Goal: Task Accomplishment & Management: Complete application form

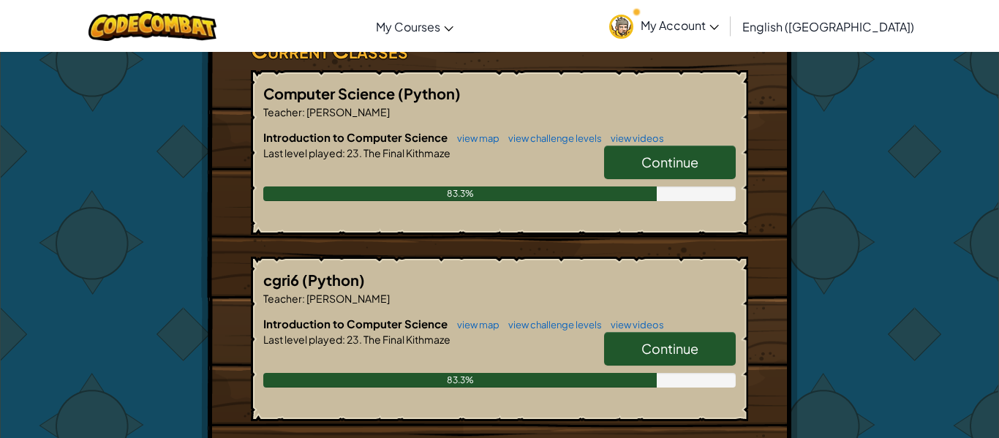
scroll to position [271, 0]
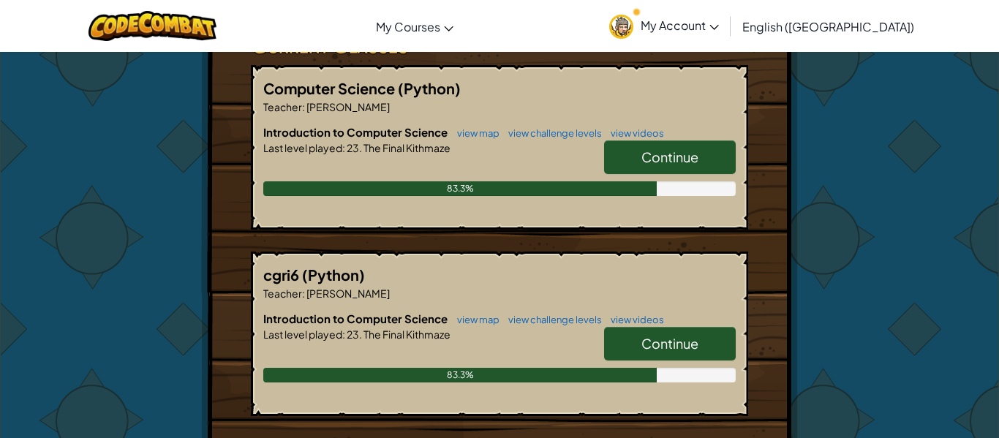
click at [679, 149] on span "Continue" at bounding box center [670, 156] width 57 height 17
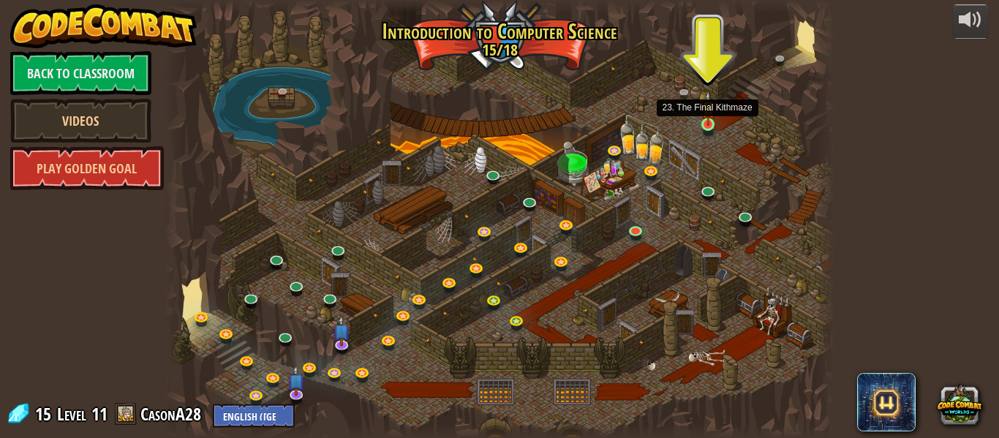
click at [711, 110] on img at bounding box center [708, 108] width 15 height 35
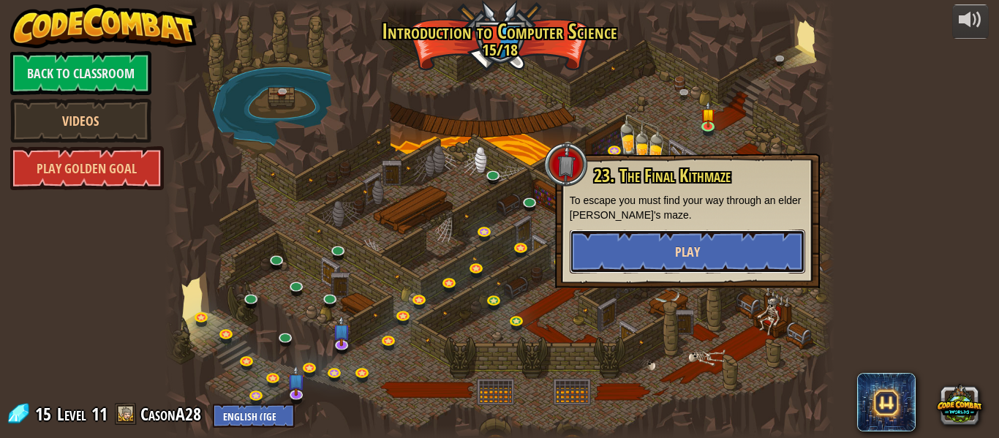
click at [725, 268] on button "Play" at bounding box center [688, 252] width 236 height 44
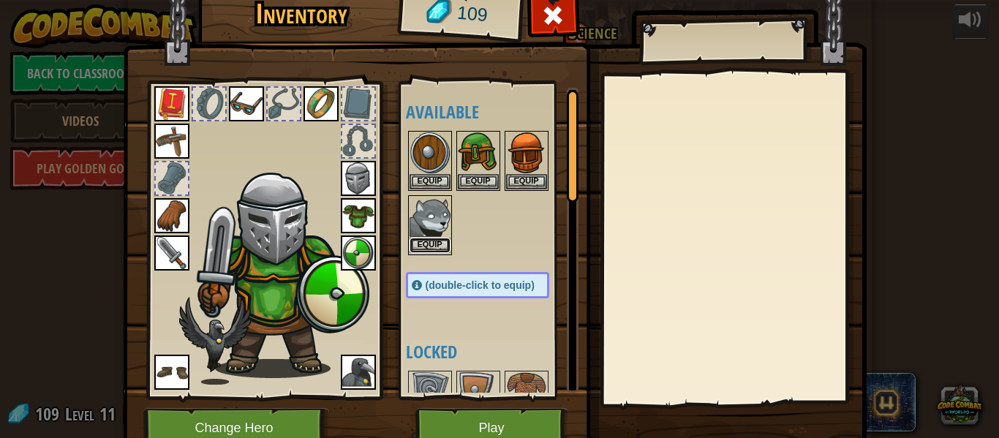
click at [433, 248] on button "Equip" at bounding box center [430, 245] width 41 height 15
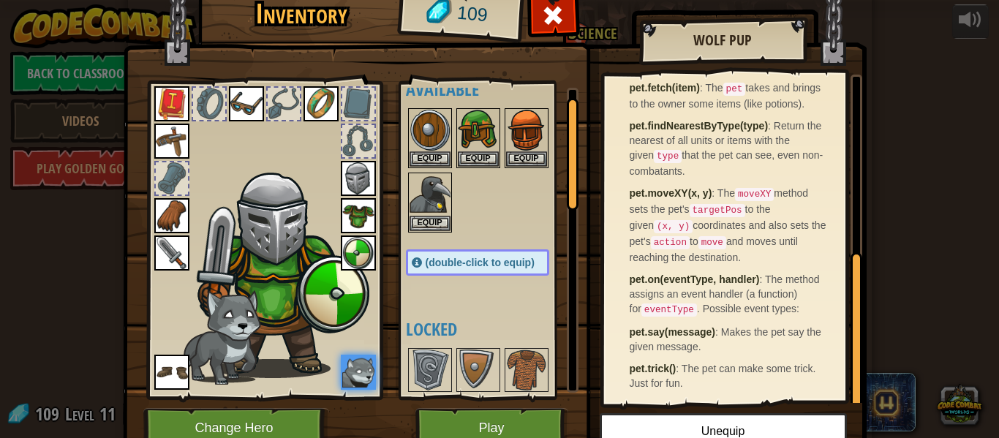
scroll to position [377, 0]
click at [432, 226] on button "Equip" at bounding box center [430, 222] width 41 height 15
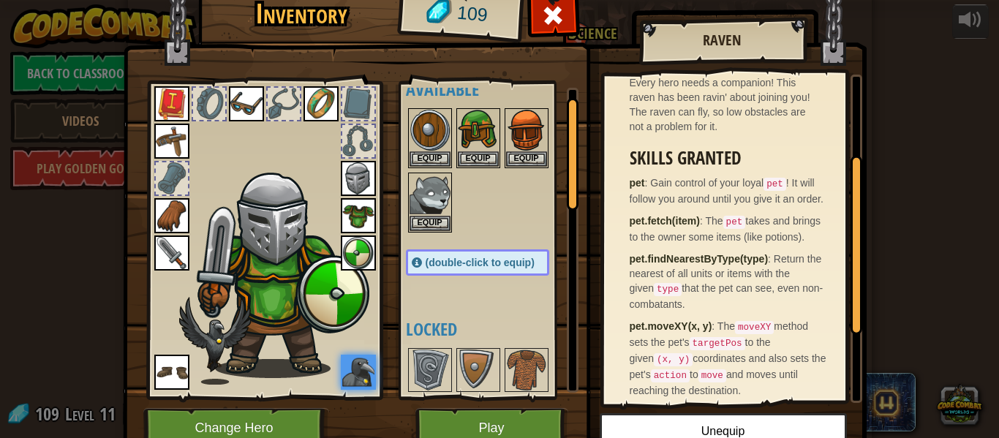
scroll to position [154, 0]
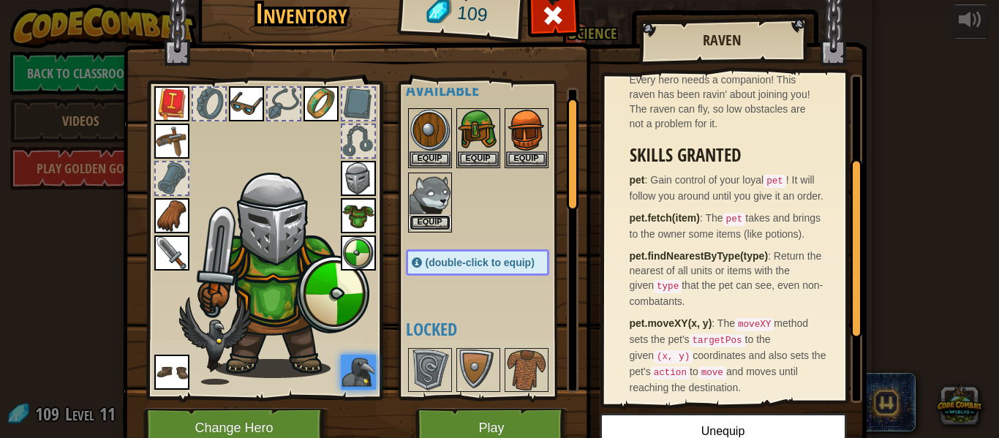
click at [420, 225] on button "Equip" at bounding box center [430, 222] width 41 height 15
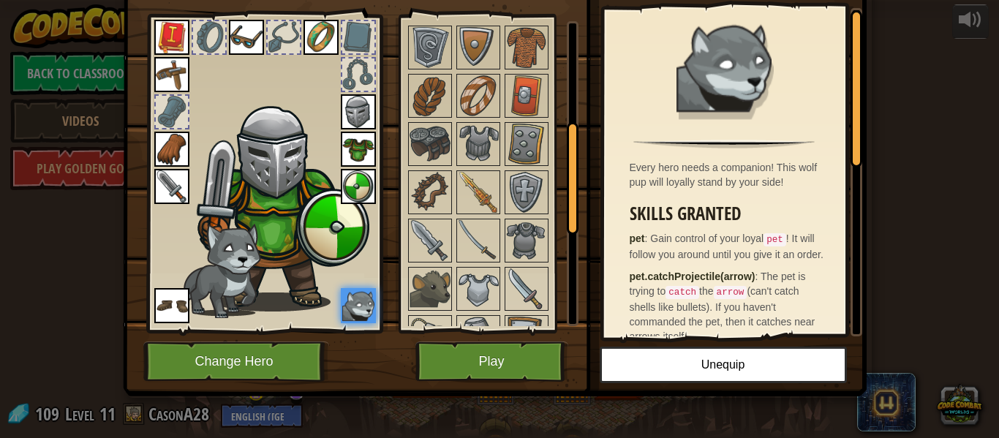
scroll to position [555, 0]
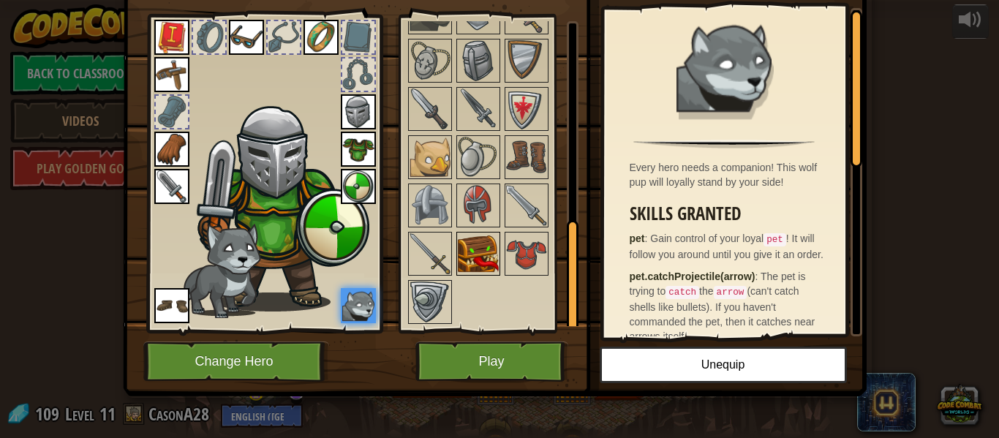
click at [484, 236] on img at bounding box center [478, 253] width 41 height 41
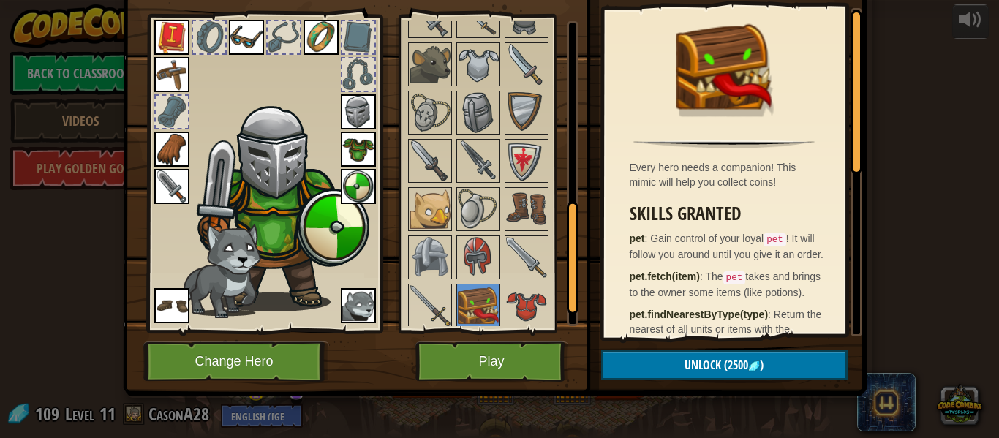
scroll to position [0, 0]
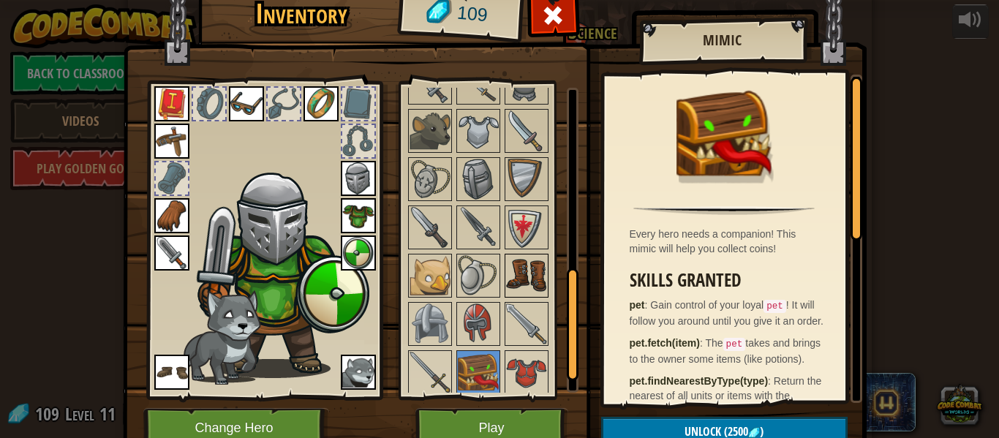
click at [505, 294] on div at bounding box center [527, 276] width 44 height 44
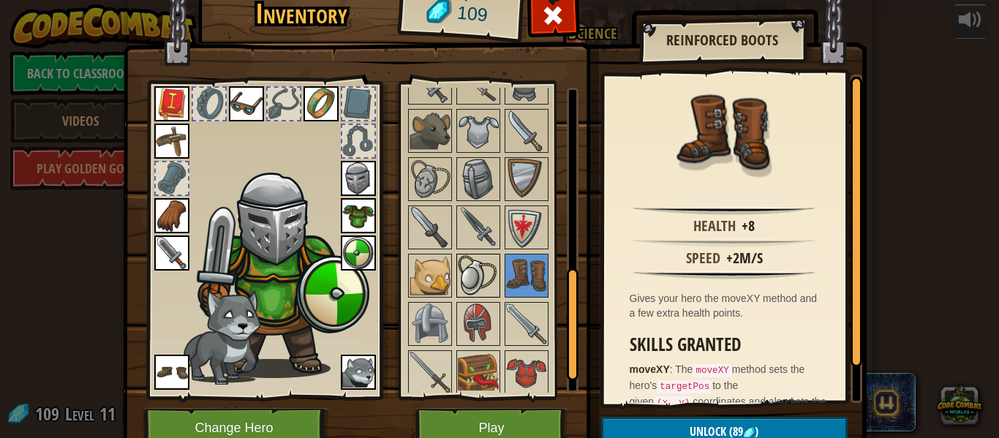
click at [494, 292] on img at bounding box center [478, 275] width 41 height 41
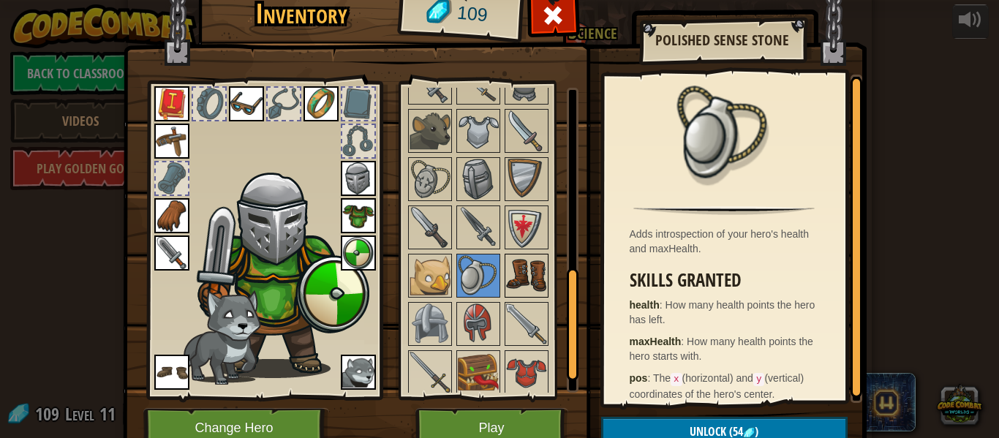
click at [533, 275] on img at bounding box center [526, 275] width 41 height 41
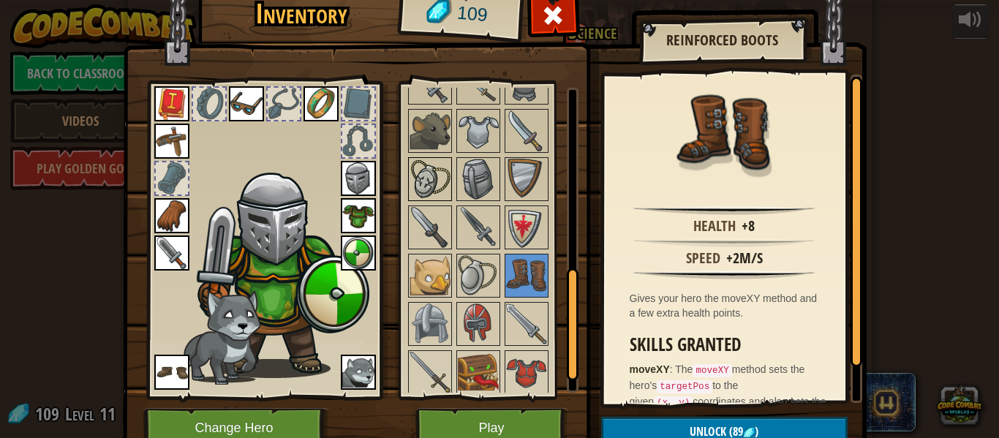
click at [451, 183] on div at bounding box center [430, 179] width 44 height 44
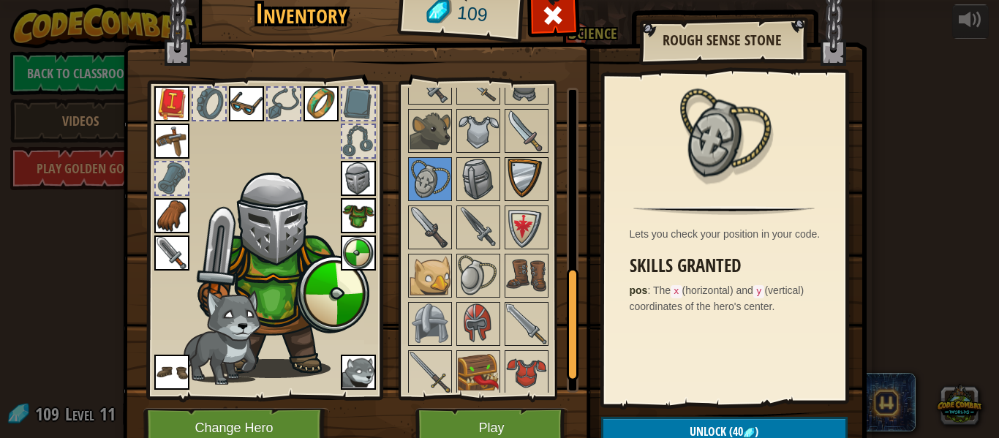
click at [506, 188] on img at bounding box center [526, 179] width 41 height 41
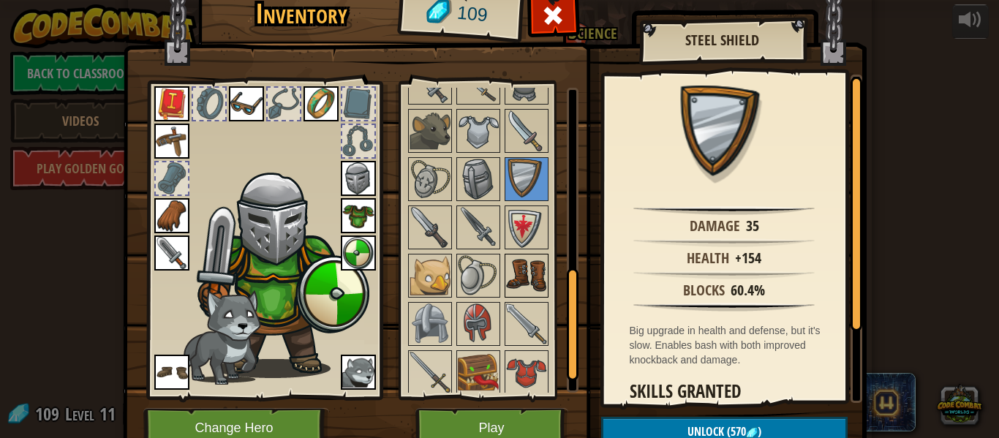
click at [535, 273] on img at bounding box center [526, 275] width 41 height 41
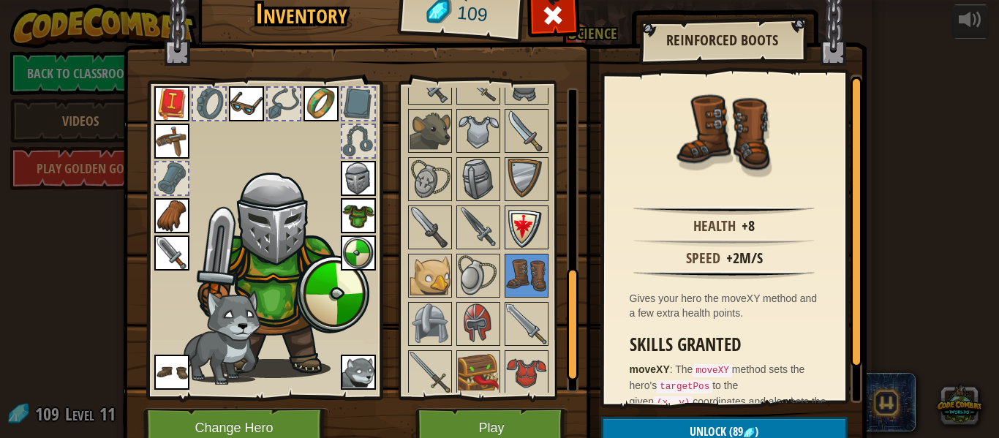
click at [534, 213] on img at bounding box center [526, 227] width 41 height 41
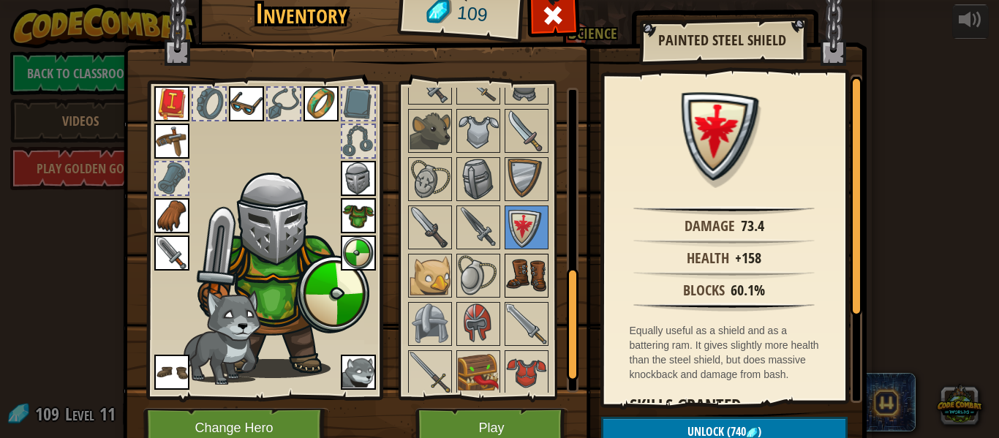
click at [539, 271] on img at bounding box center [526, 275] width 41 height 41
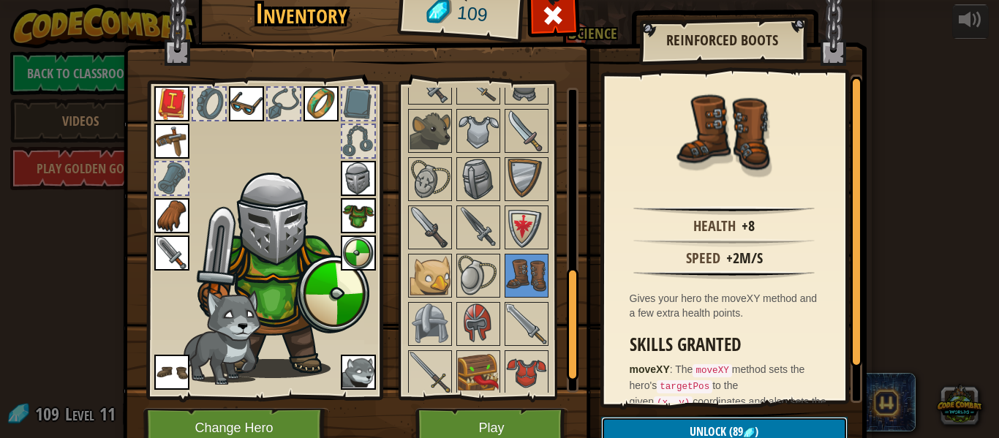
click at [634, 430] on button "Unlock (89 )" at bounding box center [724, 432] width 247 height 30
click at [634, 420] on button "Confirm" at bounding box center [724, 432] width 247 height 30
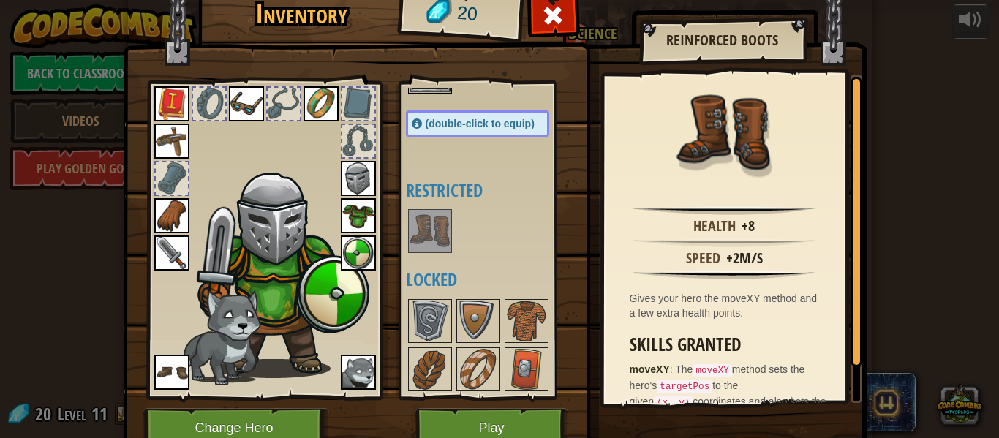
scroll to position [206, 0]
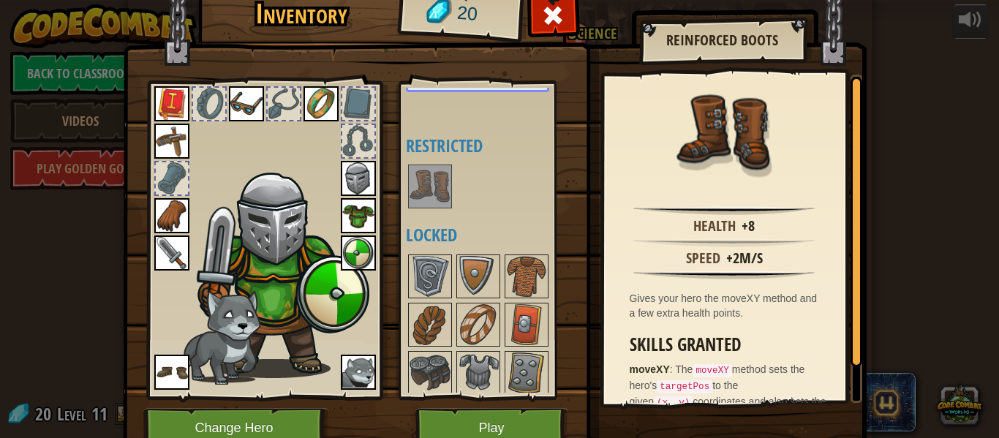
click at [446, 191] on img at bounding box center [430, 186] width 41 height 41
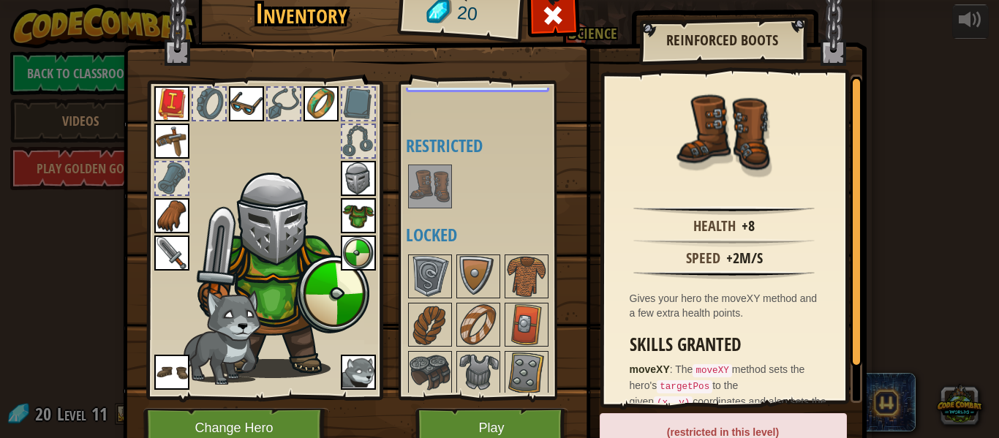
click at [178, 363] on img at bounding box center [171, 372] width 35 height 35
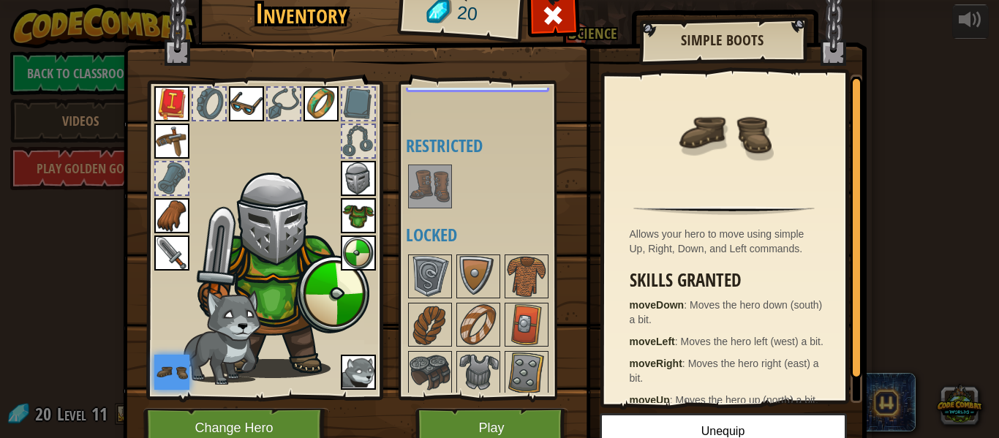
click at [178, 363] on img at bounding box center [171, 372] width 35 height 35
click at [619, 427] on button "Unequip" at bounding box center [723, 431] width 247 height 37
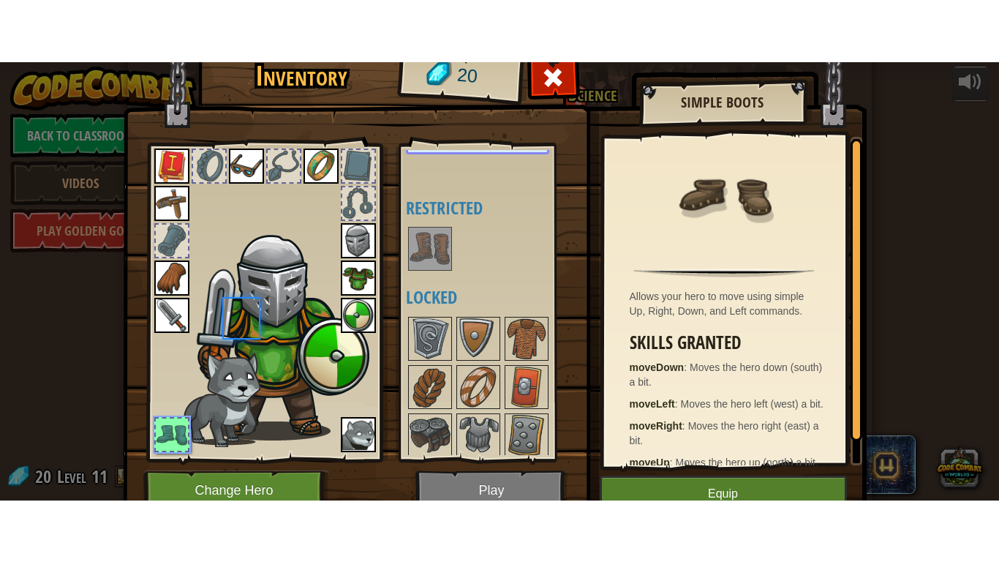
scroll to position [43, 0]
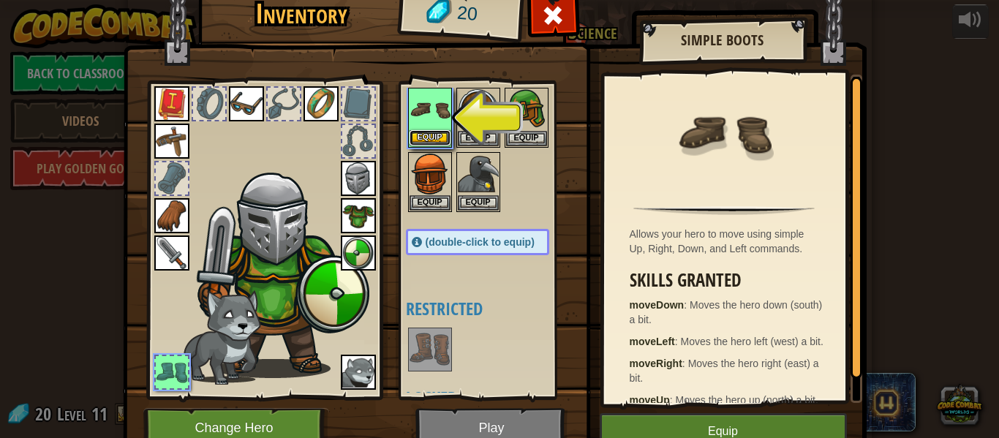
click at [436, 135] on button "Equip" at bounding box center [430, 137] width 41 height 15
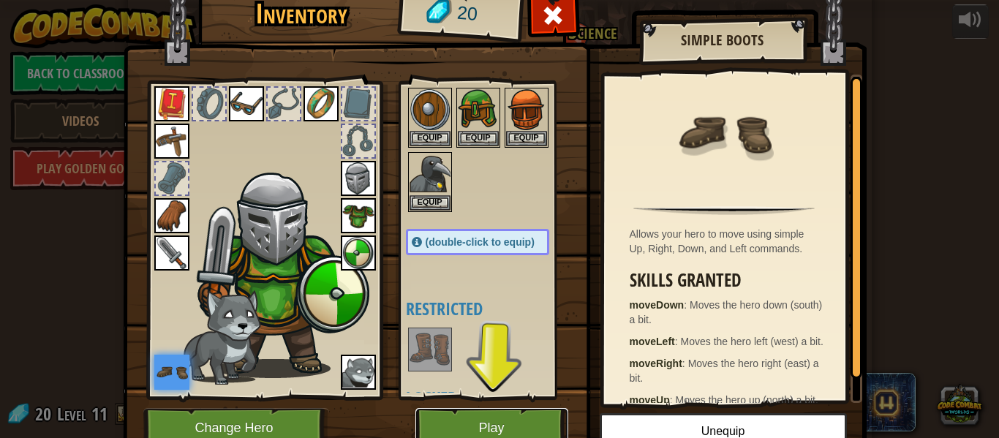
click at [504, 429] on button "Play" at bounding box center [491, 428] width 153 height 40
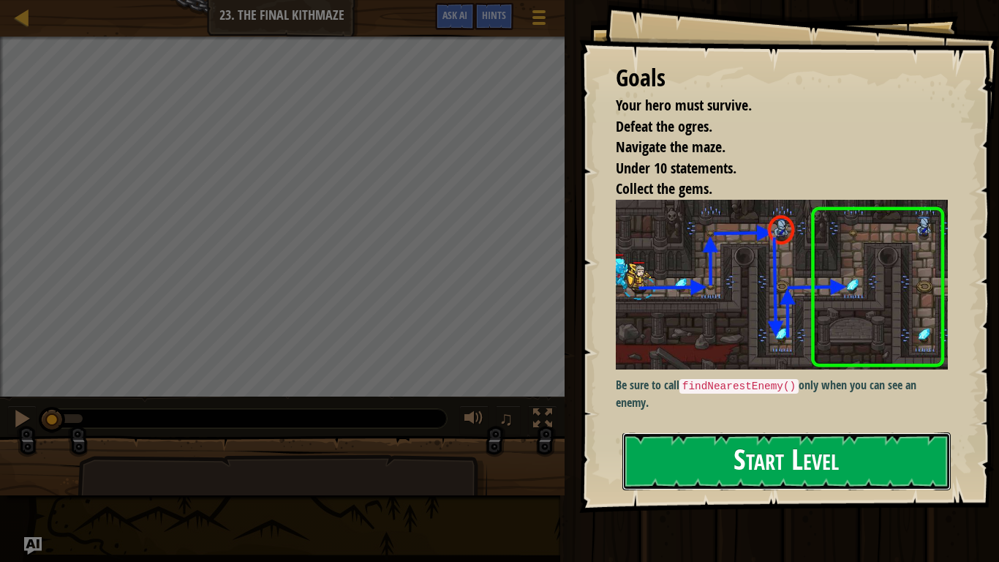
click at [736, 437] on button "Start Level" at bounding box center [786, 461] width 328 height 58
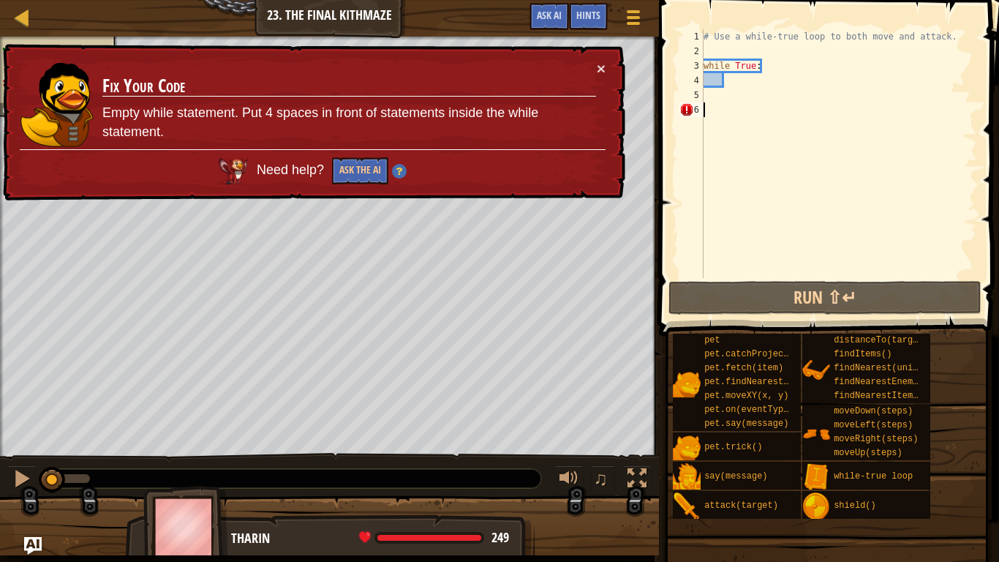
click at [722, 115] on div "# Use a while-true loop to both move and attack. while True :" at bounding box center [839, 168] width 277 height 278
click at [723, 102] on div "# Use a while-true loop to both move and attack. while True :" at bounding box center [839, 168] width 277 height 278
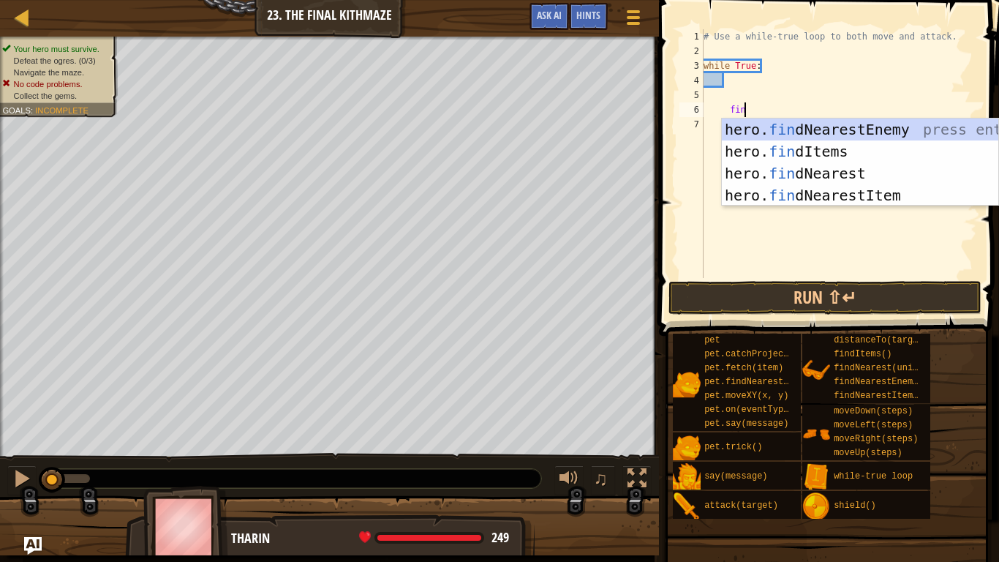
type textarea "find"
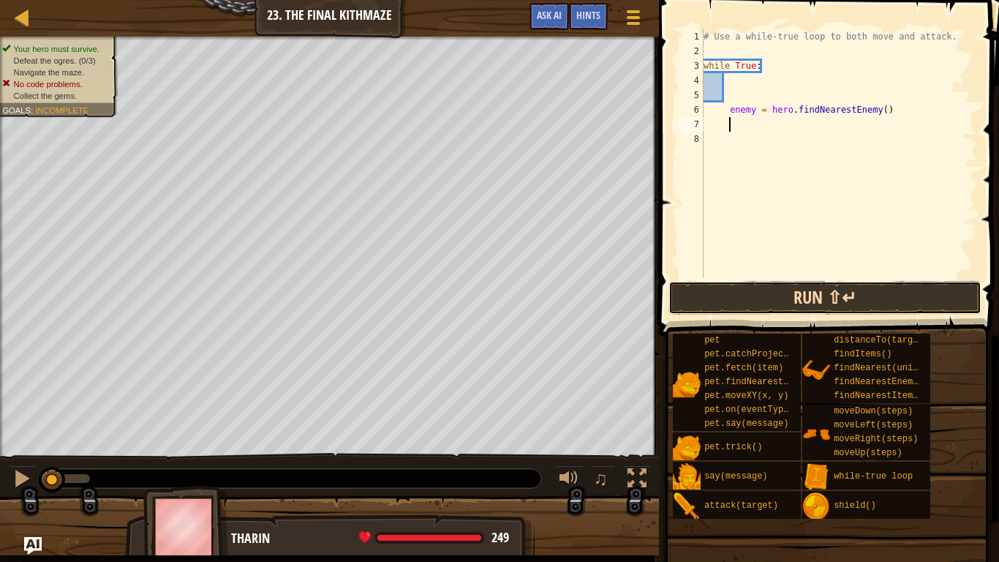
click at [731, 303] on button "Run ⇧↵" at bounding box center [825, 298] width 313 height 34
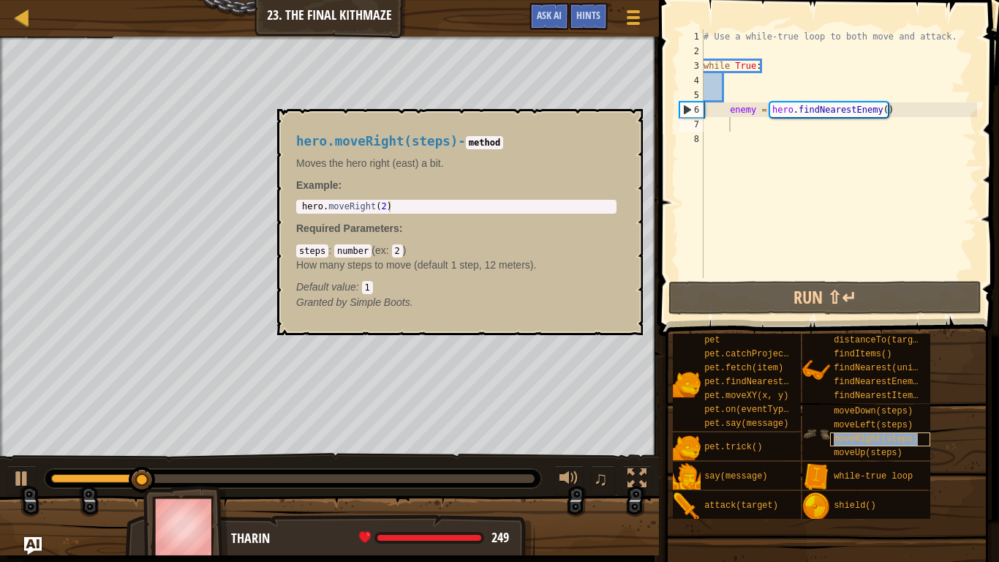
type textarea "moveRight(steps)"
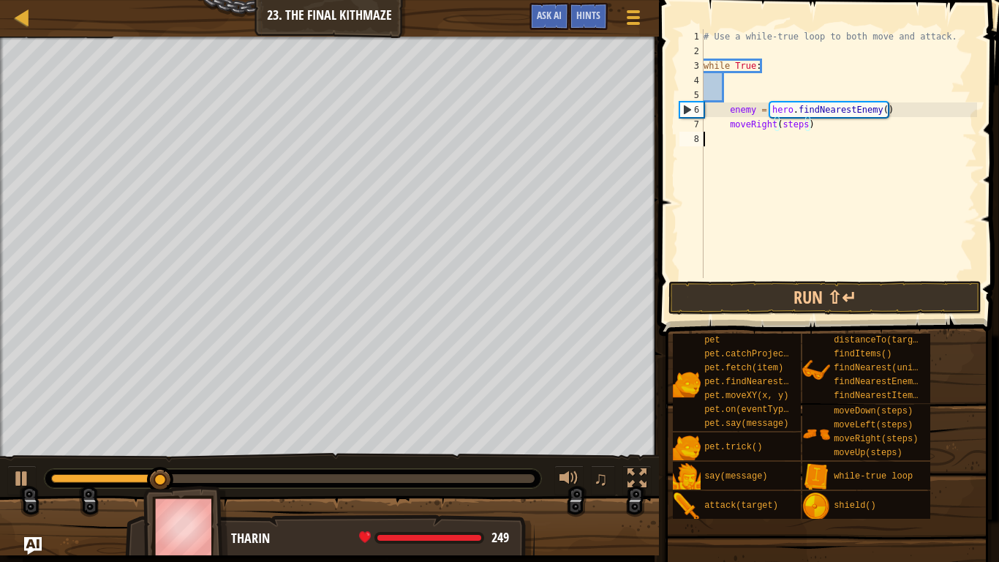
click at [805, 134] on div "# Use a while-true loop to both move and attack. while True : enemy = hero . fi…" at bounding box center [839, 168] width 277 height 278
click at [804, 127] on div "# Use a while-true loop to both move and attack. while True : enemy = hero . fi…" at bounding box center [839, 168] width 277 height 278
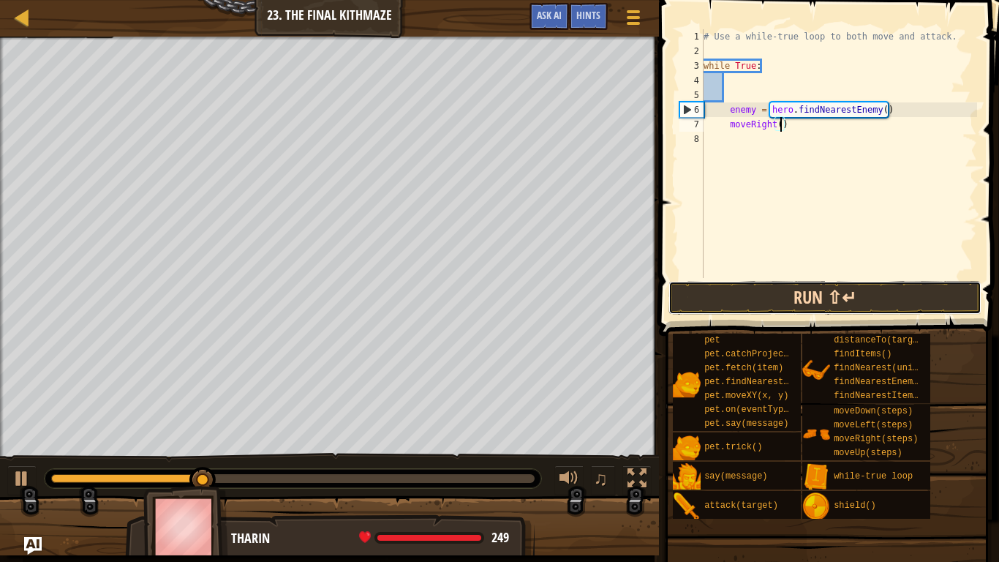
click at [767, 293] on button "Run ⇧↵" at bounding box center [825, 298] width 313 height 34
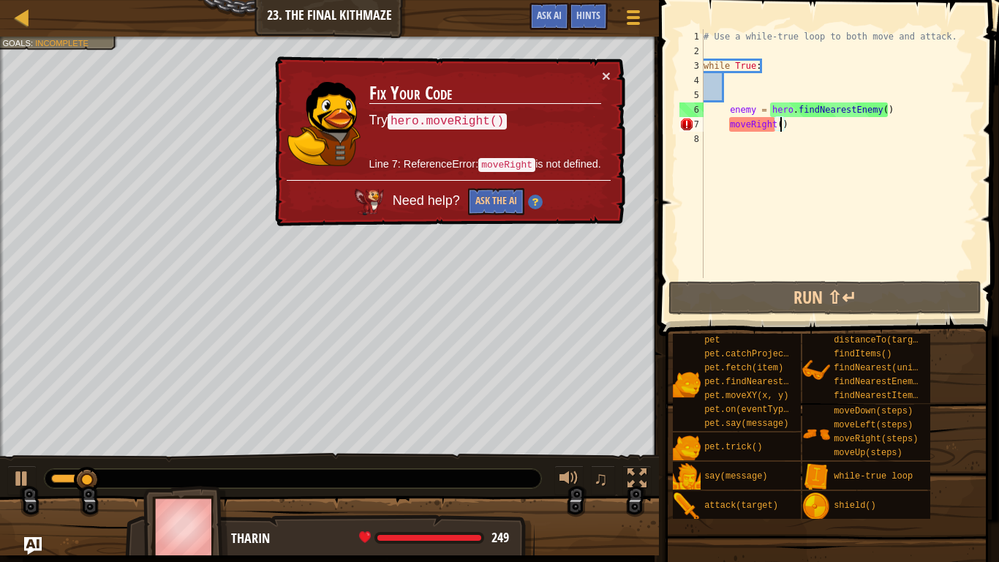
click at [723, 116] on div "# Use a while-true loop to both move and attack. while True : enemy = hero . fi…" at bounding box center [839, 168] width 277 height 278
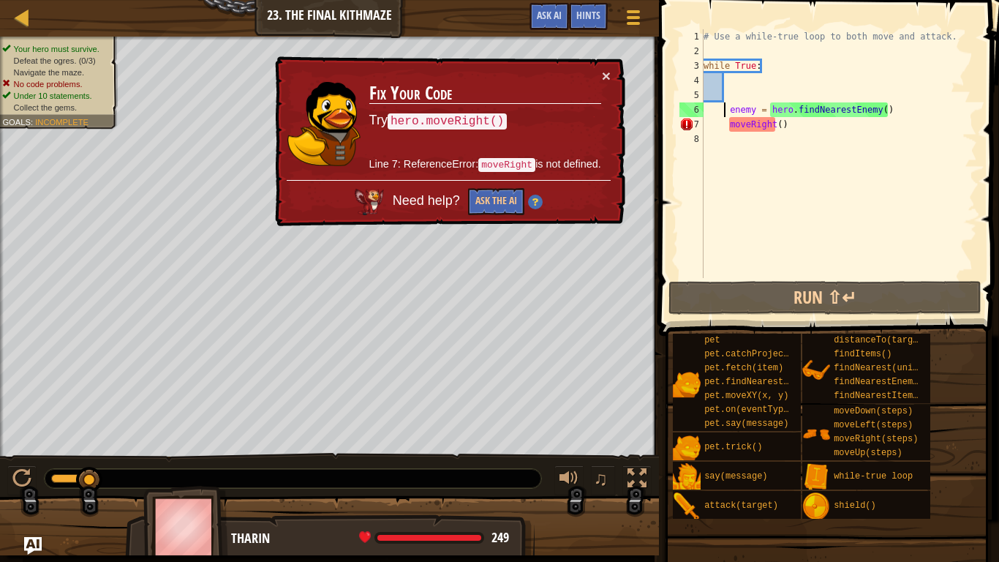
click at [726, 124] on div "# Use a while-true loop to both move and attack. while True : enemy = hero . fi…" at bounding box center [839, 168] width 277 height 278
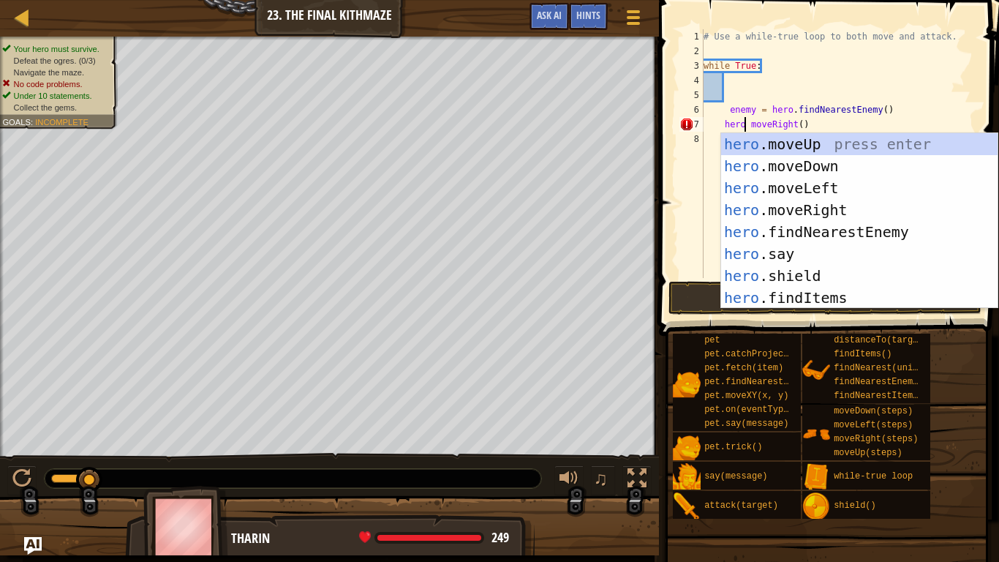
scroll to position [7, 7]
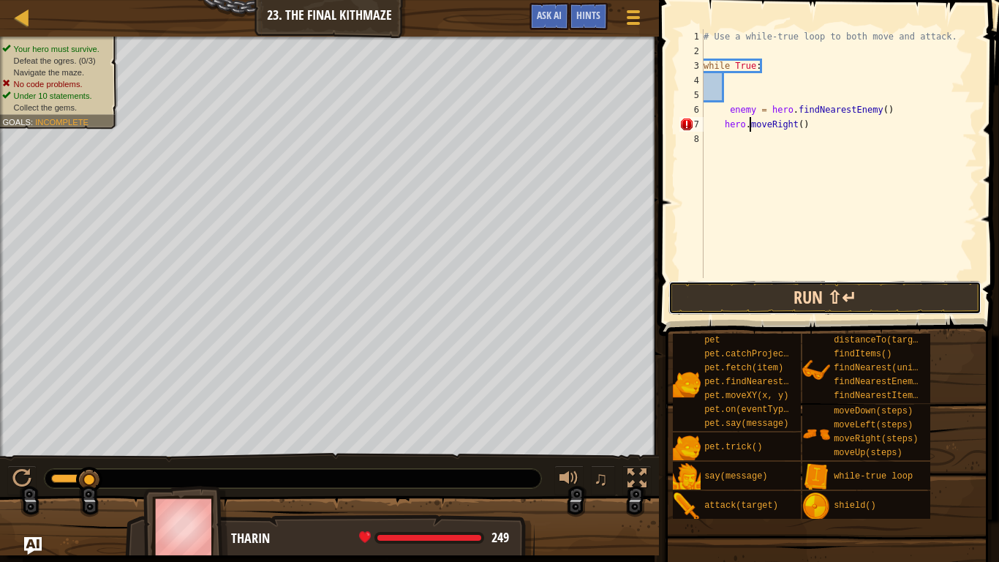
click at [762, 303] on button "Run ⇧↵" at bounding box center [825, 298] width 313 height 34
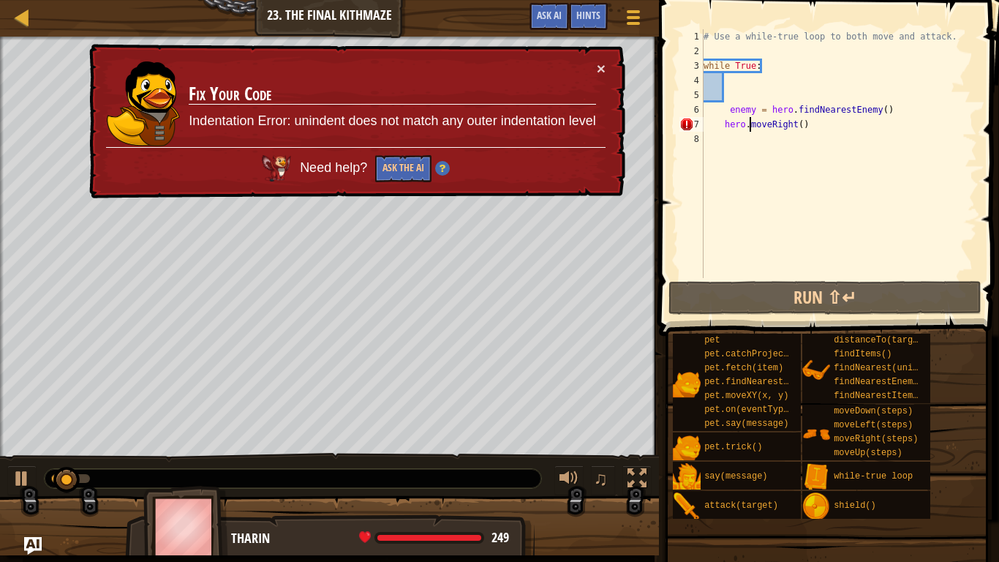
click at [726, 124] on div "# Use a while-true loop to both move and attack. while True : enemy = hero . fi…" at bounding box center [839, 168] width 277 height 278
type textarea "hero.moveRight()"
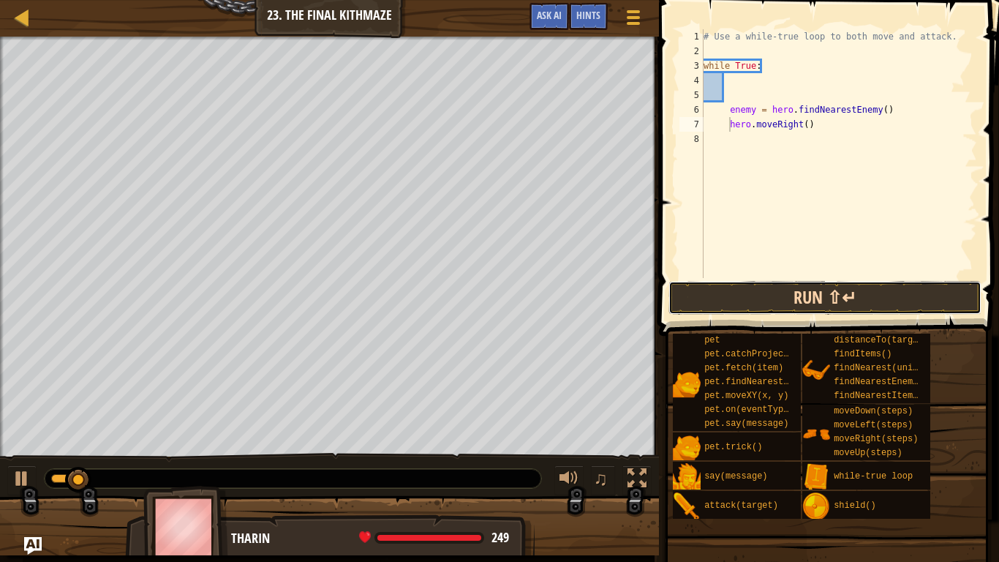
click at [722, 285] on button "Run ⇧↵" at bounding box center [825, 298] width 313 height 34
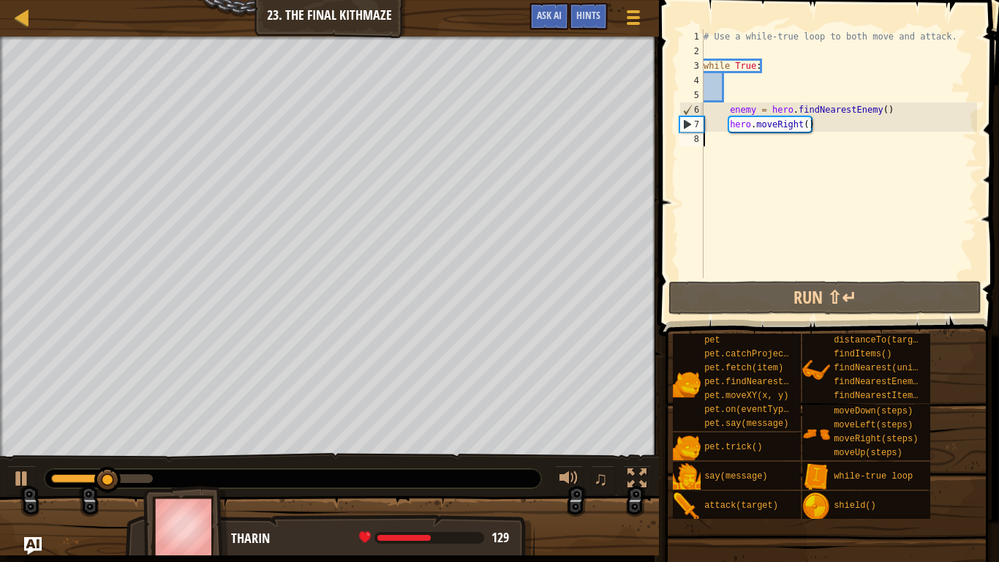
click at [783, 136] on div "# Use a while-true loop to both move and attack. while True : enemy = hero . fi…" at bounding box center [839, 168] width 277 height 278
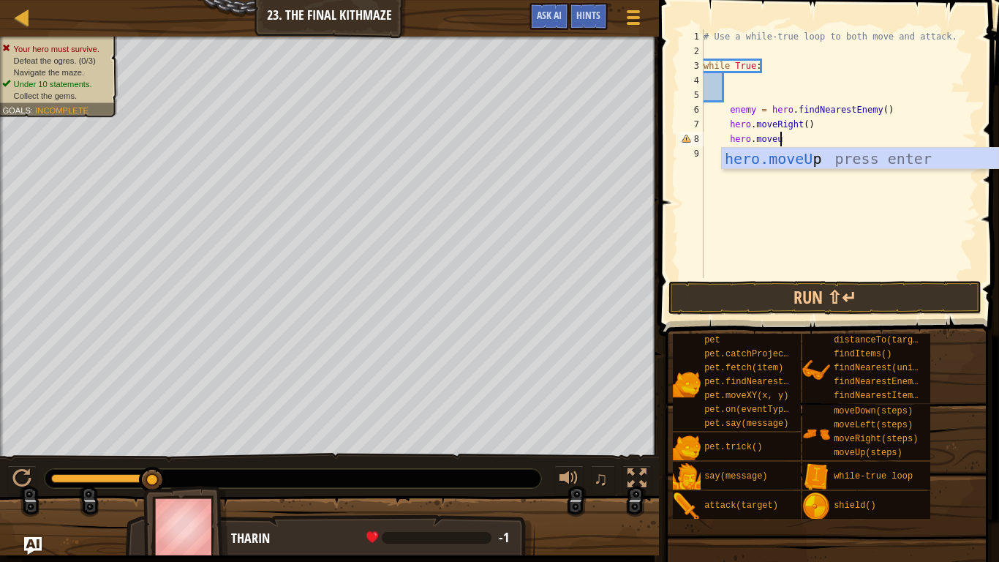
type textarea "hero.moveup"
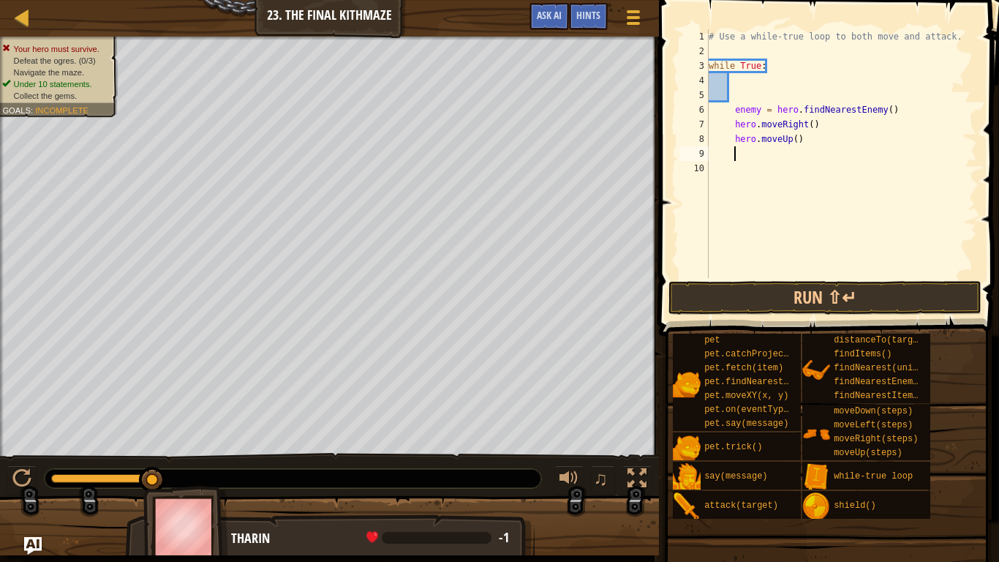
scroll to position [7, 3]
click at [796, 285] on button "Run ⇧↵" at bounding box center [825, 298] width 313 height 34
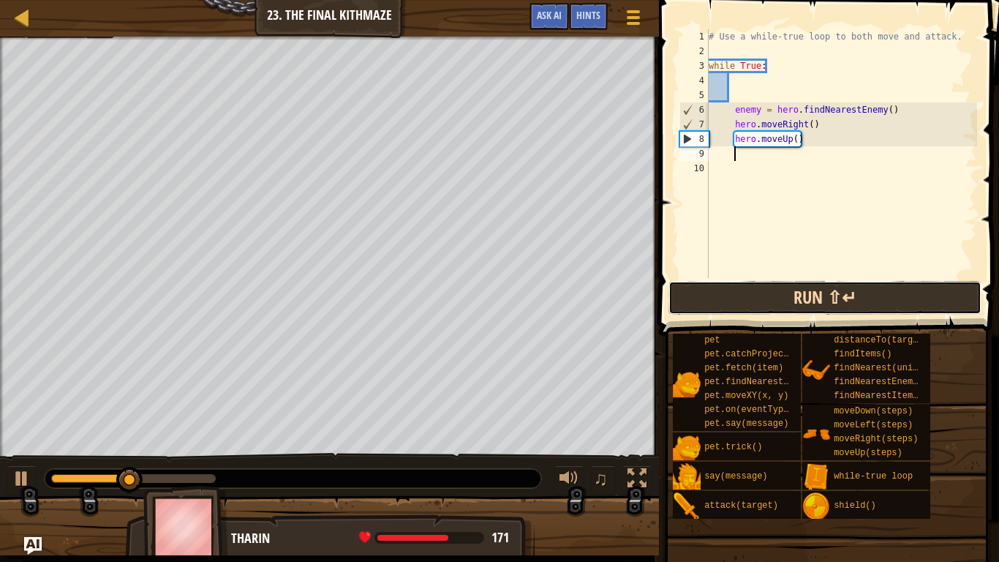
click at [750, 304] on button "Run ⇧↵" at bounding box center [825, 298] width 313 height 34
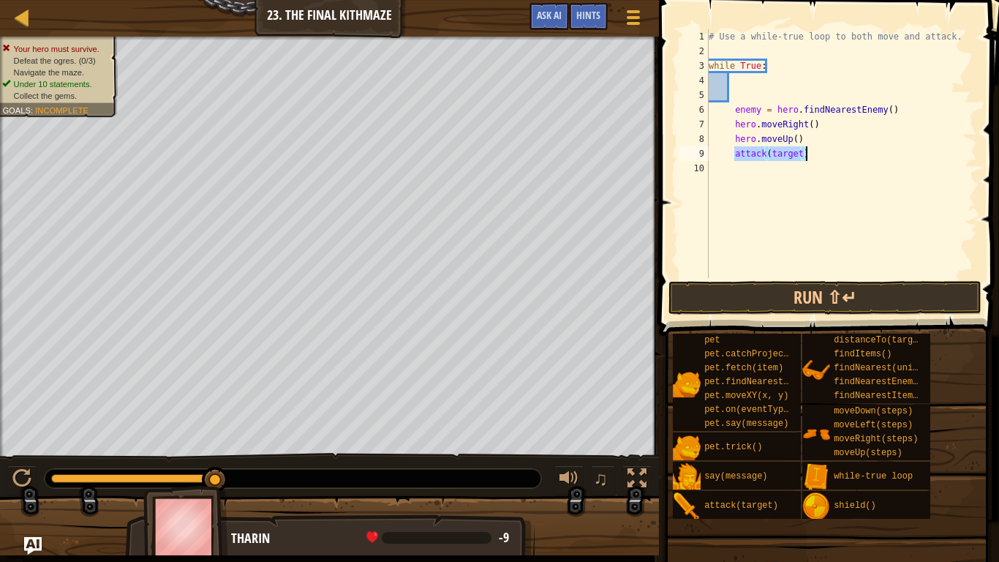
click at [791, 153] on div "# Use a while-true loop to both move and attack. while True : enemy = hero . fi…" at bounding box center [841, 153] width 271 height 249
click at [799, 153] on div "# Use a while-true loop to both move and attack. while True : enemy = hero . fi…" at bounding box center [841, 168] width 271 height 278
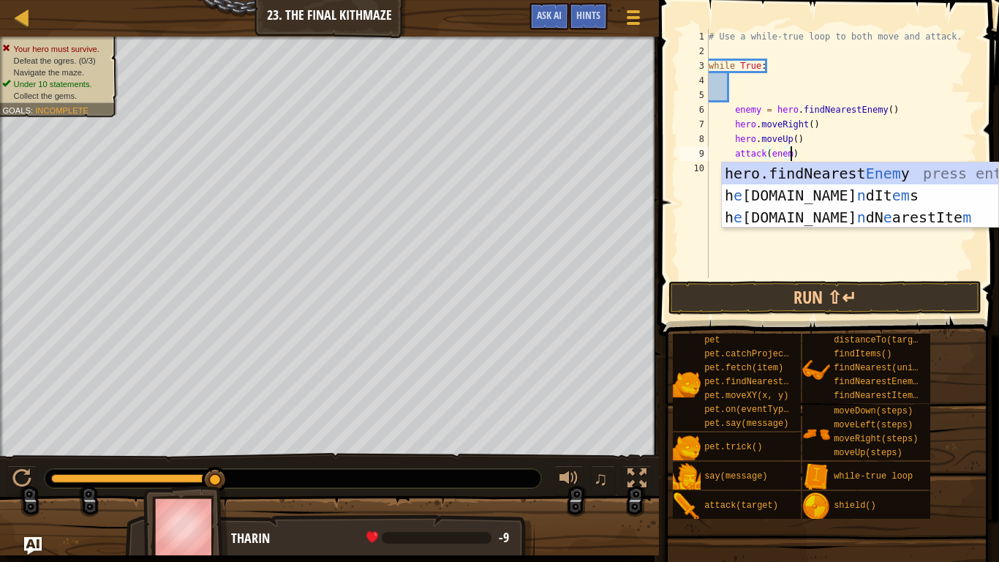
scroll to position [7, 12]
type textarea "attack(enemy)"
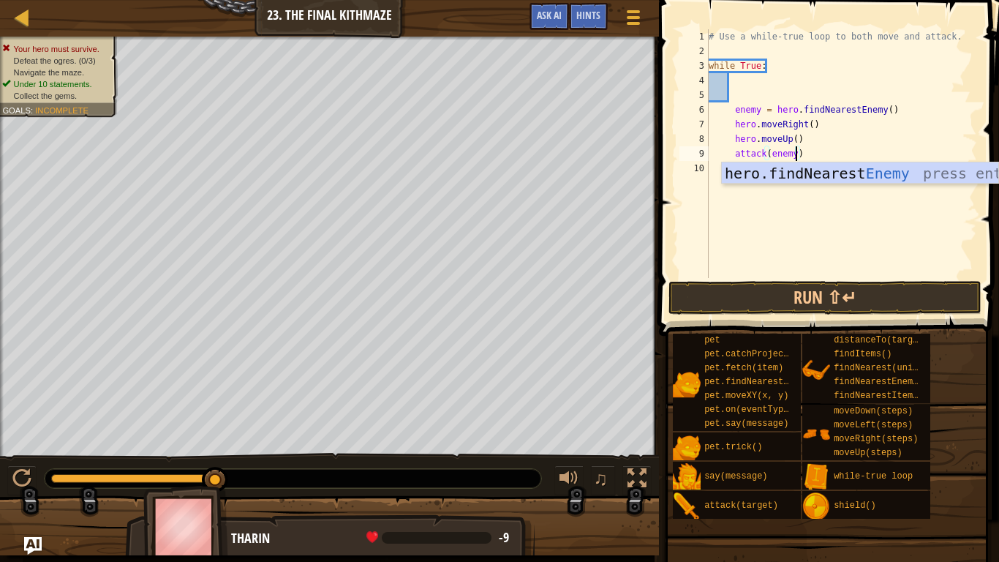
scroll to position [7, 12]
click at [843, 214] on div "# Use a while-true loop to both move and attack. while True : enemy = hero . fi…" at bounding box center [841, 168] width 271 height 278
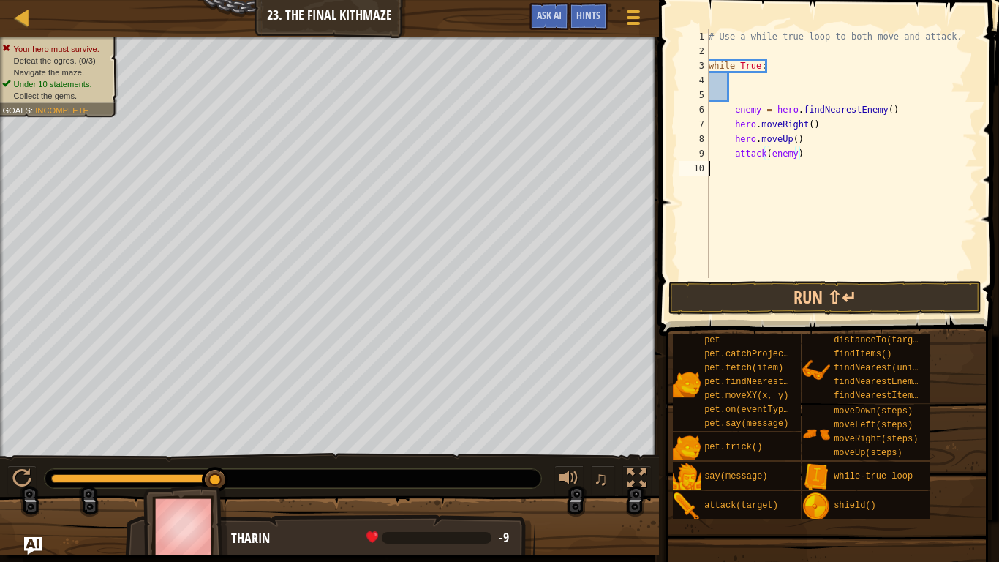
scroll to position [7, 0]
click at [783, 301] on button "Run ⇧↵" at bounding box center [825, 298] width 313 height 34
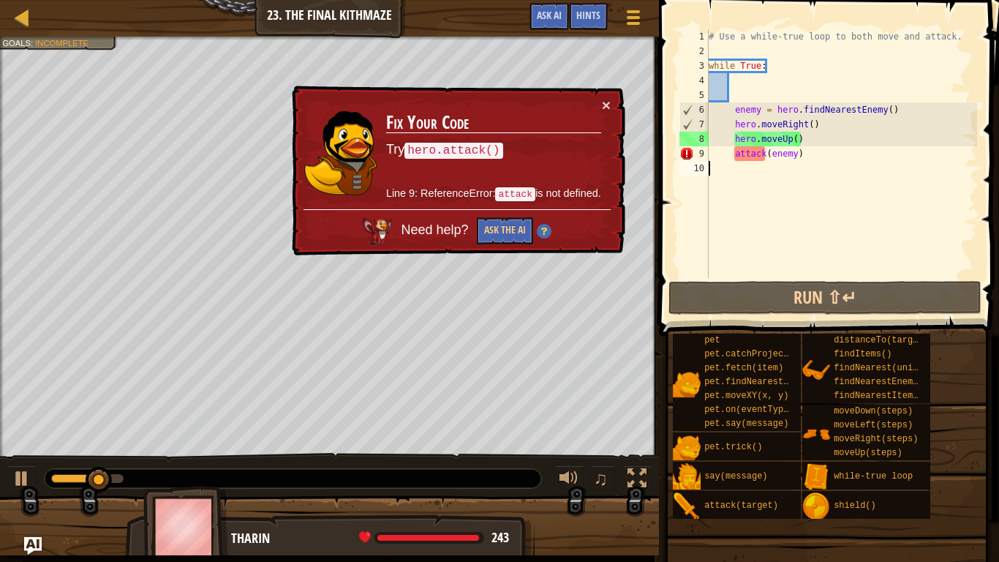
click at [731, 157] on div "# Use a while-true loop to both move and attack. while True : enemy = hero . fi…" at bounding box center [841, 168] width 271 height 278
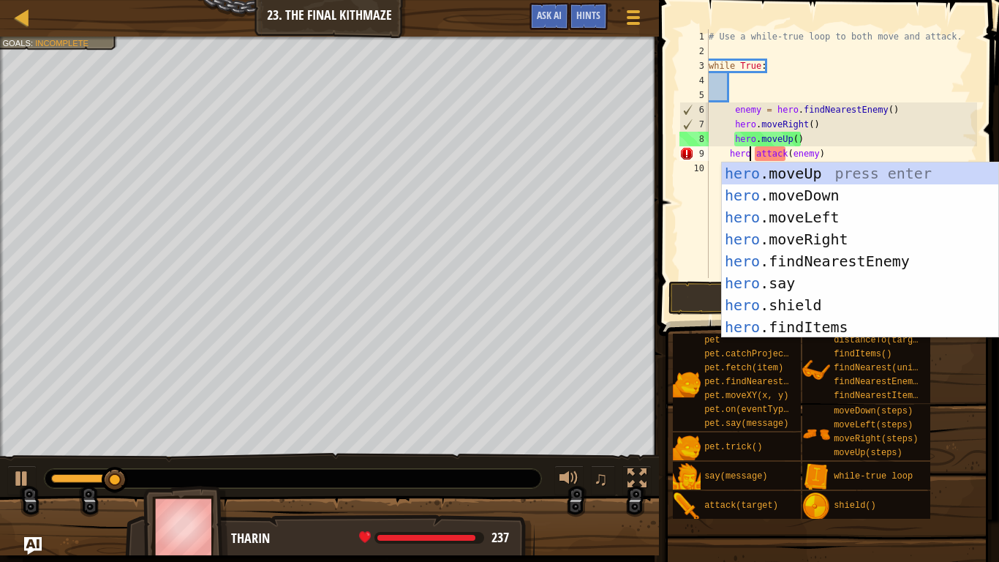
scroll to position [7, 7]
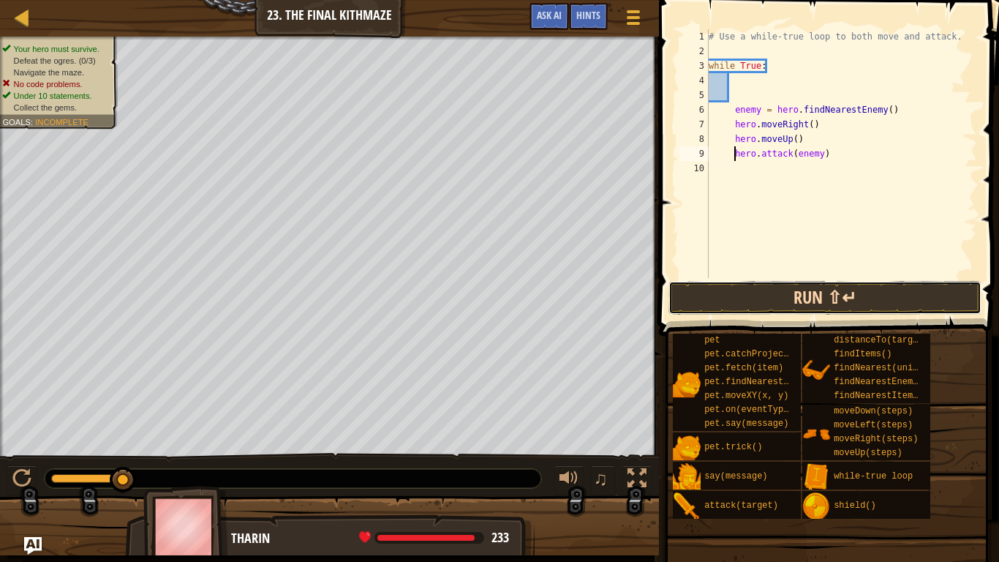
click at [739, 287] on button "Run ⇧↵" at bounding box center [825, 298] width 313 height 34
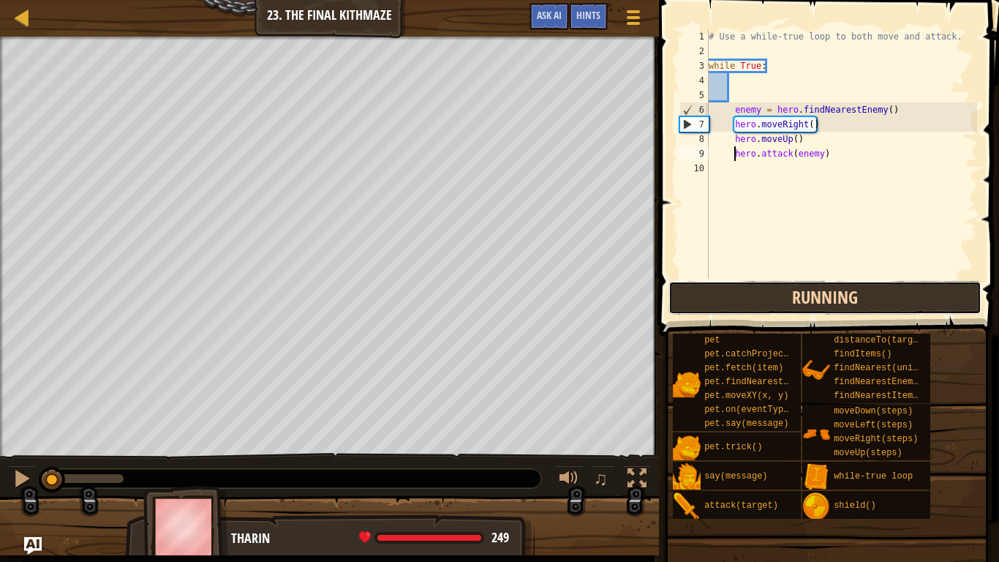
click at [739, 287] on button "Running" at bounding box center [825, 298] width 313 height 34
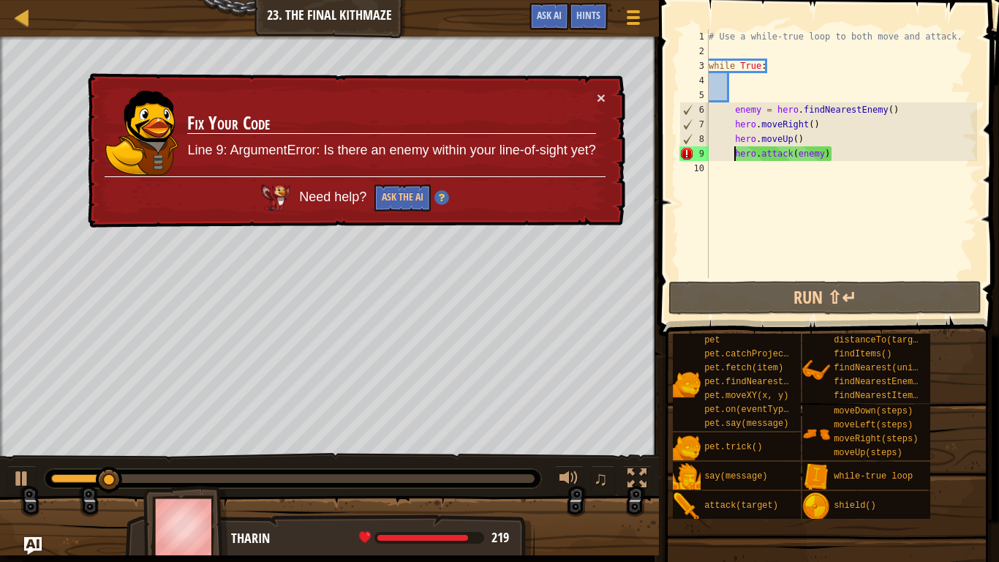
click at [734, 109] on div "# Use a while-true loop to both move and attack. while True : enemy = hero . fi…" at bounding box center [841, 168] width 271 height 278
type textarea "enemy = hero.findNearestEnemy()"
drag, startPoint x: 734, startPoint y: 109, endPoint x: 889, endPoint y: 109, distance: 154.3
click at [889, 109] on div "# Use a while-true loop to both move and attack. while True : enemy = hero . fi…" at bounding box center [841, 168] width 271 height 278
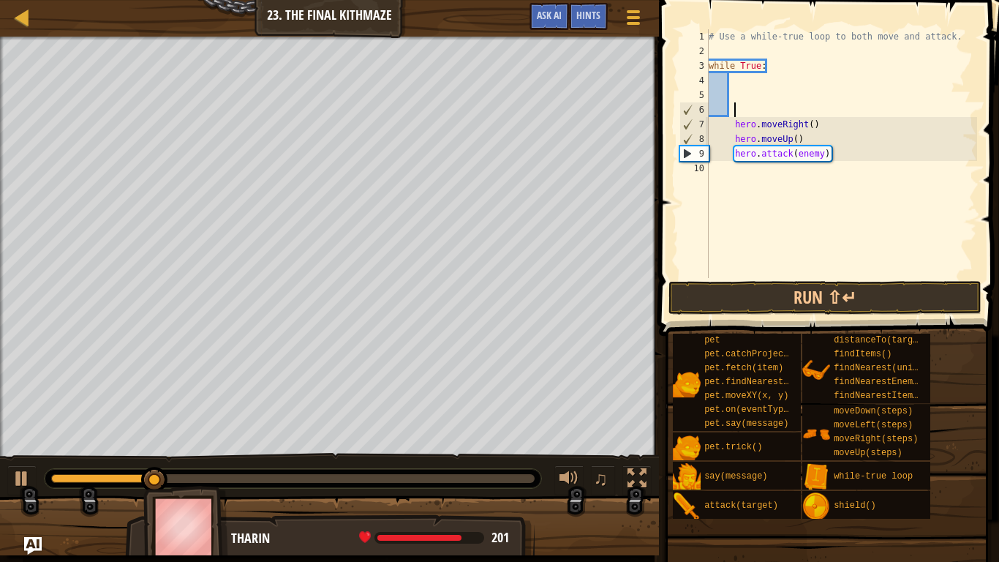
click at [738, 157] on div "# Use a while-true loop to both move and attack. while True : hero . moveRight …" at bounding box center [841, 168] width 271 height 278
type textarea "hero. attack(enemy)"
click at [734, 159] on div "# Use a while-true loop to both move and attack. while True : hero . moveRight …" at bounding box center [841, 168] width 271 height 278
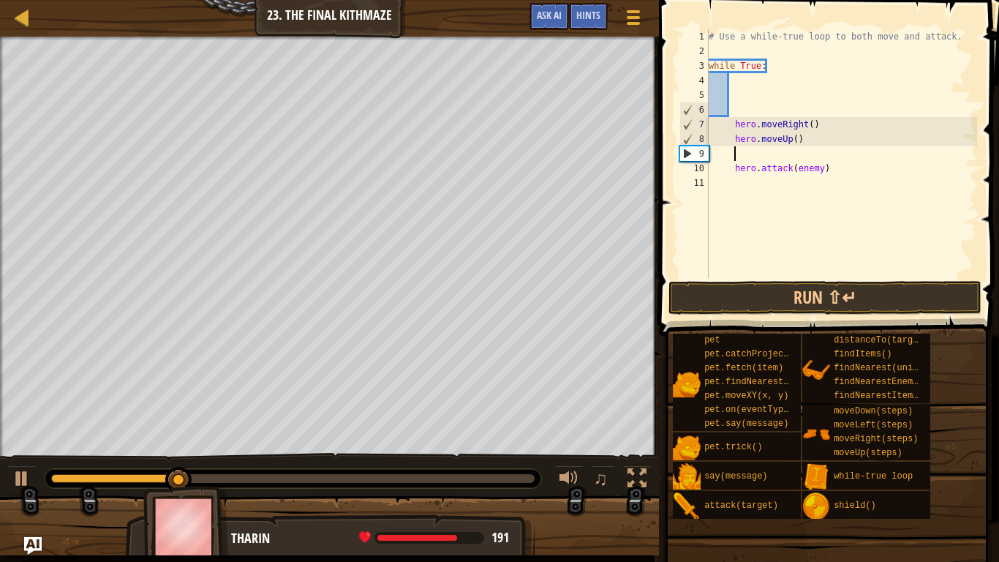
paste textarea "enemy = hero.findNearestEnemy()"
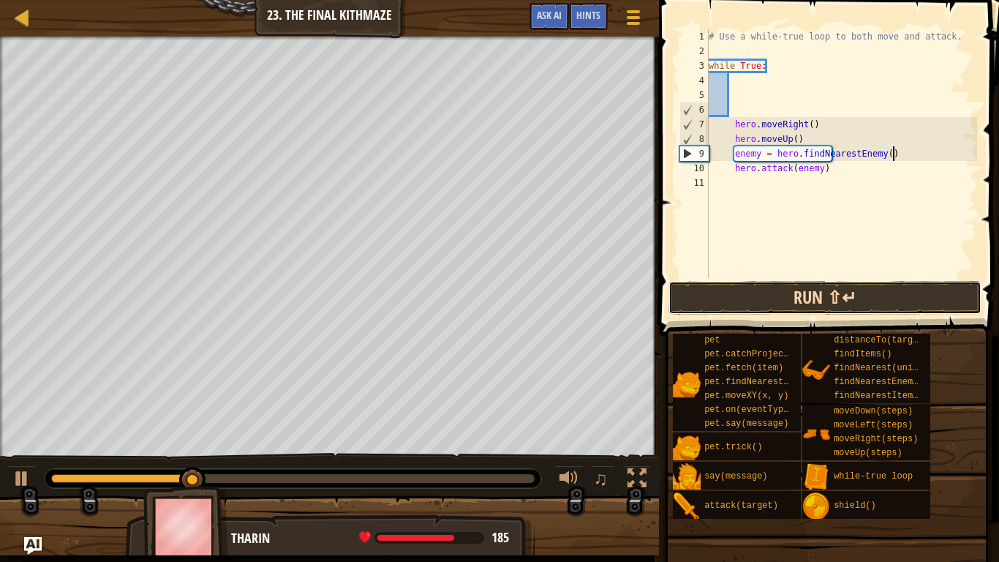
click at [773, 285] on button "Run ⇧↵" at bounding box center [825, 298] width 313 height 34
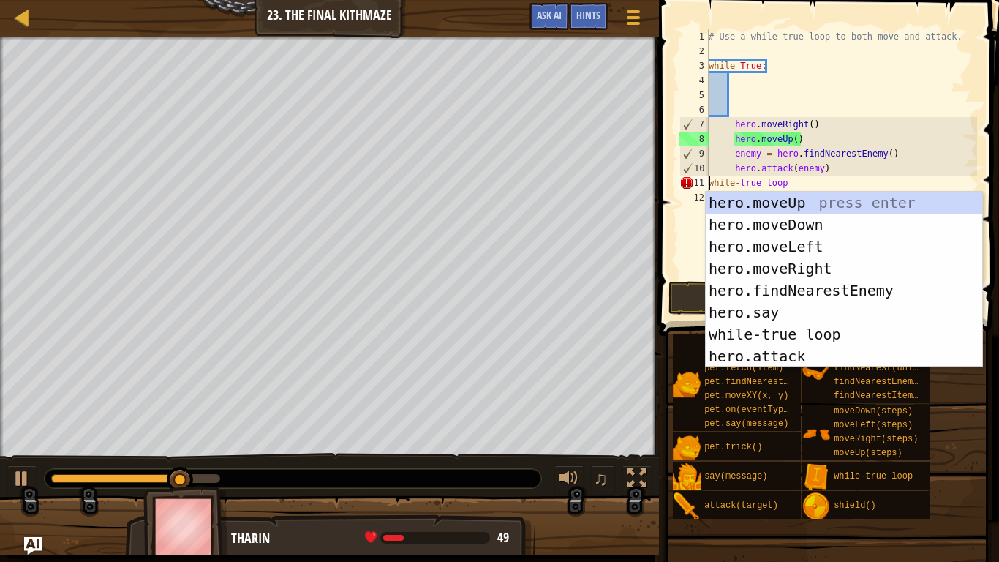
click at [806, 183] on div "# Use a while-true loop to both move and attack. while True : hero . moveRight …" at bounding box center [841, 168] width 271 height 278
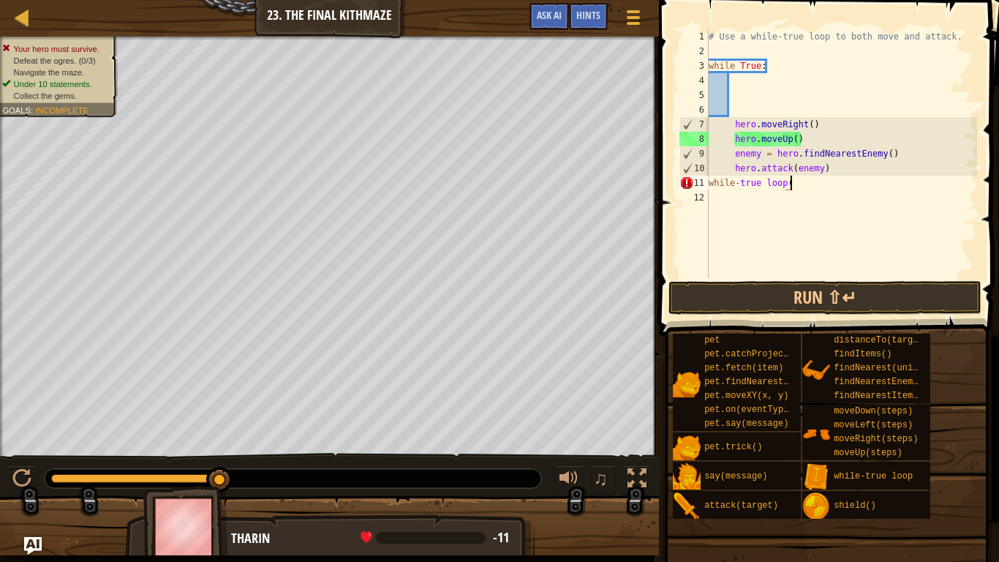
scroll to position [7, 11]
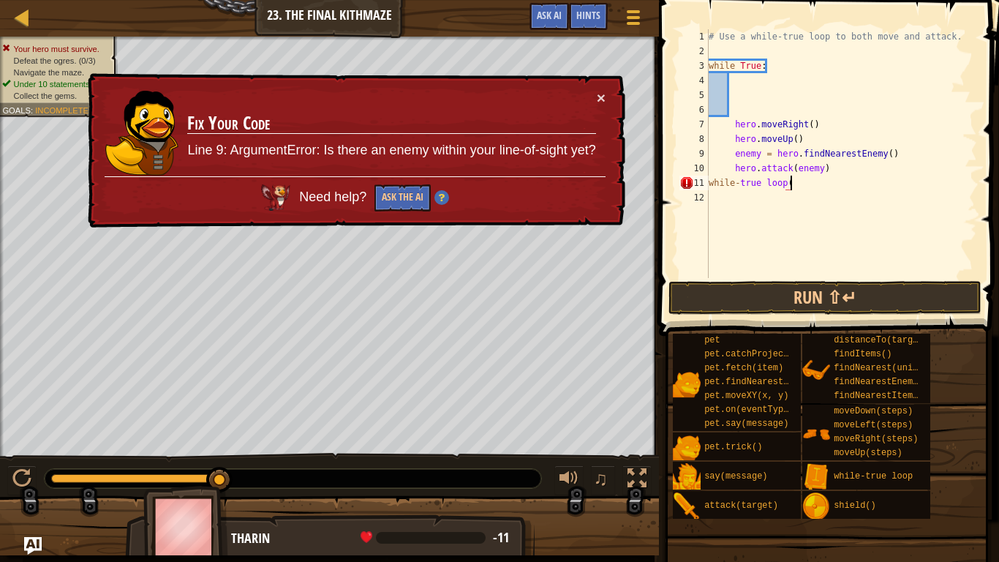
click at [711, 182] on div "# Use a while-true loop to both move and attack. while True : hero . moveRight …" at bounding box center [841, 168] width 271 height 278
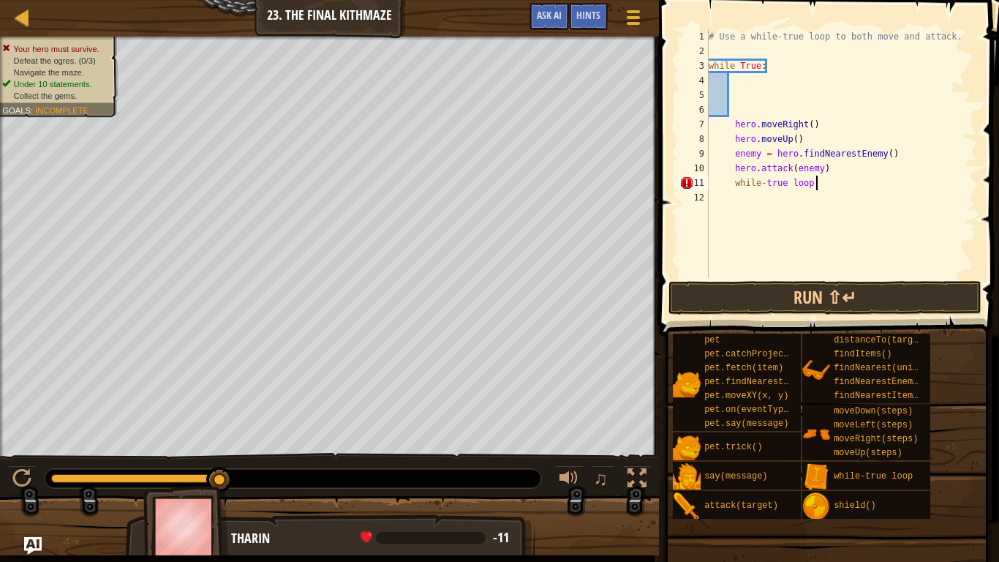
click at [816, 187] on div "# Use a while-true loop to both move and attack. while True : hero . moveRight …" at bounding box center [841, 168] width 271 height 278
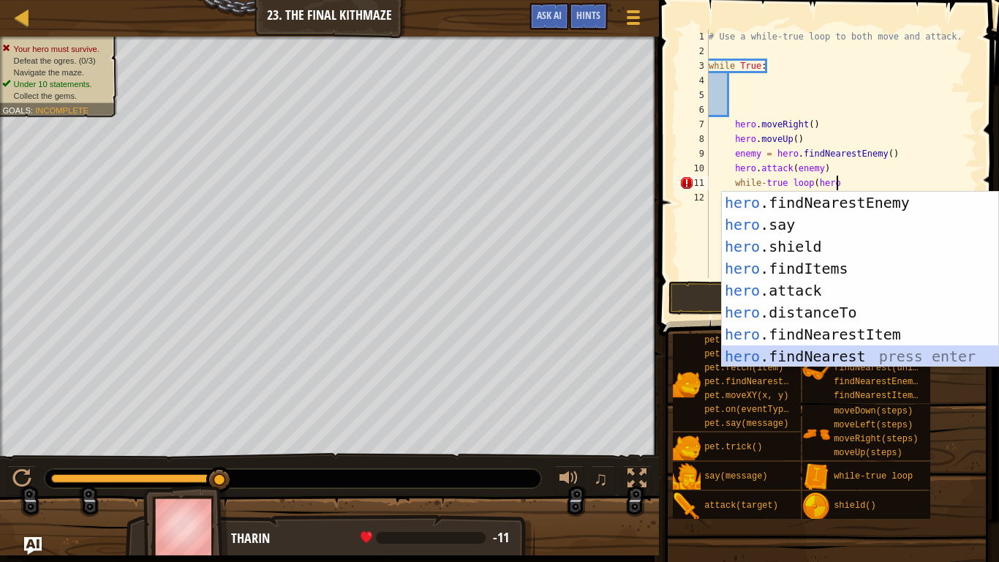
scroll to position [88, 0]
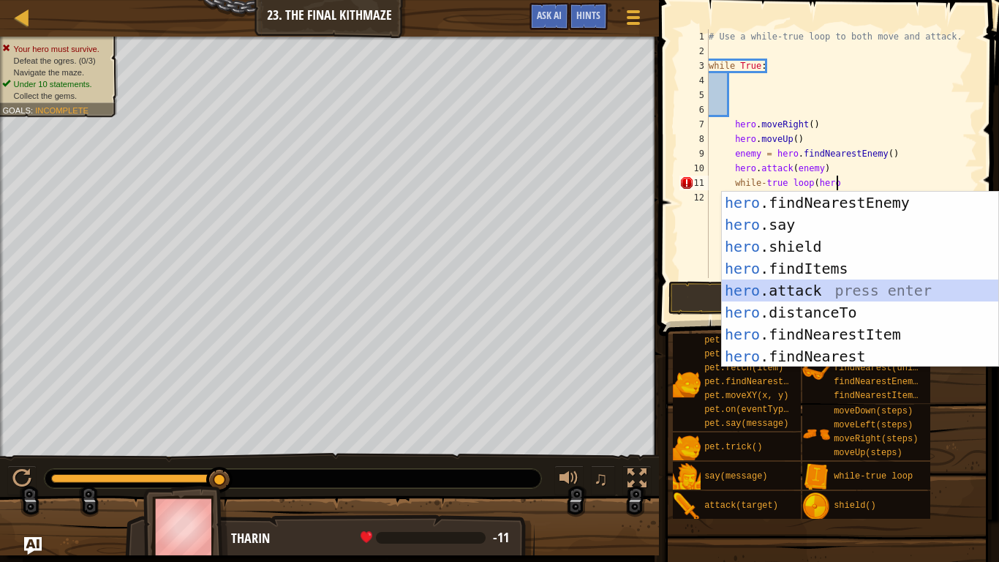
type textarea "while-true loop(hero.attack(enemy)"
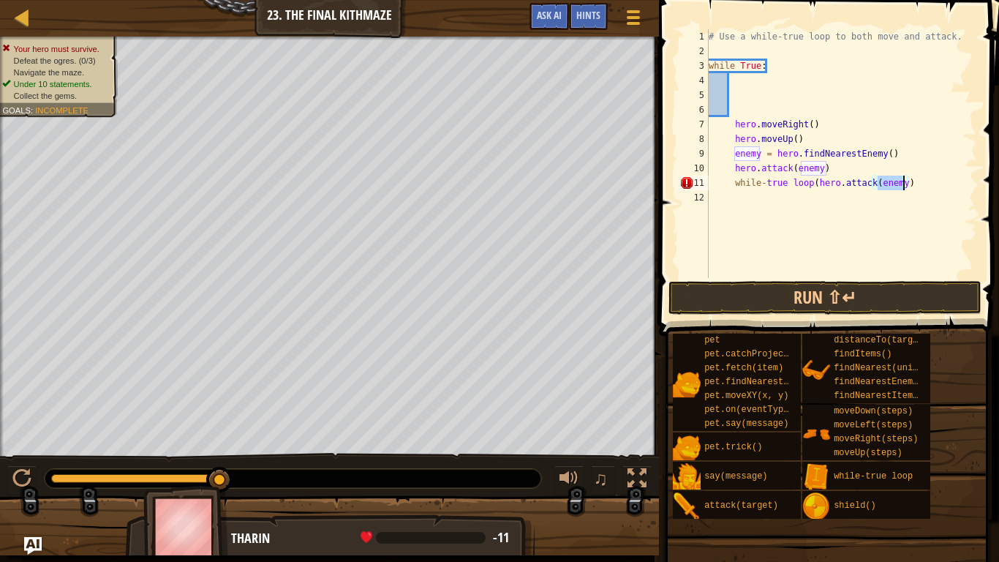
click at [843, 206] on div "# Use a while-true loop to both move and attack. while True : hero . moveRight …" at bounding box center [841, 168] width 271 height 278
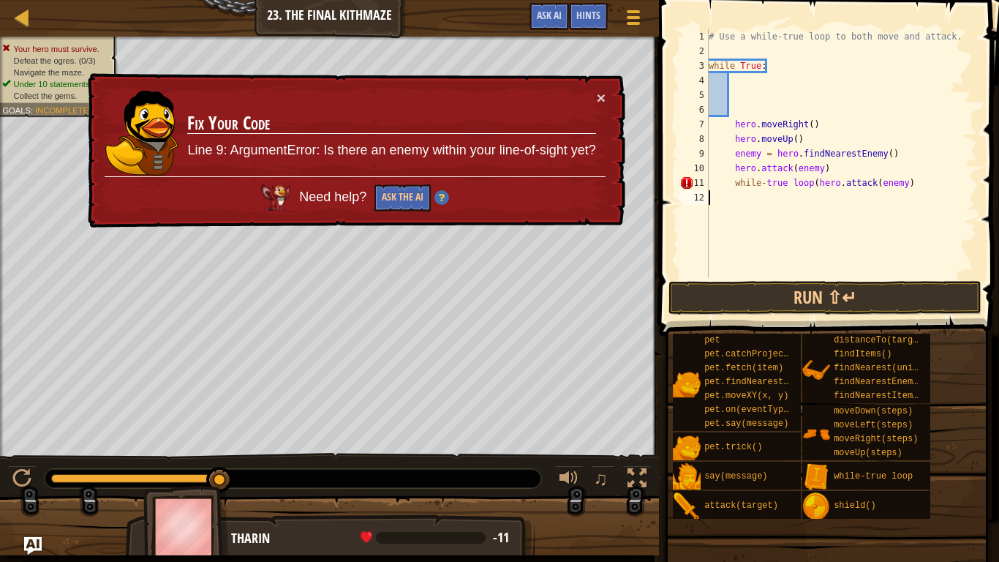
click at [917, 184] on div "# Use a while-true loop to both move and attack. while True : hero . moveRight …" at bounding box center [841, 168] width 271 height 278
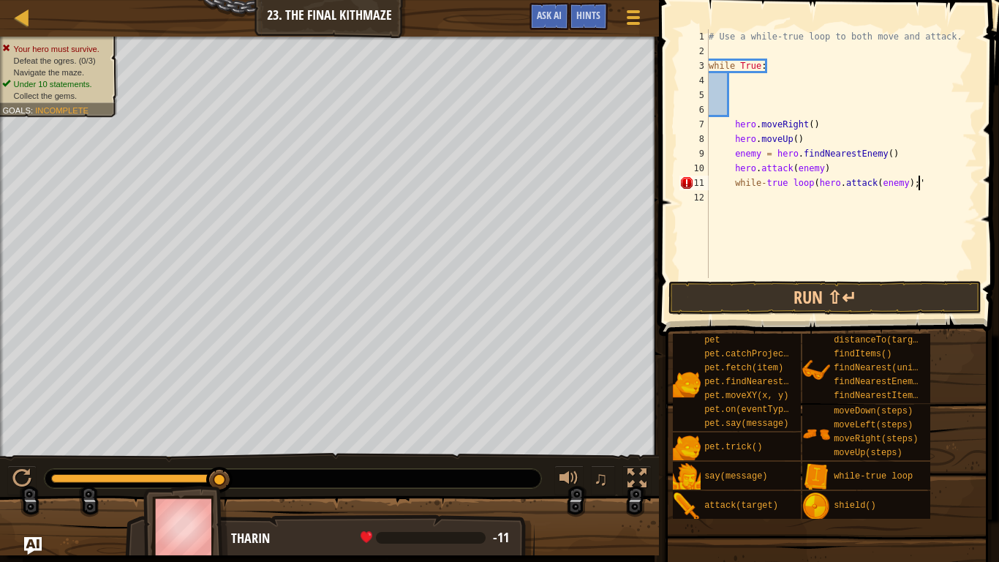
click at [827, 167] on div "# Use a while-true loop to both move and attack. while True : hero . moveRight …" at bounding box center [841, 168] width 271 height 278
click at [832, 167] on div "# Use a while-true loop to both move and attack. while True : hero . moveRight …" at bounding box center [841, 168] width 271 height 278
type textarea "h"
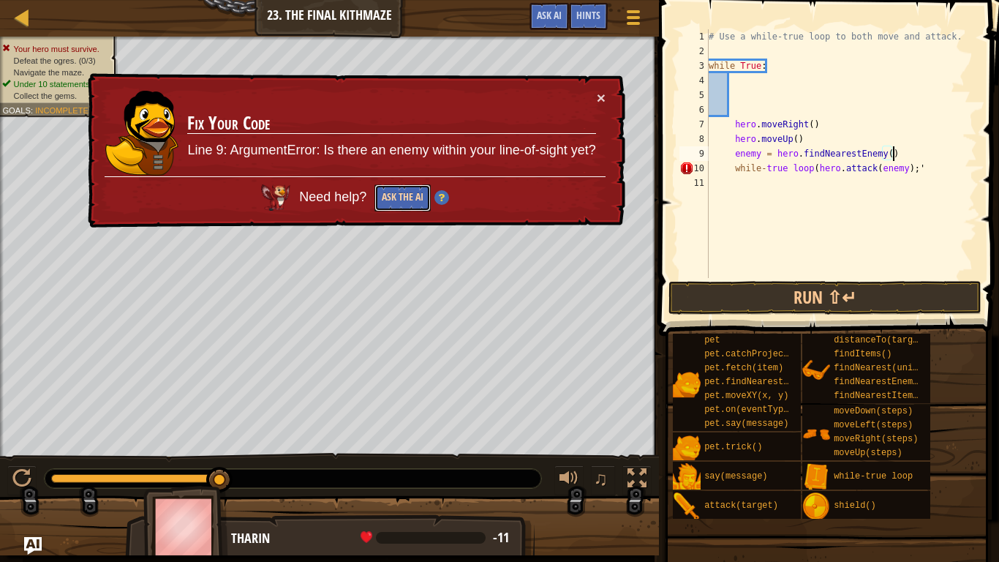
click at [390, 211] on button "Ask the AI" at bounding box center [403, 197] width 56 height 27
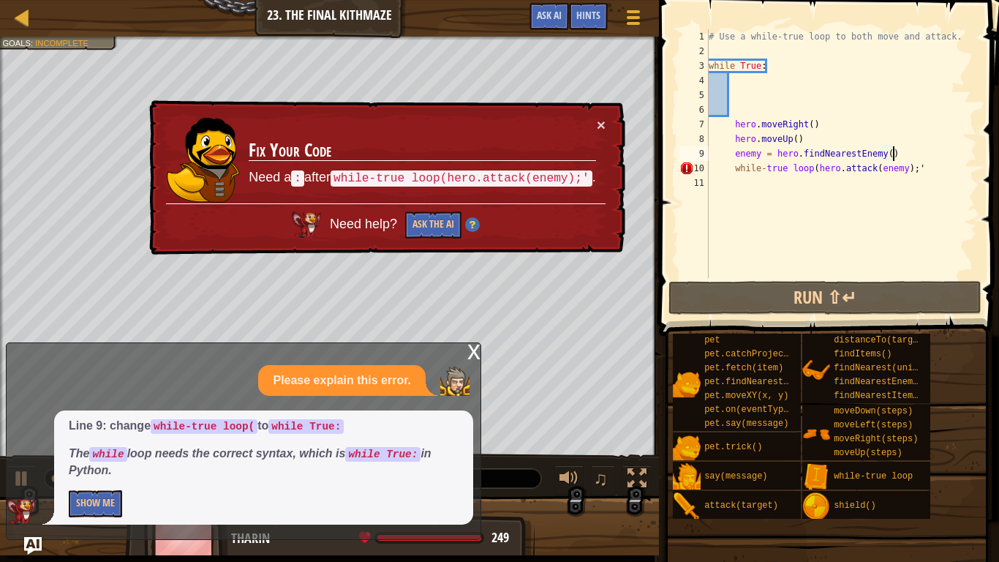
click at [924, 165] on div "# Use a while-true loop to both move and attack. while True : hero . moveRight …" at bounding box center [841, 168] width 271 height 278
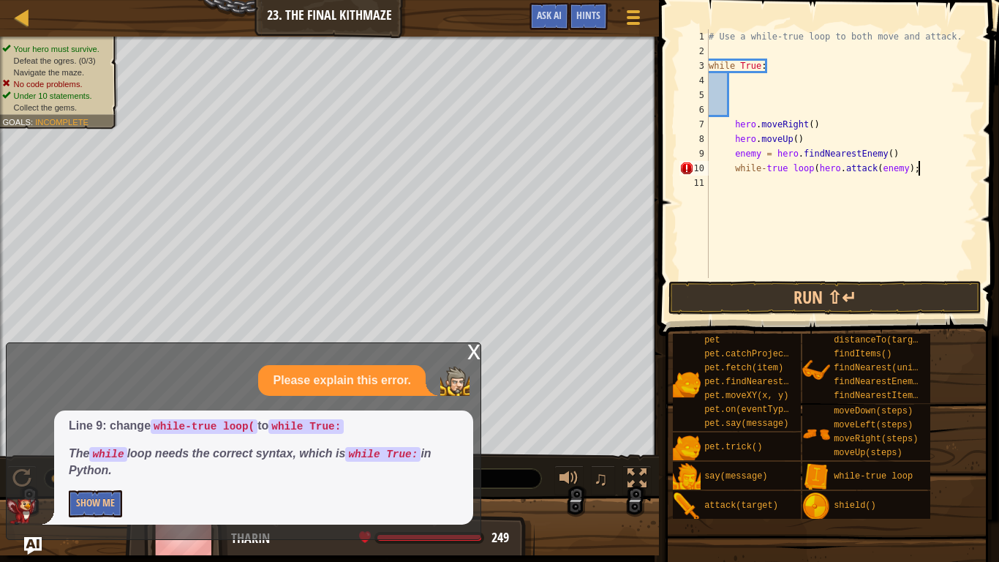
scroll to position [7, 30]
click at [791, 167] on div "# Use a while-true loop to both move and attack. while True : hero . moveRight …" at bounding box center [841, 168] width 271 height 278
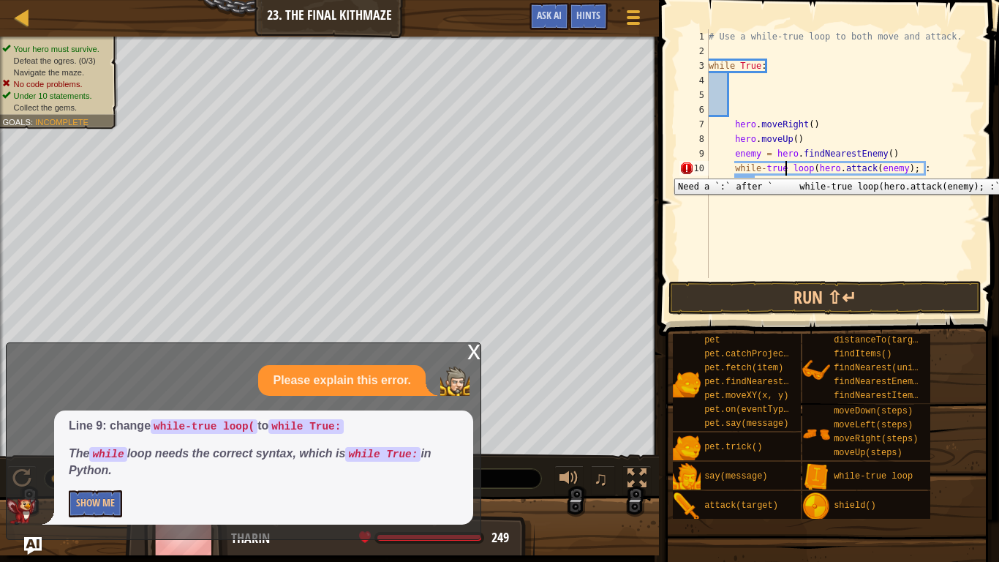
type textarea "while-true: loop(hero.attack(enemy); :"
click at [938, 176] on div "# Use a while-true loop to both move and attack. while True : hero . moveRight …" at bounding box center [841, 168] width 271 height 278
click at [933, 170] on div "# Use a while-true loop to both move and attack. while True : hero . moveRight …" at bounding box center [841, 168] width 271 height 278
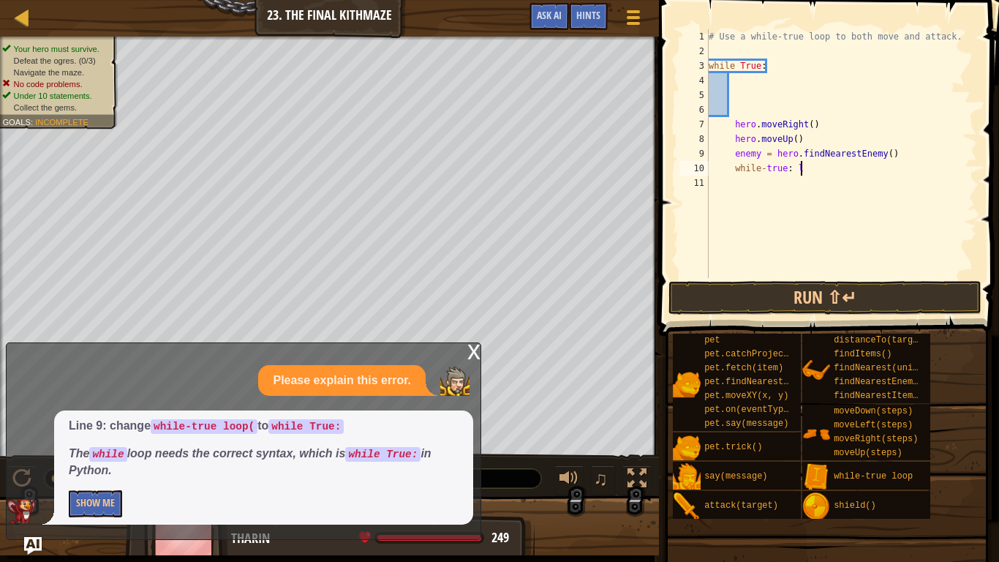
scroll to position [7, 13]
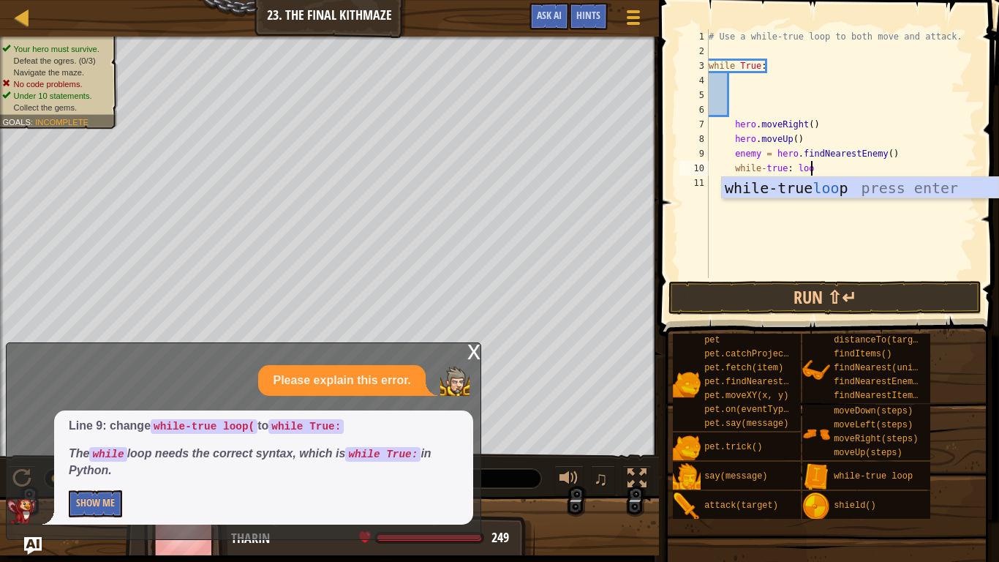
type textarea "while-true: loop"
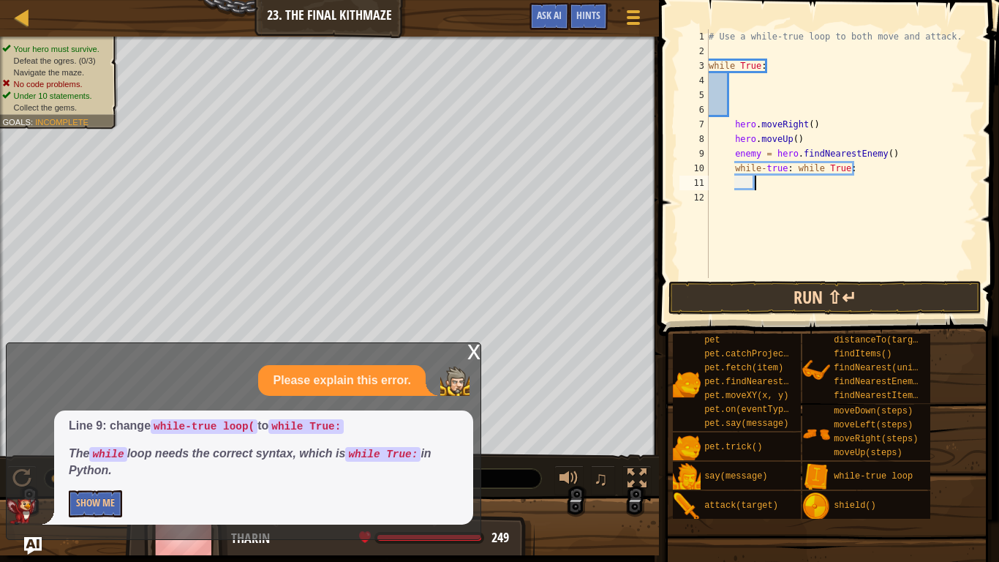
scroll to position [7, 6]
click at [794, 168] on div "# Use a while-true loop to both move and attack. while True : hero . moveRight …" at bounding box center [841, 168] width 271 height 278
type textarea "while True:"
click at [795, 171] on div "# Use a while-true loop to both move and attack. while True : hero . moveRight …" at bounding box center [841, 168] width 271 height 278
click at [812, 187] on div "# Use a while-true loop to both move and attack. while True : hero . moveRight …" at bounding box center [841, 168] width 271 height 278
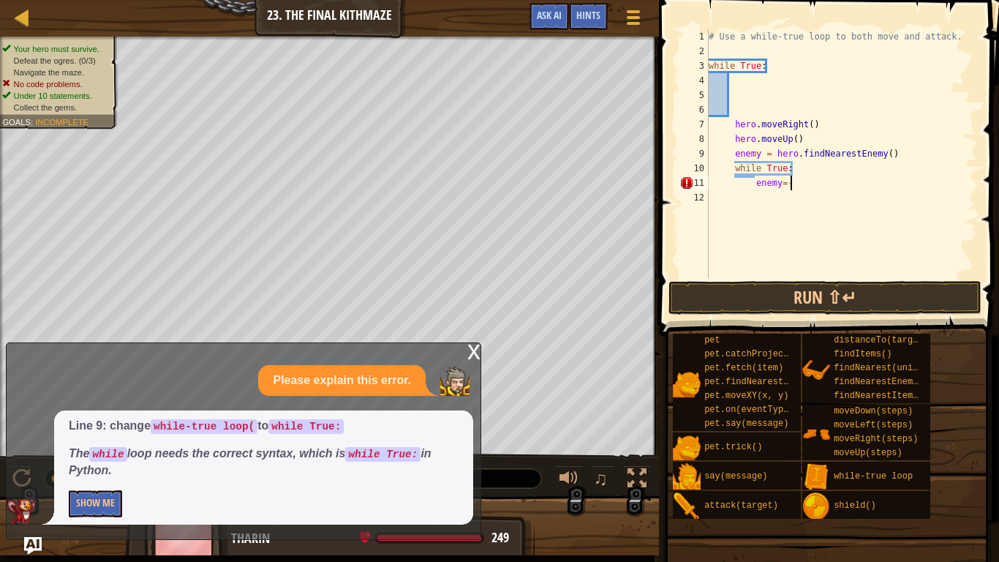
scroll to position [7, 10]
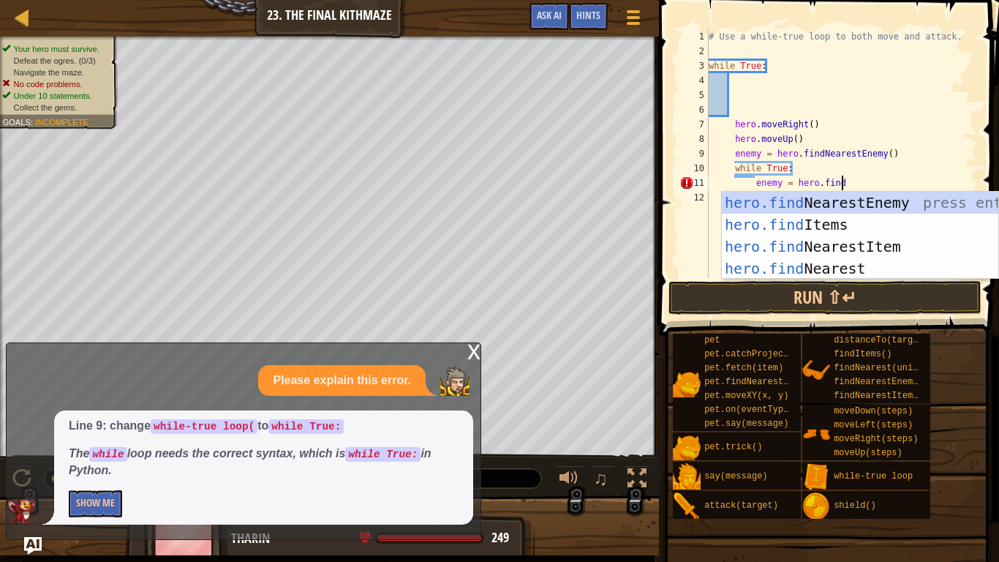
type textarea "enemy = hero.find\"
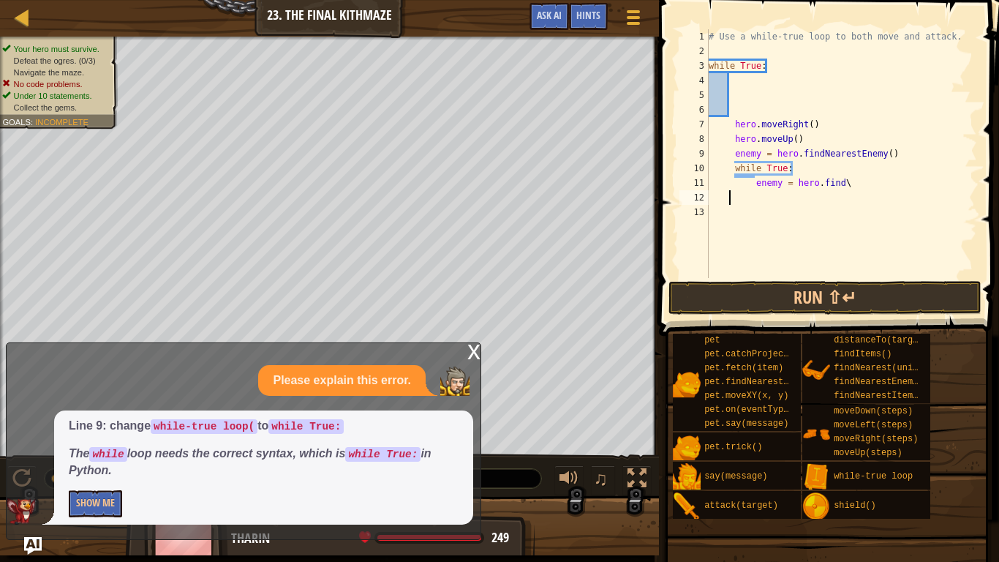
scroll to position [7, 0]
type textarea "enemy = hero.findn"
type textarea "if enemy"
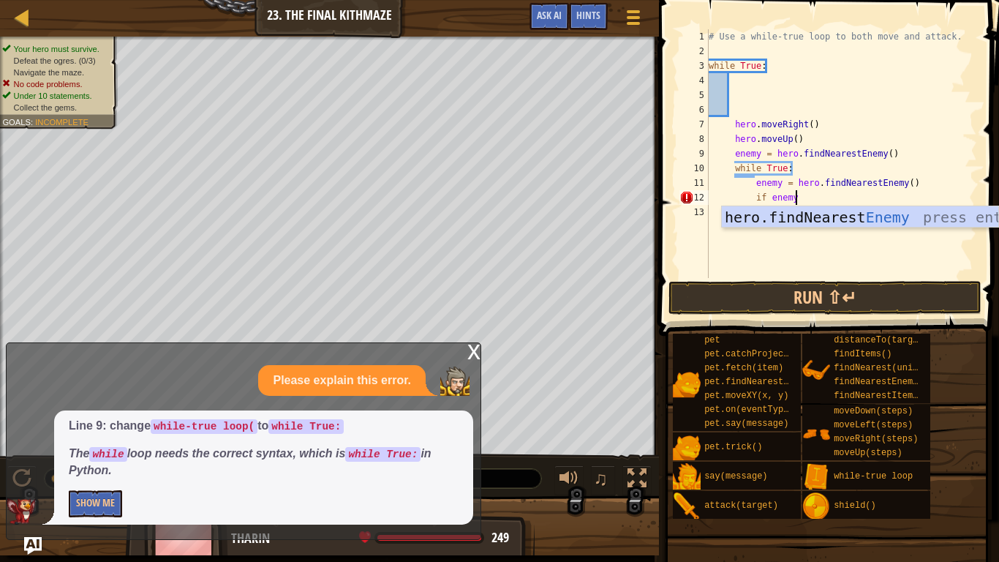
click at [791, 267] on div "# Use a while-true loop to both move and attack. while True : hero . moveRight …" at bounding box center [841, 168] width 271 height 278
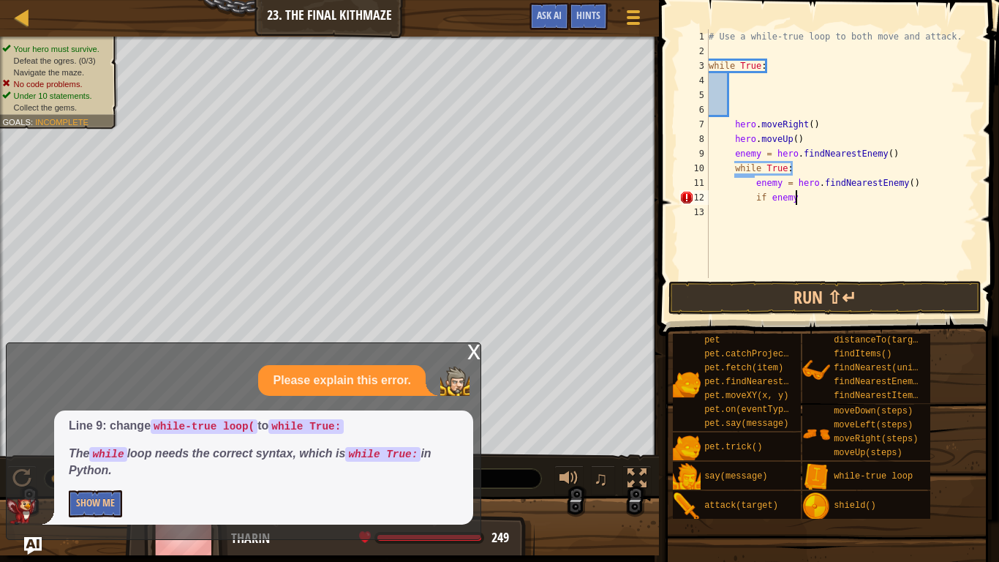
click at [821, 202] on div "# Use a while-true loop to both move and attack. while True : hero . moveRight …" at bounding box center [841, 168] width 271 height 278
type textarea "if enemy:"
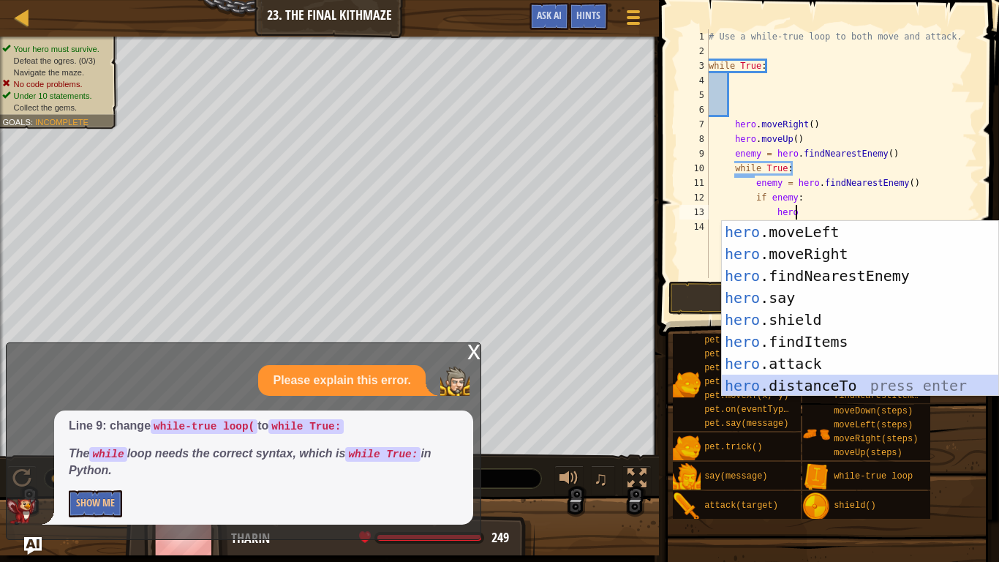
scroll to position [44, 0]
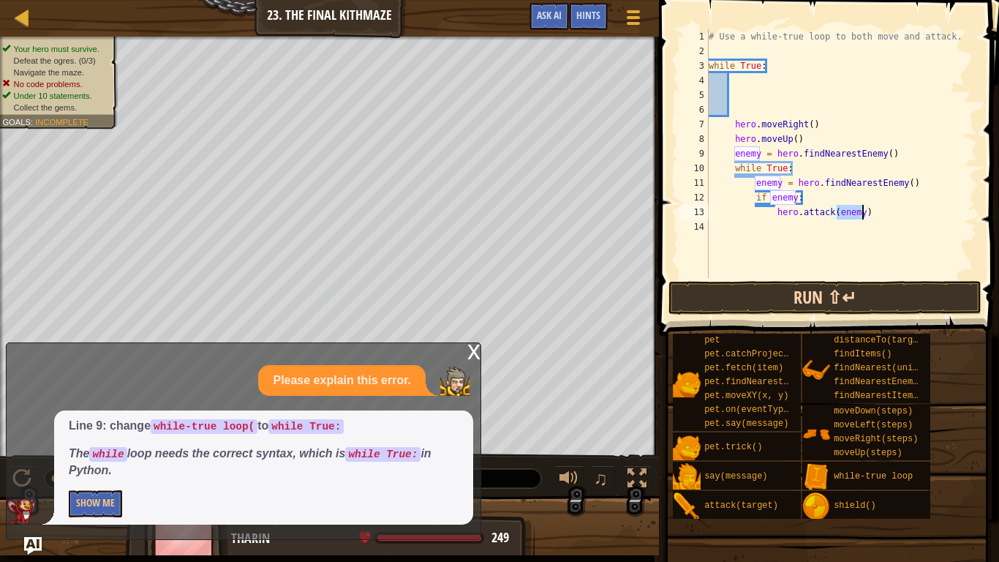
type textarea "hero.attack(enemy)"
click at [816, 281] on button "Run ⇧↵" at bounding box center [825, 298] width 313 height 34
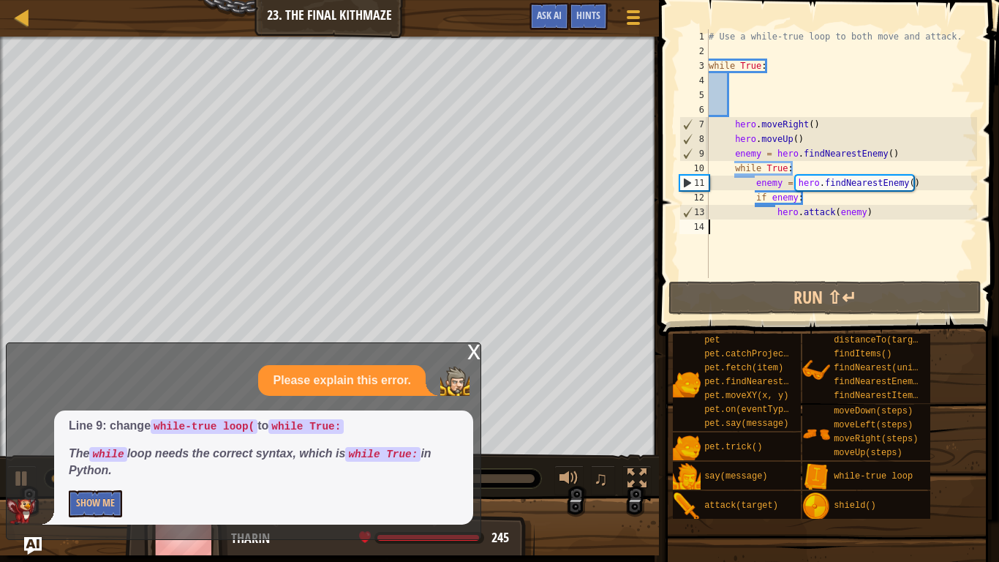
click at [810, 228] on div "# Use a while-true loop to both move and attack. while True : hero . moveRight …" at bounding box center [841, 168] width 271 height 278
click at [794, 165] on div "# Use a while-true loop to both move and attack. while True : hero . moveRight …" at bounding box center [841, 168] width 271 height 278
click at [762, 172] on div "# Use a while-true loop to both move and attack. while True : hero . moveRight …" at bounding box center [841, 168] width 271 height 278
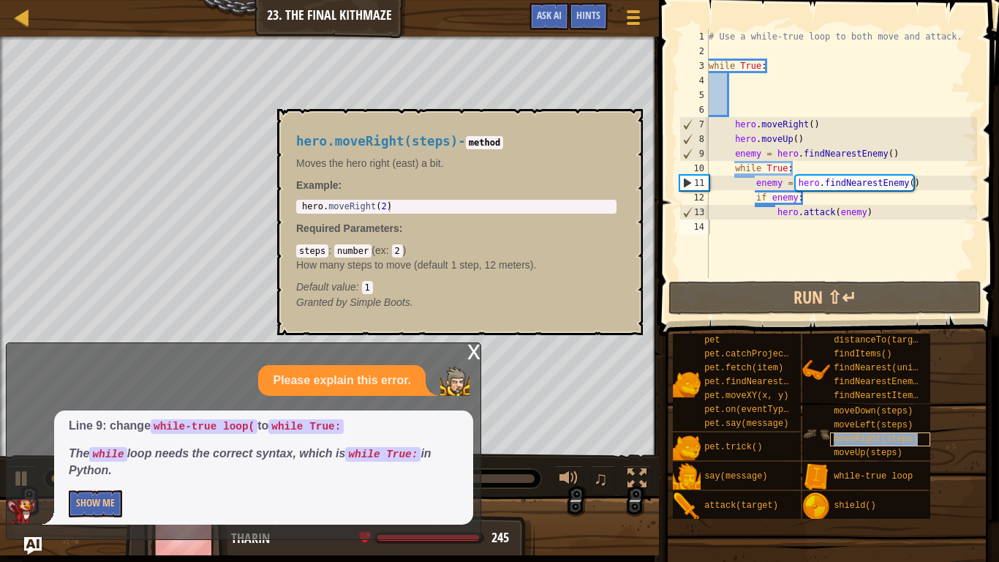
type textarea "moveRight(steps)"
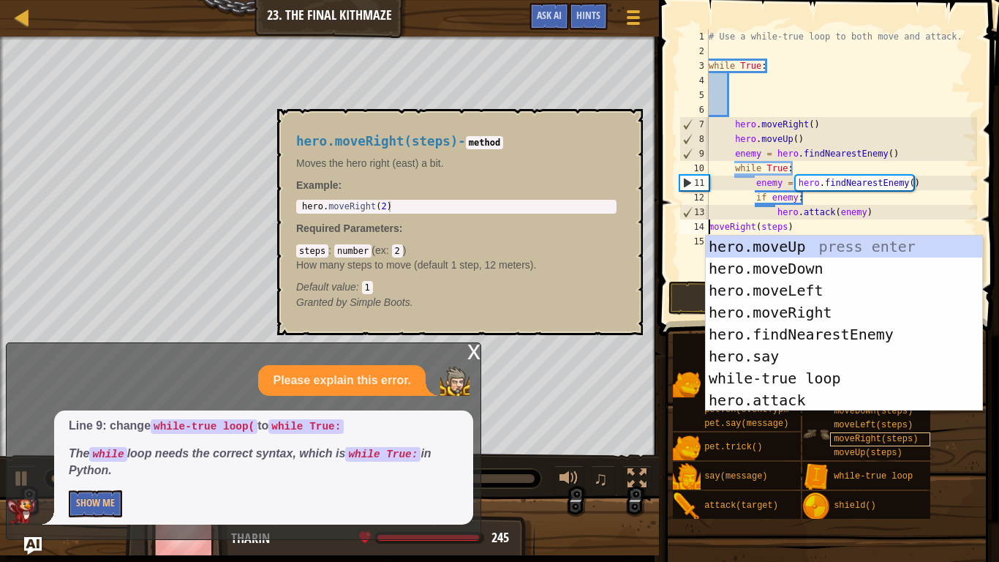
scroll to position [0, 0]
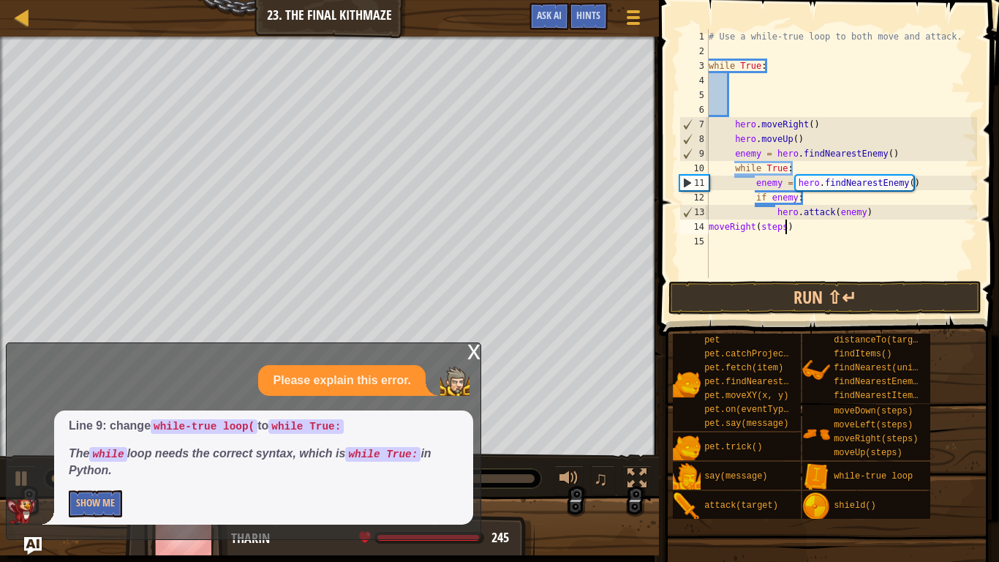
click at [788, 225] on div "# Use a while-true loop to both move and attack. while True : hero . moveRight …" at bounding box center [841, 168] width 271 height 278
click at [707, 230] on div "14" at bounding box center [694, 226] width 29 height 15
type textarea "moveRight()"
click at [86, 437] on button "Show Me" at bounding box center [95, 503] width 53 height 27
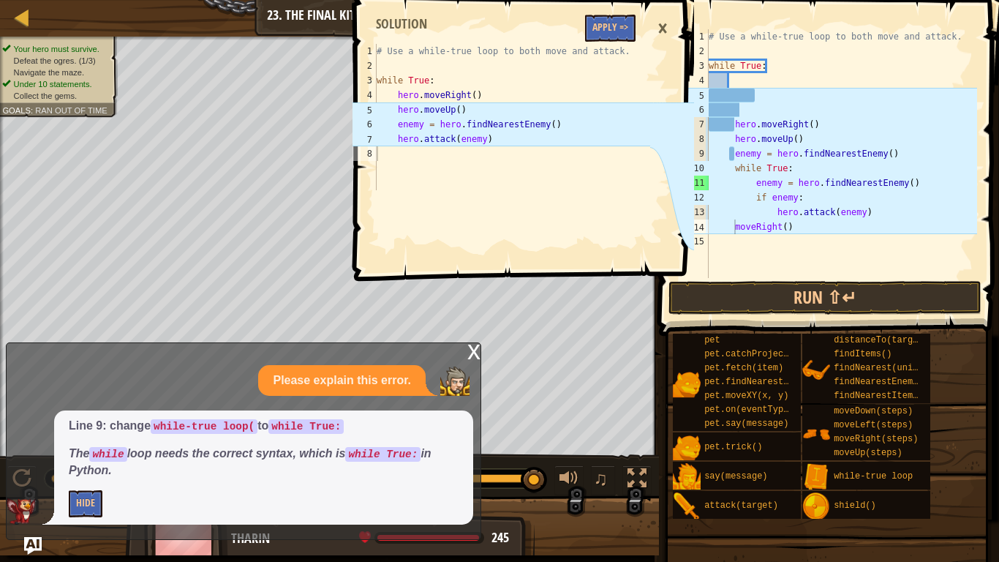
click at [757, 110] on div "# Use a while-true loop to both move and attack. while True : hero . moveRight …" at bounding box center [841, 168] width 271 height 278
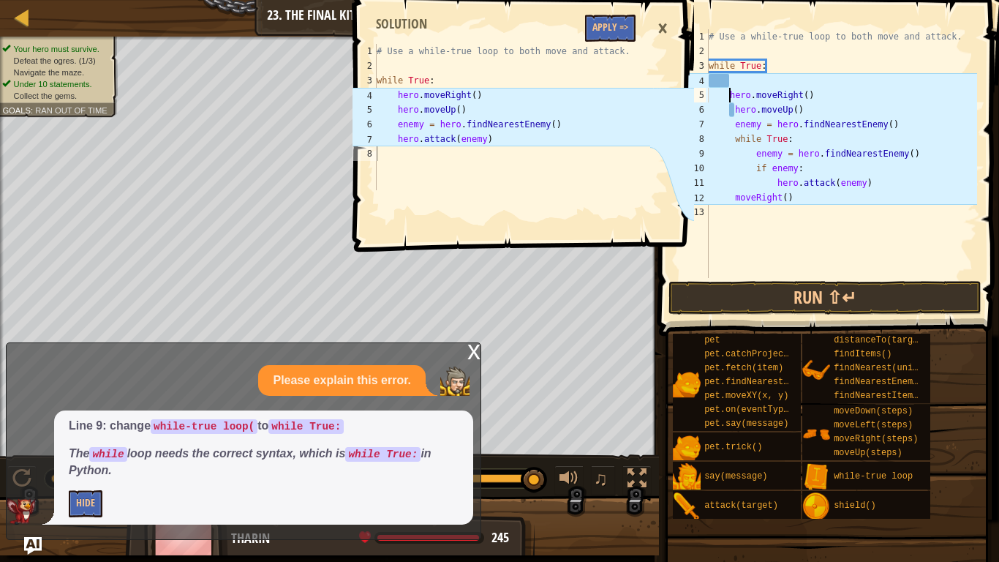
type textarea "hero.moveRight()"
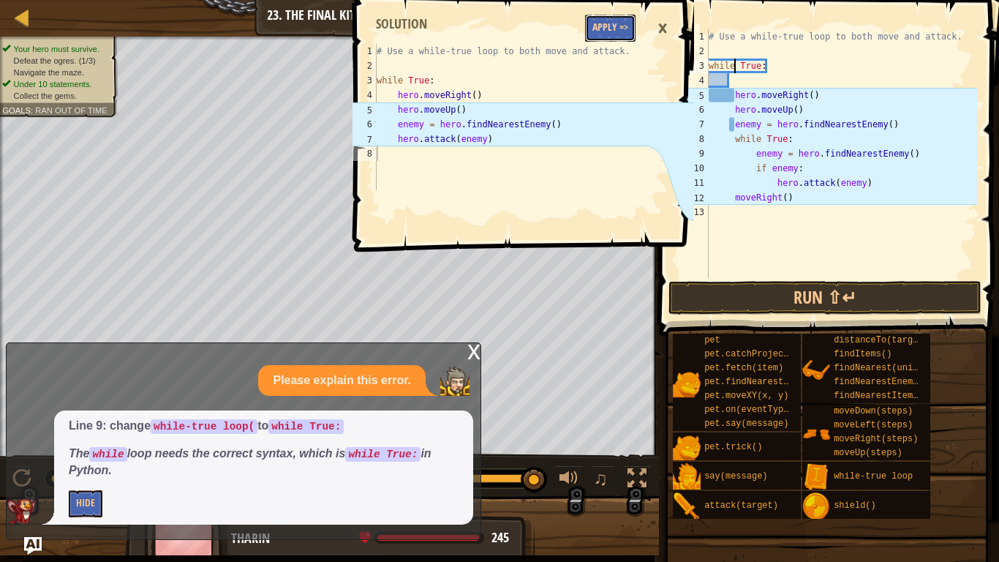
click at [606, 23] on button "Apply =>" at bounding box center [610, 28] width 50 height 27
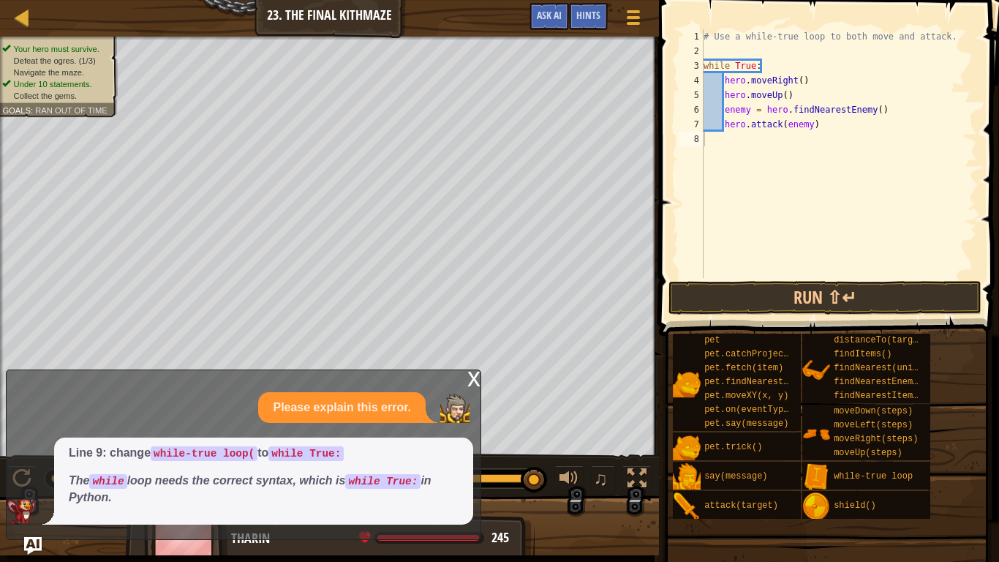
type textarea "hero.attack(enemy)"
click at [827, 131] on div "# Use a while-true loop to both move and attack. while True : hero . moveRight …" at bounding box center [839, 168] width 277 height 278
click at [748, 296] on button "Run ⇧↵" at bounding box center [825, 298] width 313 height 34
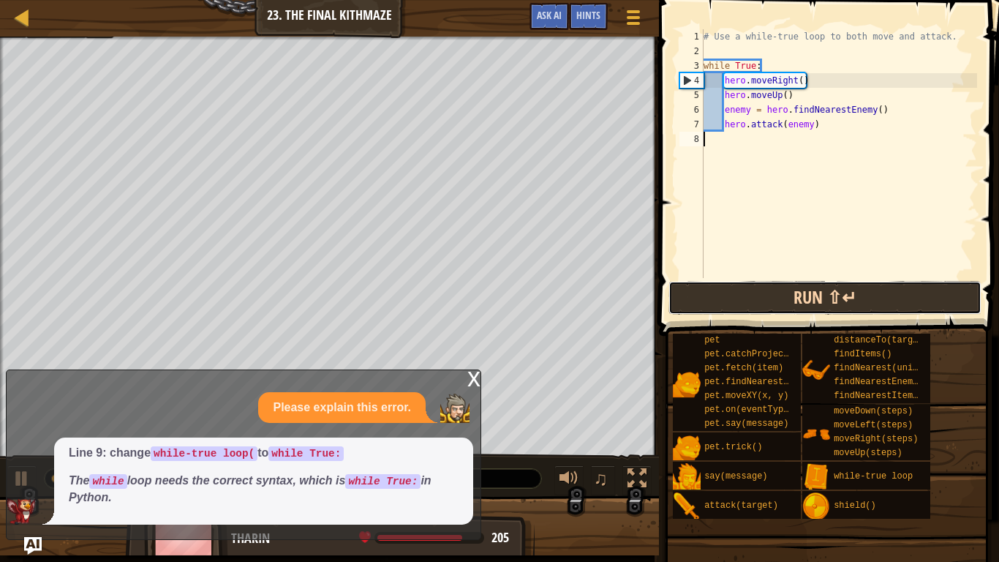
click at [830, 304] on button "Run ⇧↵" at bounding box center [825, 298] width 313 height 34
click at [789, 311] on button "Run ⇧↵" at bounding box center [825, 298] width 313 height 34
click at [789, 309] on button "Running" at bounding box center [825, 298] width 313 height 34
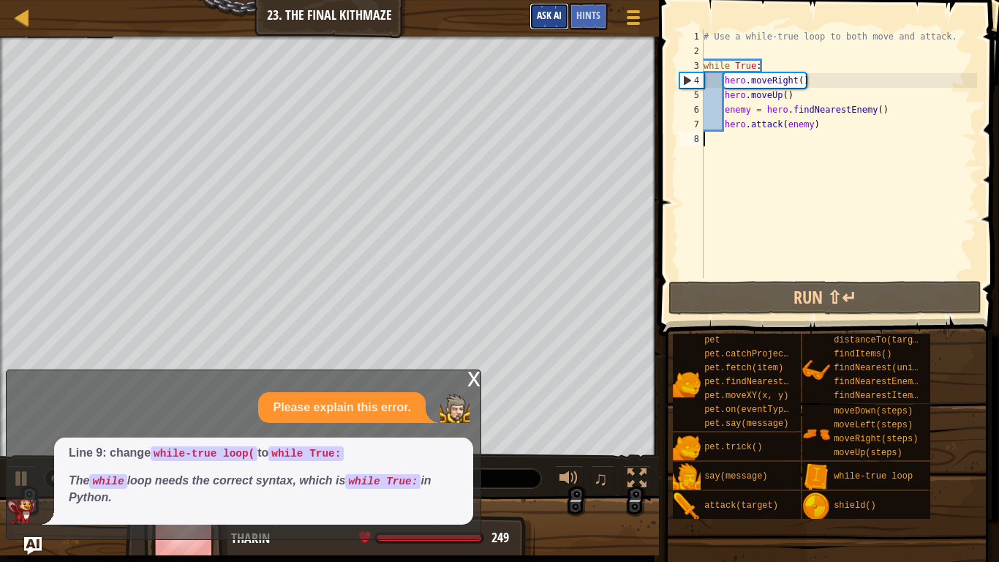
click at [549, 20] on span "Ask AI" at bounding box center [549, 15] width 25 height 14
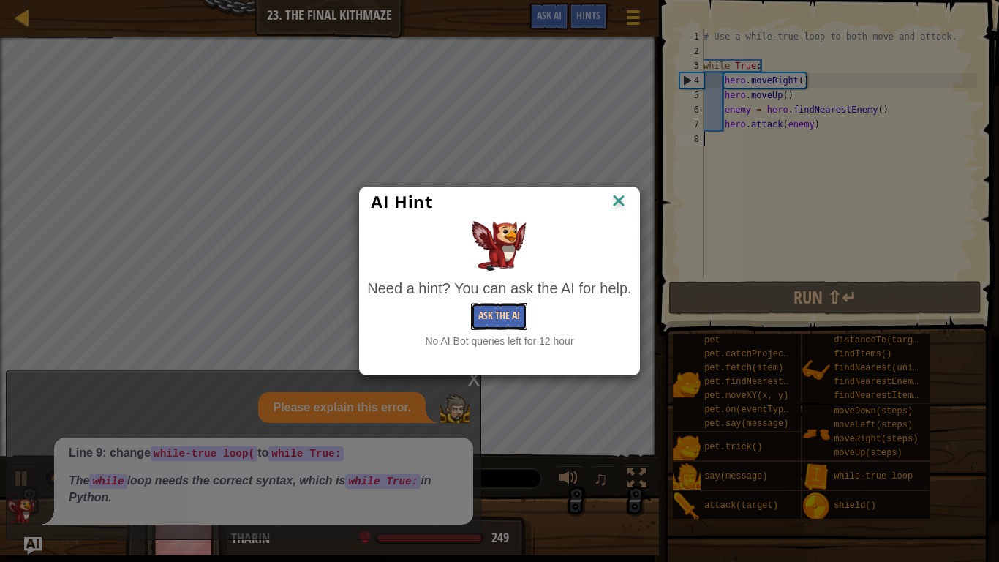
click at [482, 305] on button "Ask the AI" at bounding box center [499, 316] width 56 height 27
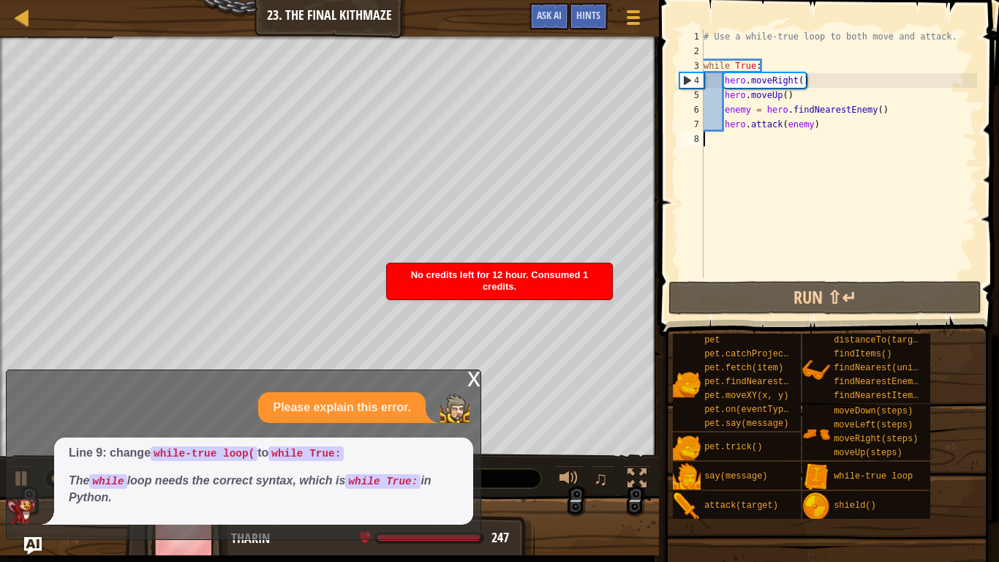
click at [597, 31] on div "Game Menu Done Hints Ask AI" at bounding box center [586, 20] width 129 height 34
click at [598, 28] on div "Hints" at bounding box center [588, 16] width 39 height 27
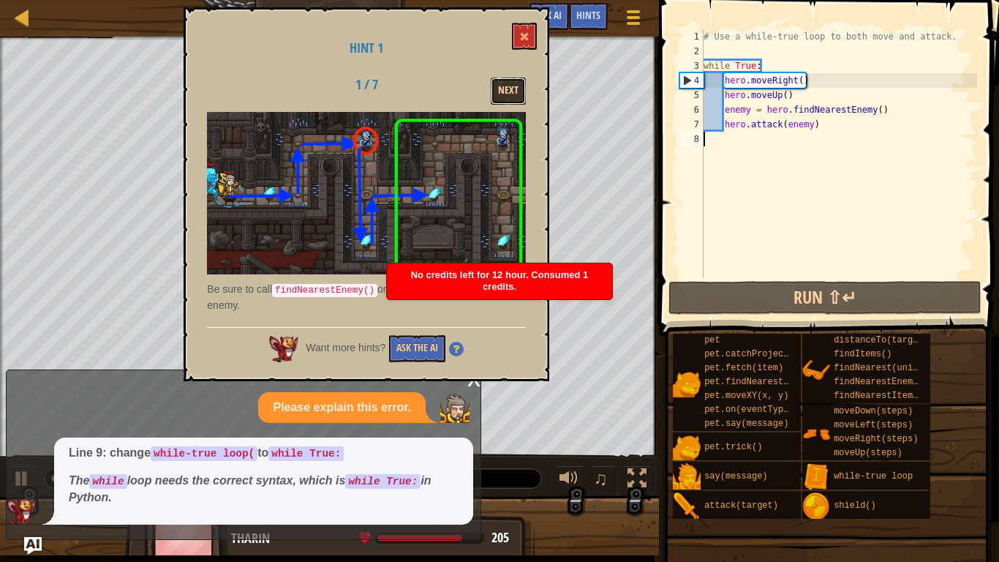
click at [507, 97] on button "Next" at bounding box center [508, 91] width 35 height 27
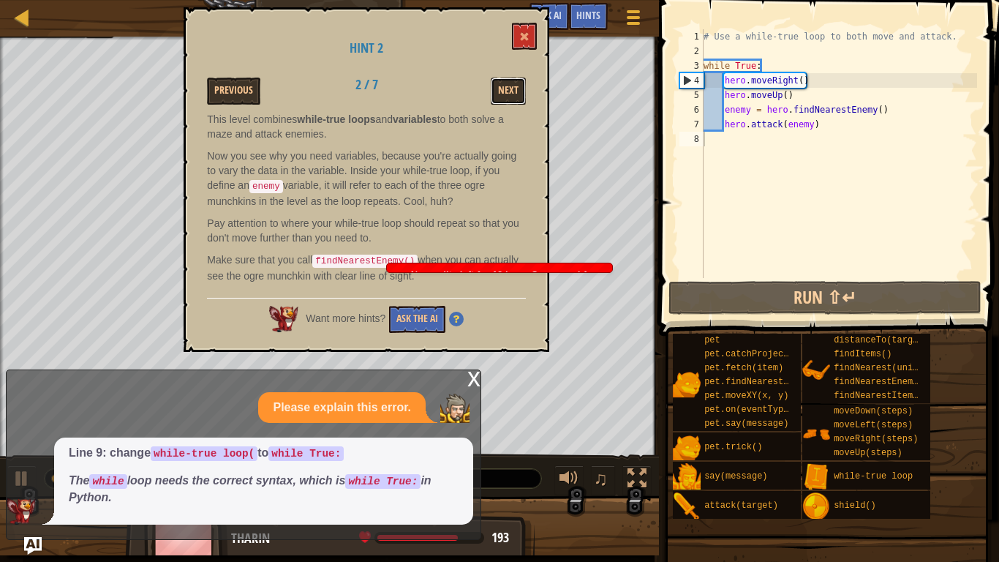
click at [507, 97] on button "Next" at bounding box center [508, 91] width 35 height 27
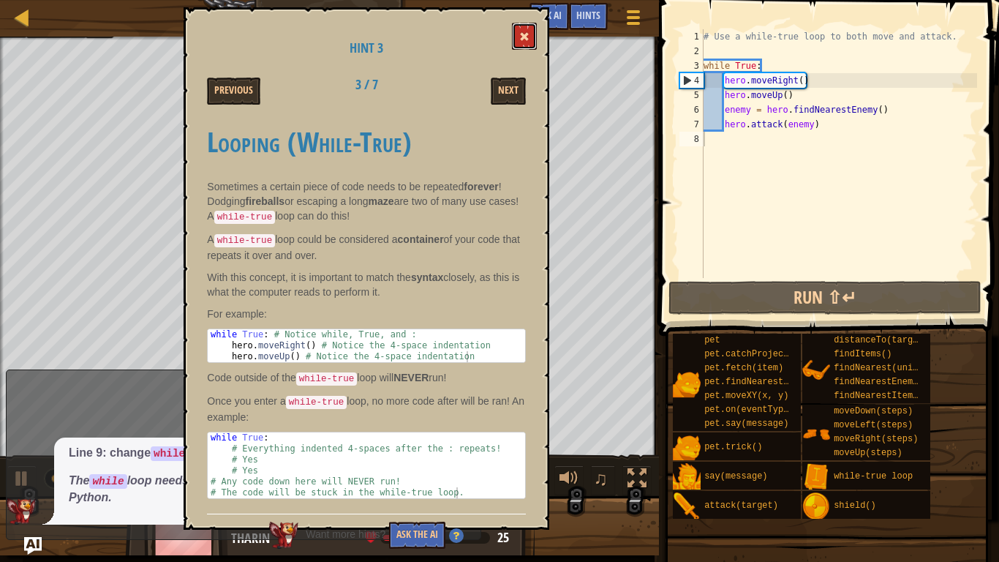
click at [523, 45] on button at bounding box center [524, 36] width 25 height 27
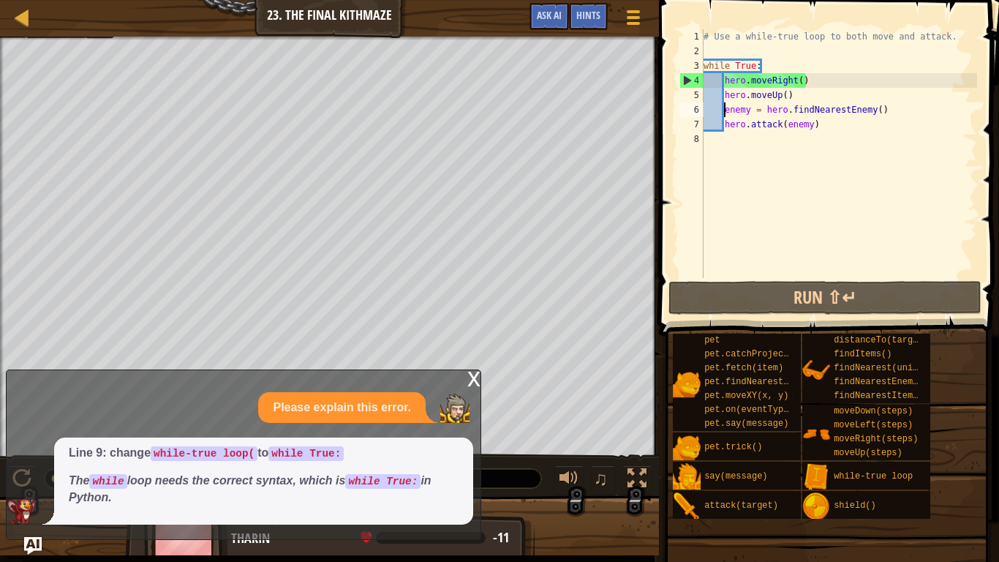
click at [723, 112] on div "# Use a while-true loop to both move and attack. while True : hero . moveRight …" at bounding box center [839, 168] width 277 height 278
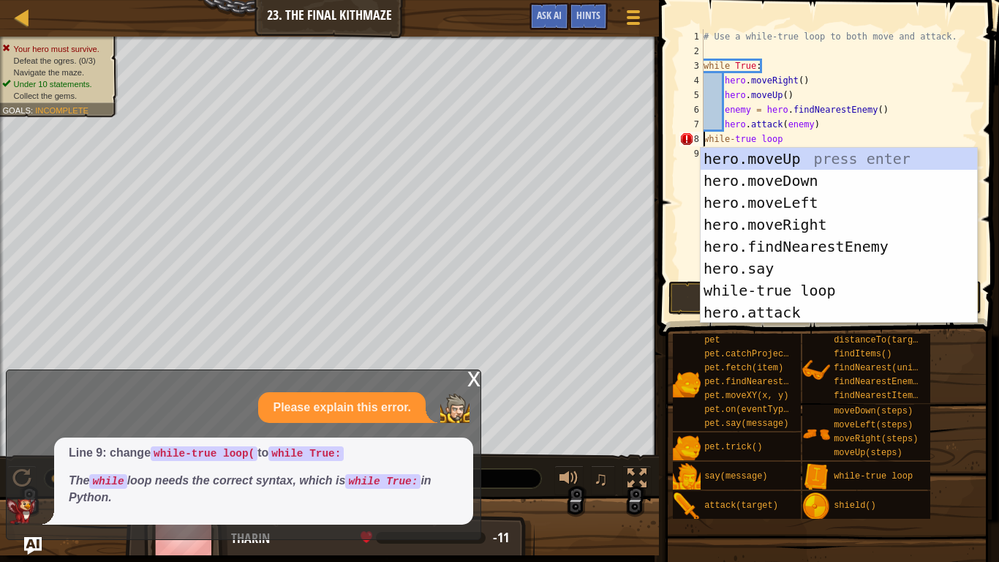
click at [856, 134] on div "# Use a while-true loop to both move and attack. while True : hero . moveRight …" at bounding box center [839, 168] width 277 height 278
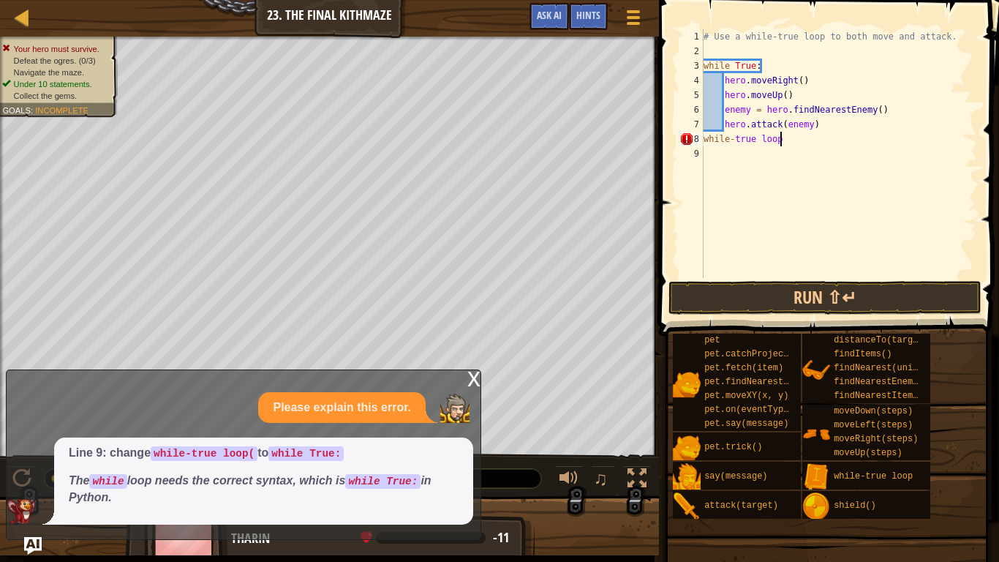
click at [846, 116] on div "# Use a while-true loop to both move and attack. while True : hero . moveRight …" at bounding box center [839, 168] width 277 height 278
click at [810, 137] on div "# Use a while-true loop to both move and attack. while True : hero . moveRight …" at bounding box center [839, 168] width 277 height 278
click at [824, 124] on div "# Use a while-true loop to both move and attack. while True : hero . moveRight …" at bounding box center [839, 168] width 277 height 278
type textarea "hero.attack(enemy)"
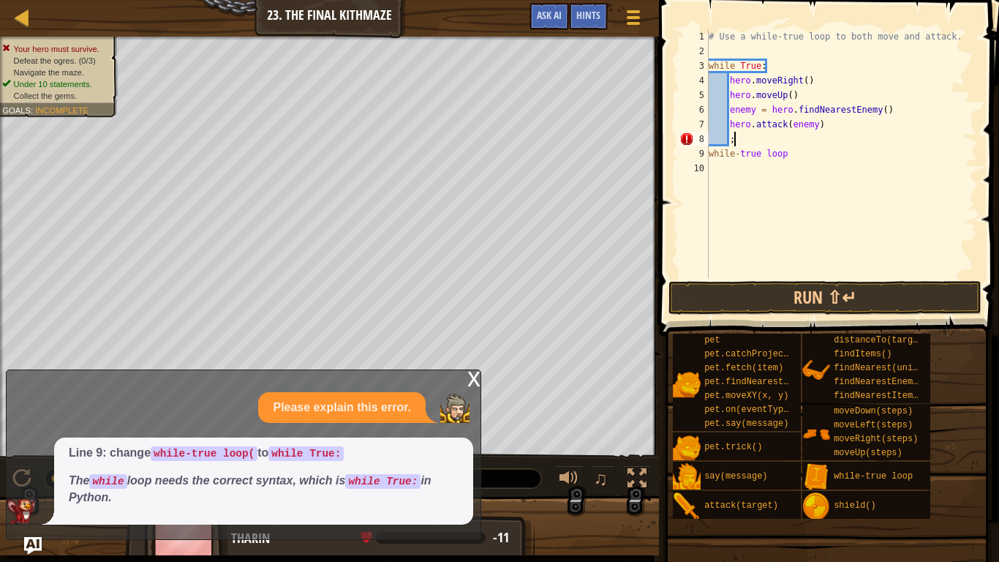
click at [710, 154] on div "# Use a while-true loop to both move and attack. while True : hero . moveRight …" at bounding box center [841, 168] width 271 height 278
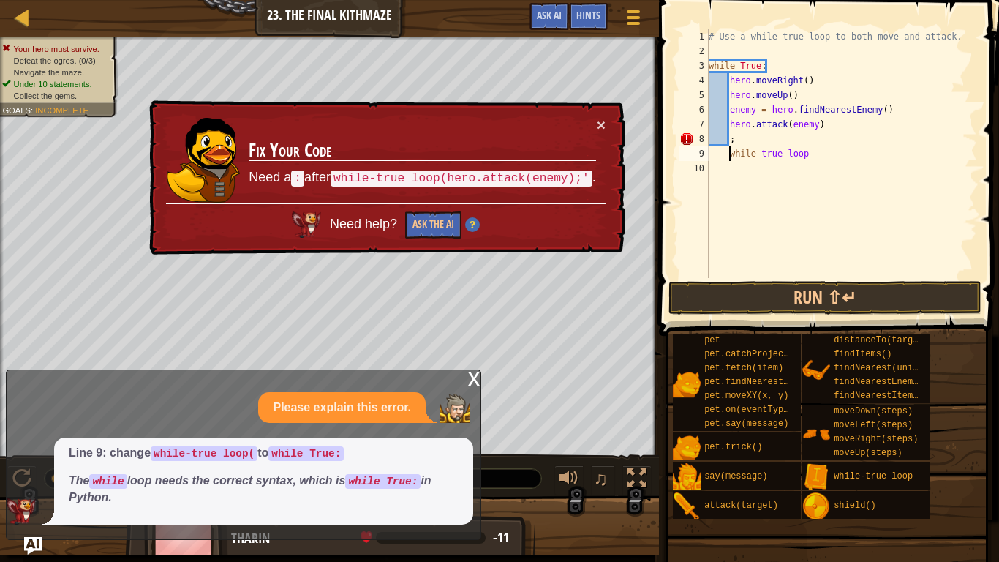
click at [745, 138] on div "# Use a while-true loop to both move and attack. while True : hero . moveRight …" at bounding box center [841, 168] width 271 height 278
type textarea ";"
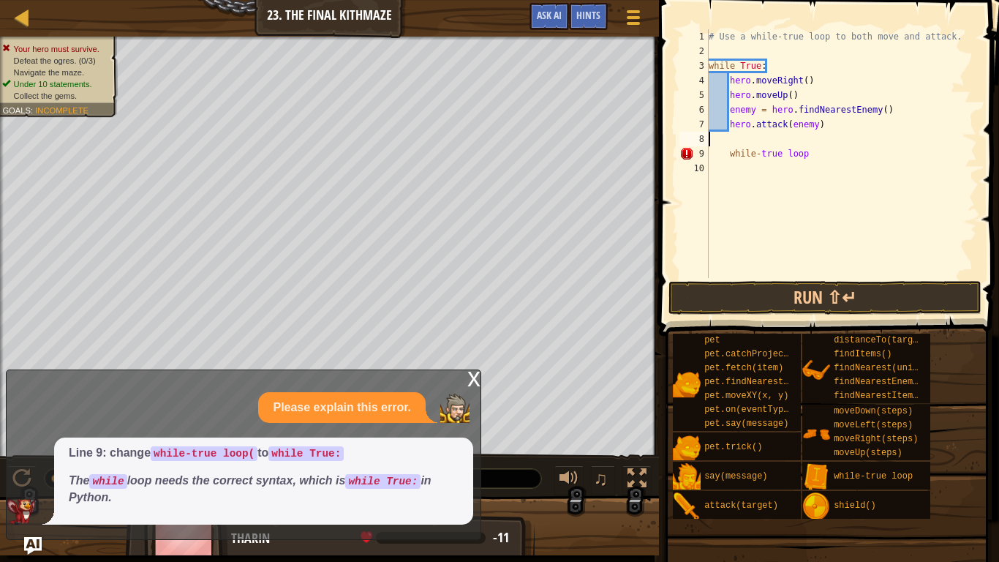
scroll to position [7, 0]
type textarea ";"
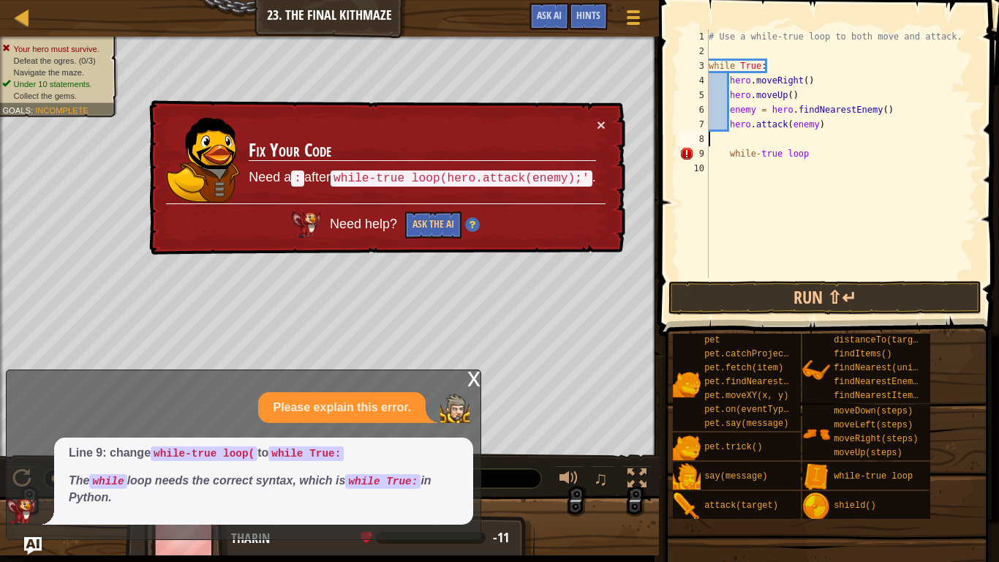
click at [811, 153] on div "# Use a while-true loop to both move and attack. while True : hero . moveRight …" at bounding box center [841, 168] width 271 height 278
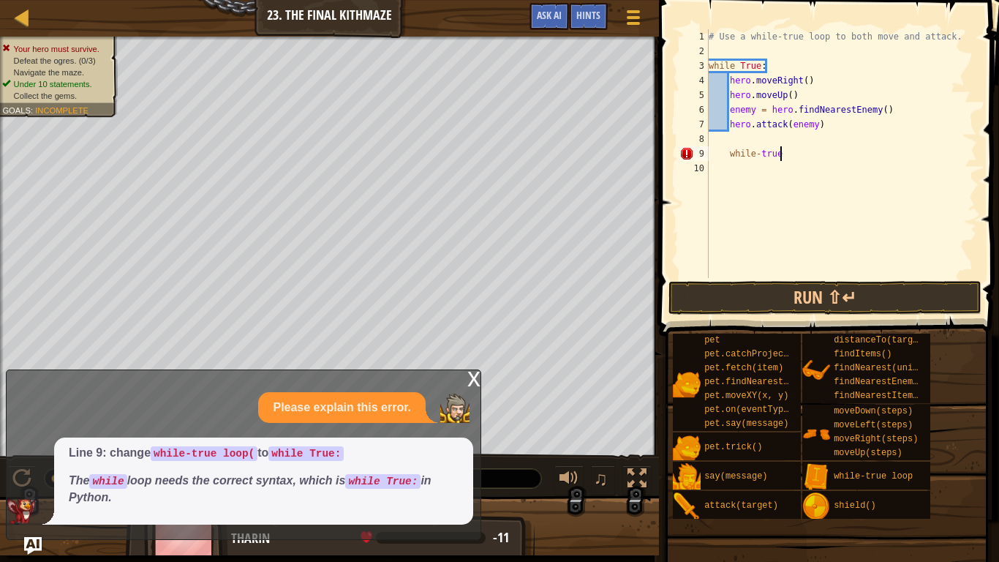
type textarea "while-true:"
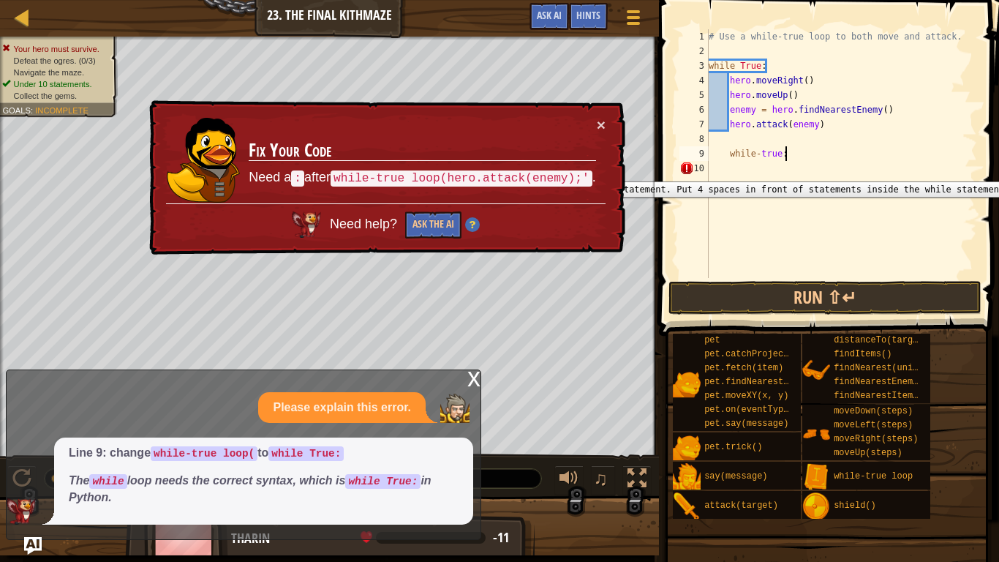
click at [720, 176] on div "# Use a while-true loop to both move and attack. while True : hero . moveRight …" at bounding box center [841, 168] width 271 height 278
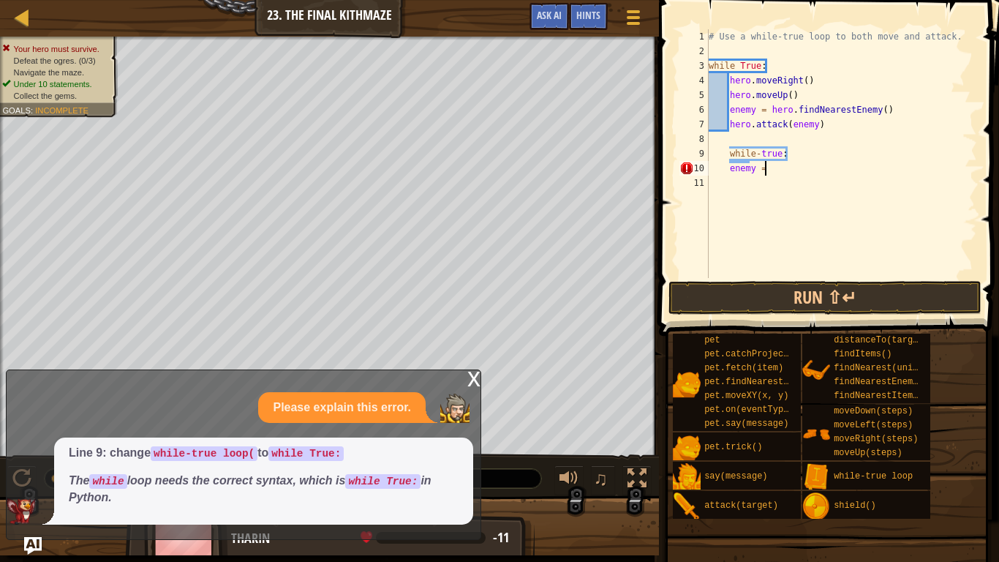
scroll to position [7, 7]
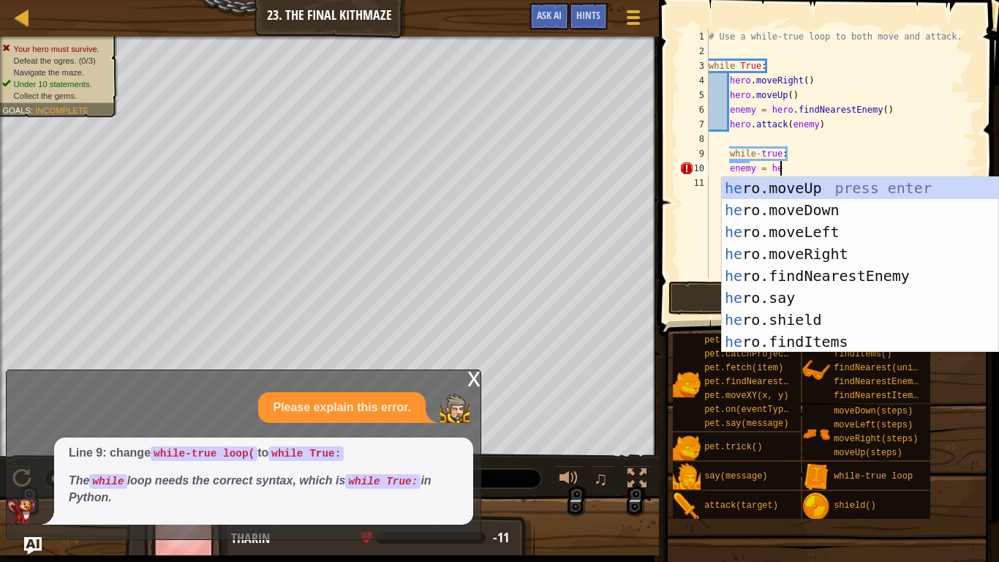
type textarea "enemy = hero"
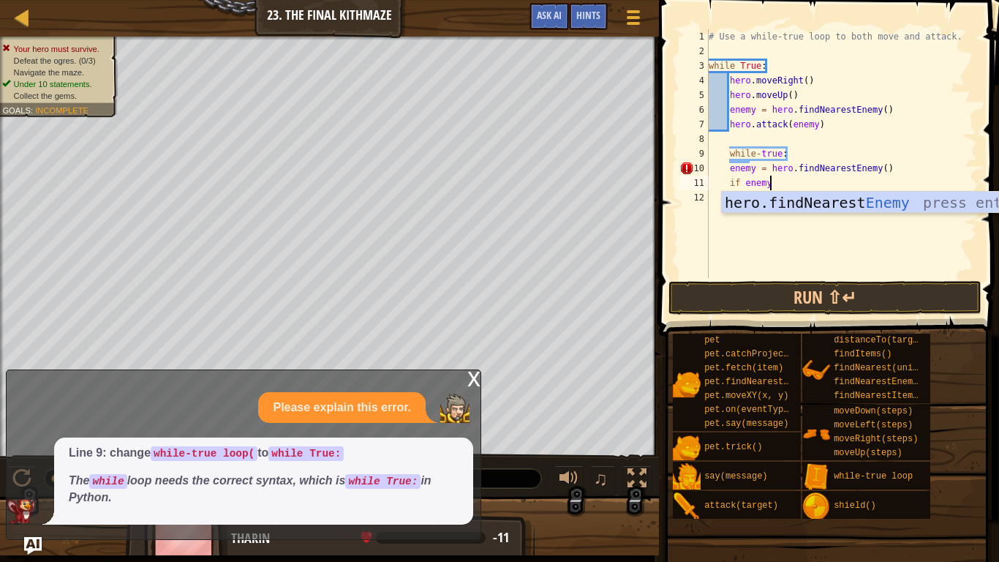
scroll to position [7, 8]
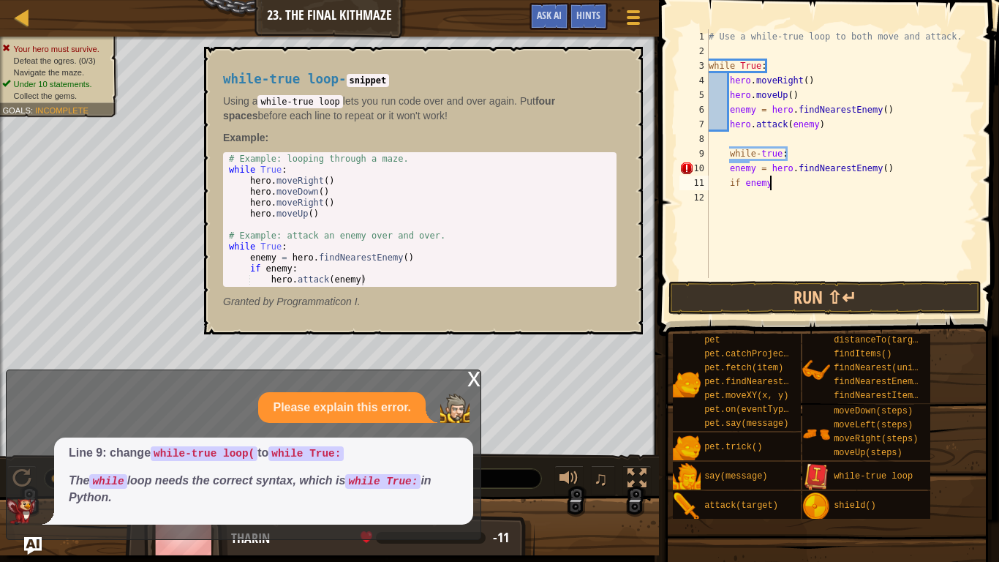
type textarea "if enemy:"
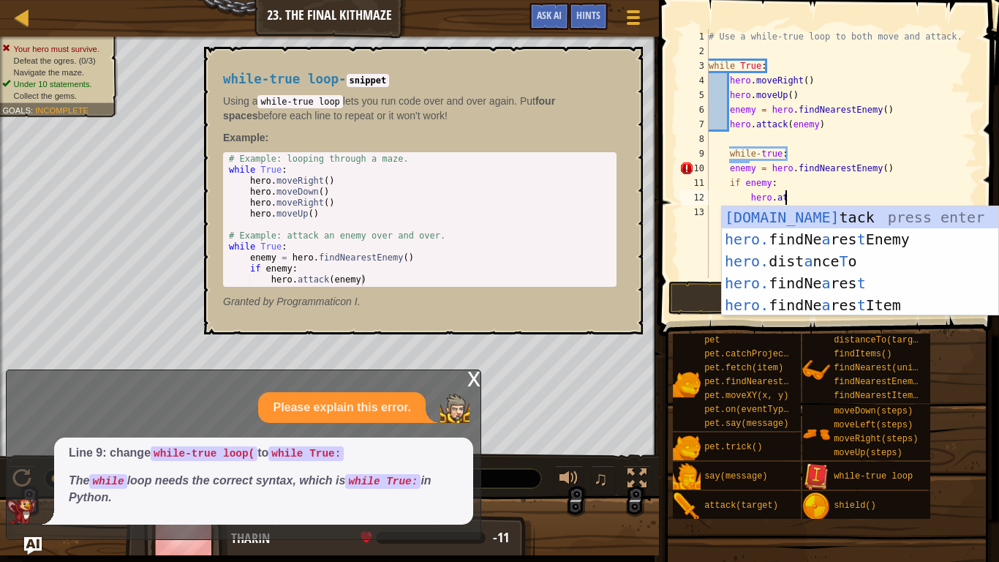
scroll to position [7, 11]
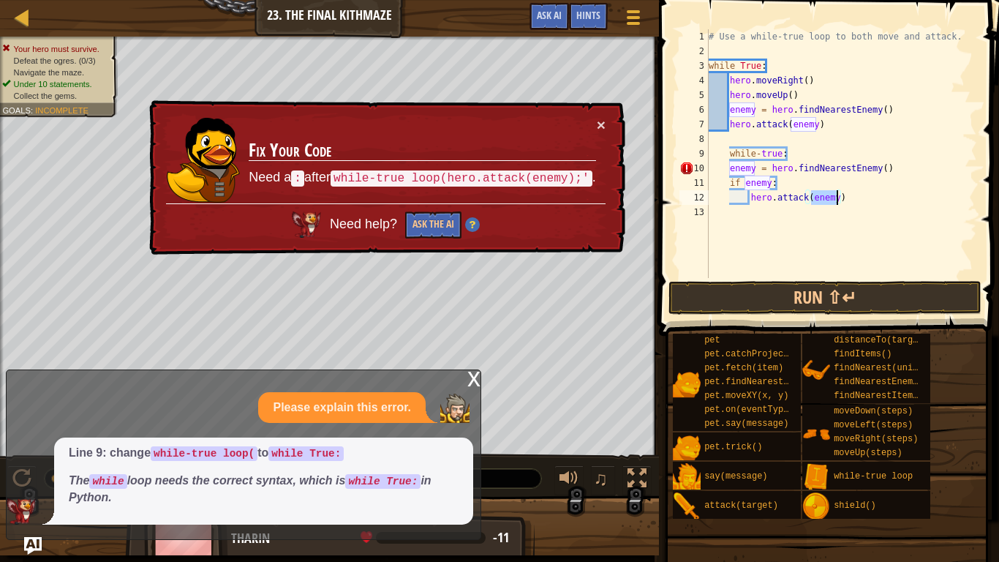
click at [730, 170] on div "# Use a while-true loop to both move and attack. while True : hero . moveRight …" at bounding box center [841, 168] width 271 height 278
click at [728, 156] on div "# Use a while-true loop to both move and attack. while True : hero . moveRight …" at bounding box center [841, 168] width 271 height 278
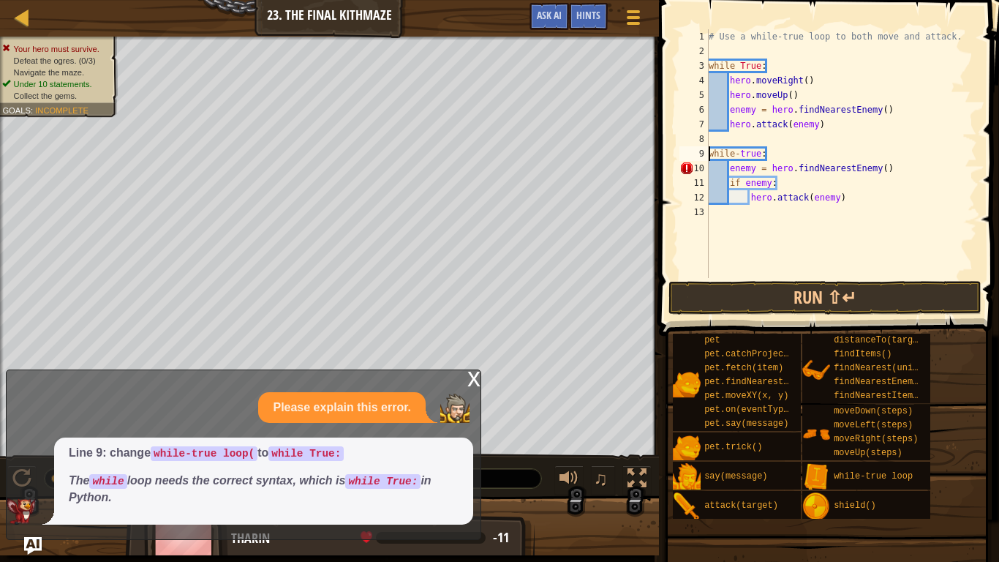
scroll to position [7, 7]
type textarea "while-true:"
click at [790, 304] on button "Run ⇧↵" at bounding box center [825, 298] width 313 height 34
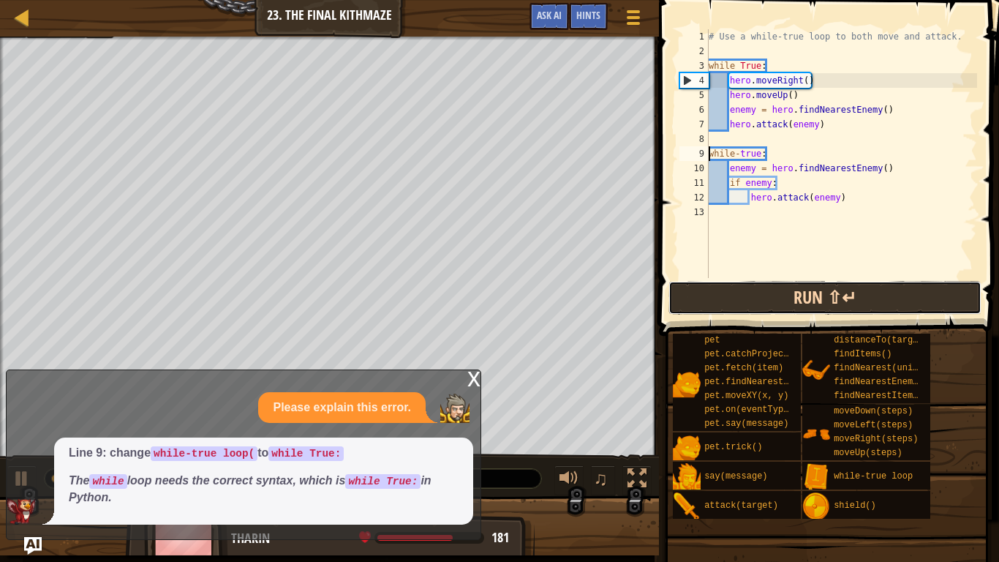
click at [783, 297] on button "Run ⇧↵" at bounding box center [825, 298] width 313 height 34
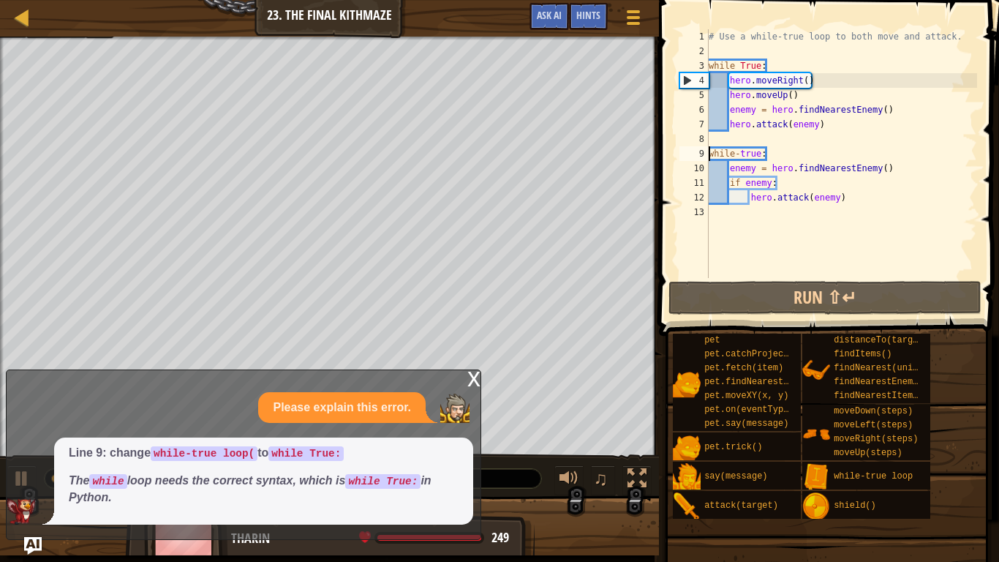
click at [748, 135] on div "# Use a while-true loop to both move and attack. while True : hero . moveRight …" at bounding box center [841, 168] width 271 height 278
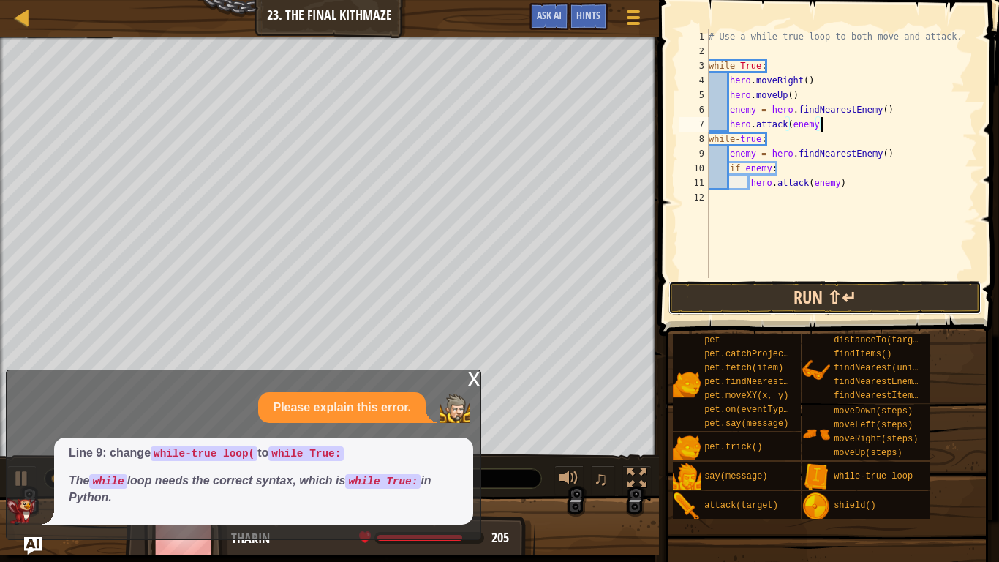
click at [753, 293] on button "Run ⇧↵" at bounding box center [825, 298] width 313 height 34
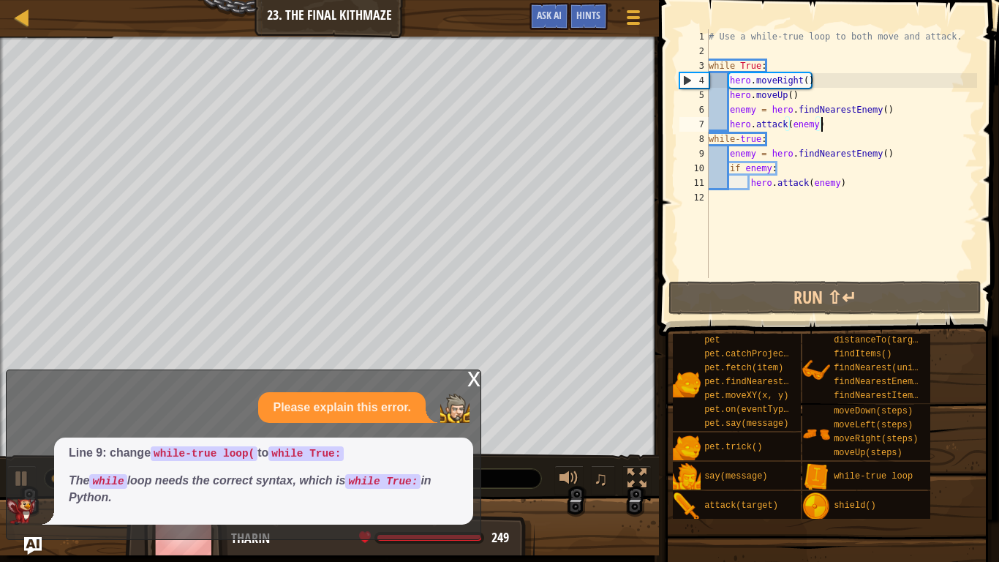
click at [770, 138] on div "# Use a while-true loop to both move and attack. while True : hero . moveRight …" at bounding box center [841, 168] width 271 height 278
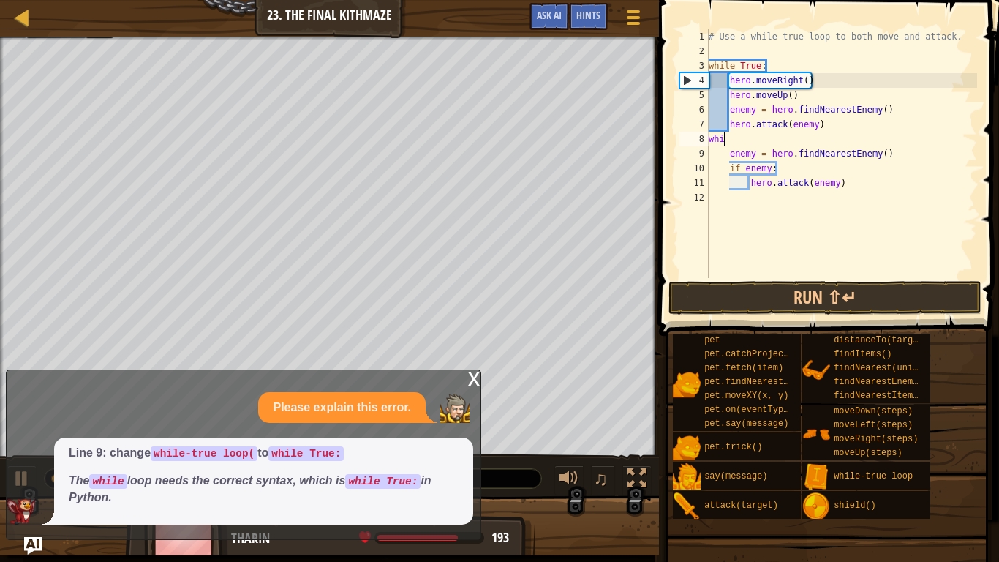
type textarea "w"
type textarea "hero.attack(enemy)"
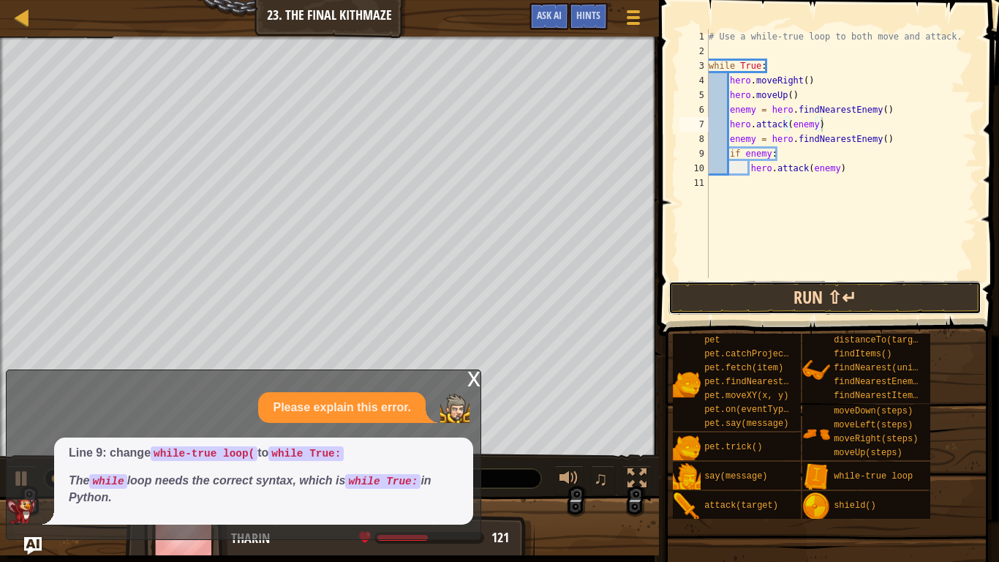
click at [781, 296] on button "Run ⇧↵" at bounding box center [825, 298] width 313 height 34
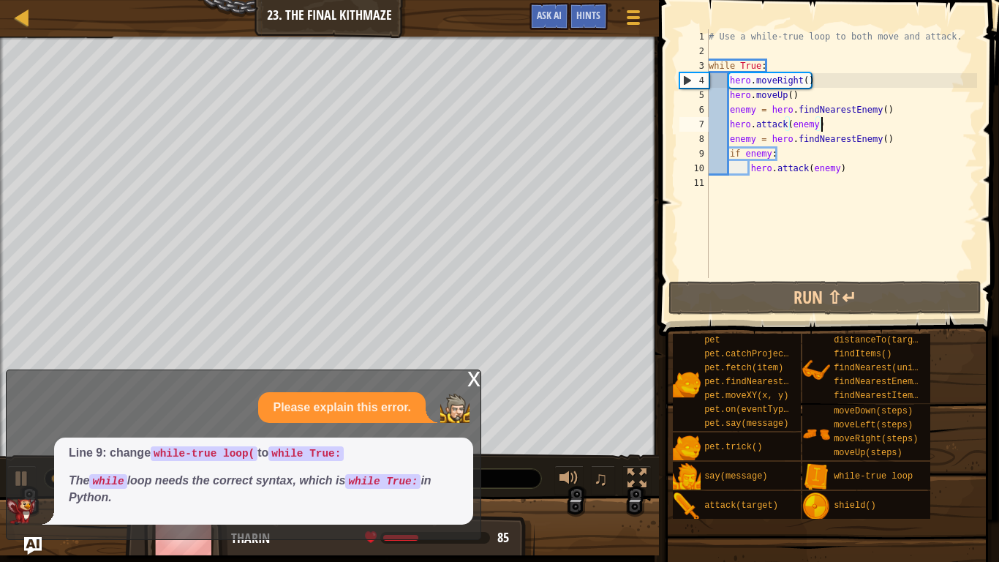
click at [761, 183] on div "# Use a while-true loop to both move and attack. while True : hero . moveRight …" at bounding box center [841, 168] width 271 height 278
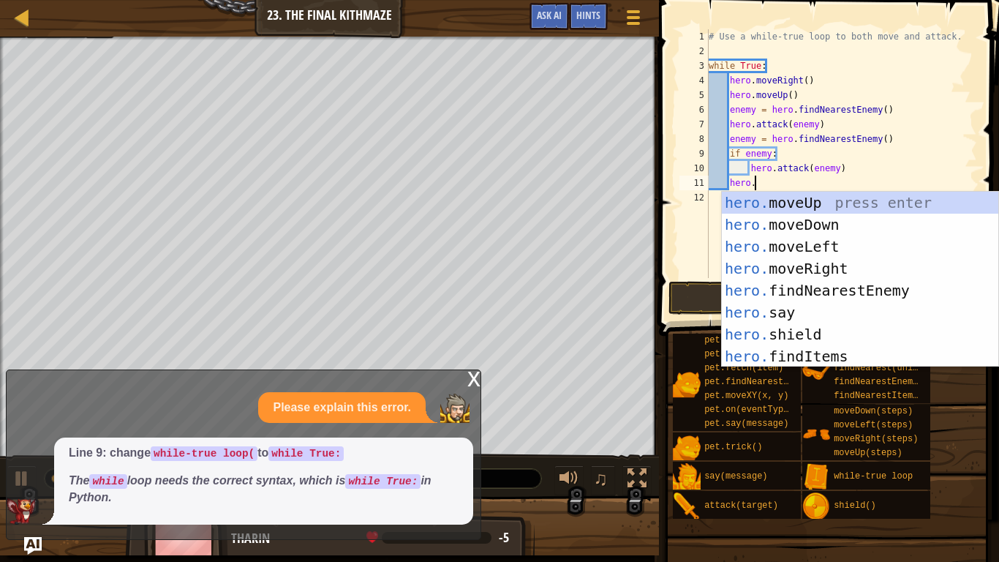
scroll to position [7, 6]
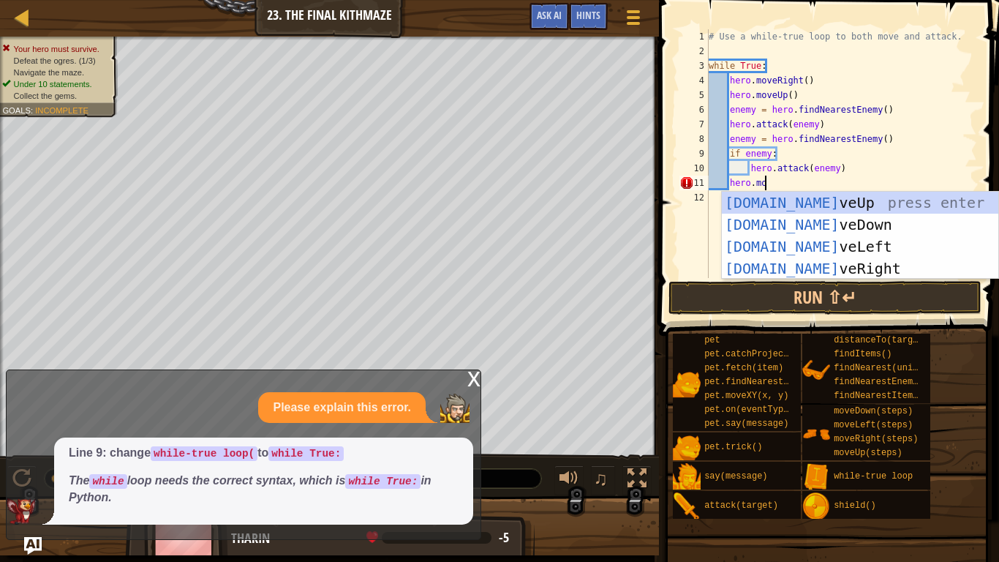
type textarea "hero.move"
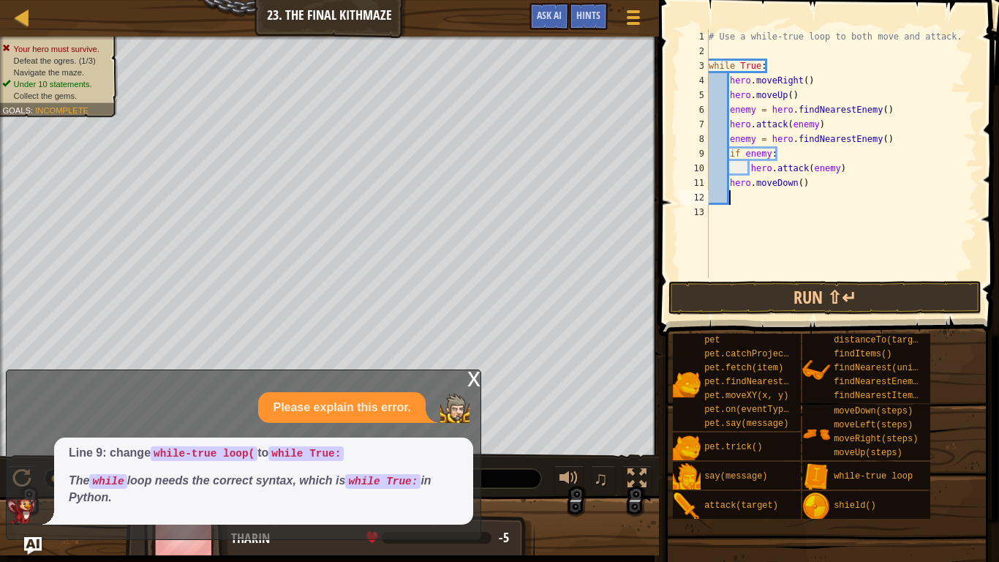
scroll to position [7, 2]
click at [800, 184] on div "# Use a while-true loop to both move and attack. while True : hero . moveRight …" at bounding box center [841, 168] width 271 height 278
click at [729, 183] on div "# Use a while-true loop to both move and attack. while True : hero . moveRight …" at bounding box center [841, 168] width 271 height 278
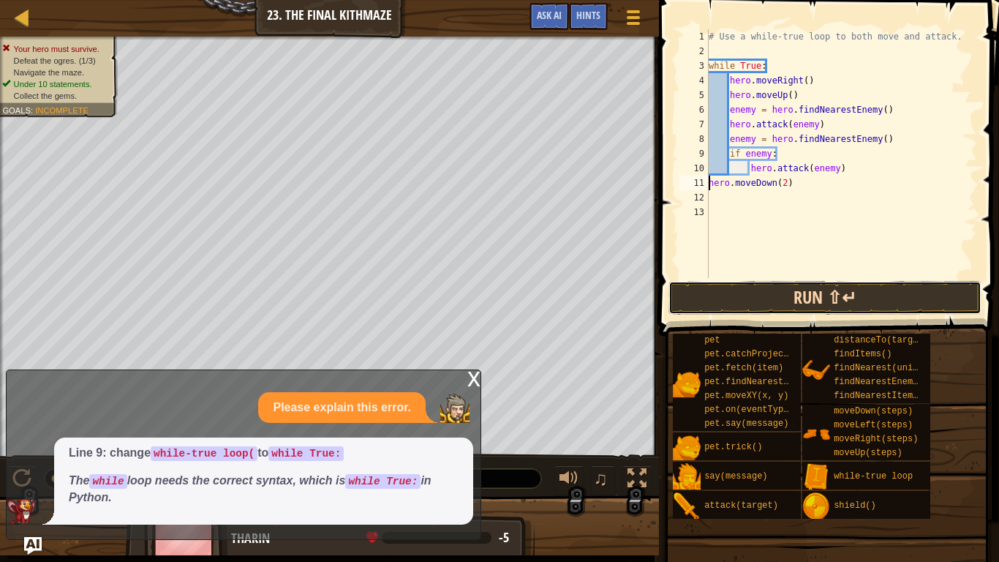
click at [767, 302] on button "Run ⇧↵" at bounding box center [825, 298] width 313 height 34
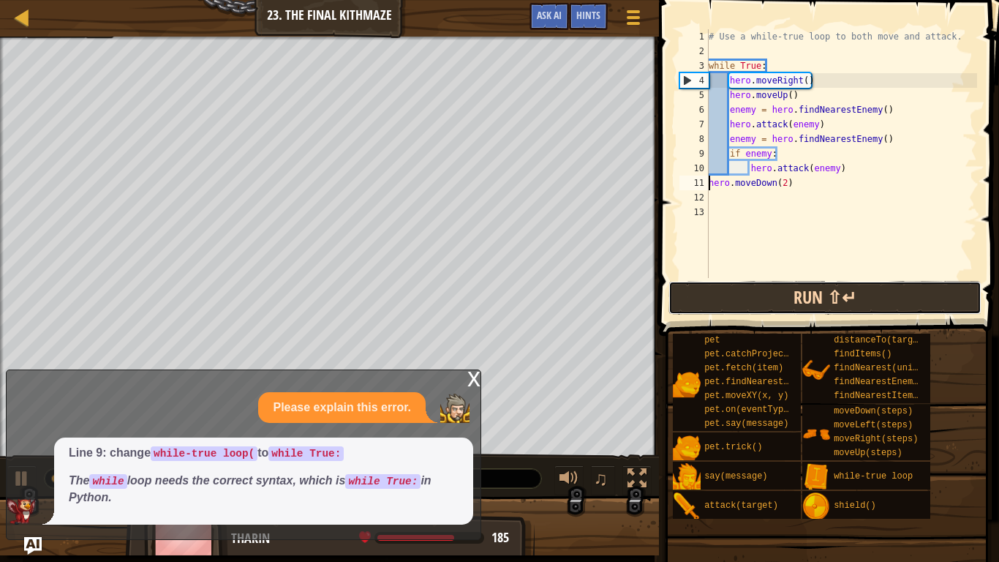
click at [767, 302] on button "Run ⇧↵" at bounding box center [825, 298] width 313 height 34
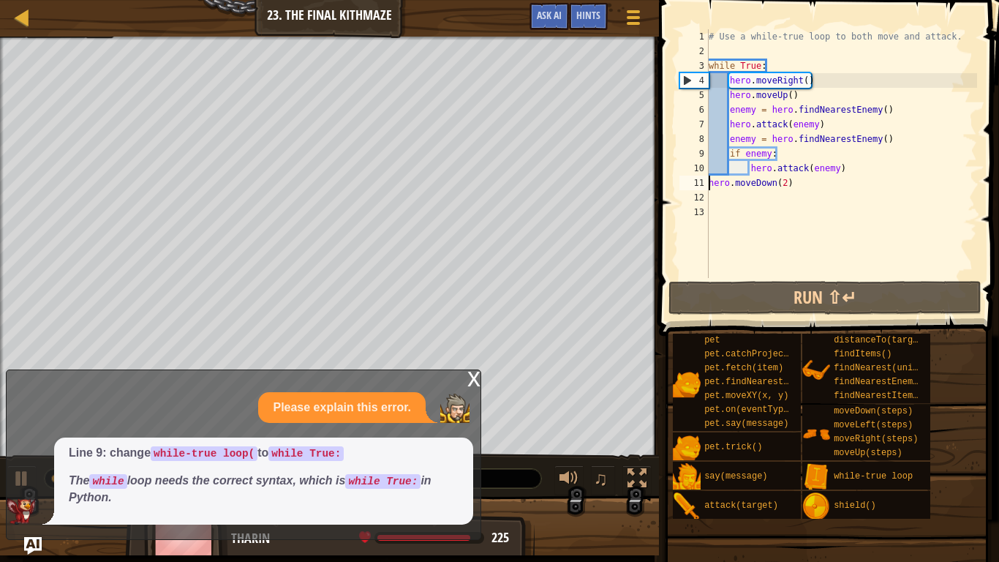
click at [344, 437] on em "The while loop needs the correct syntax, which is while True: in Python." at bounding box center [250, 488] width 363 height 29
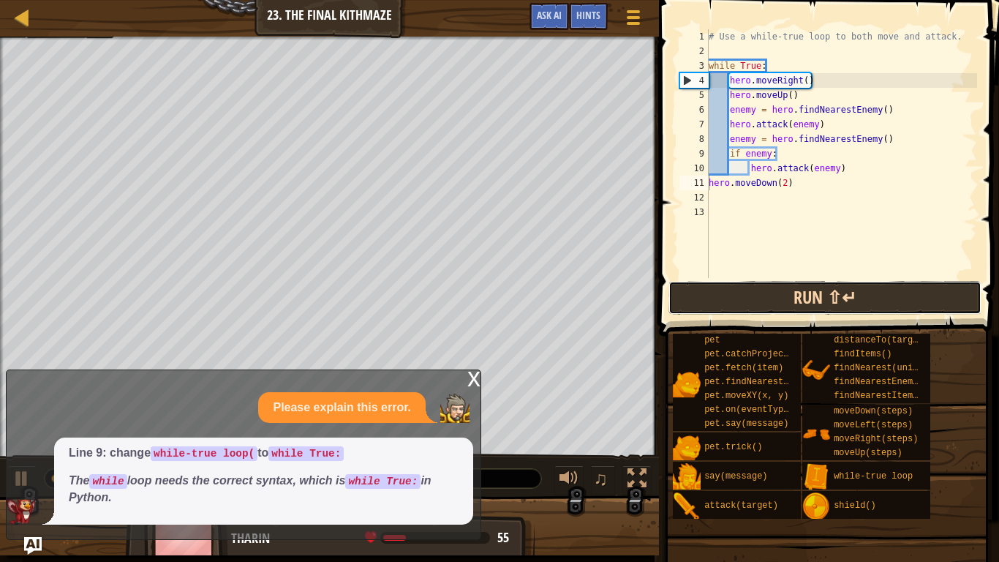
click at [791, 291] on button "Run ⇧↵" at bounding box center [825, 298] width 313 height 34
click at [725, 295] on button "Run ⇧↵" at bounding box center [825, 298] width 313 height 34
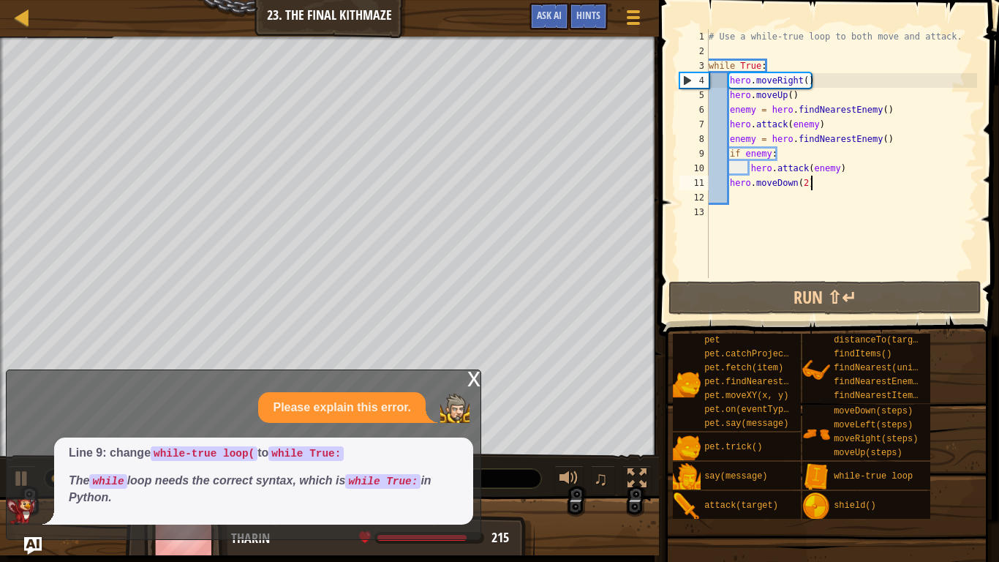
click at [809, 182] on div "# Use a while-true loop to both move and attack. while True : hero . moveRight …" at bounding box center [841, 168] width 271 height 278
click at [807, 183] on div "# Use a while-true loop to both move and attack. while True : hero . moveRight …" at bounding box center [841, 168] width 271 height 278
type textarea "hero.moveDown()"
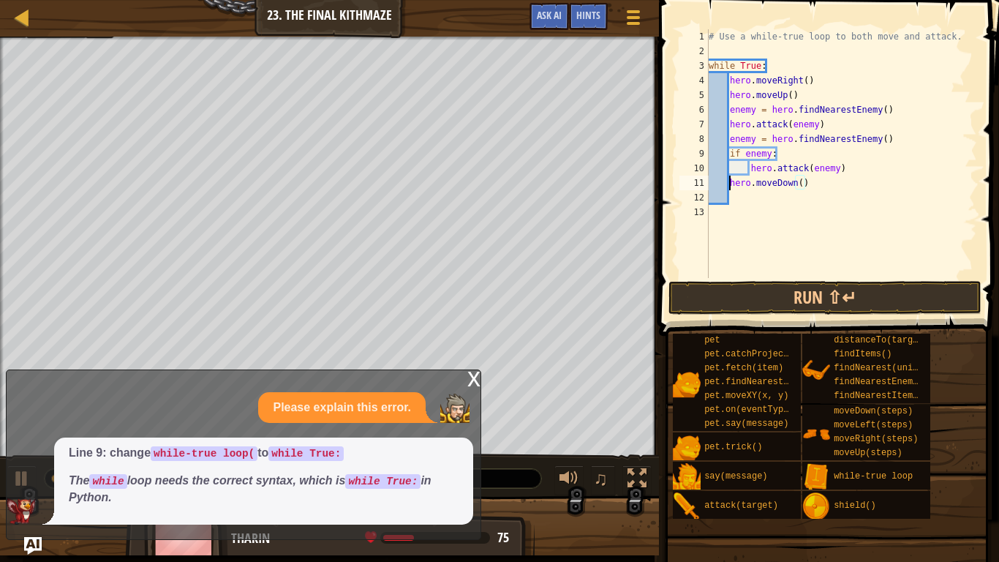
click at [729, 187] on div "# Use a while-true loop to both move and attack. while True : hero . moveRight …" at bounding box center [841, 168] width 271 height 278
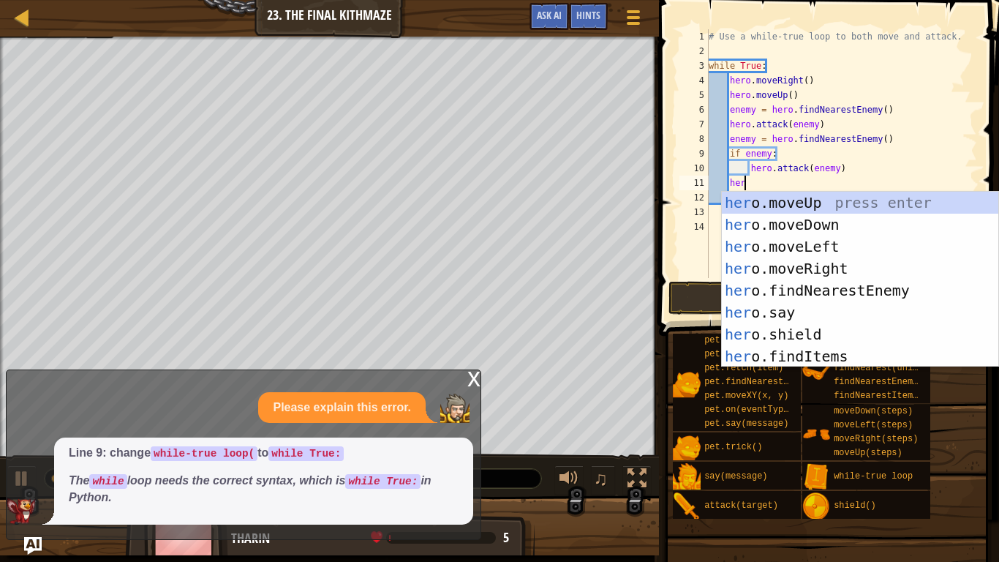
type textarea "hero"
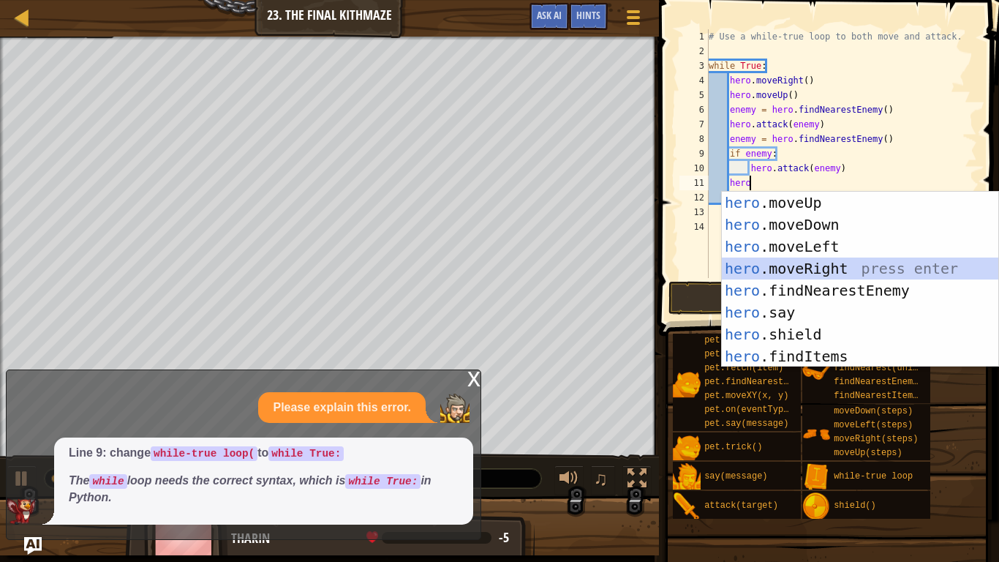
scroll to position [7, 2]
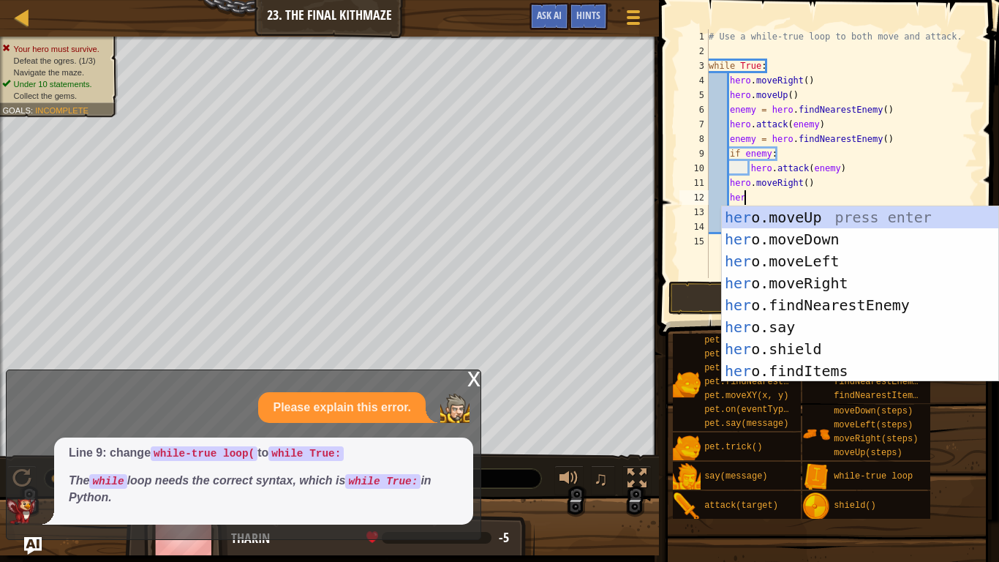
type textarea "hero"
click at [808, 218] on div "hero .moveUp press enter hero .moveDown press enter hero .moveLeft press enter …" at bounding box center [860, 315] width 277 height 219
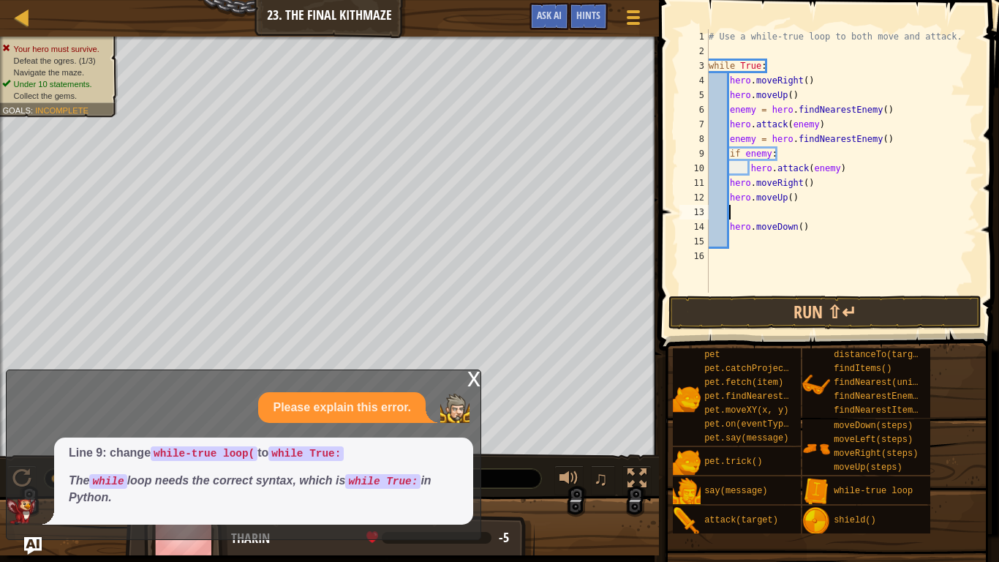
click at [805, 223] on div "# Use a while-true loop to both move and attack. while True : hero . moveRight …" at bounding box center [841, 175] width 271 height 293
type textarea "hero.moveDown()"
drag, startPoint x: 805, startPoint y: 223, endPoint x: 729, endPoint y: 227, distance: 76.2
click at [729, 227] on div "# Use a while-true loop to both move and attack. while True : hero . moveRight …" at bounding box center [841, 175] width 271 height 293
type textarea "hero.moveUp()"
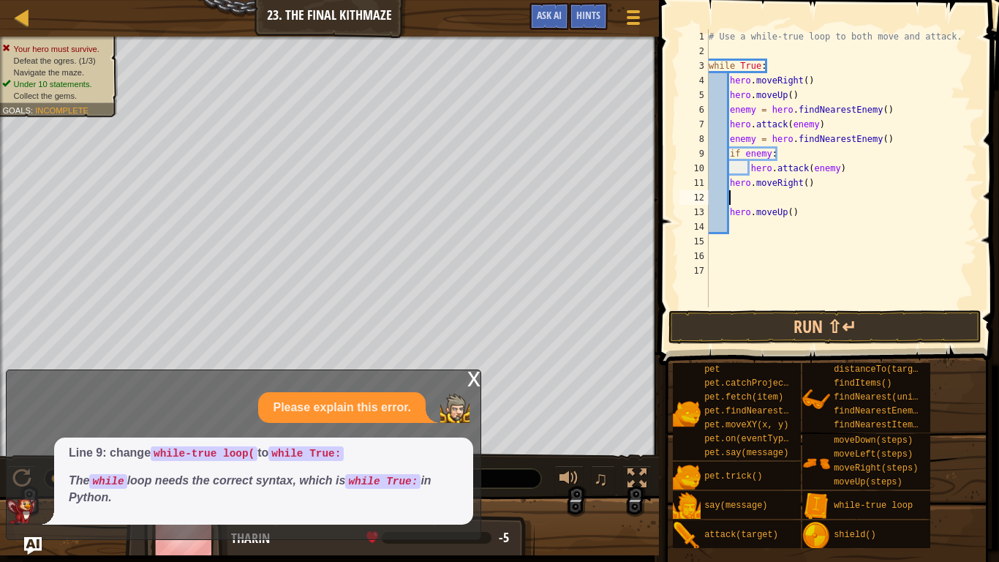
paste textarea "hero.moveDown()"
click at [800, 202] on div "# Use a while-true loop to both move and attack. while True : hero . moveRight …" at bounding box center [841, 182] width 271 height 307
type textarea "hero.moveDown(2)"
click at [804, 315] on button "Run ⇧↵" at bounding box center [825, 327] width 313 height 34
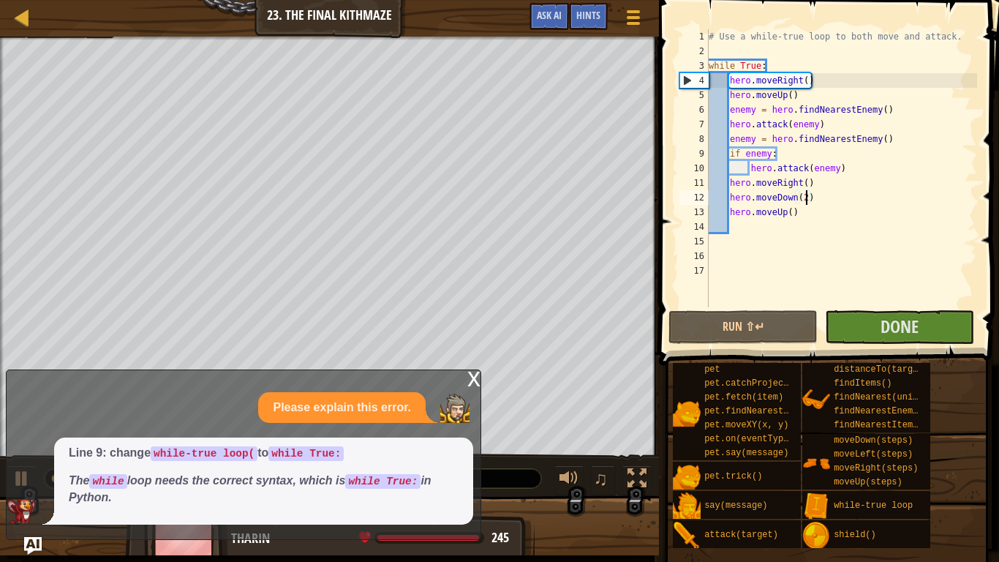
click at [1, 257] on div "Your hero must survive. Defeat the ogres. (3/3) Navigate the maze. Under 10 sta…" at bounding box center [329, 247] width 659 height 420
click at [469, 377] on div "x" at bounding box center [473, 377] width 13 height 15
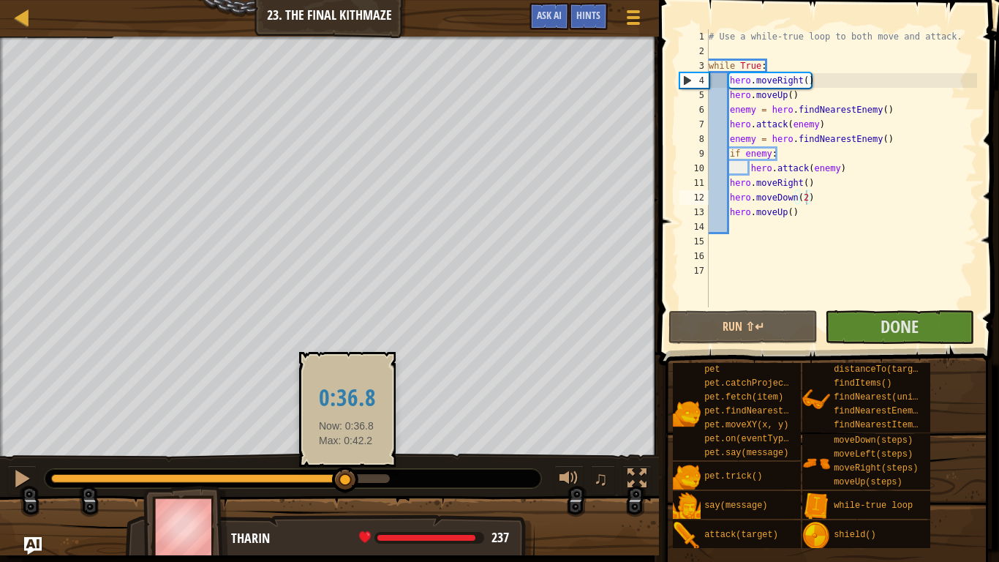
drag, startPoint x: 296, startPoint y: 478, endPoint x: 347, endPoint y: 484, distance: 51.5
click at [347, 437] on div at bounding box center [345, 480] width 26 height 26
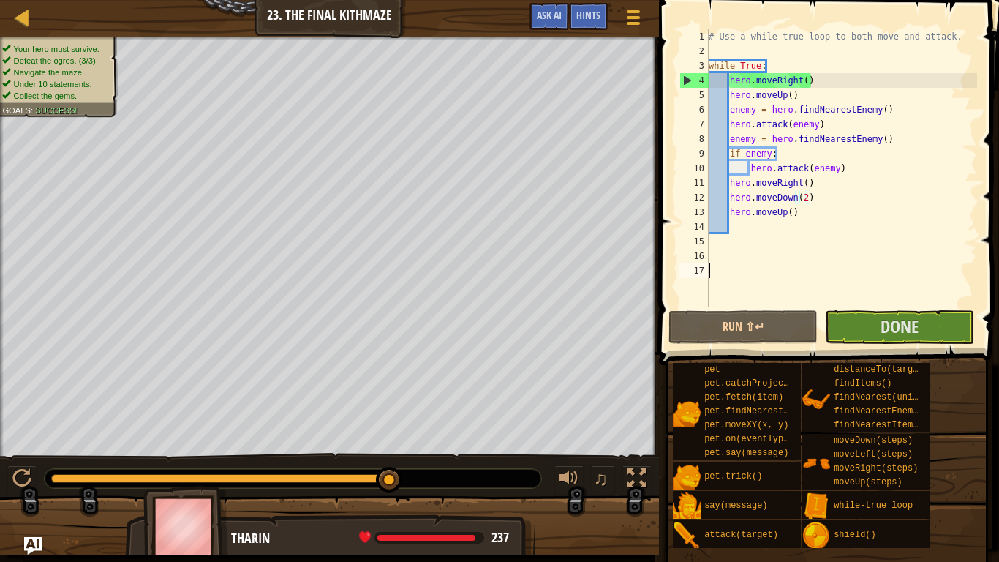
scroll to position [7, 0]
click at [881, 306] on div "# Use a while-true loop to both move and attack. while True : hero . moveRight …" at bounding box center [841, 182] width 271 height 307
click at [870, 321] on button "Done" at bounding box center [899, 327] width 149 height 34
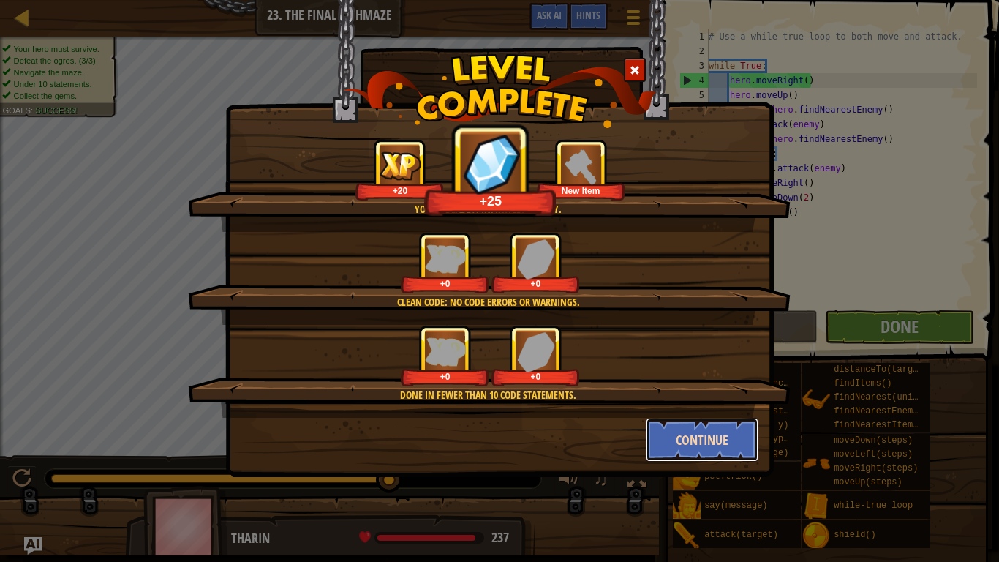
click at [707, 437] on button "Continue" at bounding box center [702, 440] width 113 height 44
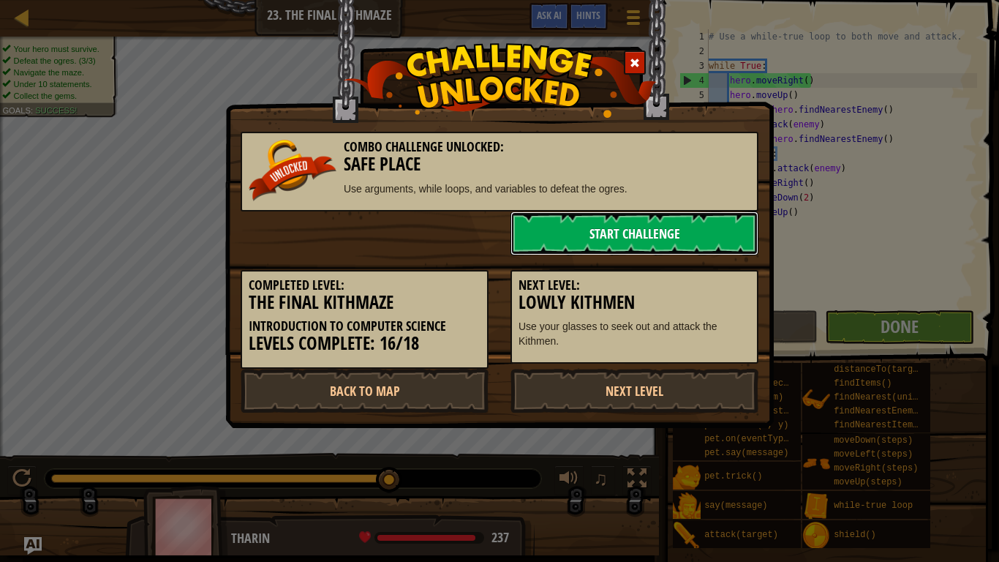
click at [573, 231] on link "Start Challenge" at bounding box center [635, 233] width 248 height 44
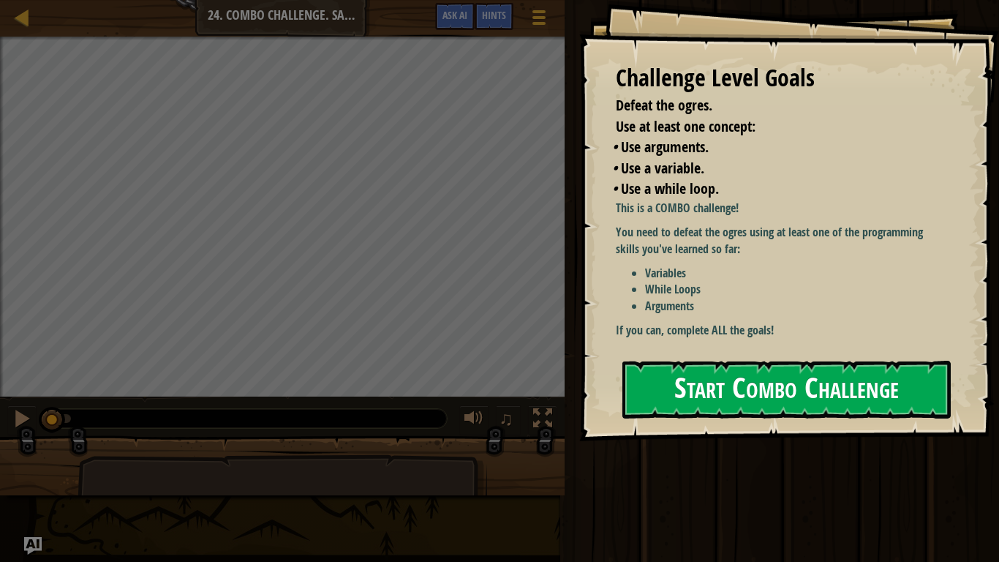
click at [757, 327] on p "If you can, complete ALL the goals!" at bounding box center [782, 330] width 332 height 17
click at [726, 385] on button "Start Combo Challenge" at bounding box center [786, 390] width 328 height 58
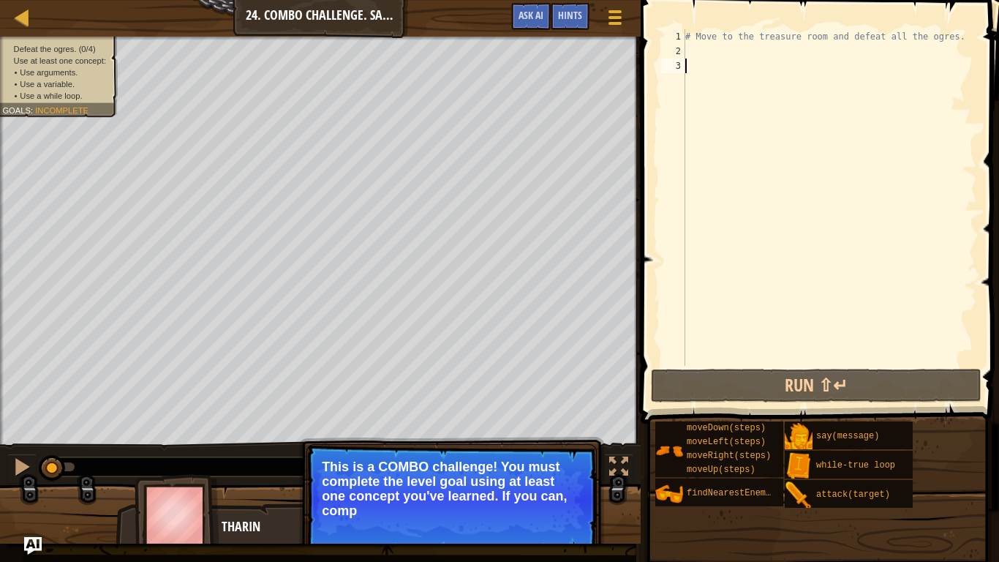
click at [319, 437] on p "Continue This is a COMBO challenge! You must complete the level goal using at l…" at bounding box center [451, 499] width 290 height 111
click at [440, 437] on p "This is a COMBO challenge! You must complete the level goal using at least one …" at bounding box center [452, 488] width 260 height 59
click at [73, 90] on li "• Use a while loop." at bounding box center [61, 96] width 95 height 12
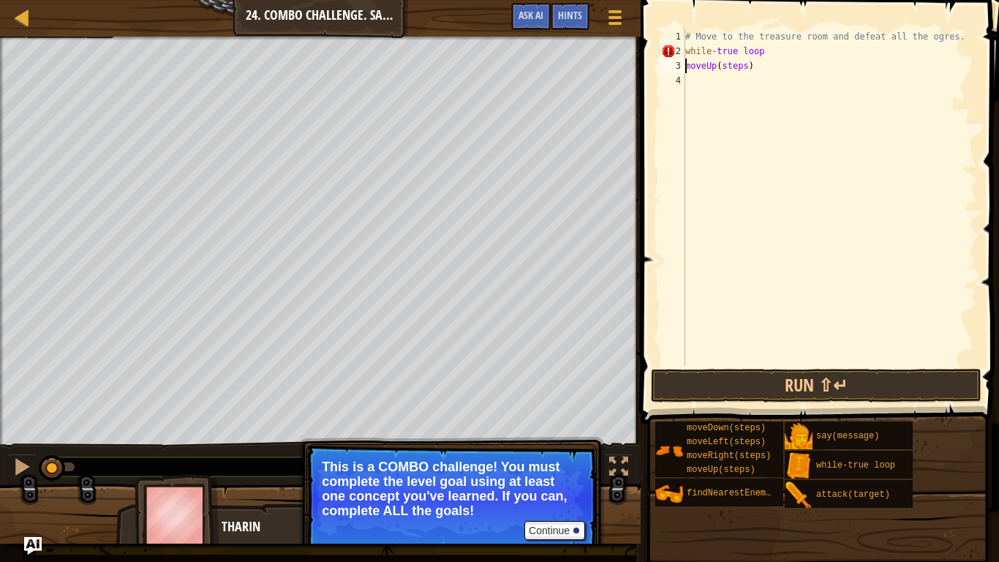
click at [685, 67] on div "# Move to the treasure room and defeat all the ogres. while - true loop moveUp …" at bounding box center [829, 212] width 295 height 366
click at [746, 68] on div "# Move to the treasure room and defeat all the ogres. while - true loop moveUp …" at bounding box center [829, 212] width 295 height 366
click at [759, 50] on div "# Move to the treasure room and defeat all the ogres. while - true loop moveUp …" at bounding box center [829, 212] width 295 height 366
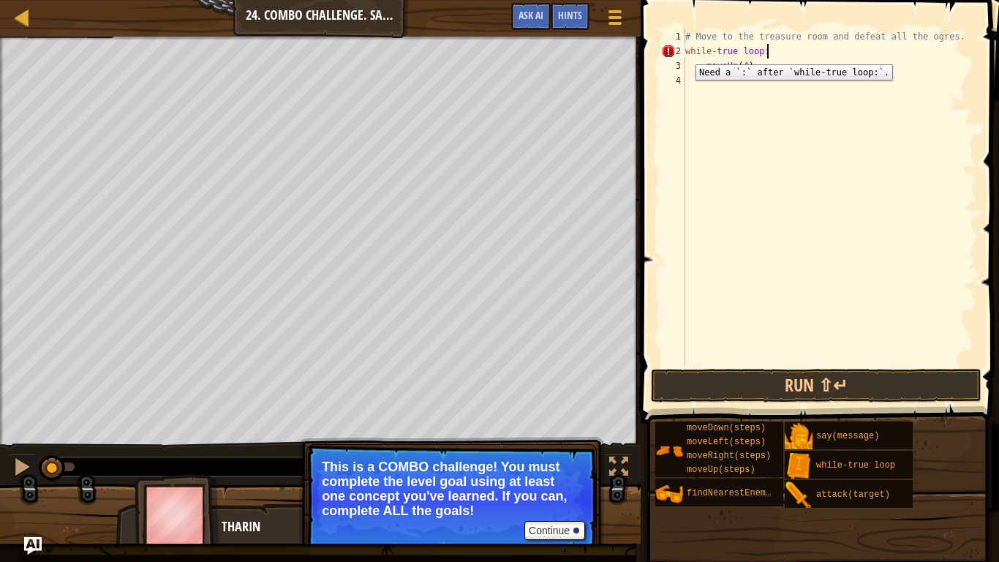
click at [685, 53] on div "# Move to the treasure room and defeat all the ogres. while - true loop : moveU…" at bounding box center [829, 212] width 295 height 366
click at [769, 54] on div "# Move to the treasure room and defeat all the ogres. while - true loop : moveU…" at bounding box center [829, 212] width 295 height 366
click at [706, 65] on div "# Move to the treasure room and defeat all the ogres. while - true : moveUp ( 4…" at bounding box center [829, 212] width 295 height 366
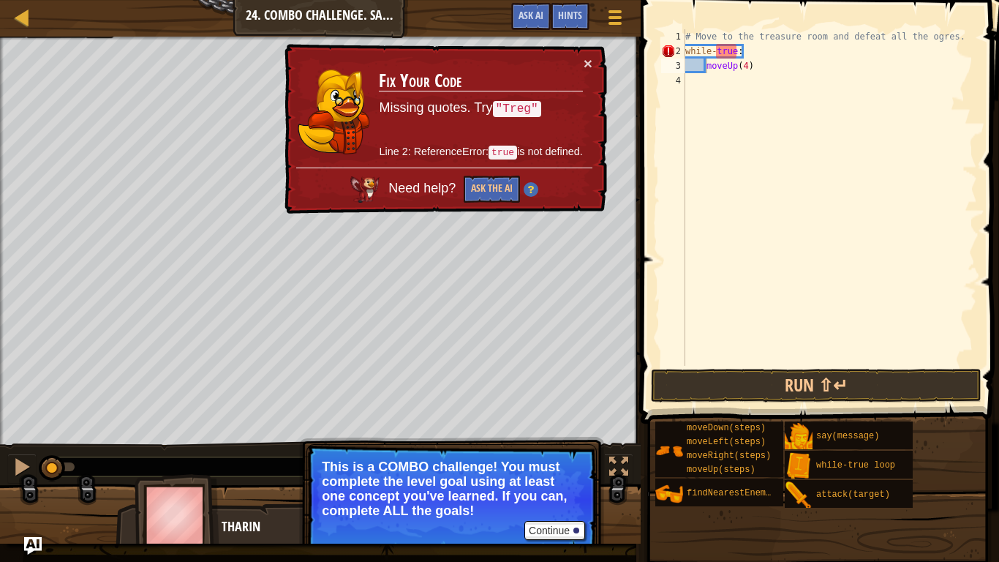
click at [533, 437] on p "Continue This is a COMBO challenge! You must complete the level goal using at l…" at bounding box center [451, 499] width 290 height 111
click at [539, 437] on button "Continue" at bounding box center [554, 530] width 61 height 19
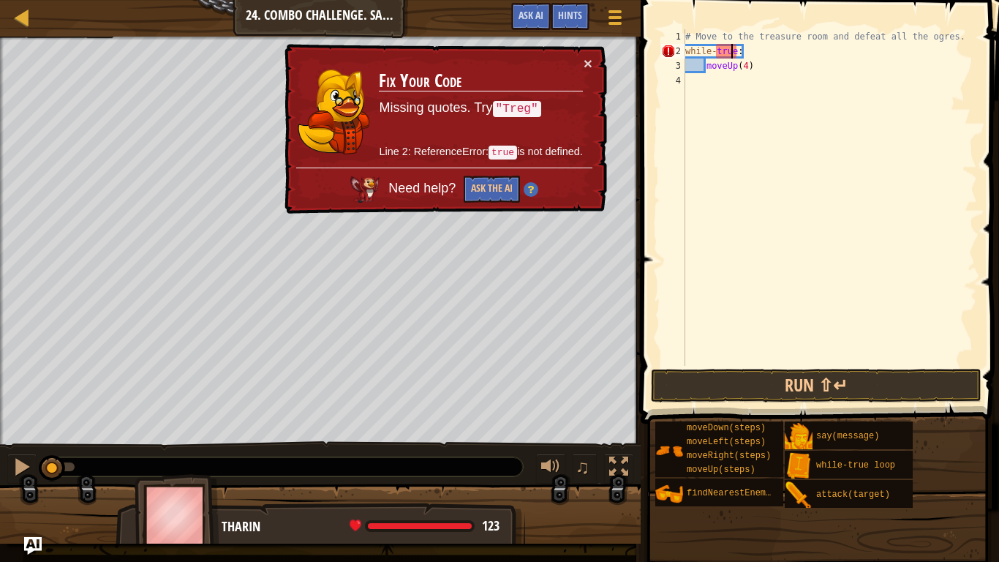
click at [731, 53] on div "# Move to the treasure room and defeat all the ogres. while - true : moveUp ( 4…" at bounding box center [829, 212] width 295 height 366
click at [508, 185] on button "Ask the AI" at bounding box center [492, 189] width 56 height 27
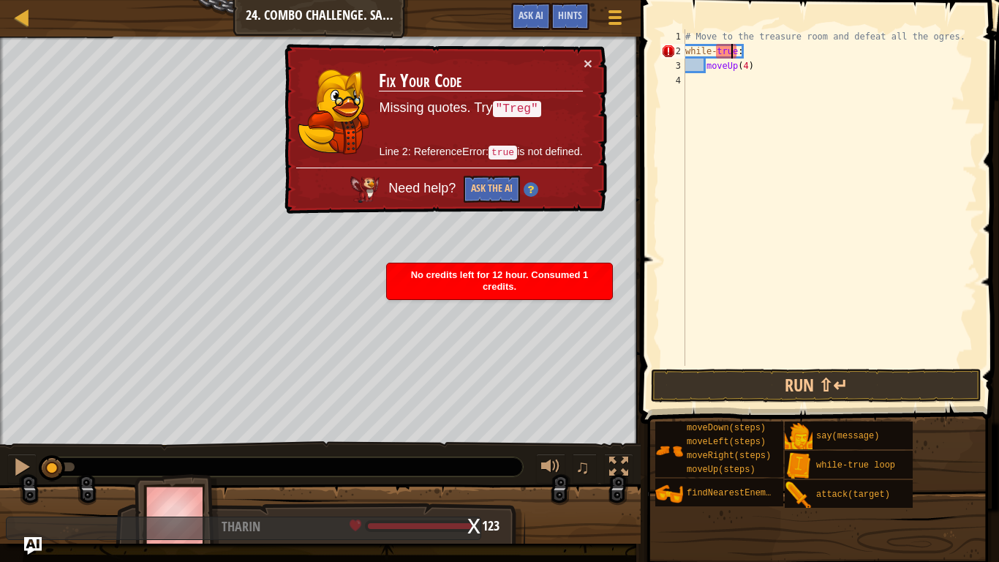
click at [540, 184] on div "Need help? Ask the AI" at bounding box center [444, 185] width 296 height 35
click at [533, 187] on img at bounding box center [531, 189] width 15 height 15
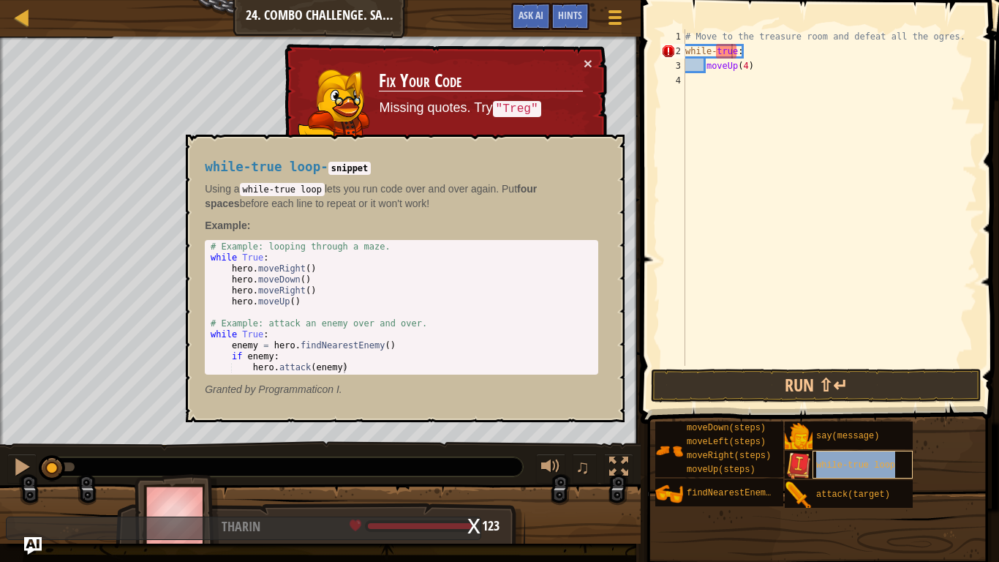
click at [839, 437] on span "while-true loop" at bounding box center [855, 465] width 79 height 10
click at [710, 55] on div "# Move to the treasure room and defeat all the ogres. while - true : moveUp ( 4…" at bounding box center [829, 212] width 295 height 366
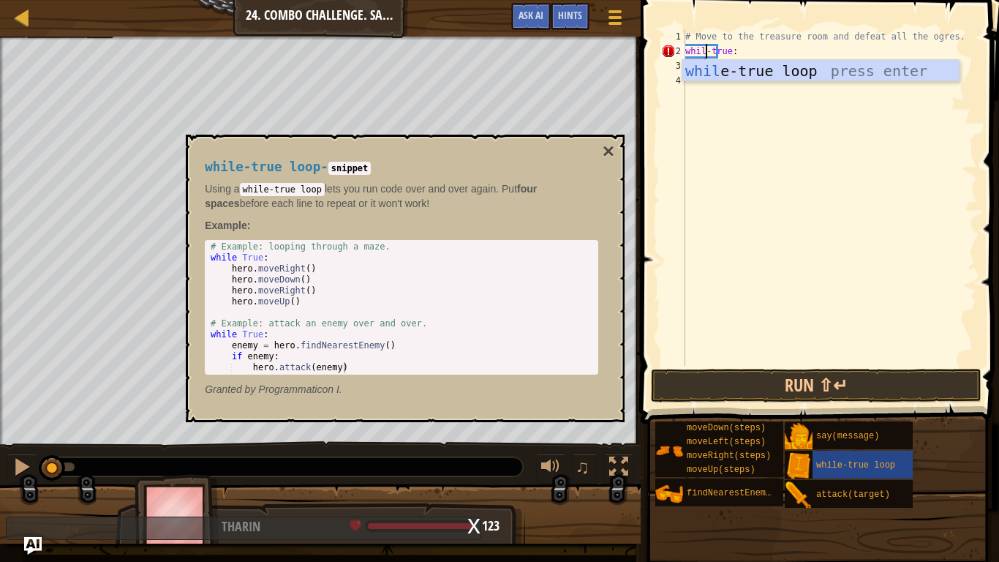
scroll to position [7, 4]
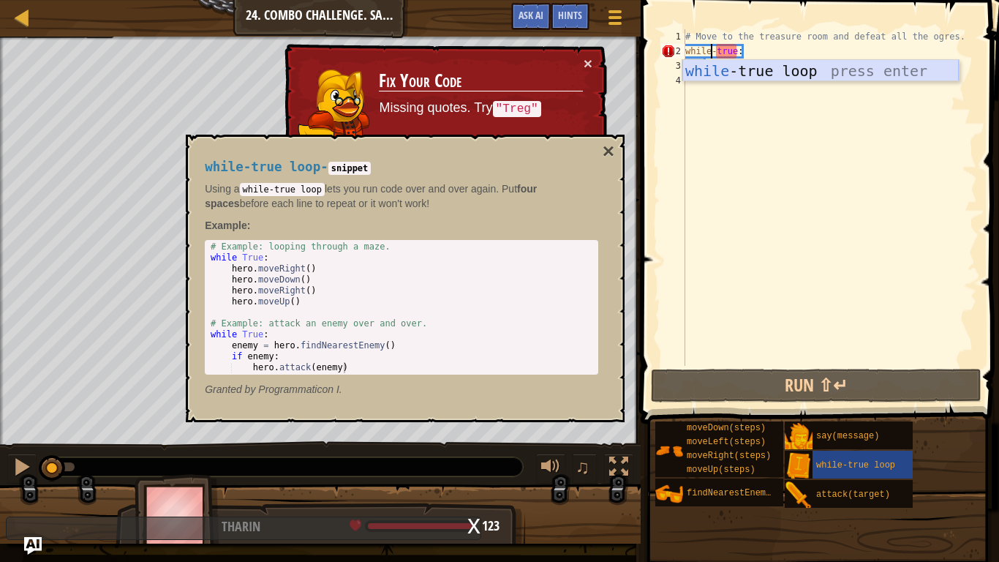
click at [737, 68] on div "while -true loop press enter" at bounding box center [820, 93] width 277 height 66
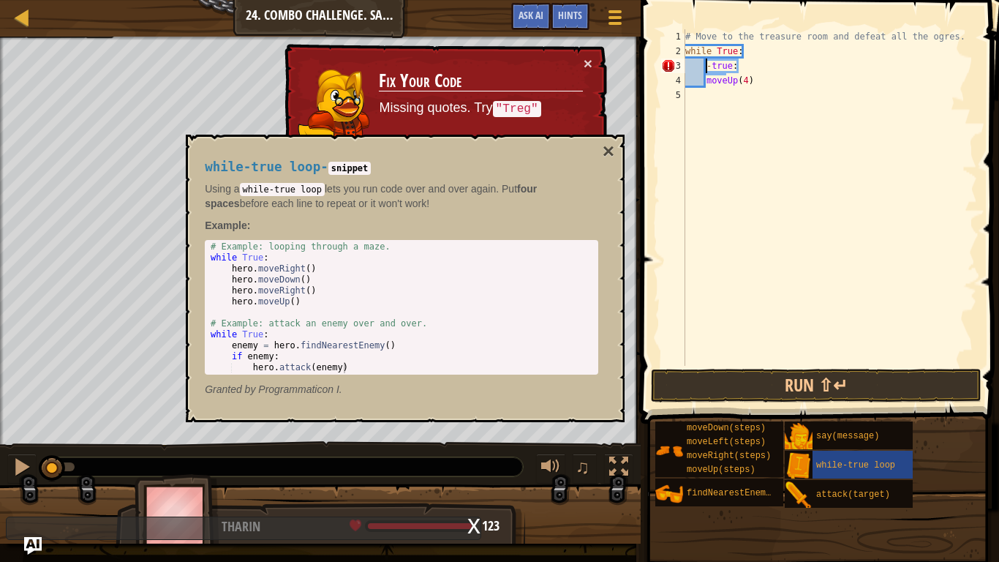
click at [734, 65] on div "# Move to the treasure room and defeat all the ogres. while True : - true : mov…" at bounding box center [829, 212] width 295 height 366
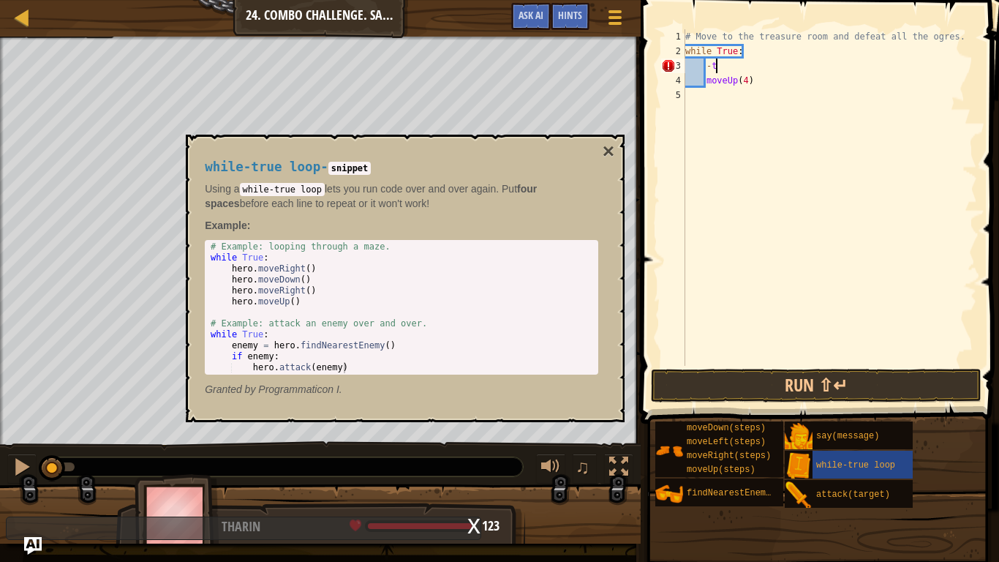
type textarea "-"
click at [786, 80] on div "# Move to the treasure room and defeat all the ogres. while True : moveUp ( 4 )" at bounding box center [829, 212] width 295 height 366
type textarea "moveUp(4)"
click at [611, 152] on button "×" at bounding box center [609, 151] width 12 height 20
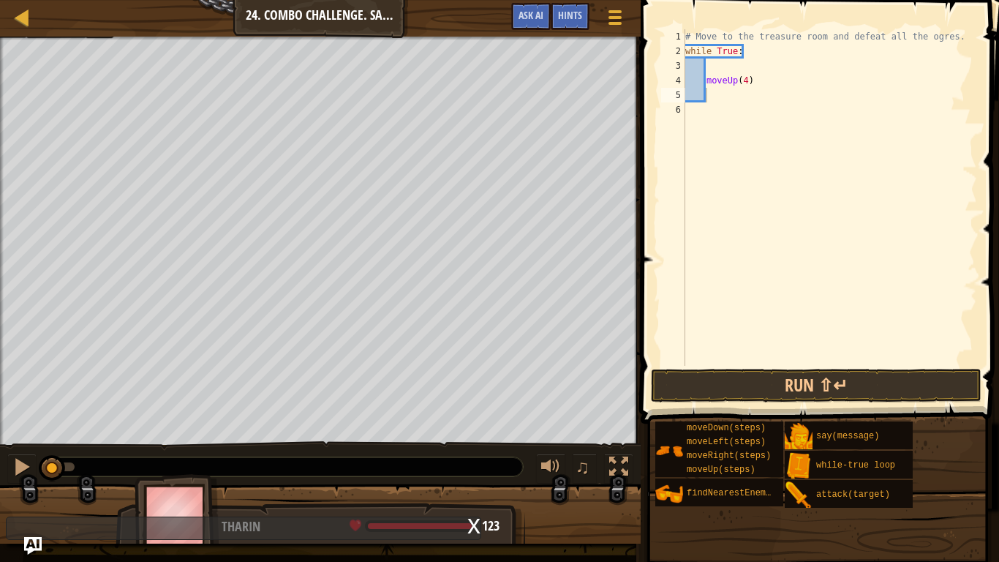
click at [719, 97] on div "# Move to the treasure room and defeat all the ogres. while True : moveUp ( 4 )" at bounding box center [829, 212] width 295 height 366
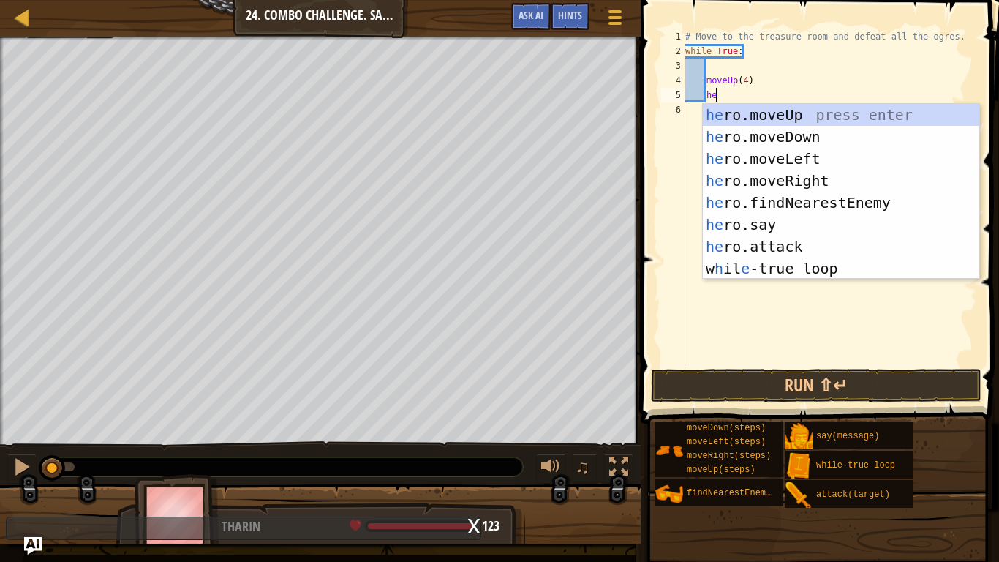
scroll to position [7, 5]
type textarea "hero"
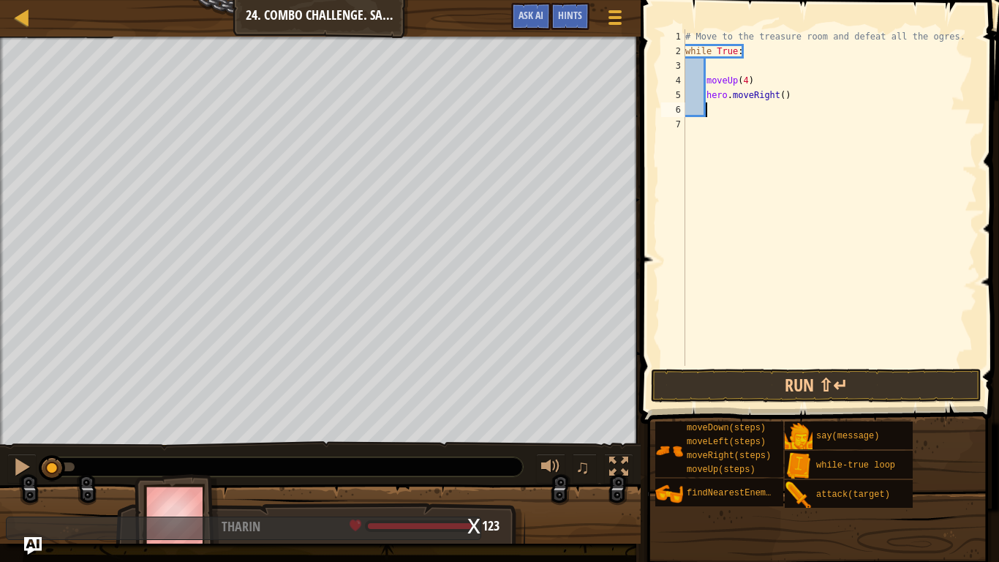
scroll to position [7, 2]
click at [780, 92] on div "# Move to the treasure room and defeat all the ogres. while True : moveUp ( 4 )…" at bounding box center [829, 212] width 295 height 366
type textarea "hero.moveRight(4)"
click at [742, 116] on div "# Move to the treasure room and defeat all the ogres. while True : moveUp ( 4 )…" at bounding box center [829, 212] width 295 height 366
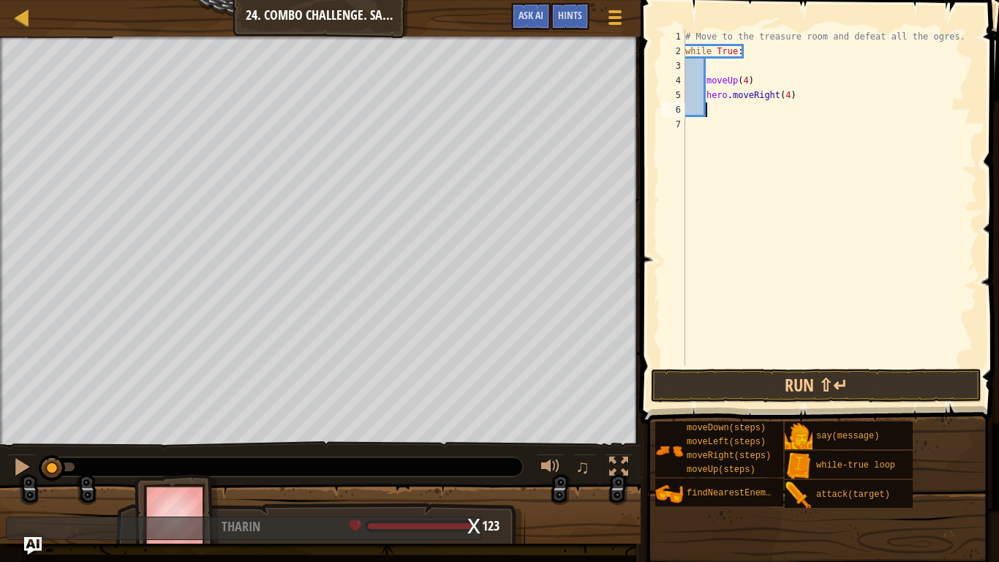
scroll to position [7, 2]
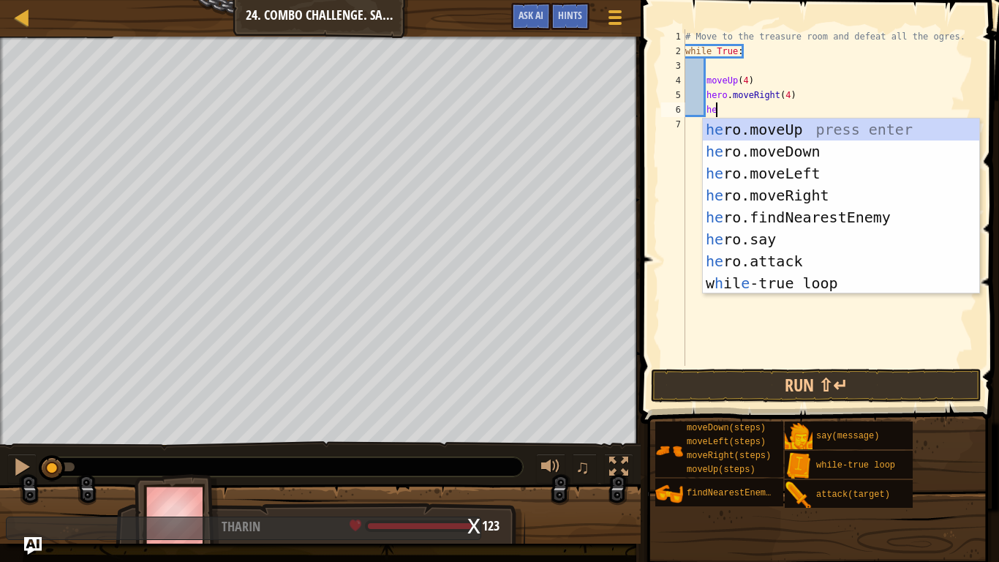
type textarea "hero"
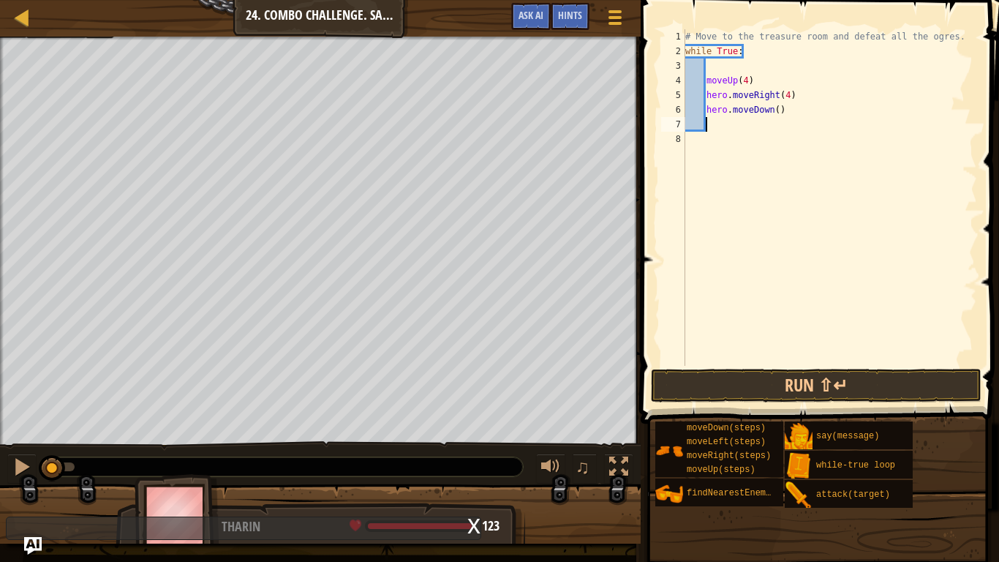
click at [778, 109] on div "# Move to the treasure room and defeat all the ogres. while True : moveUp ( 4 )…" at bounding box center [829, 212] width 295 height 366
type textarea "hero.moveDown(3)"
click at [747, 132] on div "# Move to the treasure room and defeat all the ogres. while True : moveUp ( 4 )…" at bounding box center [829, 212] width 295 height 366
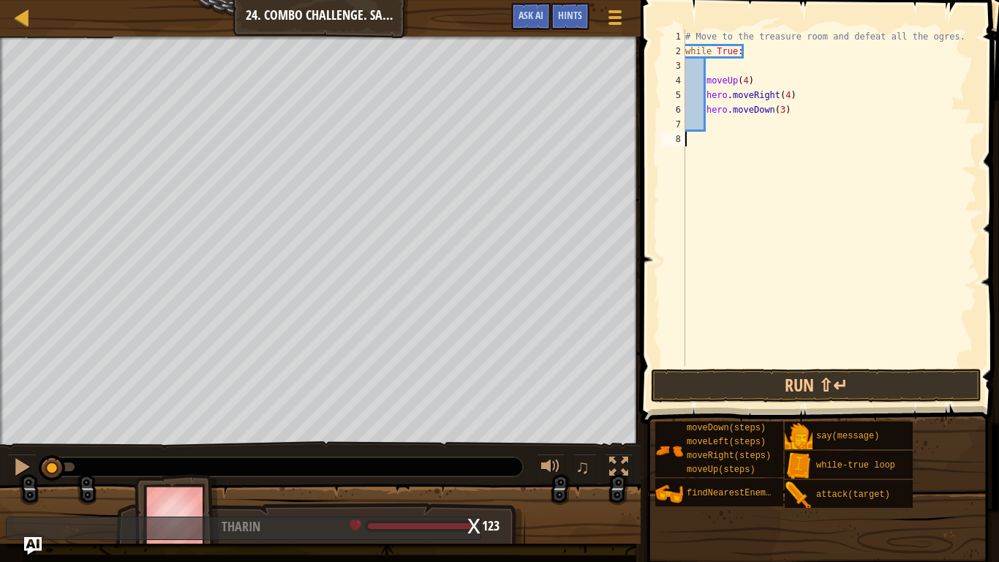
click at [736, 127] on div "# Move to the treasure room and defeat all the ogres. while True : moveUp ( 4 )…" at bounding box center [829, 212] width 295 height 366
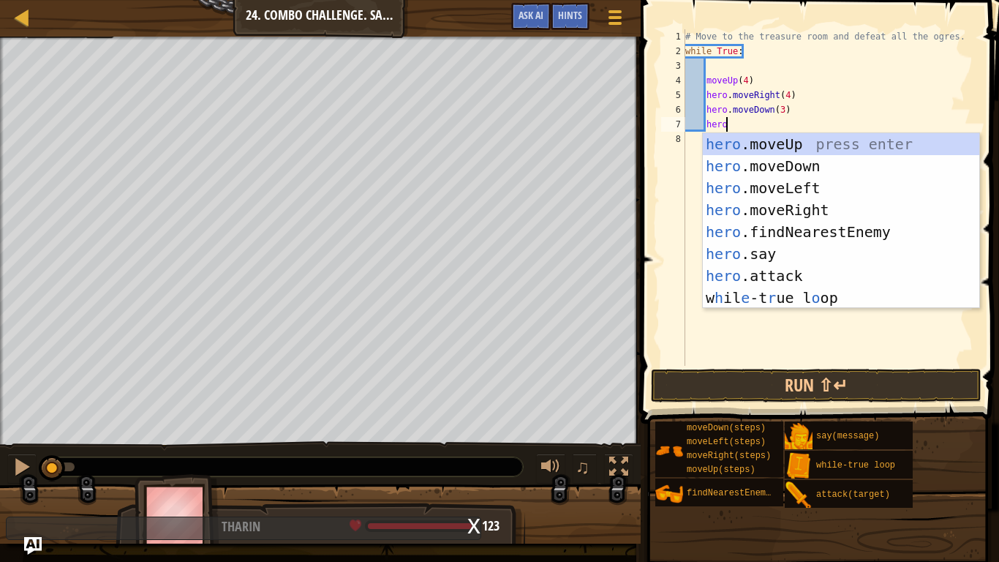
type textarea "hero"
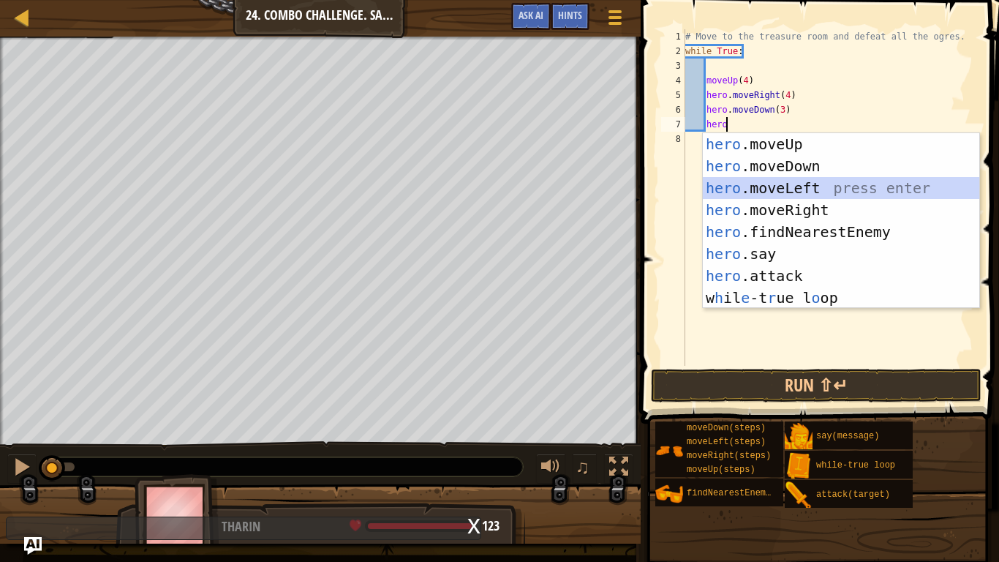
scroll to position [7, 2]
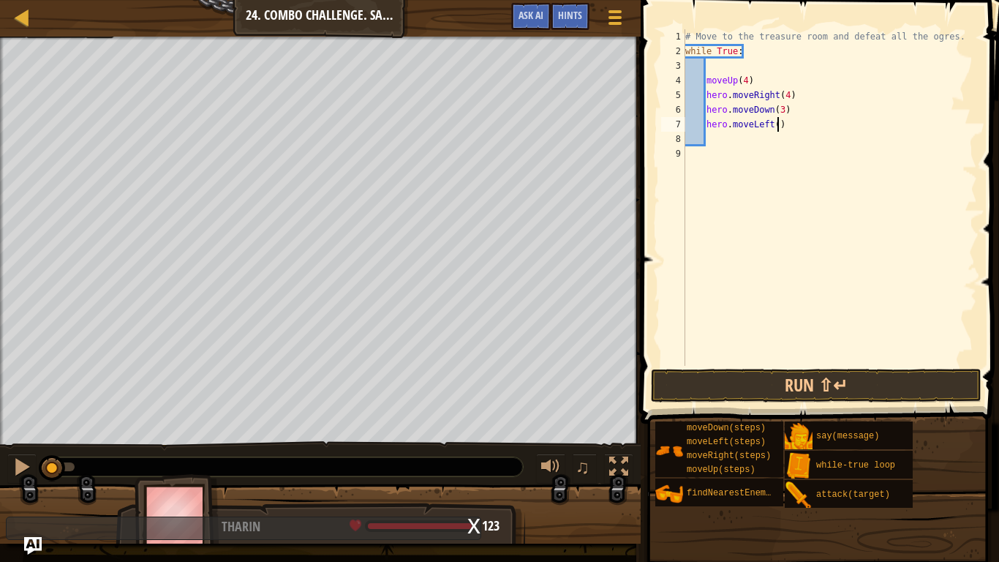
click at [778, 131] on div "# Move to the treasure room and defeat all the ogres. while True : moveUp ( 4 )…" at bounding box center [829, 212] width 295 height 366
type textarea "hero.moveLeft(2)"
click at [753, 146] on div "# Move to the treasure room and defeat all the ogres. while True : moveUp ( 4 )…" at bounding box center [829, 212] width 295 height 366
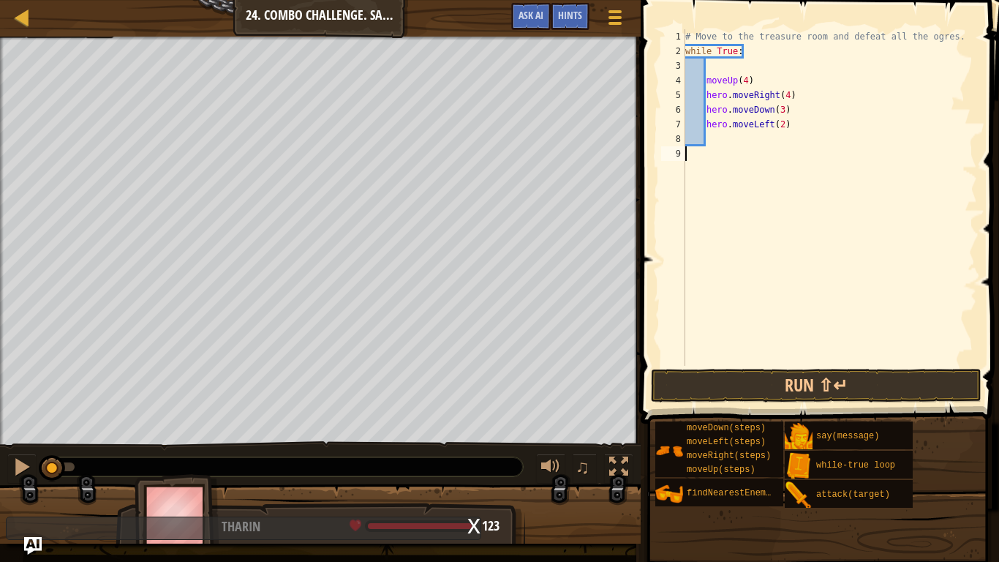
click at [752, 140] on div "# Move to the treasure room and defeat all the ogres. while True : moveUp ( 4 )…" at bounding box center [829, 212] width 295 height 366
click at [738, 395] on button "Run ⇧↵" at bounding box center [816, 386] width 331 height 34
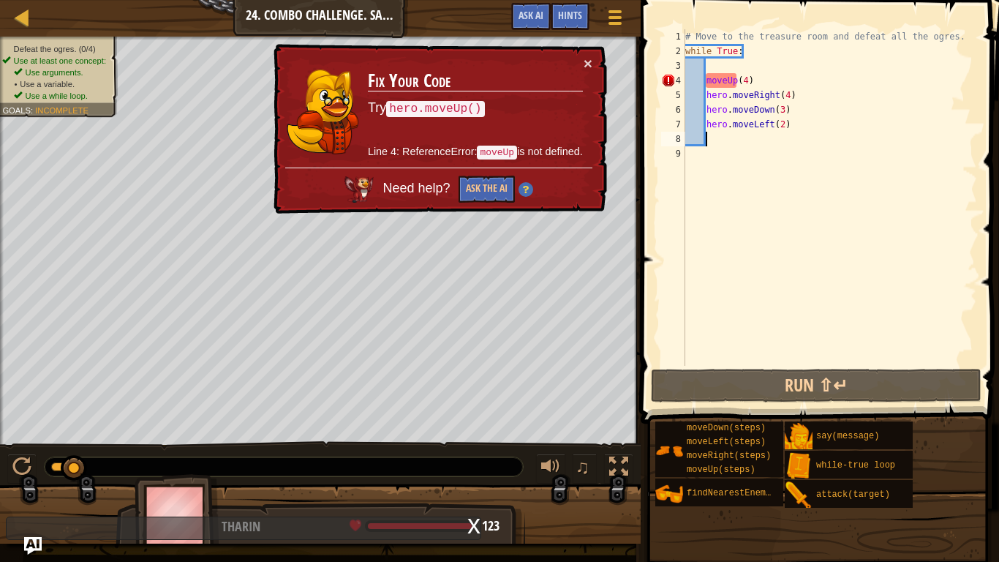
click at [706, 82] on div "# Move to the treasure room and defeat all the ogres. while True : moveUp ( 4 )…" at bounding box center [829, 212] width 295 height 366
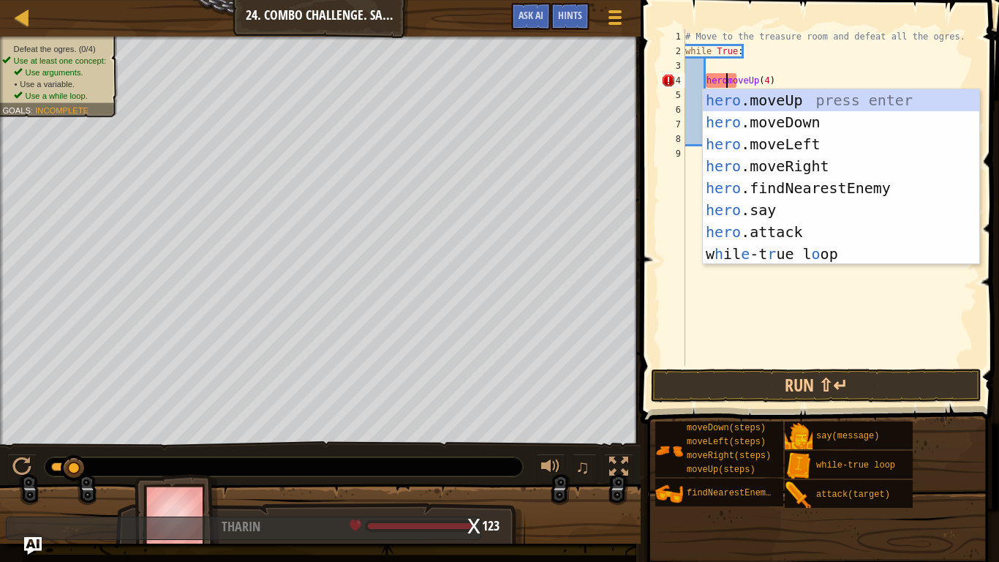
scroll to position [7, 7]
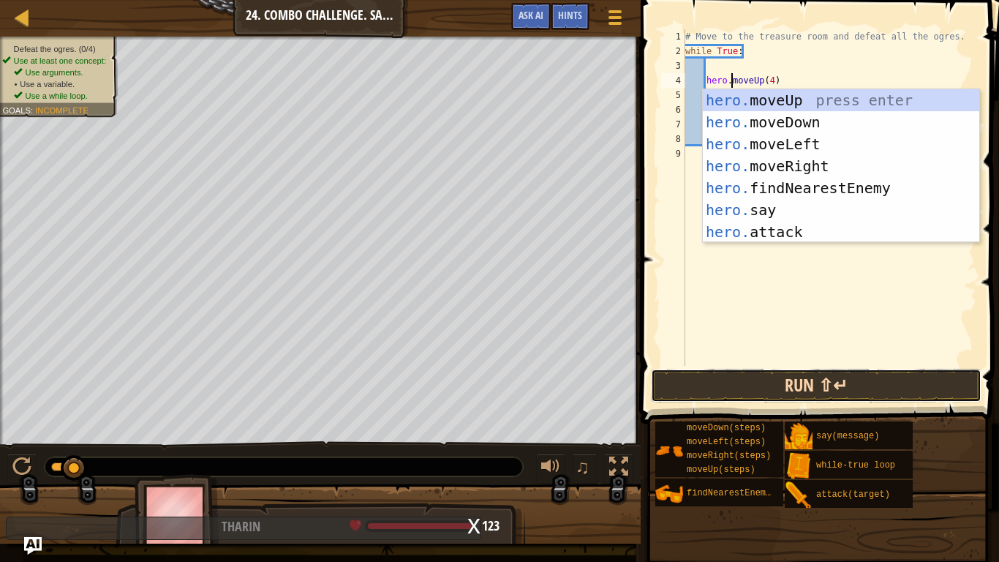
click at [789, 383] on button "Run ⇧↵" at bounding box center [816, 386] width 331 height 34
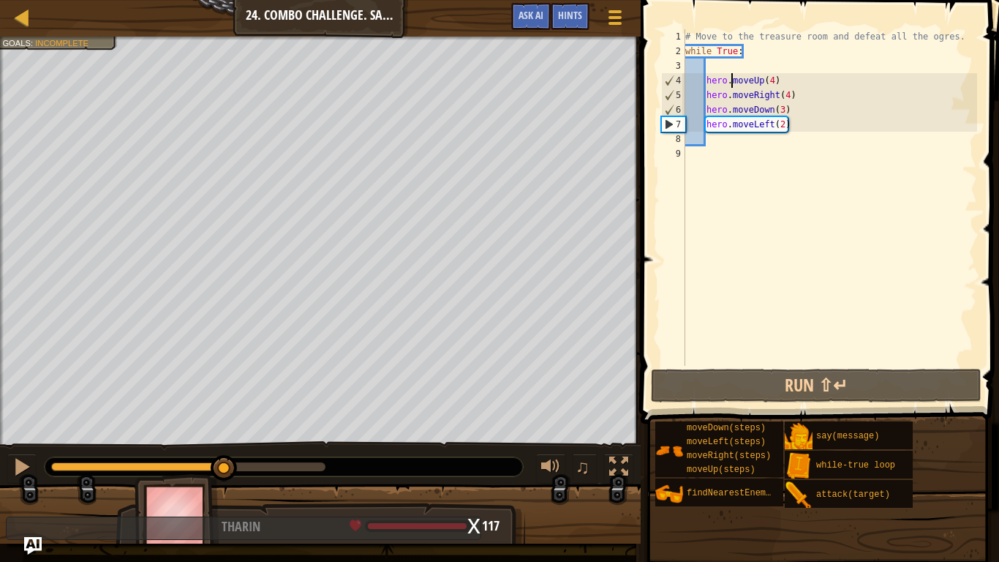
drag, startPoint x: 107, startPoint y: 470, endPoint x: 225, endPoint y: 486, distance: 118.8
click at [225, 437] on div "Defeat the ogres. (0/4) Your hero must survive. Use at least one concept: Use a…" at bounding box center [499, 290] width 999 height 507
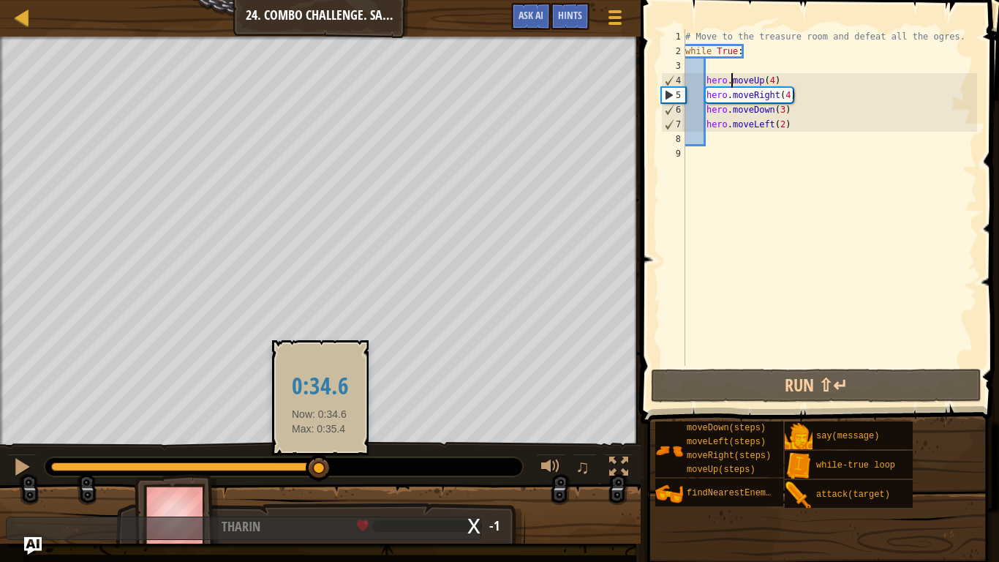
drag, startPoint x: 285, startPoint y: 462, endPoint x: 324, endPoint y: 482, distance: 43.8
click at [324, 437] on div "♫" at bounding box center [320, 463] width 641 height 44
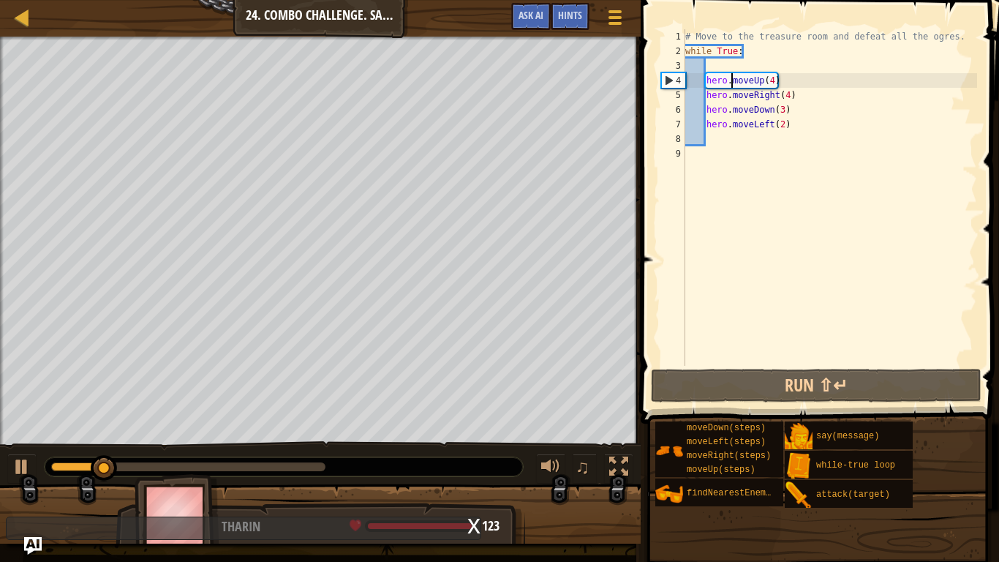
click at [783, 127] on div "# Move to the treasure room and defeat all the ogres. while True : hero . moveU…" at bounding box center [829, 212] width 295 height 366
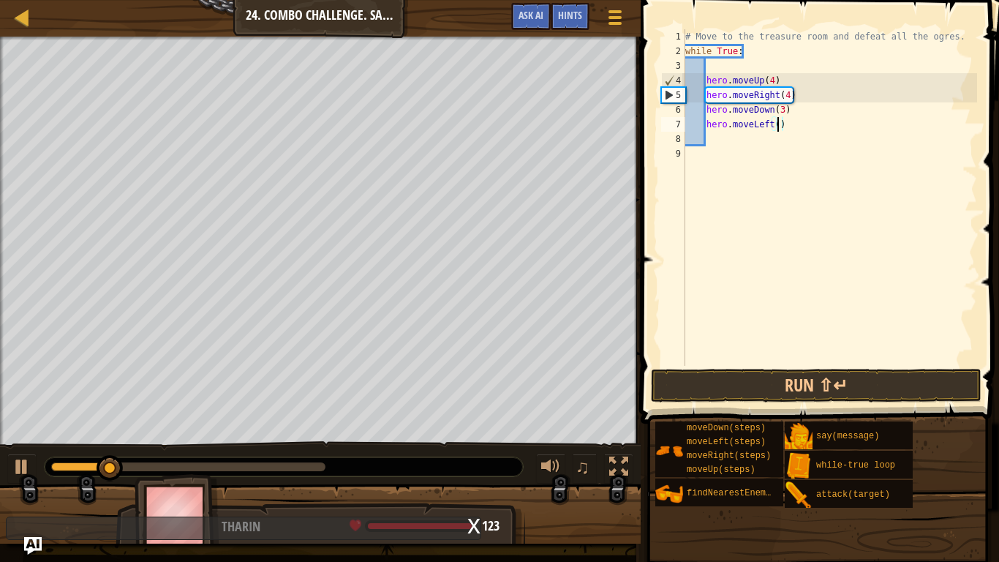
type textarea "hero.moveLeft(3)"
click at [766, 141] on div "# Move to the treasure room and defeat all the ogres. while True : hero . moveU…" at bounding box center [829, 212] width 295 height 366
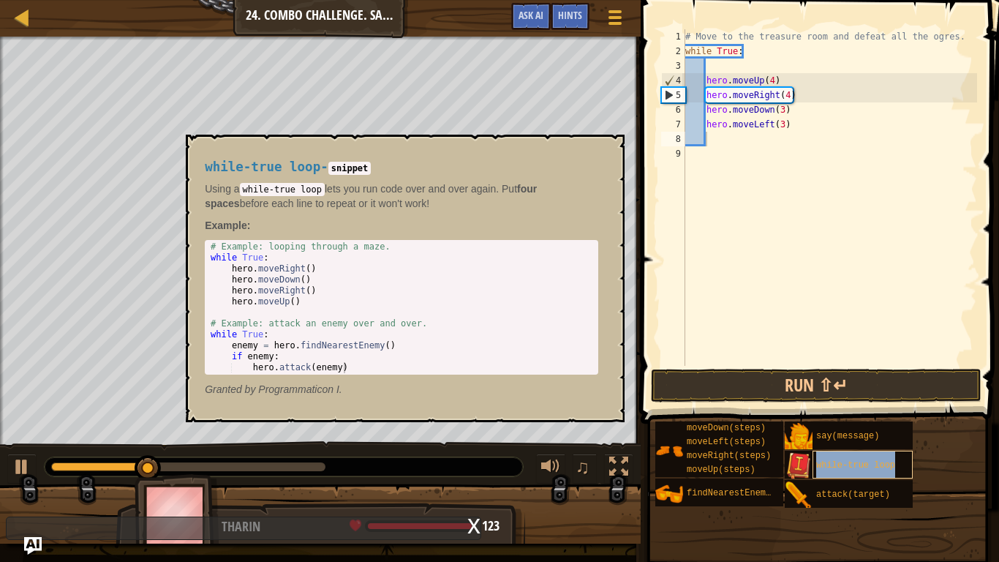
type textarea "while-true loop"
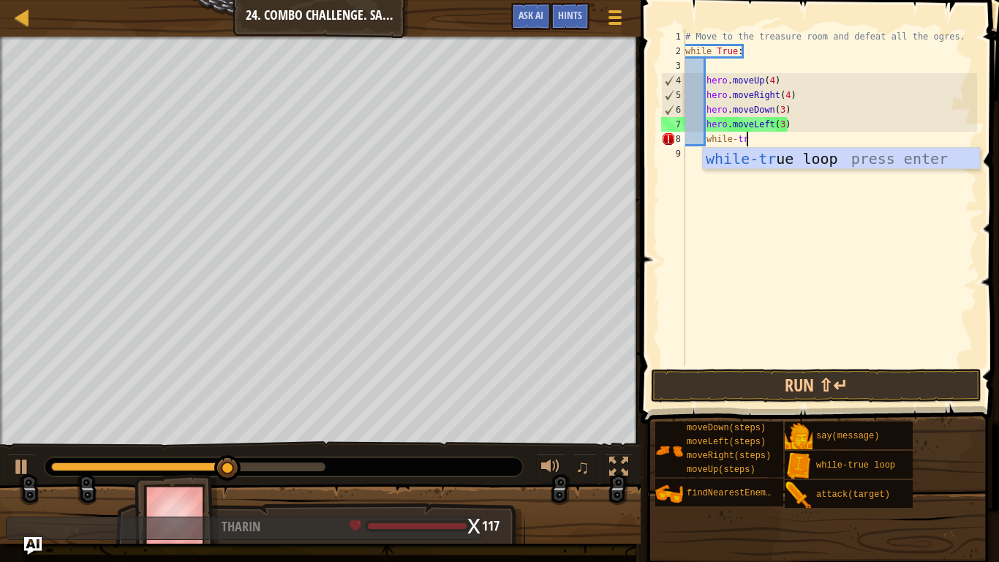
scroll to position [7, 10]
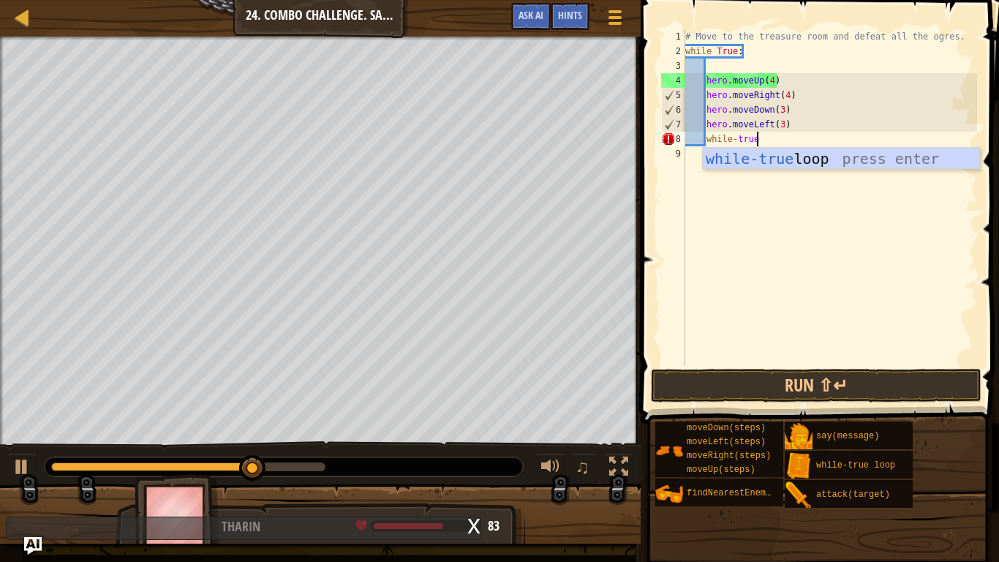
type textarea "while-true:"
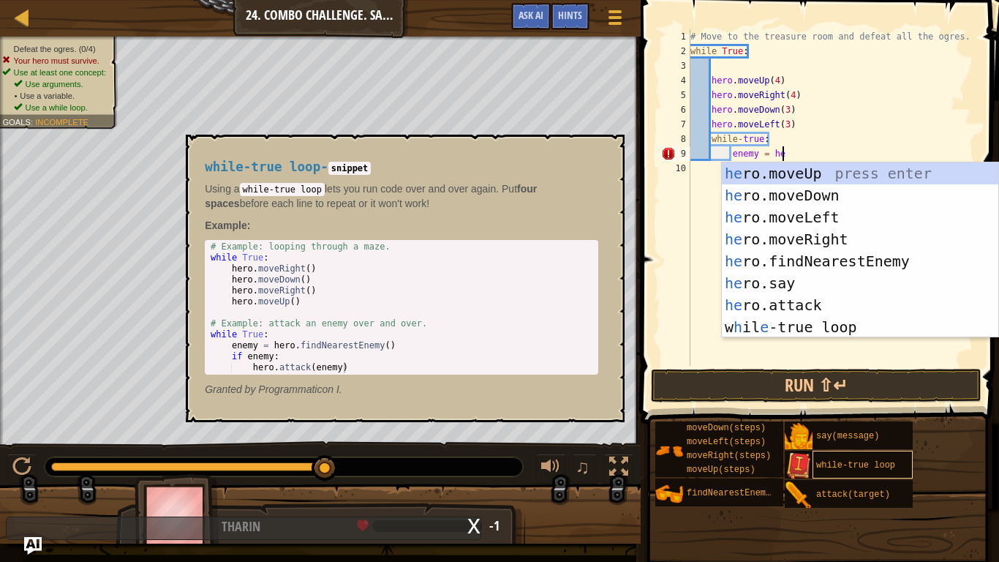
scroll to position [7, 14]
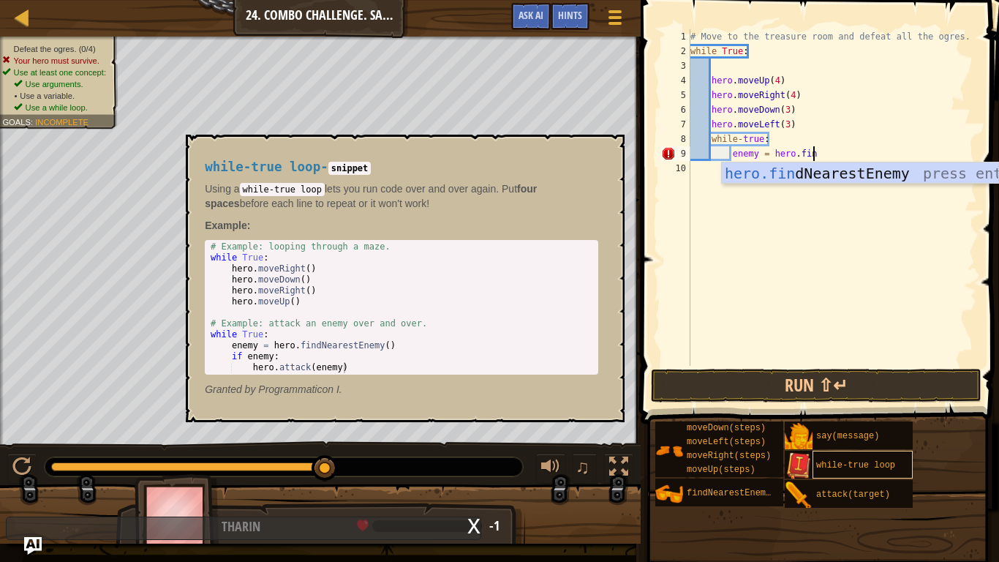
type textarea "enemy = hero.find"
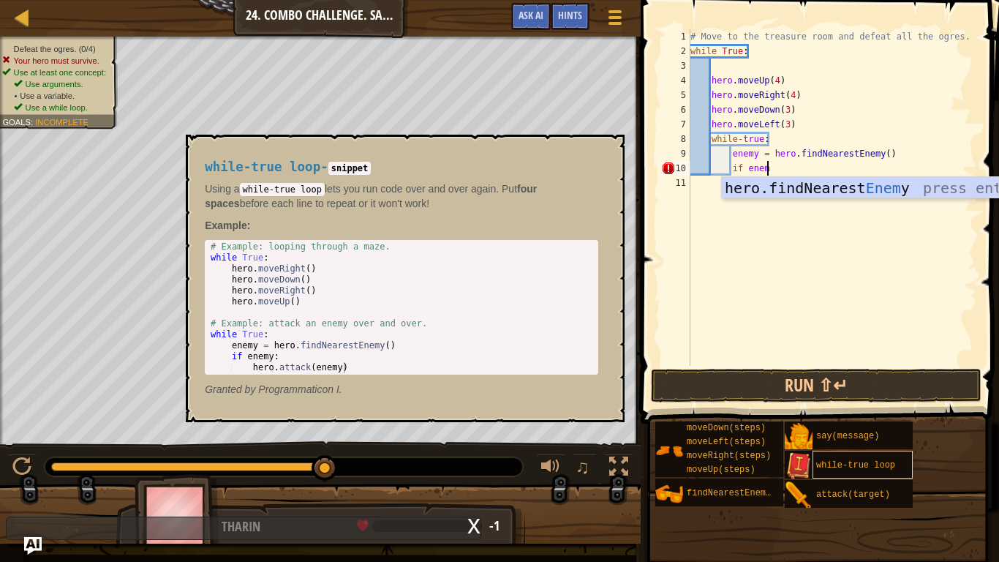
scroll to position [7, 11]
type textarea "if enemy:"
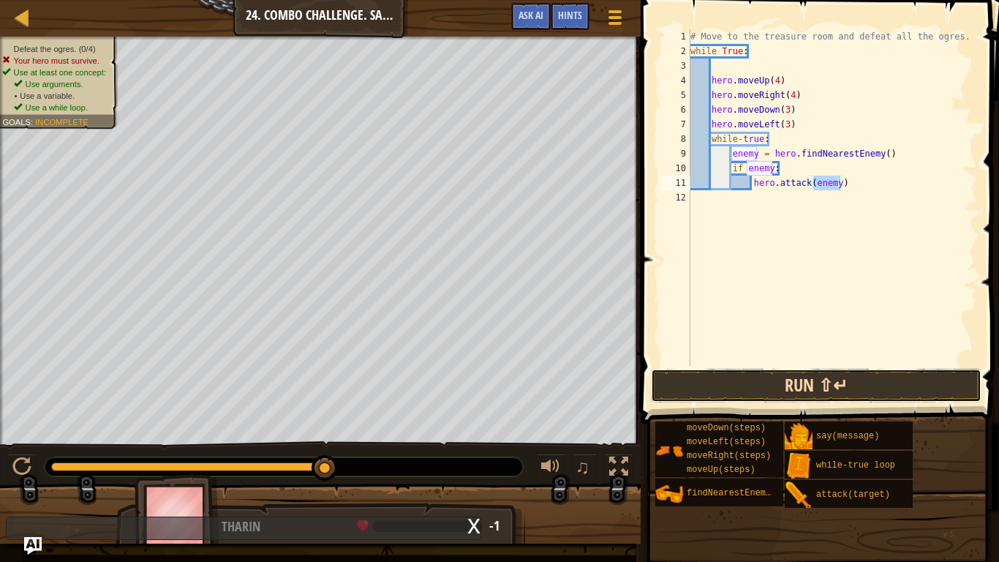
click at [802, 388] on button "Run ⇧↵" at bounding box center [816, 386] width 331 height 34
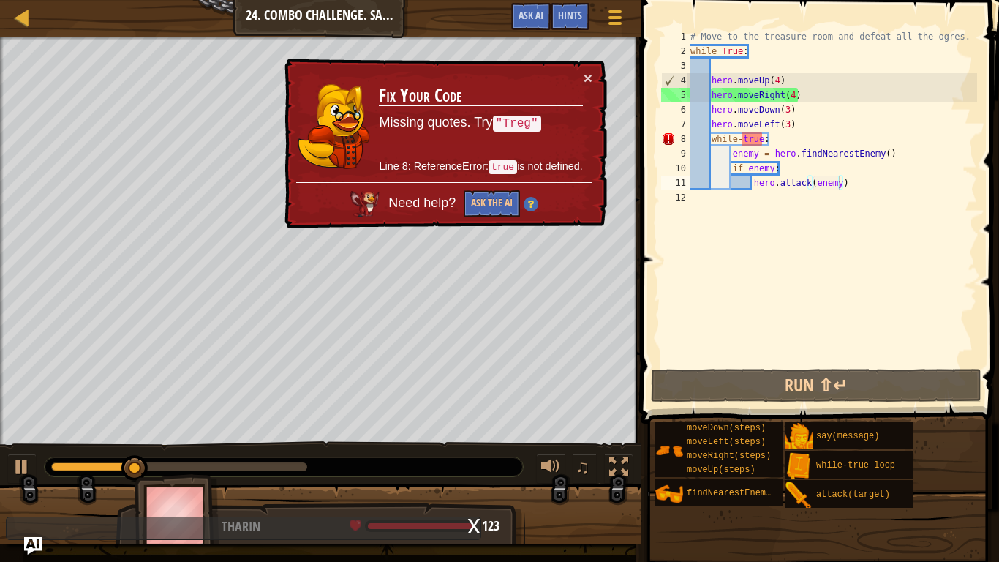
click at [304, 437] on div at bounding box center [284, 466] width 478 height 19
click at [300, 437] on div at bounding box center [284, 466] width 478 height 19
click at [295, 437] on div at bounding box center [179, 466] width 256 height 9
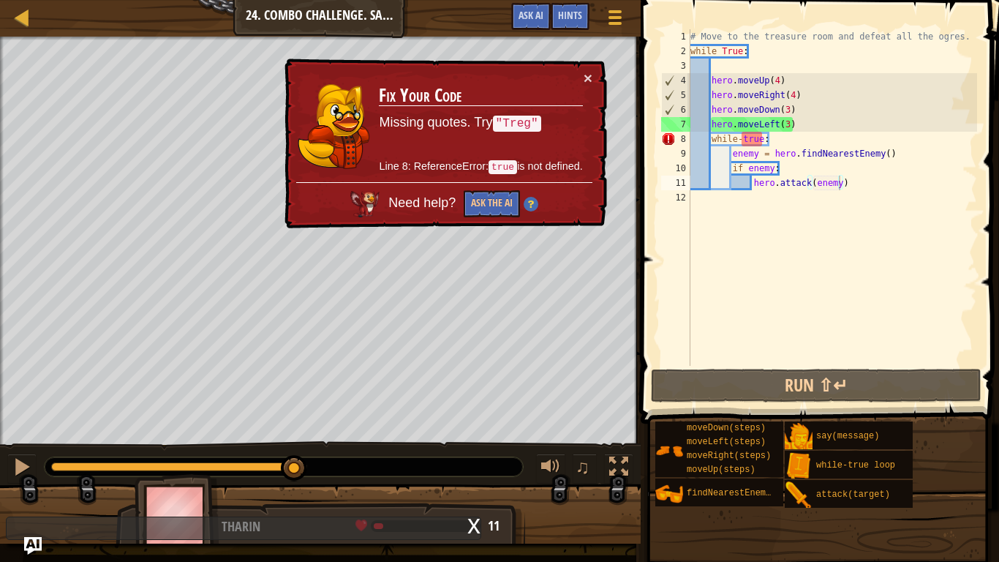
click at [271, 437] on div at bounding box center [284, 466] width 478 height 19
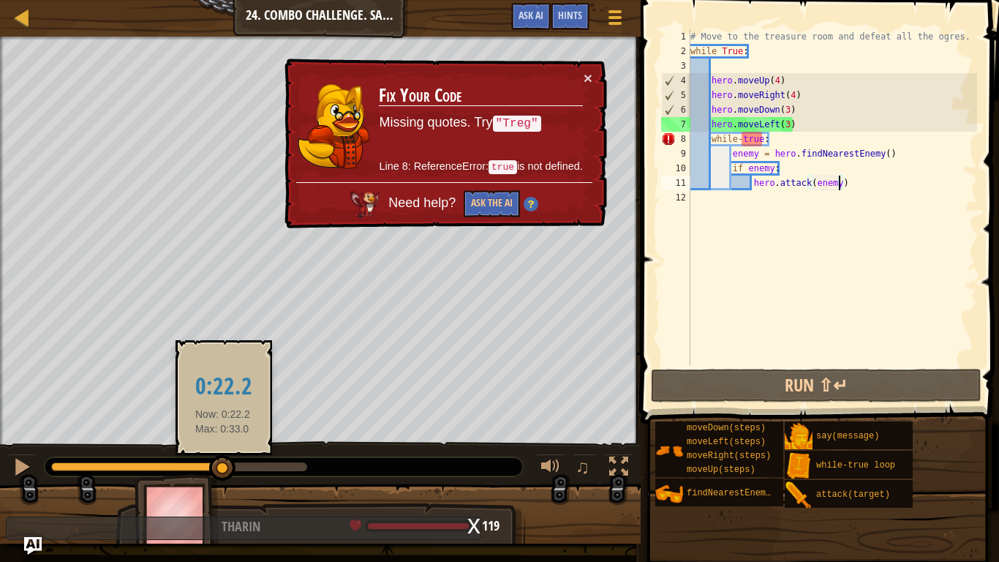
drag, startPoint x: 273, startPoint y: 468, endPoint x: 223, endPoint y: 462, distance: 50.2
click at [223, 437] on div at bounding box center [137, 466] width 172 height 9
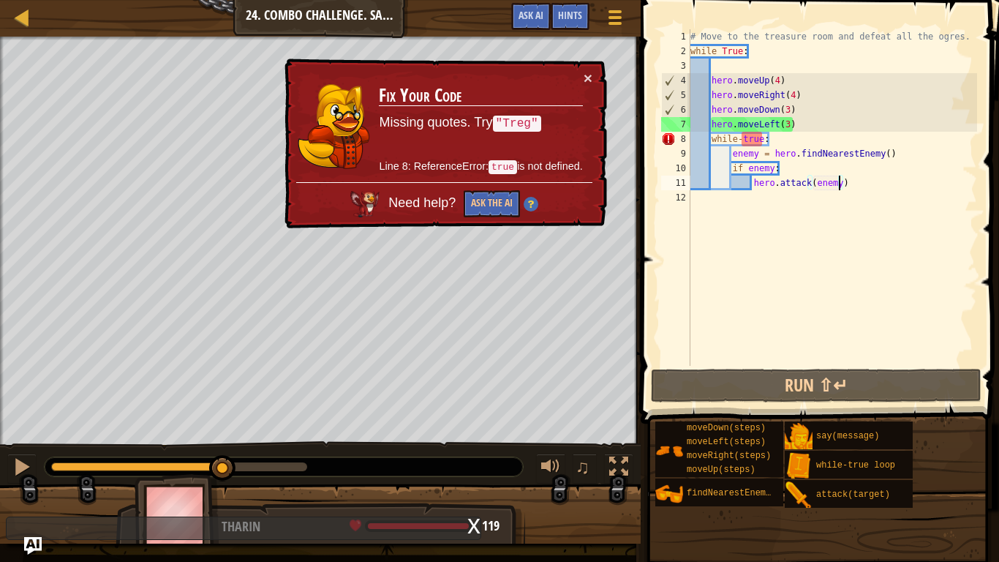
click at [748, 141] on div "# Move to the treasure room and defeat all the ogres. while True : hero . moveU…" at bounding box center [833, 212] width 290 height 366
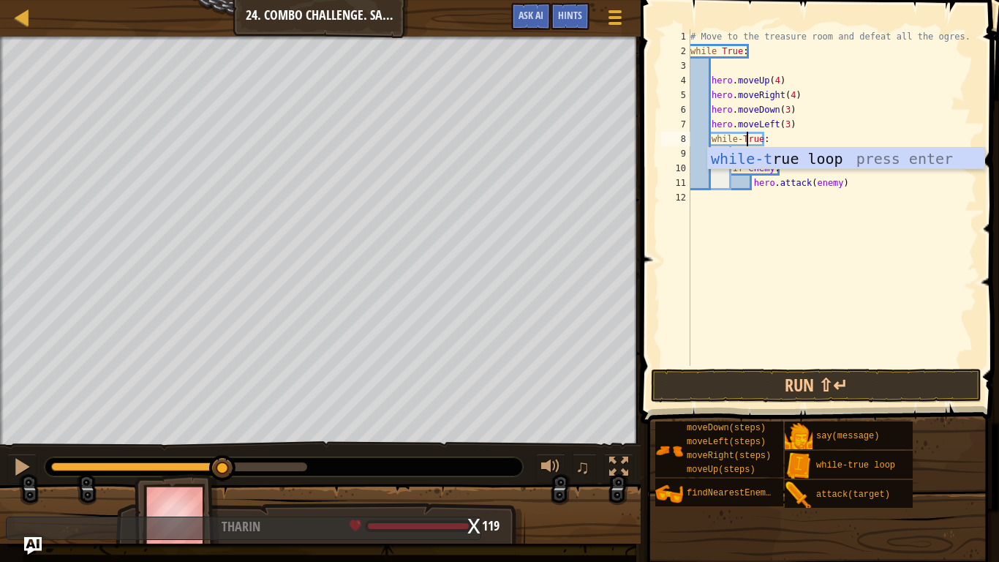
scroll to position [7, 9]
type textarea "while-True:"
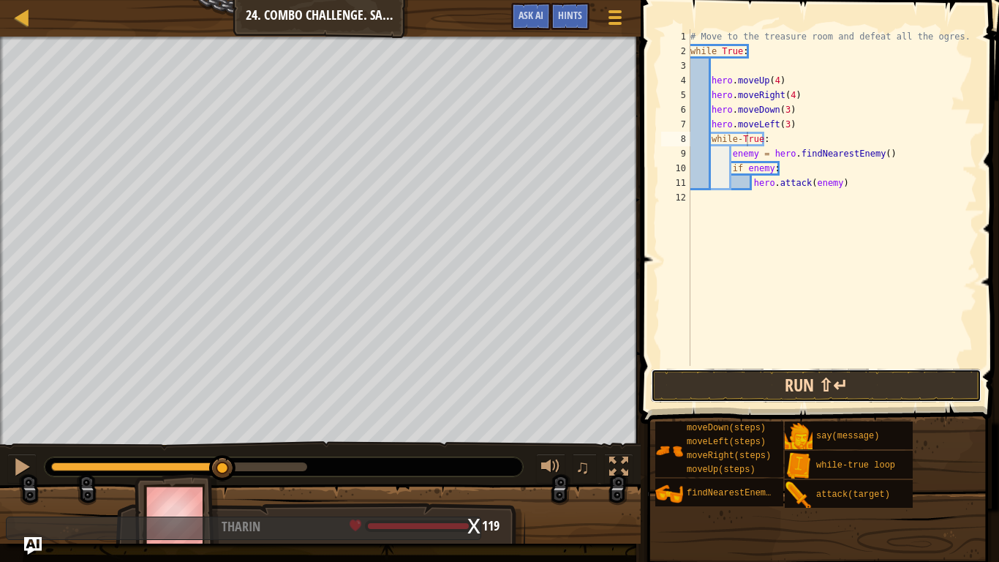
click at [751, 372] on button "Run ⇧↵" at bounding box center [816, 386] width 331 height 34
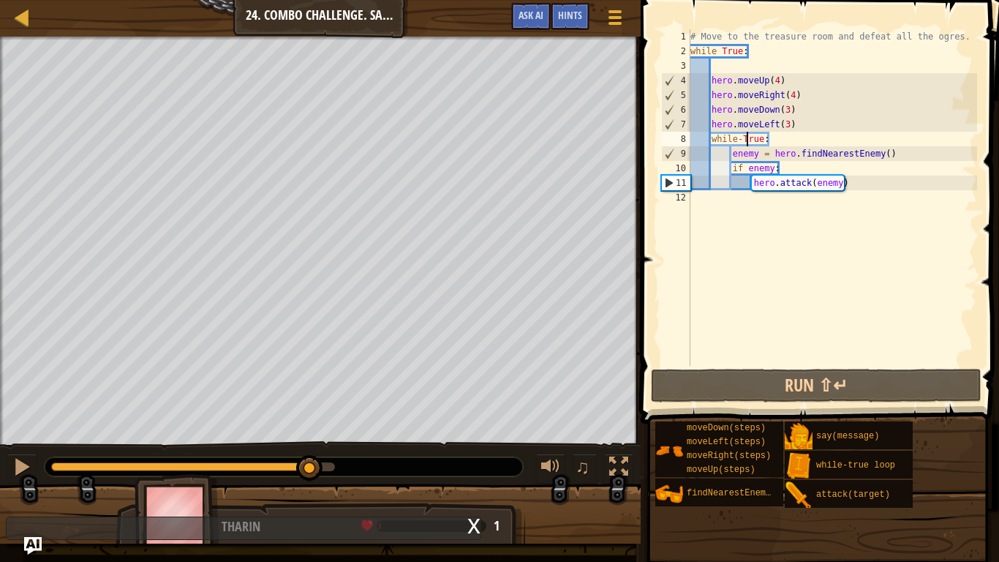
click at [310, 437] on div at bounding box center [193, 466] width 284 height 9
click at [840, 203] on div "# Move to the treasure room and defeat all the ogres. while True : hero . moveU…" at bounding box center [833, 212] width 290 height 366
click at [862, 188] on div "# Move to the treasure room and defeat all the ogres. while True : hero . moveU…" at bounding box center [833, 212] width 290 height 366
type textarea "hero.attack(enemy)"
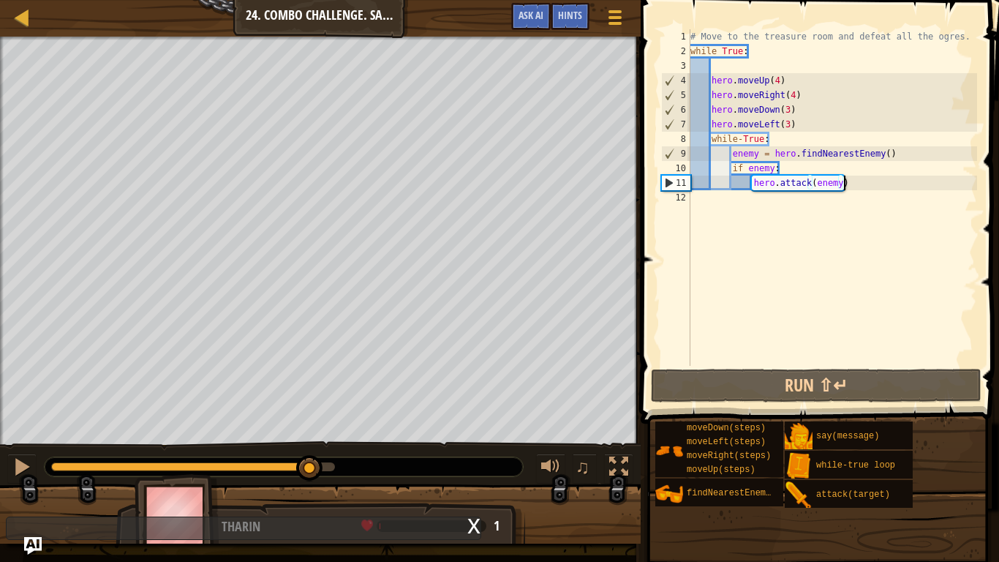
click at [854, 197] on div "# Move to the treasure room and defeat all the ogres. while True : hero . moveU…" at bounding box center [833, 212] width 290 height 366
click at [858, 191] on div "# Move to the treasure room and defeat all the ogres. while True : hero . moveU…" at bounding box center [833, 212] width 290 height 366
click at [862, 169] on div "# Move to the treasure room and defeat all the ogres. while True : hero . moveU…" at bounding box center [833, 212] width 290 height 366
type textarea "if enemy:"
click at [859, 174] on div "# Move to the treasure room and defeat all the ogres. while True : hero . moveU…" at bounding box center [833, 212] width 290 height 366
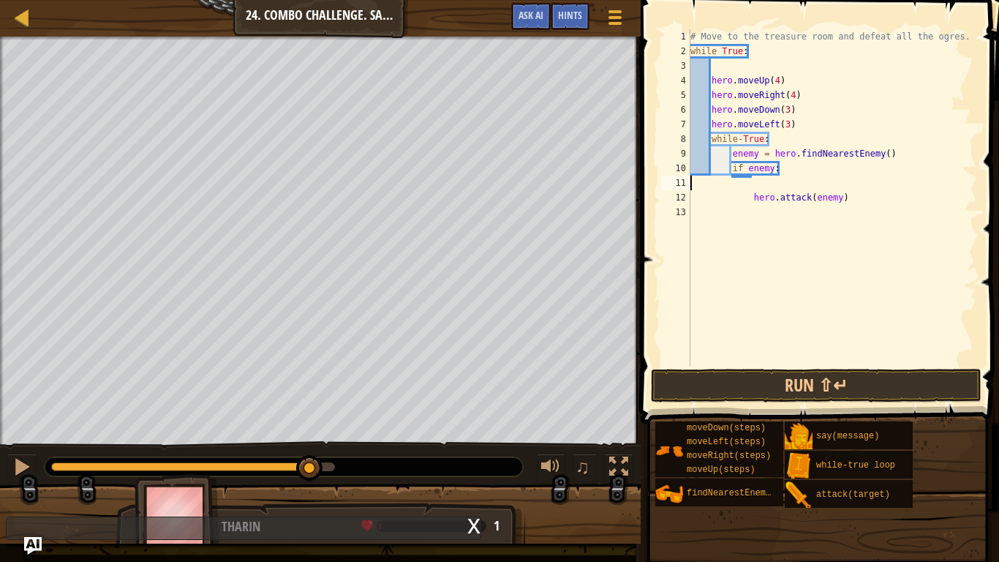
type textarea "if enemy:"
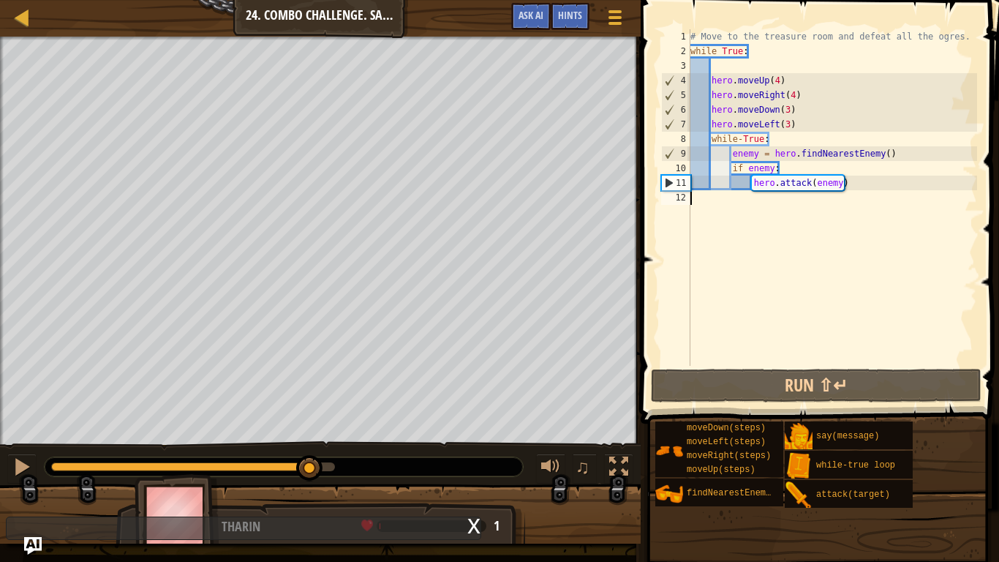
click at [856, 191] on div "# Move to the treasure room and defeat all the ogres. while True : hero . moveU…" at bounding box center [833, 212] width 290 height 366
click at [854, 186] on div "# Move to the treasure room and defeat all the ogres. while True : hero . moveU…" at bounding box center [833, 212] width 290 height 366
type textarea "hero.attack(enemy)"
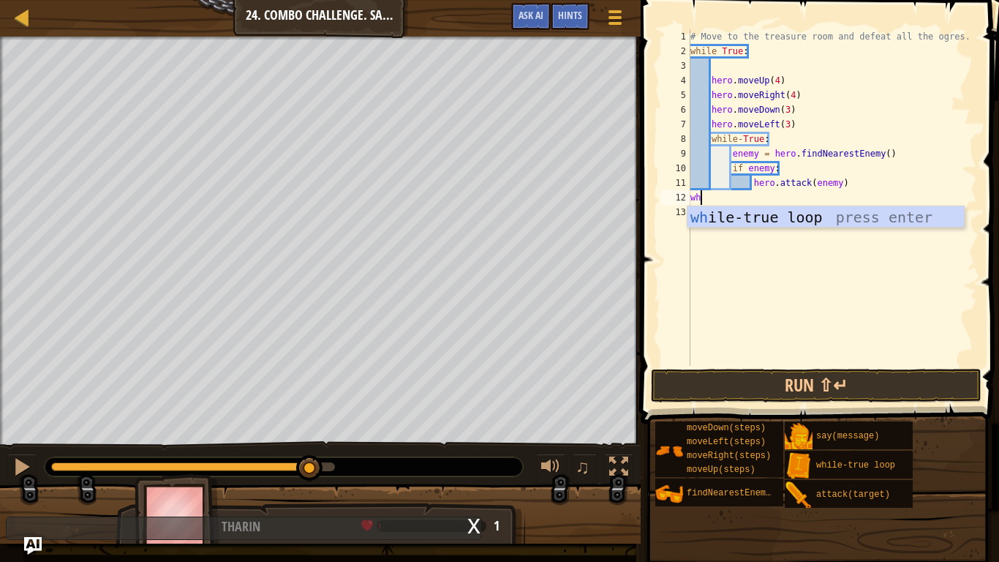
scroll to position [7, 1]
type textarea "w"
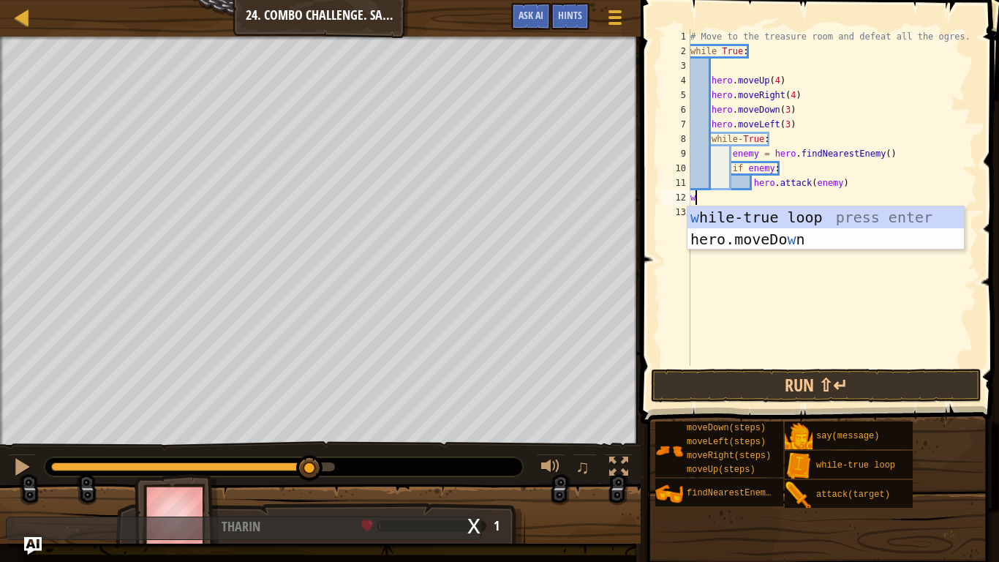
scroll to position [7, 0]
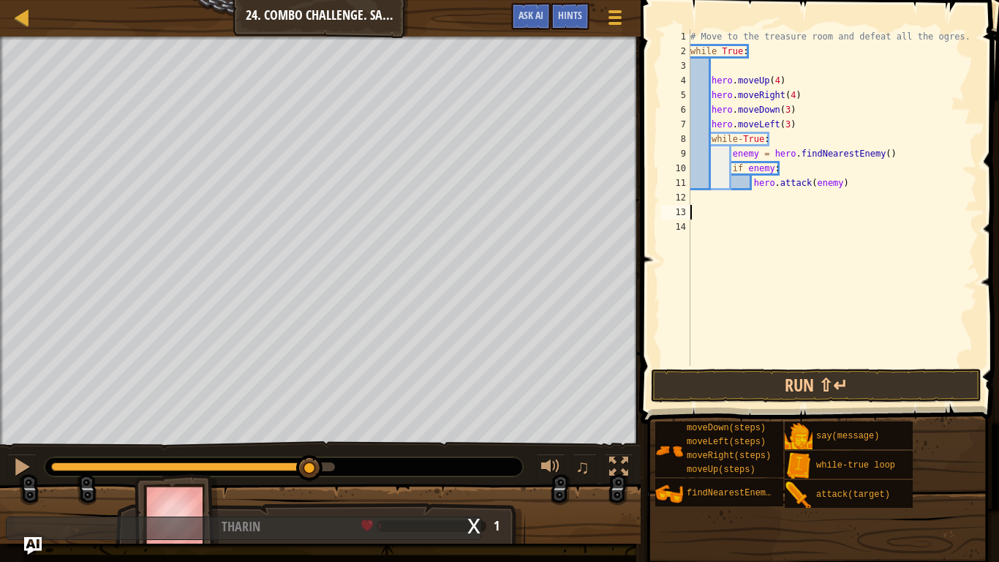
type textarea "\"
click at [759, 196] on div "# Move to the treasure room and defeat all the ogres. while True : hero . moveU…" at bounding box center [833, 212] width 290 height 366
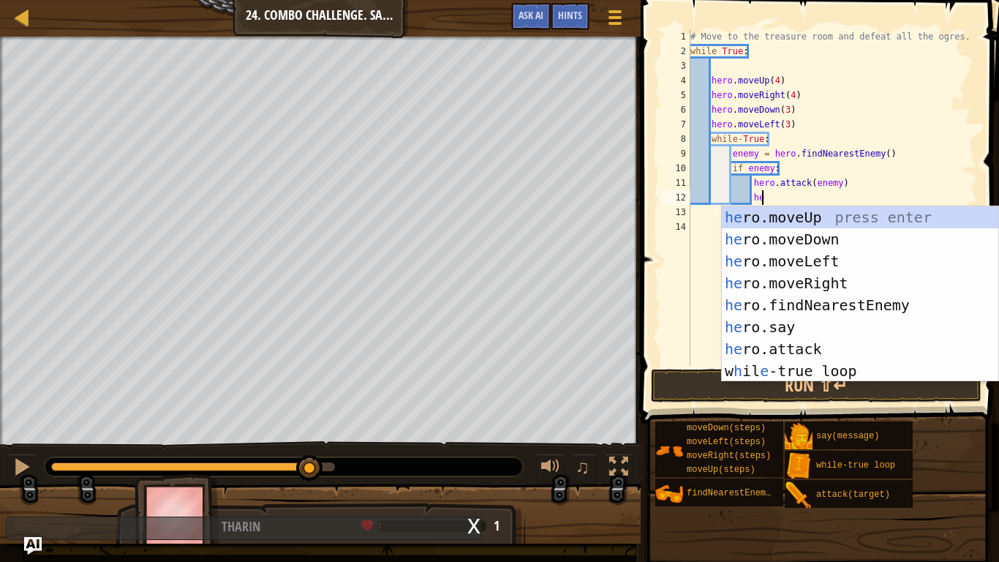
type textarea "hero"
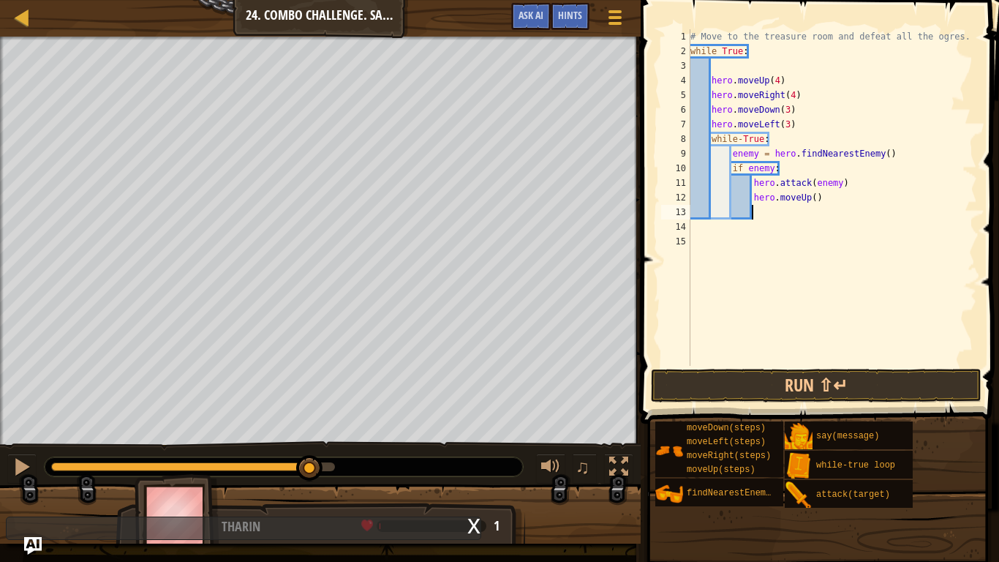
scroll to position [7, 8]
click at [817, 199] on div "# Move to the treasure room and defeat all the ogres. while True : hero . moveU…" at bounding box center [833, 212] width 290 height 366
click at [813, 200] on div "# Move to the treasure room and defeat all the ogres. while True : hero . moveU…" at bounding box center [833, 212] width 290 height 366
type textarea "hero.moveUp(3)"
click at [813, 211] on div "# Move to the treasure room and defeat all the ogres. while True : hero . moveU…" at bounding box center [833, 212] width 290 height 366
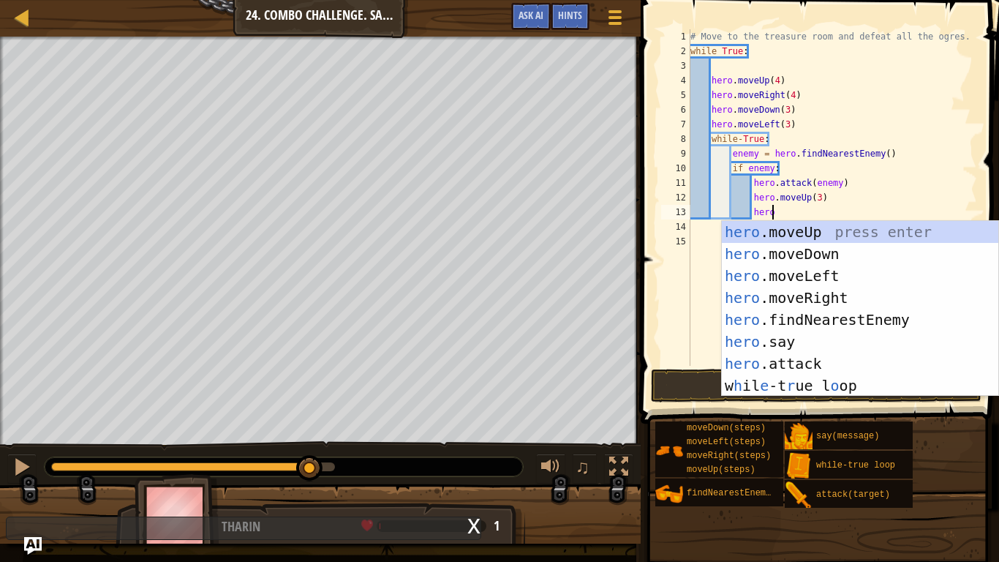
type textarea "hero"
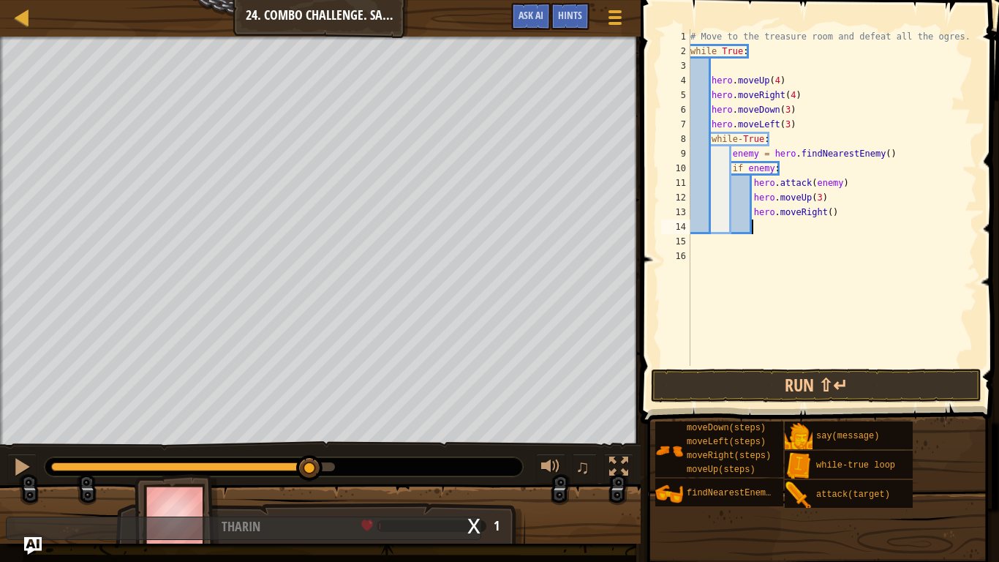
click at [830, 216] on div "# Move to the treasure room and defeat all the ogres. while True : hero . moveU…" at bounding box center [833, 212] width 290 height 366
type textarea "hero.moveRight(3)"
click at [823, 228] on div "# Move to the treasure room and defeat all the ogres. while True : hero . moveU…" at bounding box center [833, 212] width 290 height 366
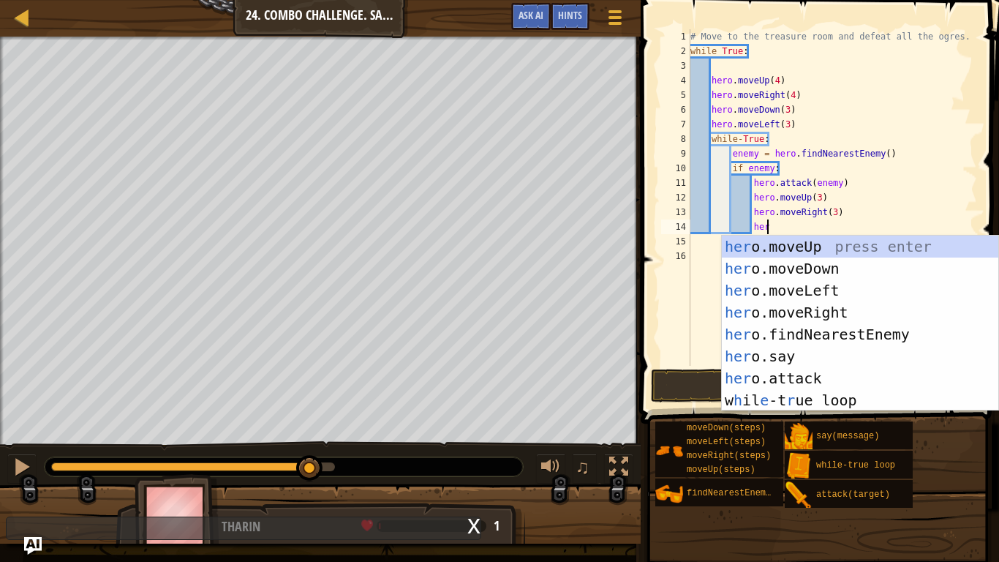
type textarea "hero"
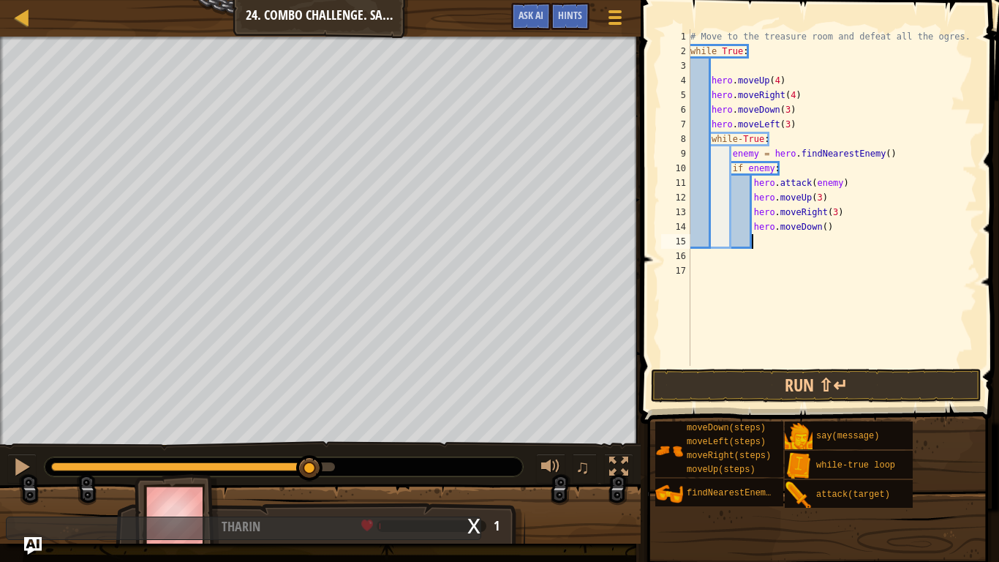
click at [823, 225] on div "# Move to the treasure room and defeat all the ogres. while True : hero . moveU…" at bounding box center [833, 212] width 290 height 366
type textarea "hero.moveDown(3)"
click at [815, 237] on div "# Move to the treasure room and defeat all the ogres. while True : hero . moveU…" at bounding box center [833, 212] width 290 height 366
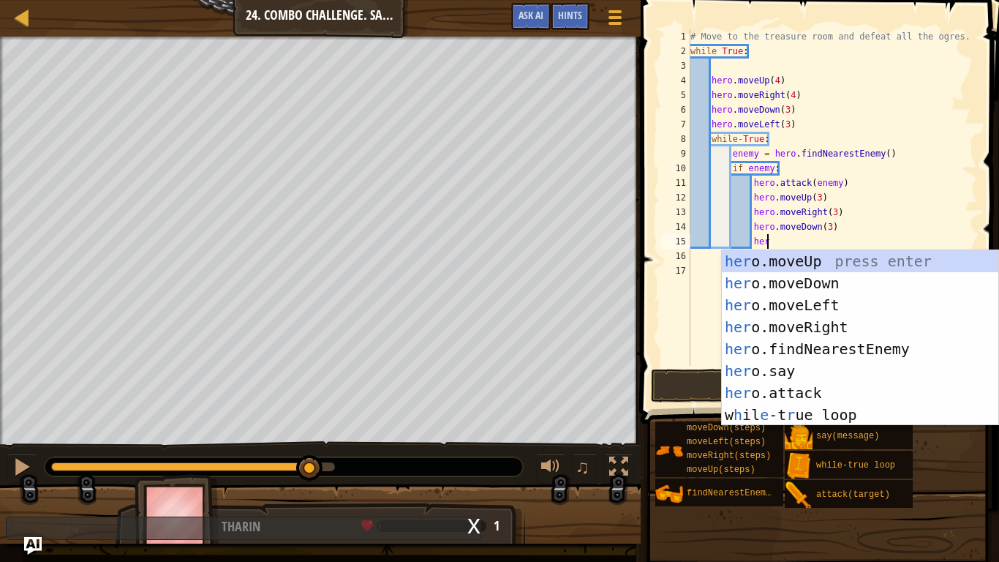
scroll to position [7, 11]
type textarea "hero"
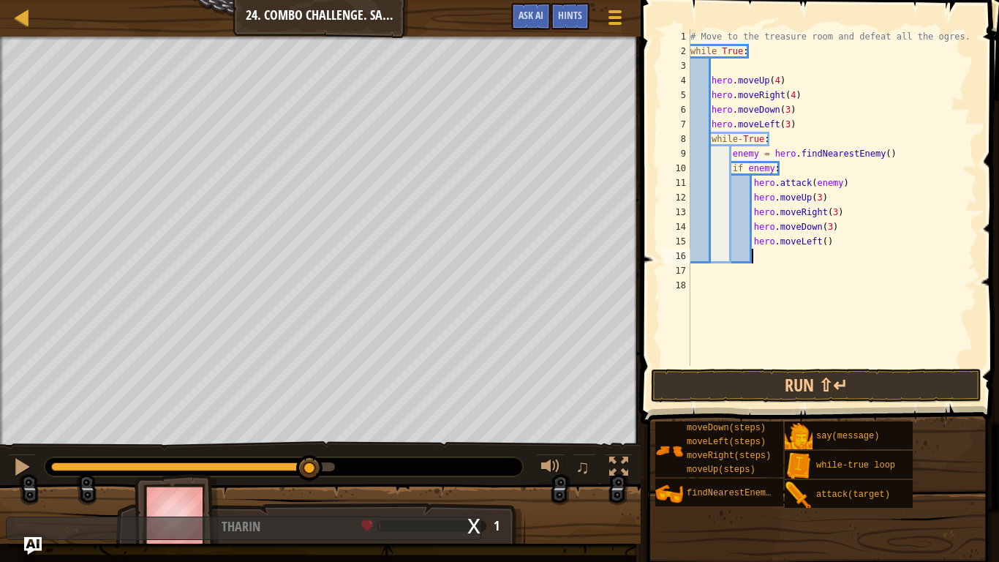
scroll to position [7, 8]
click at [821, 243] on div "# Move to the treasure room and defeat all the ogres. while True : hero . moveU…" at bounding box center [833, 212] width 290 height 366
click at [835, 387] on button "Run ⇧↵" at bounding box center [816, 386] width 331 height 34
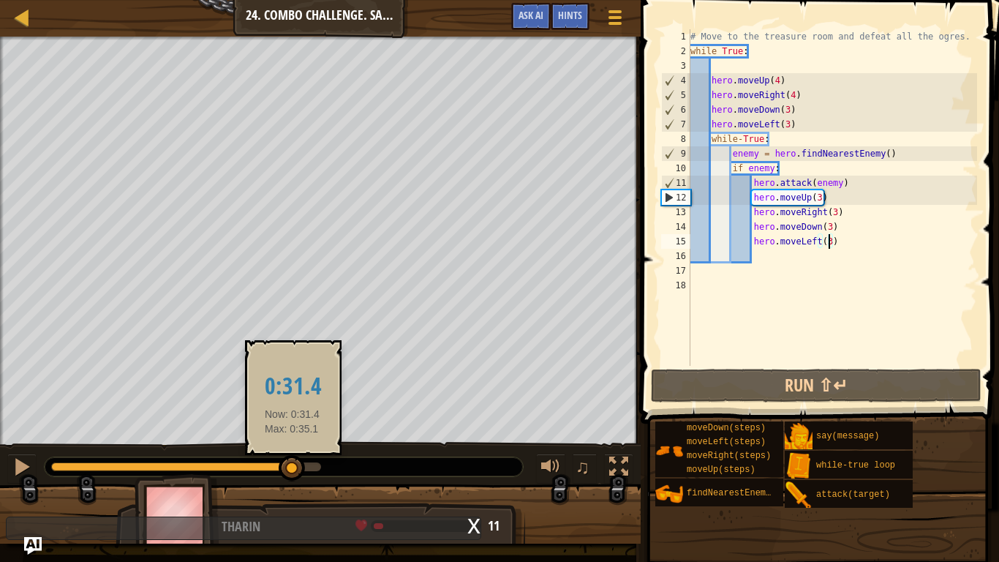
drag, startPoint x: 278, startPoint y: 465, endPoint x: 292, endPoint y: 470, distance: 14.8
click at [292, 437] on div at bounding box center [186, 466] width 270 height 9
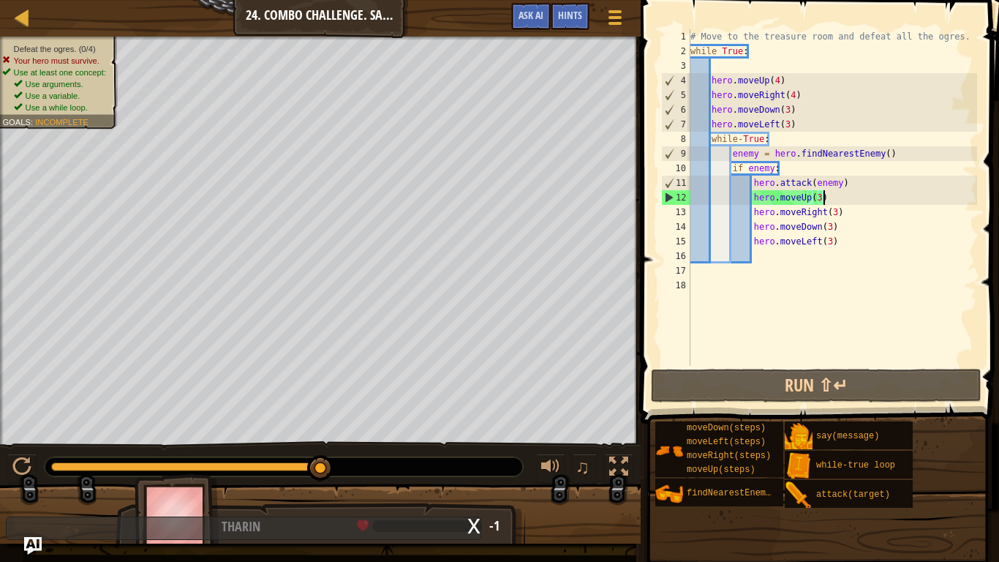
click at [837, 198] on div "# Move to the treasure room and defeat all the ogres. while True : hero . moveU…" at bounding box center [833, 212] width 290 height 366
click at [852, 188] on div "# Move to the treasure room and defeat all the ogres. while True : hero . moveU…" at bounding box center [833, 212] width 290 height 366
type textarea "hero.attack(enemy)"
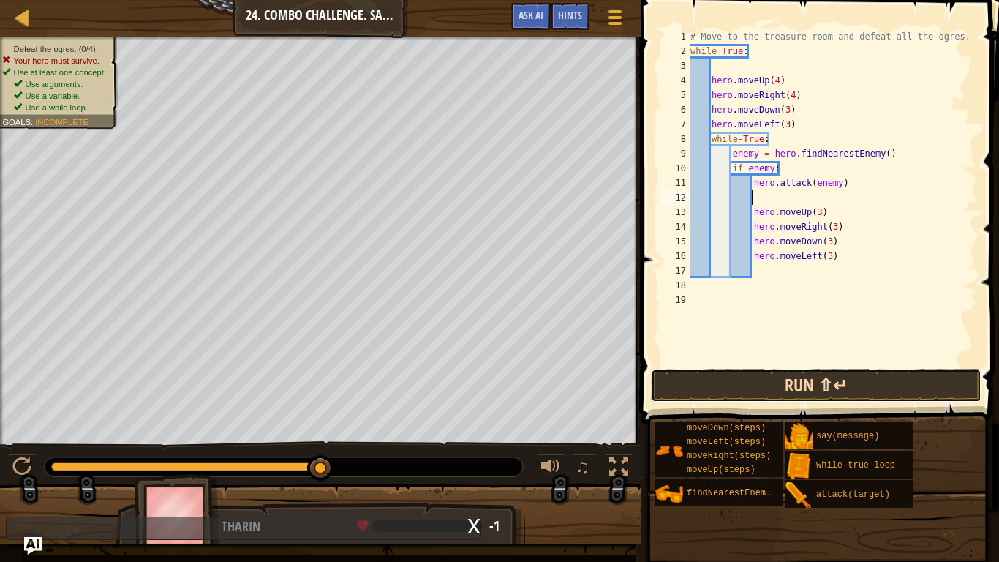
click at [811, 399] on button "Run ⇧↵" at bounding box center [816, 386] width 331 height 34
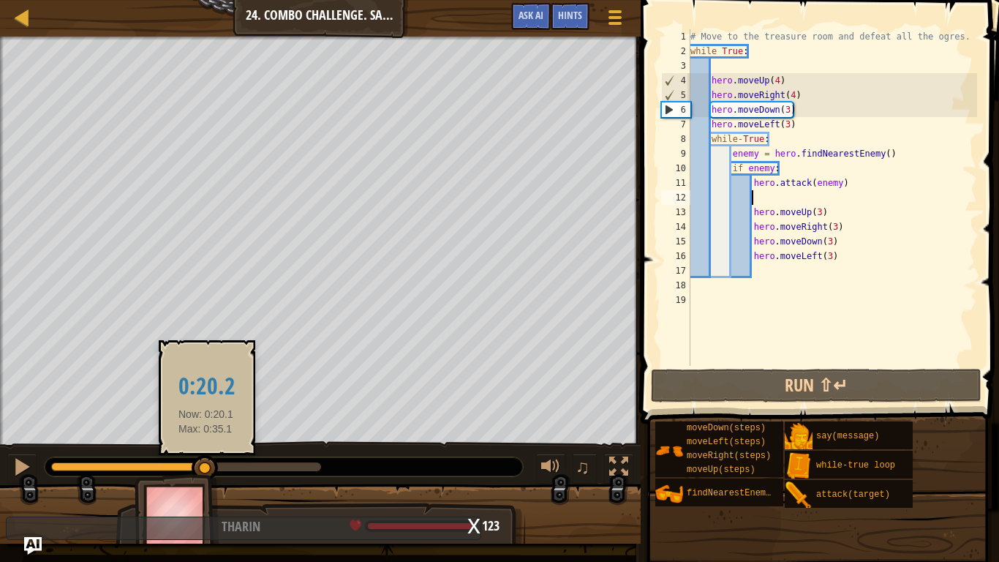
drag, startPoint x: 235, startPoint y: 466, endPoint x: 205, endPoint y: 460, distance: 30.6
click at [205, 437] on div at bounding box center [186, 466] width 270 height 9
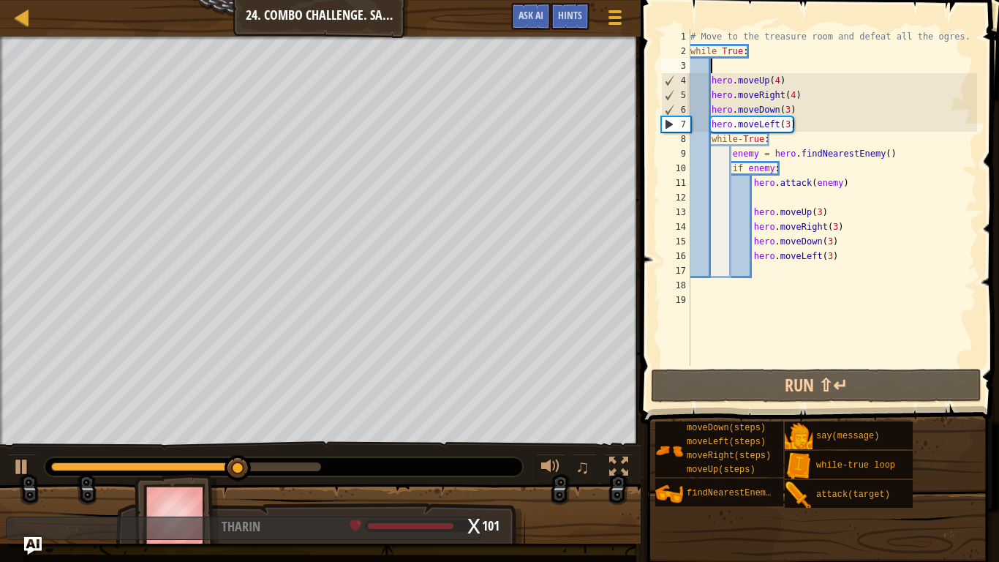
click at [740, 64] on div "# Move to the treasure room and defeat all the ogres. while True : hero . moveU…" at bounding box center [833, 212] width 290 height 366
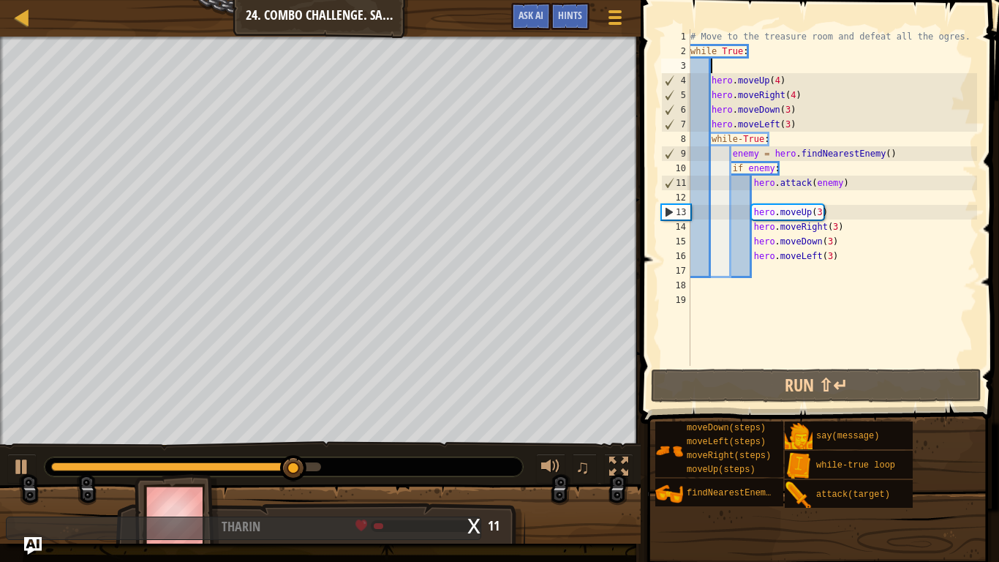
click at [797, 122] on div "# Move to the treasure room and defeat all the ogres. while True : hero . moveU…" at bounding box center [833, 212] width 290 height 366
type textarea "hero.moveLeft(3)"
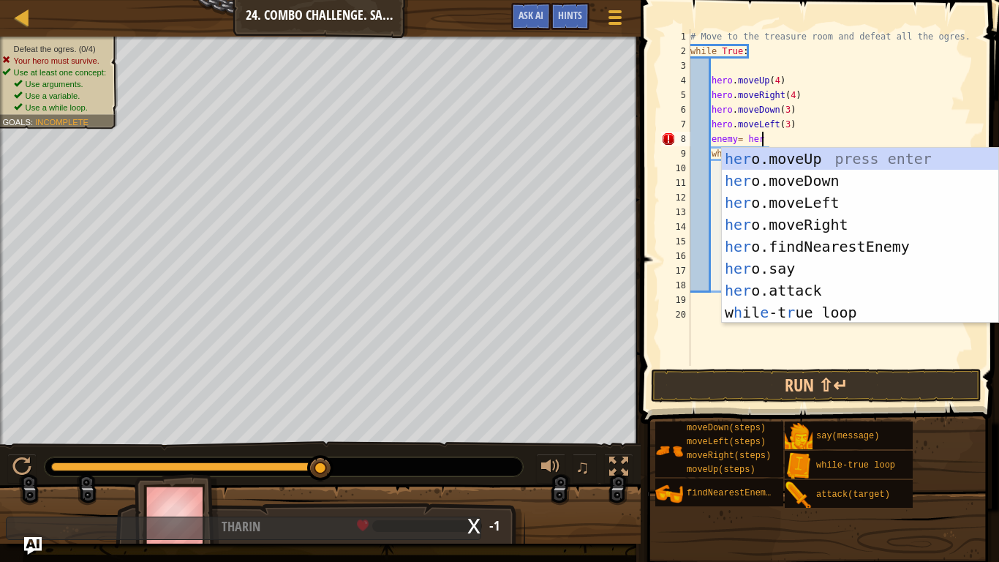
scroll to position [7, 10]
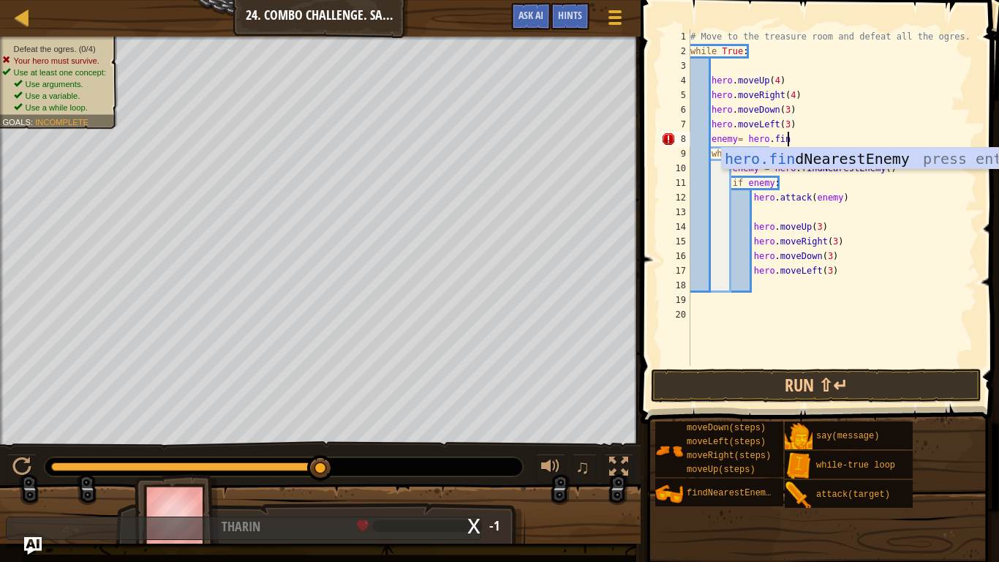
type textarea "enemy= hero.find"
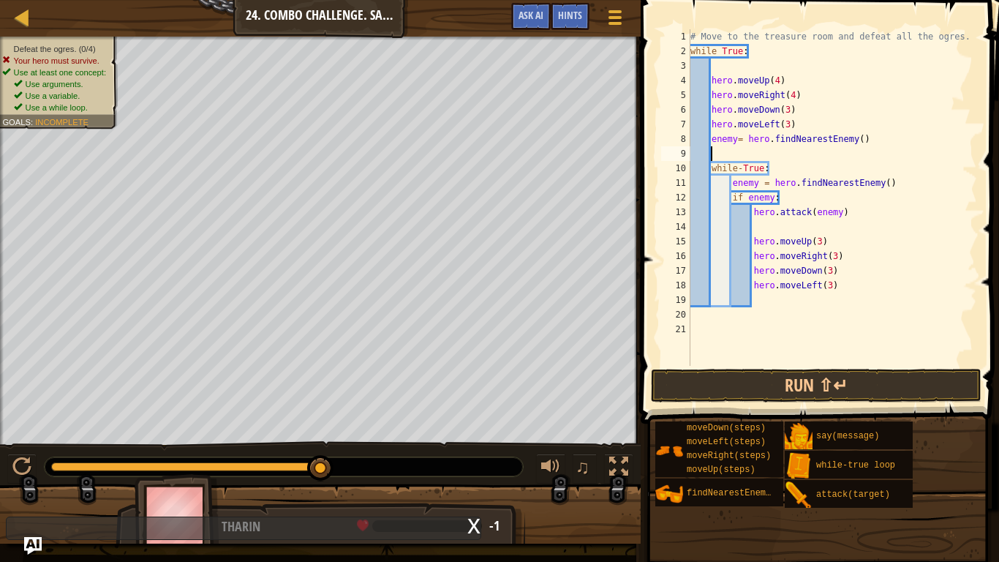
scroll to position [7, 2]
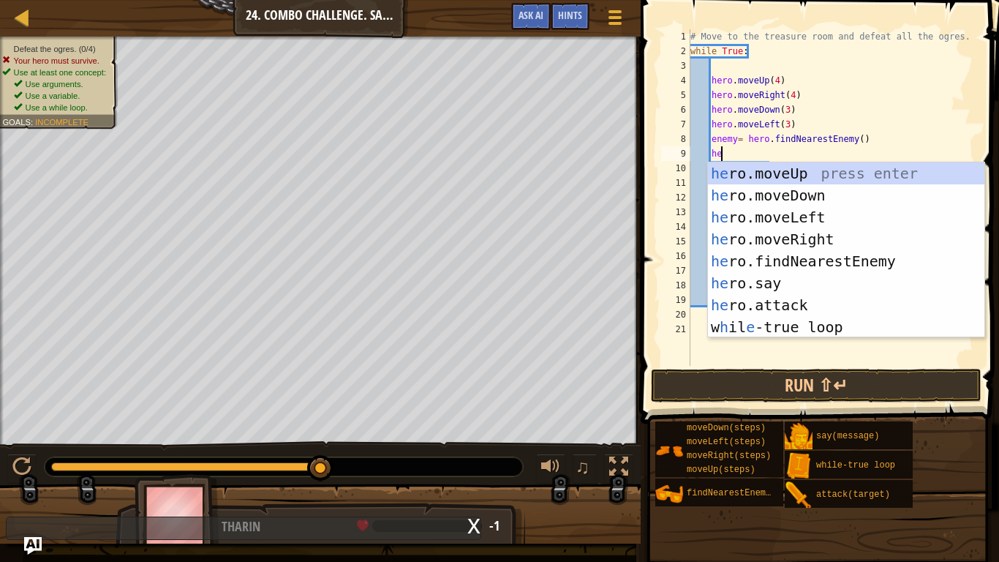
type textarea "h"
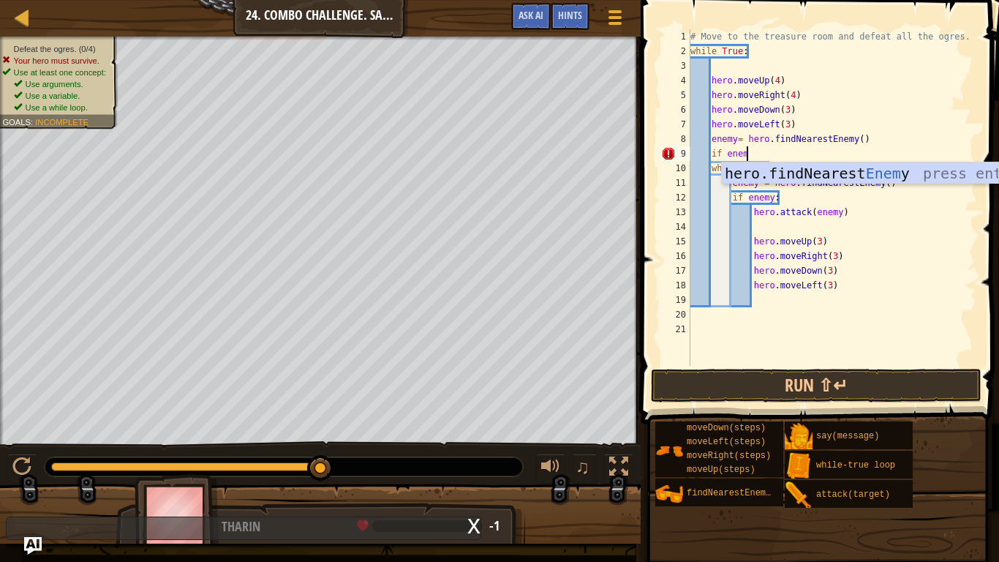
scroll to position [7, 8]
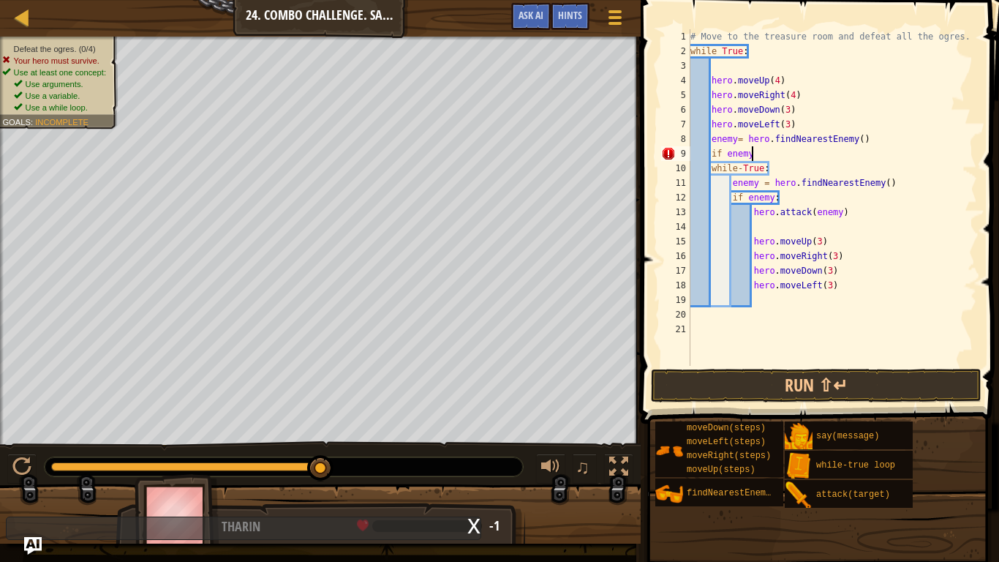
type textarea "if enemy:"
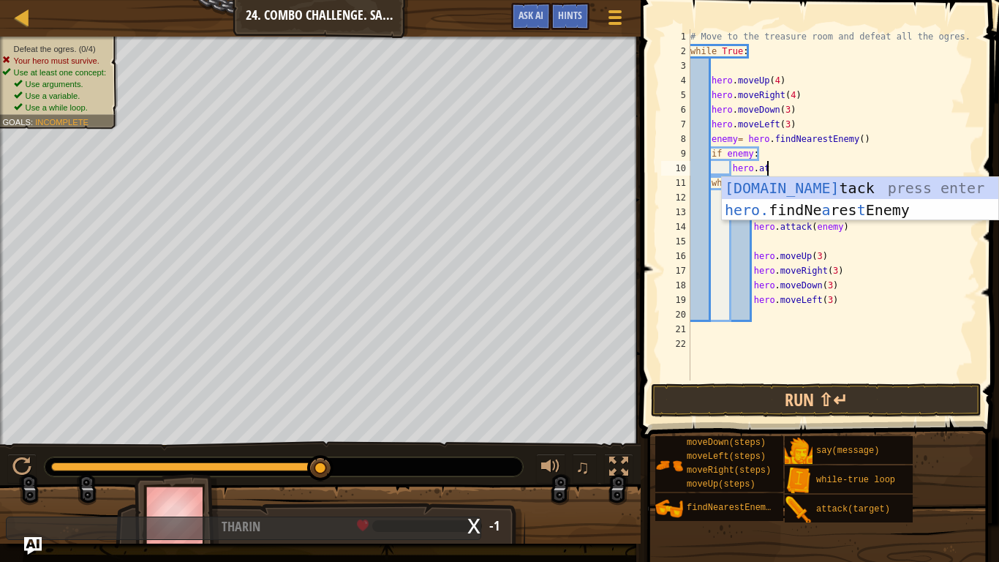
scroll to position [7, 11]
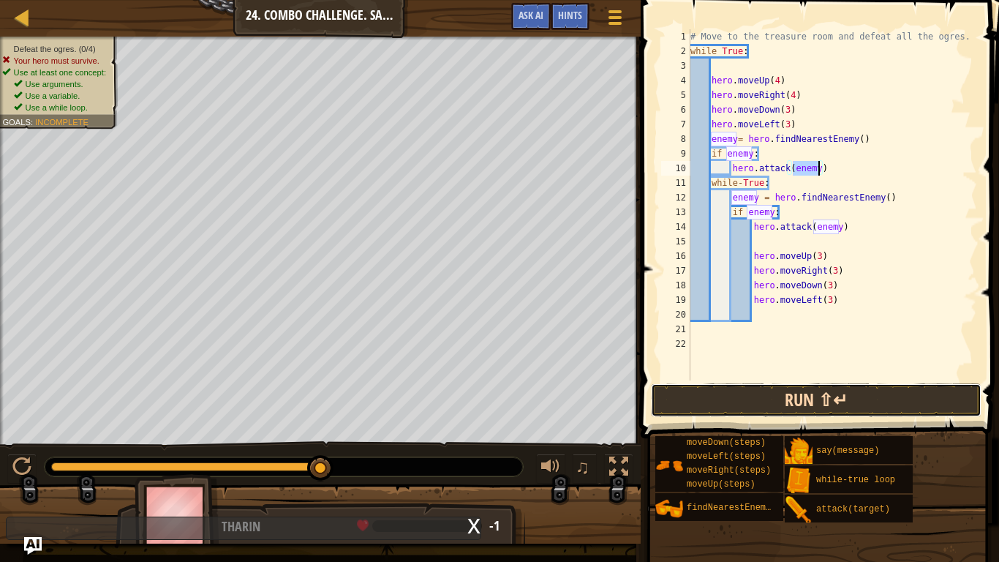
click at [791, 403] on button "Run ⇧↵" at bounding box center [816, 400] width 331 height 34
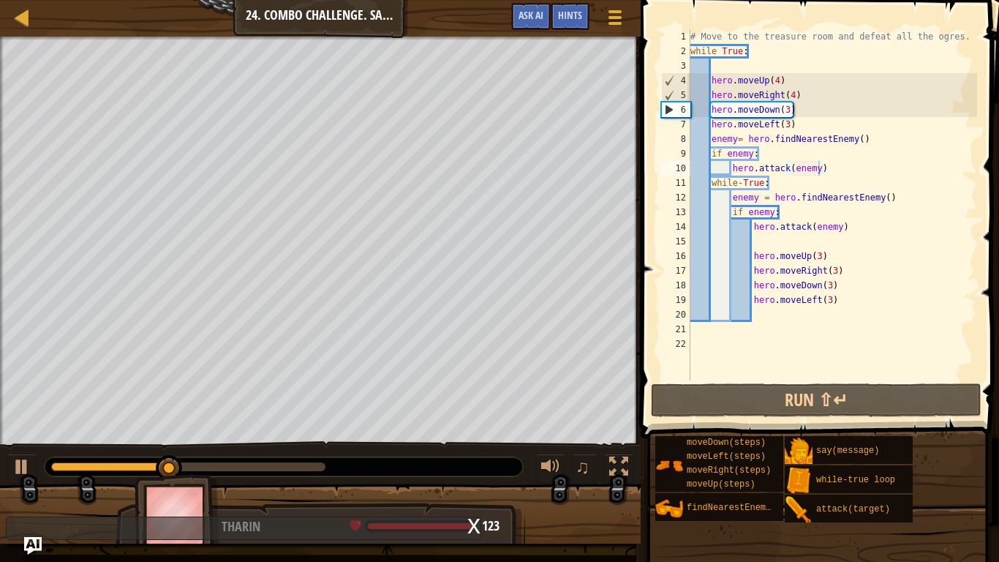
click at [219, 437] on div at bounding box center [284, 466] width 478 height 19
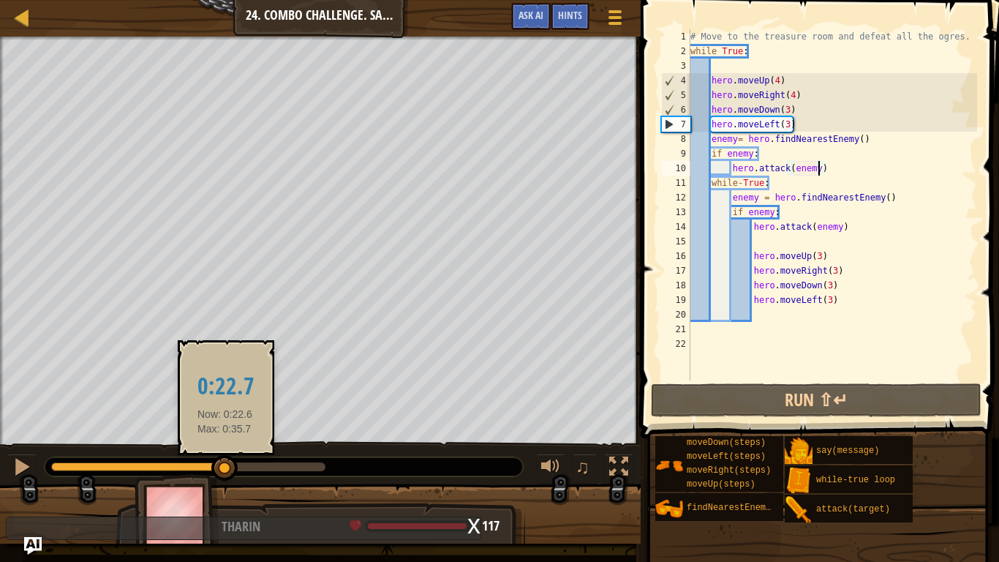
click at [225, 437] on div at bounding box center [188, 466] width 274 height 9
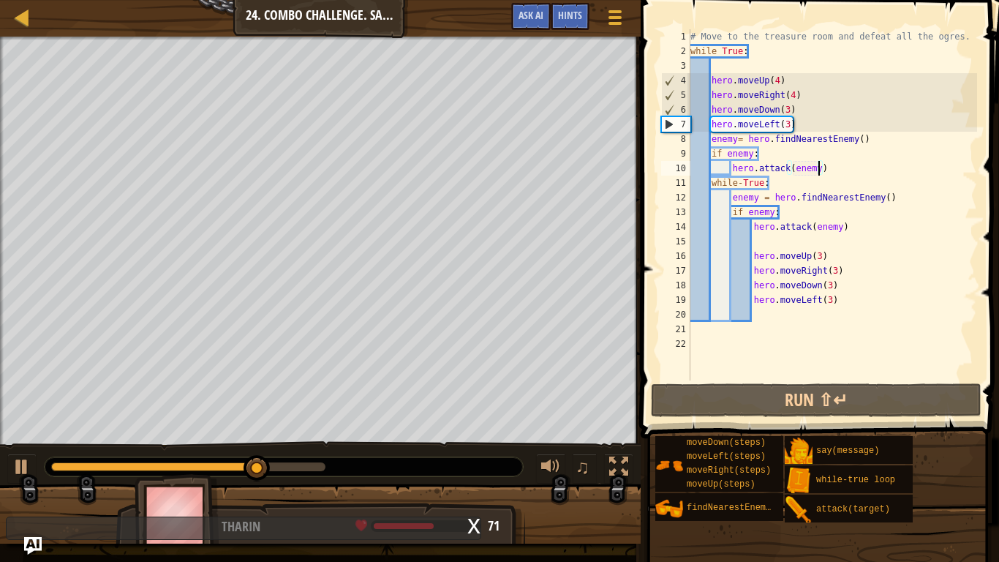
click at [680, 133] on div "8" at bounding box center [675, 139] width 29 height 15
click at [674, 140] on div "8" at bounding box center [675, 139] width 29 height 15
click at [673, 124] on div "7" at bounding box center [676, 124] width 29 height 15
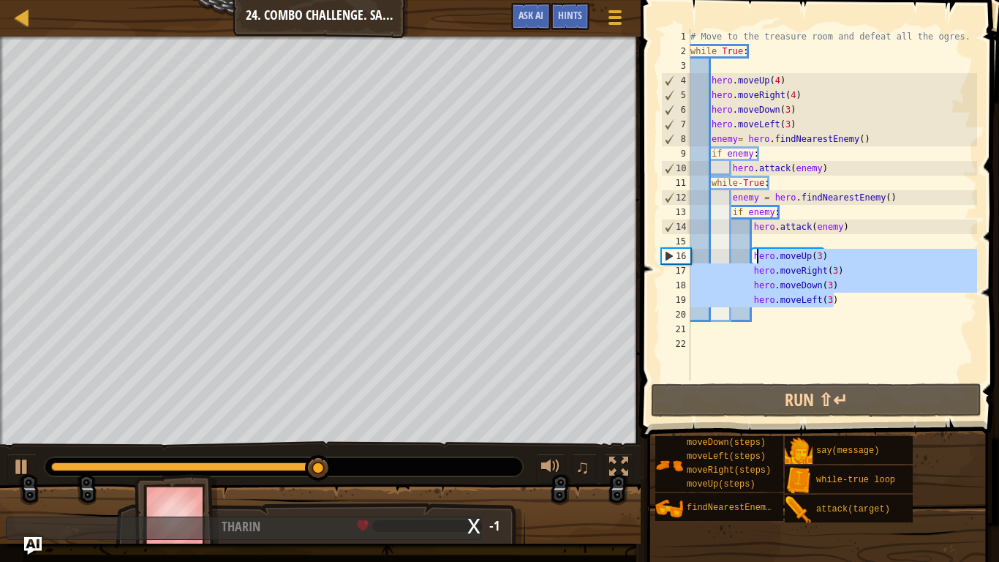
drag, startPoint x: 842, startPoint y: 304, endPoint x: 752, endPoint y: 252, distance: 104.3
click at [752, 252] on div "# Move to the treasure room and defeat all the ogres. while True : hero . moveU…" at bounding box center [833, 219] width 290 height 380
type textarea "hero.moveUp(3) hero.moveRight(3)"
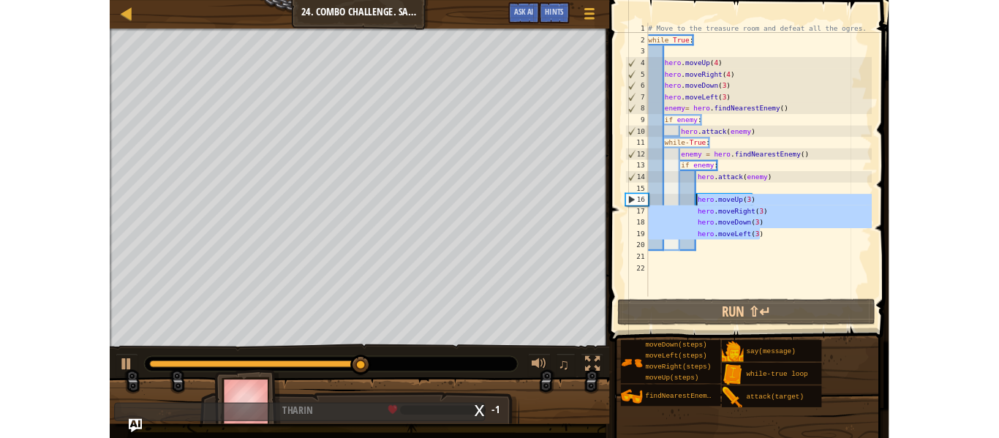
scroll to position [7, 8]
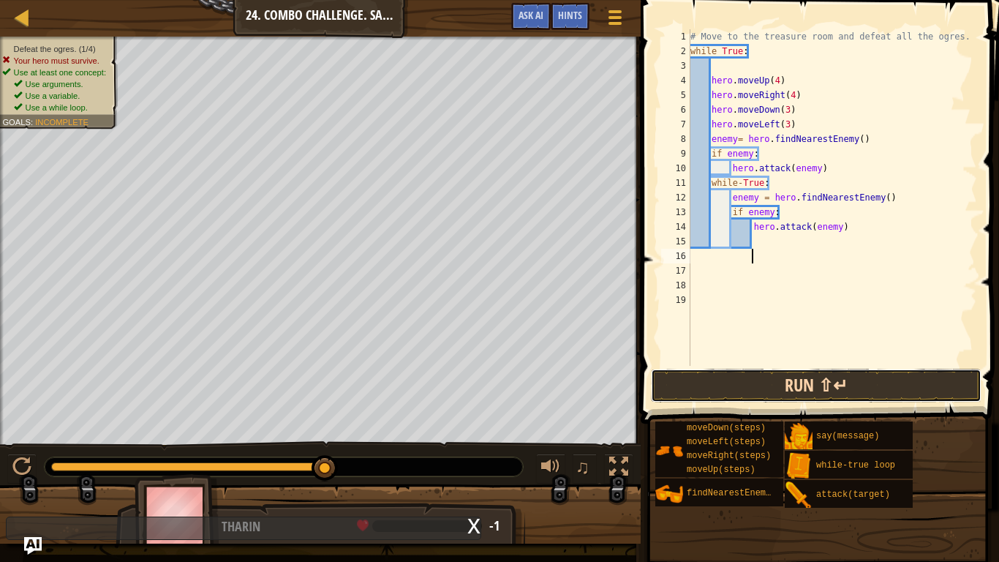
click at [698, 375] on button "Run ⇧↵" at bounding box center [816, 386] width 331 height 34
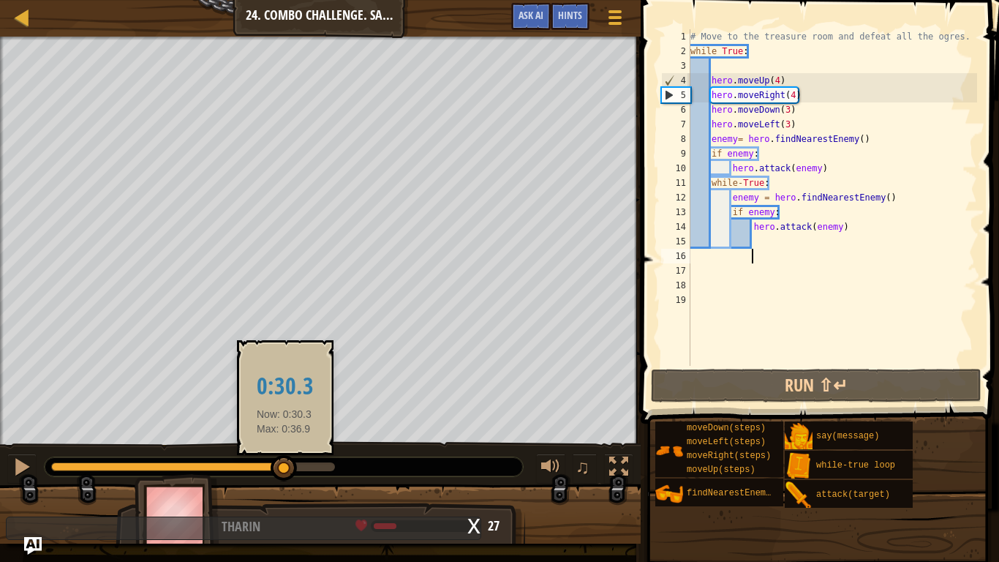
click at [285, 437] on div at bounding box center [193, 466] width 284 height 9
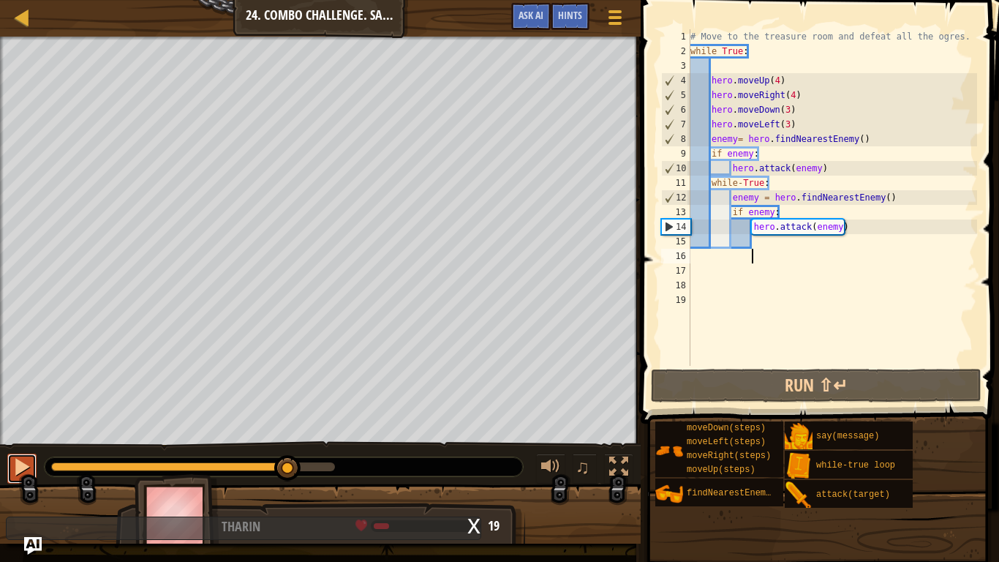
click at [23, 437] on div at bounding box center [21, 466] width 19 height 19
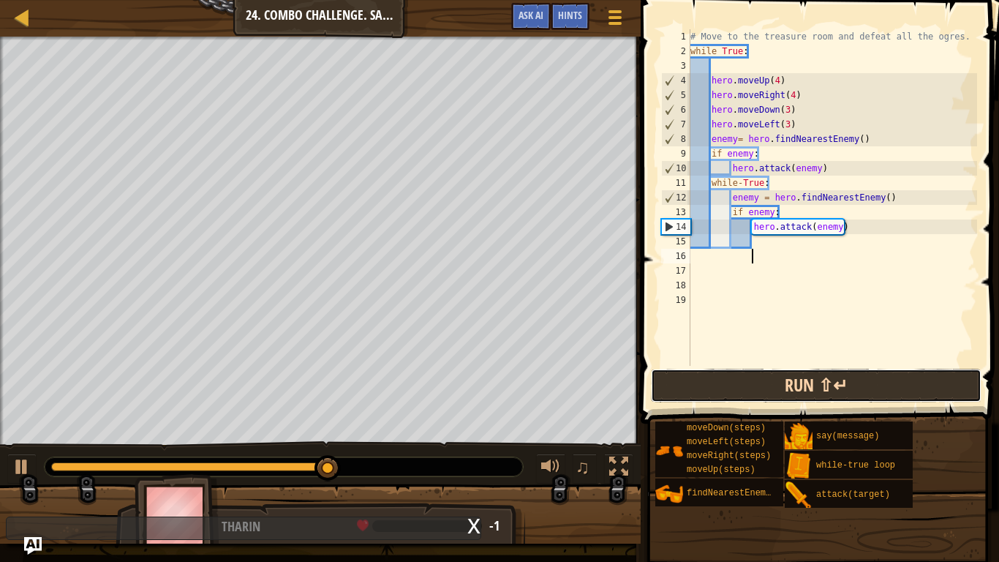
click at [725, 392] on button "Run ⇧↵" at bounding box center [816, 386] width 331 height 34
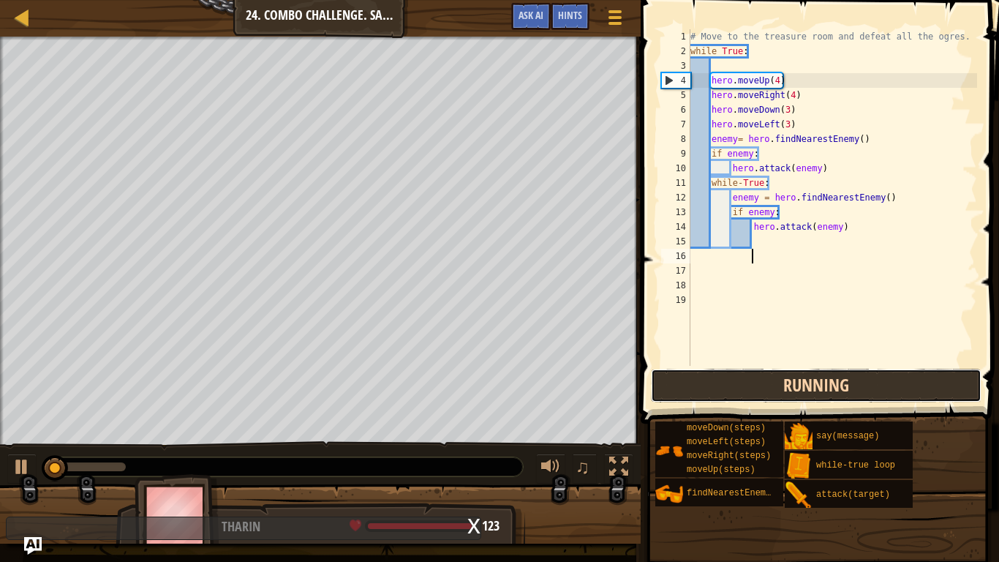
click at [725, 392] on button "Running" at bounding box center [816, 386] width 331 height 34
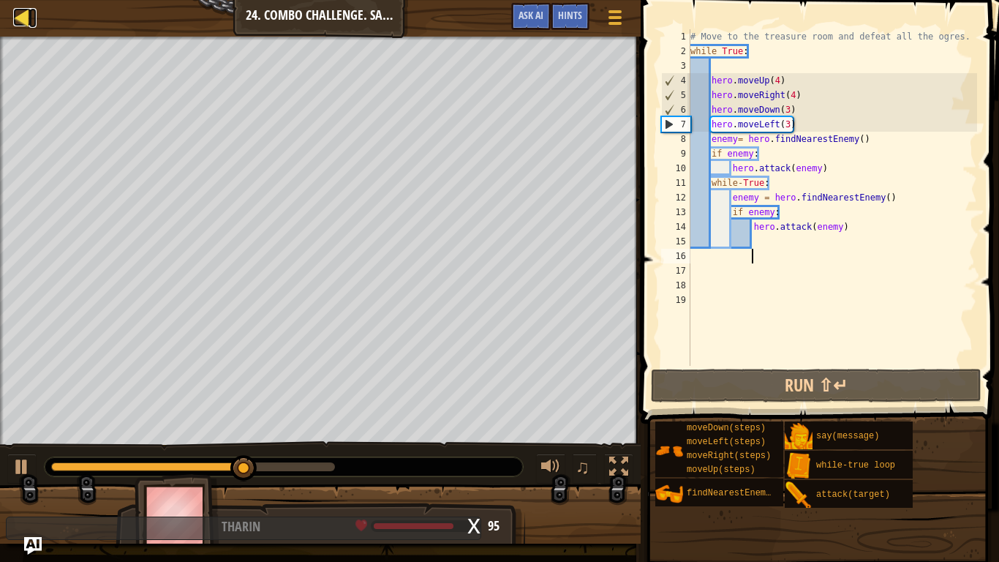
click at [18, 22] on div at bounding box center [22, 17] width 18 height 18
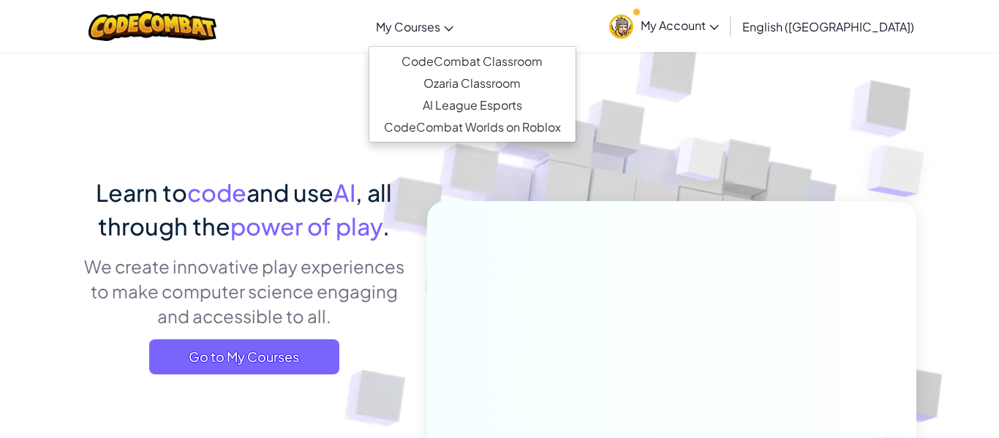
click at [440, 22] on span "My Courses" at bounding box center [408, 26] width 64 height 15
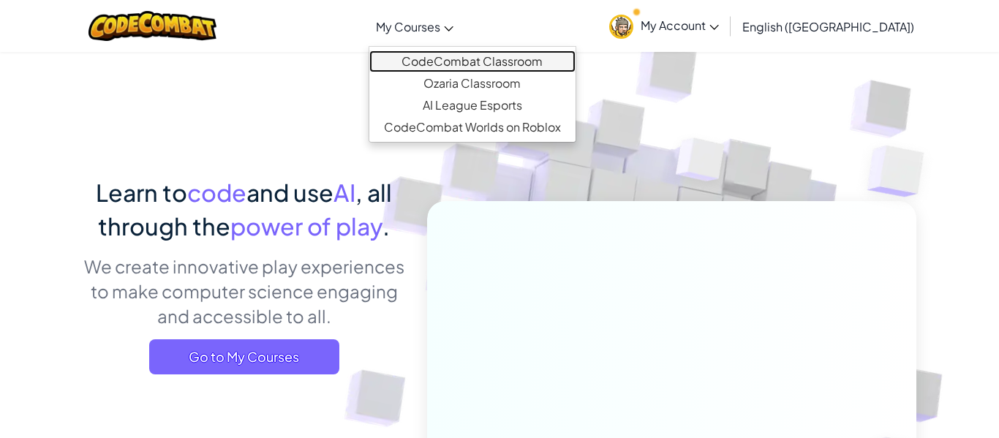
click at [500, 56] on link "CodeCombat Classroom" at bounding box center [472, 61] width 206 height 22
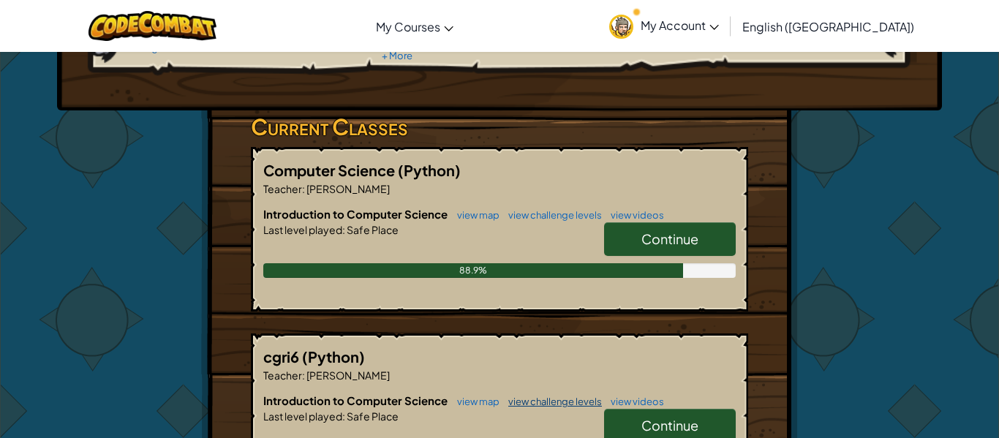
scroll to position [180, 0]
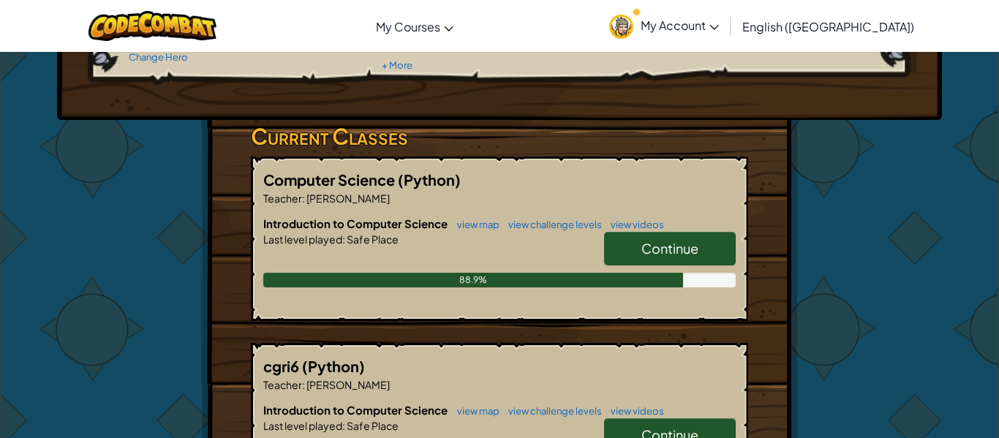
click at [676, 264] on link "Continue" at bounding box center [670, 249] width 132 height 34
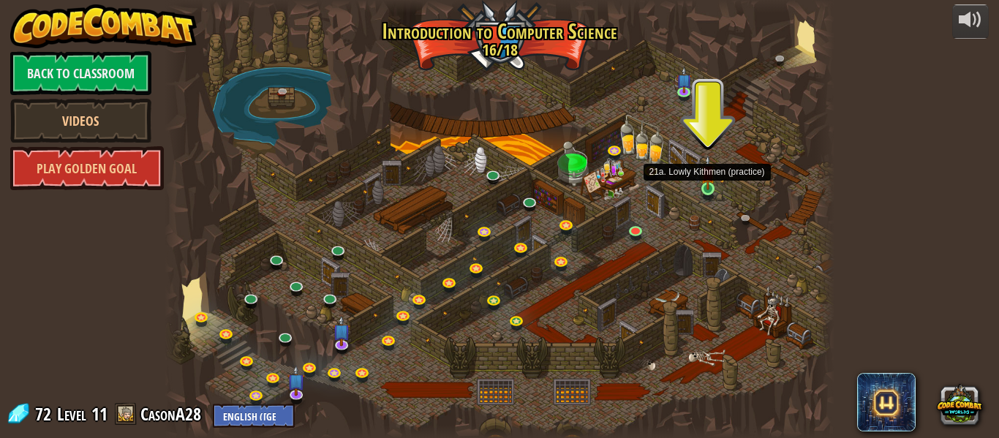
click at [706, 187] on img at bounding box center [708, 172] width 15 height 35
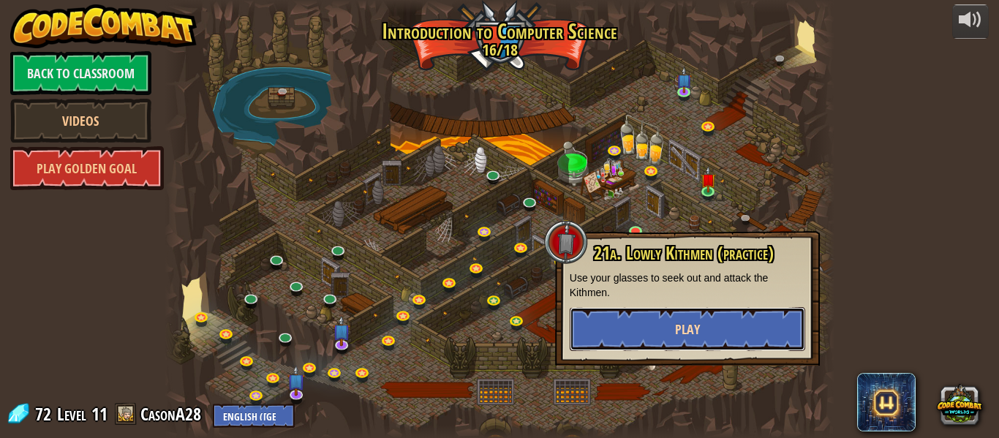
click at [669, 338] on button "Play" at bounding box center [688, 329] width 236 height 44
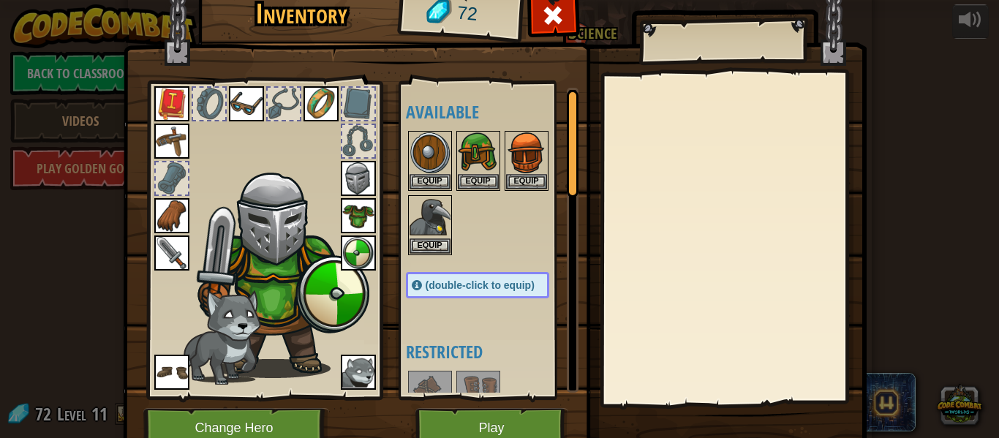
click at [472, 203] on div at bounding box center [492, 193] width 173 height 129
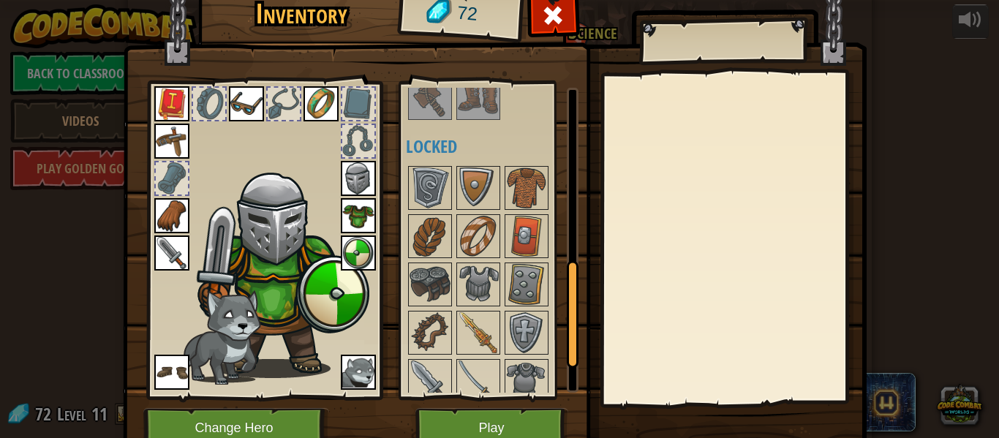
scroll to position [597, 0]
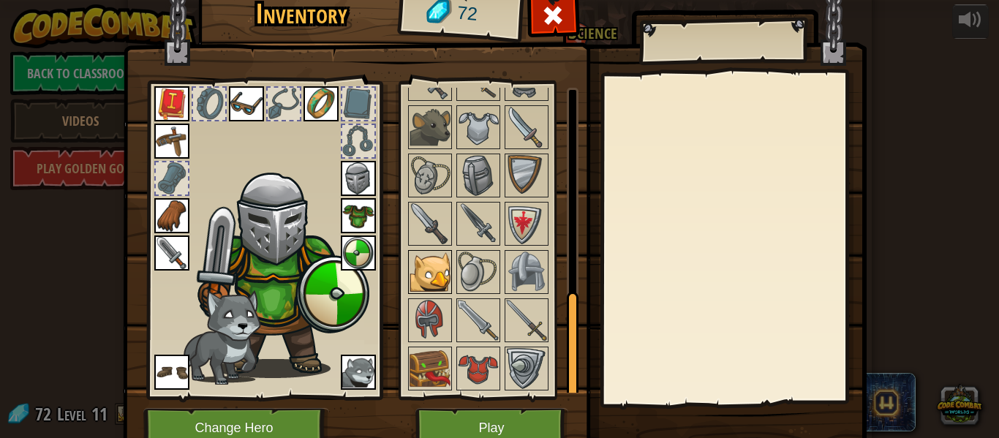
click at [415, 270] on img at bounding box center [430, 272] width 41 height 41
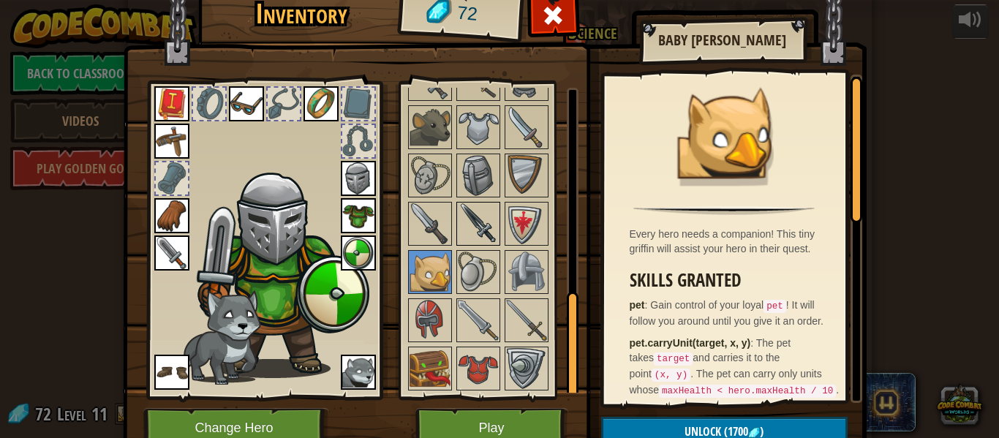
scroll to position [595, 0]
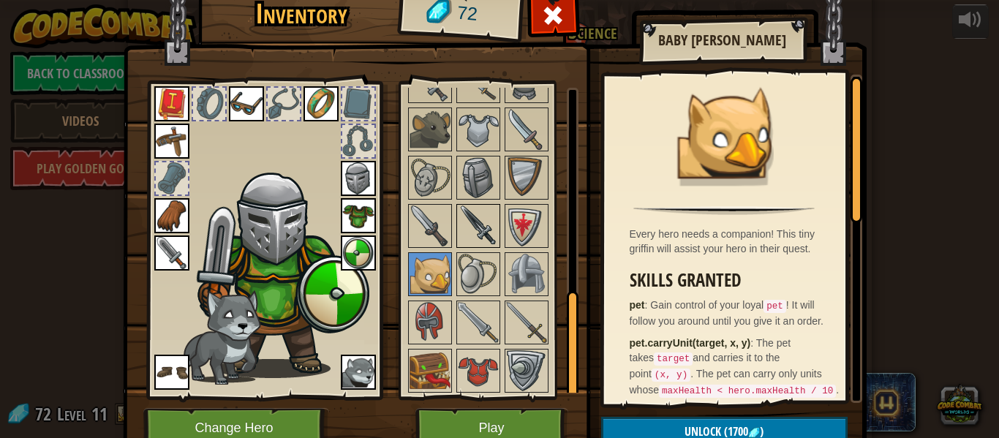
click at [459, 219] on img at bounding box center [478, 226] width 41 height 41
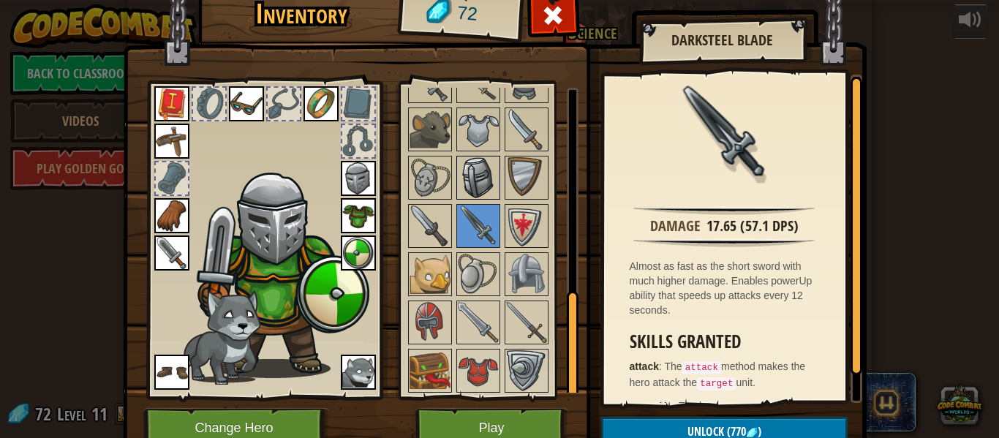
click at [463, 196] on img at bounding box center [478, 177] width 41 height 41
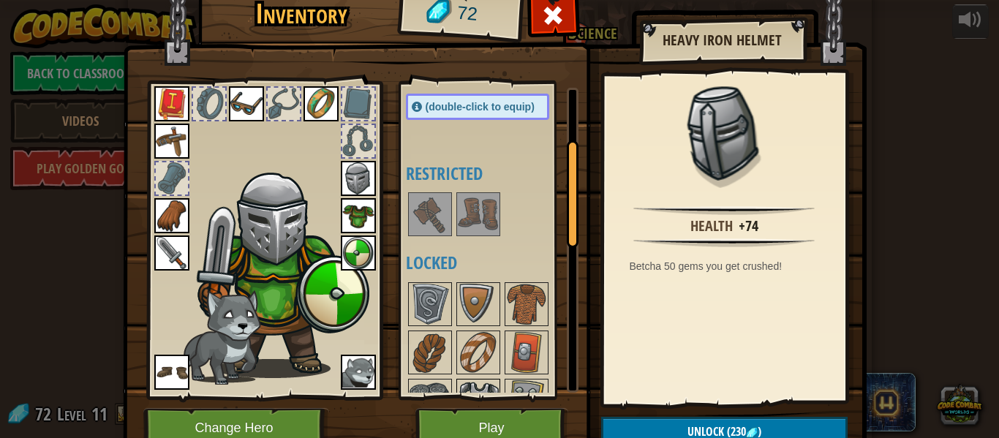
scroll to position [76, 0]
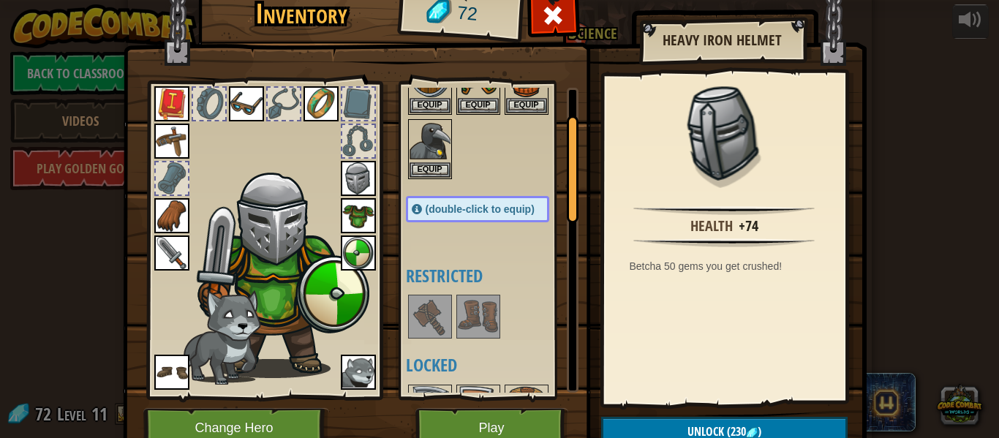
click at [492, 142] on div at bounding box center [492, 117] width 173 height 129
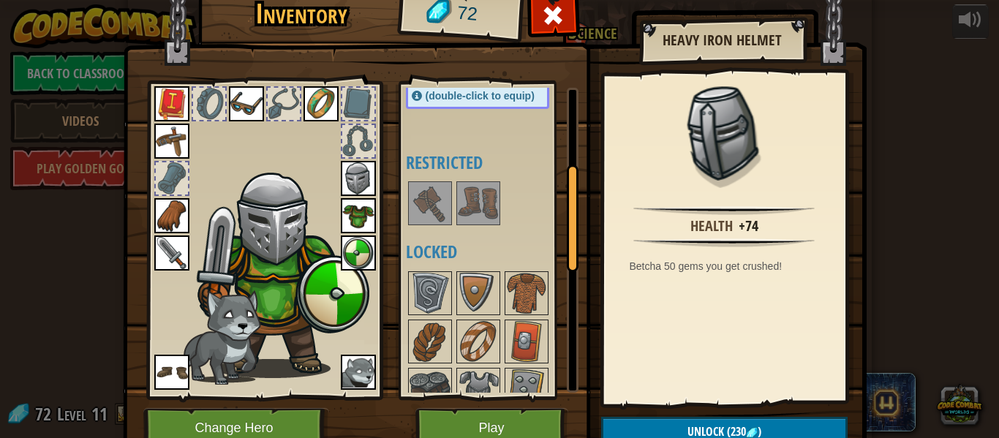
scroll to position [227, 0]
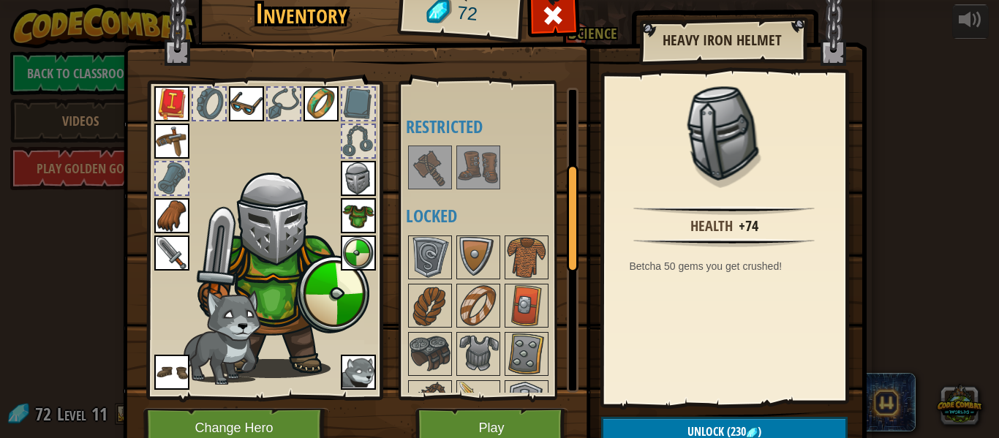
click at [484, 293] on img at bounding box center [478, 305] width 41 height 41
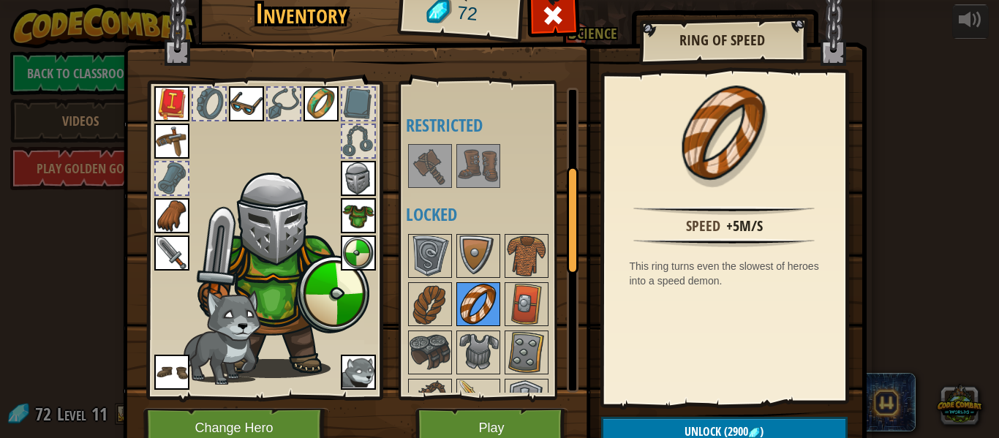
click at [483, 295] on img at bounding box center [478, 304] width 41 height 41
click at [516, 306] on img at bounding box center [526, 304] width 41 height 41
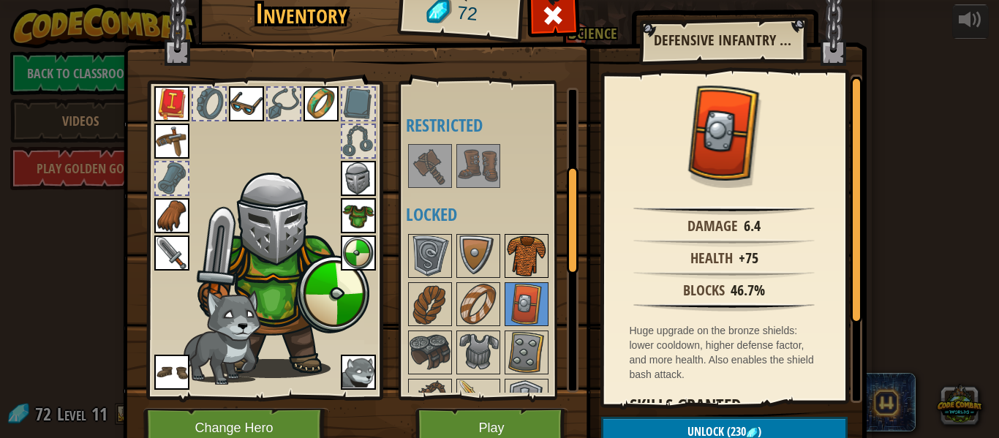
click at [516, 277] on div at bounding box center [527, 256] width 44 height 44
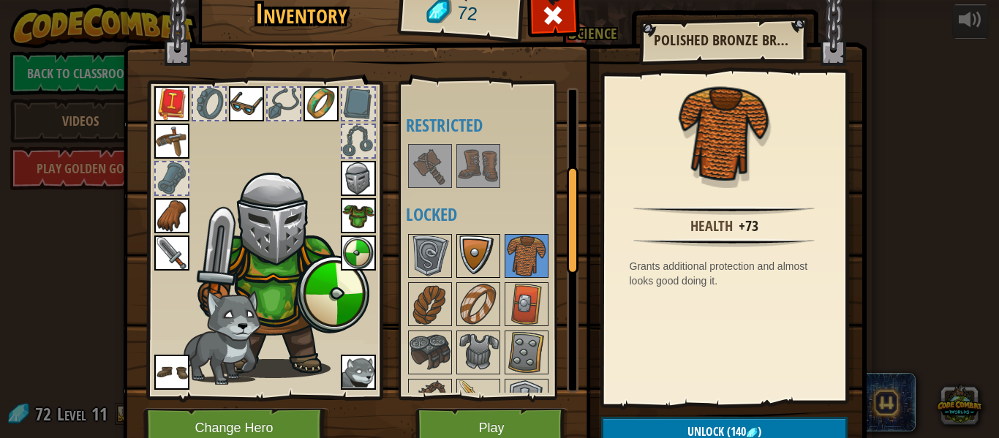
click at [490, 268] on img at bounding box center [478, 256] width 41 height 41
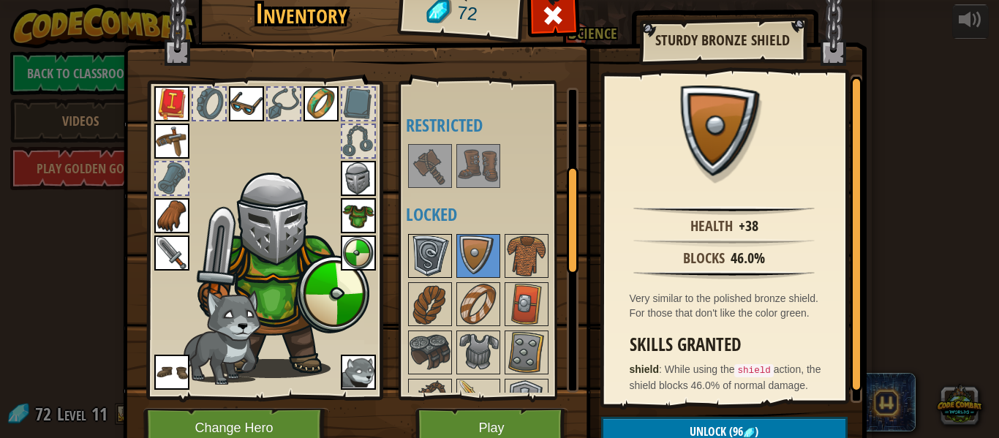
click at [448, 250] on img at bounding box center [430, 256] width 41 height 41
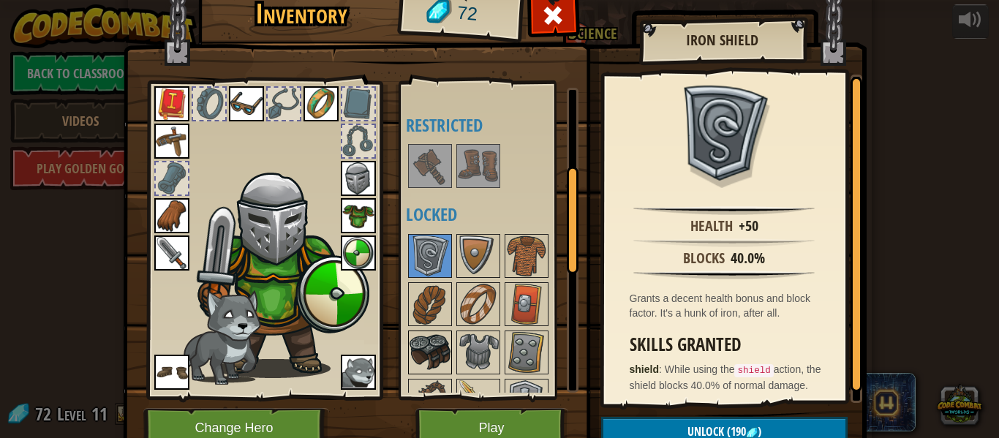
click at [437, 341] on img at bounding box center [430, 352] width 41 height 41
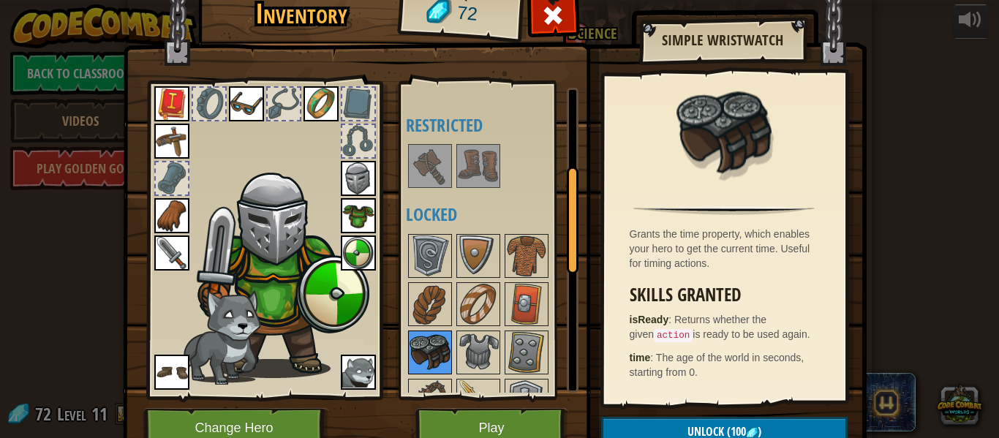
click at [437, 341] on img at bounding box center [430, 352] width 41 height 41
click at [499, 362] on div at bounding box center [478, 353] width 44 height 44
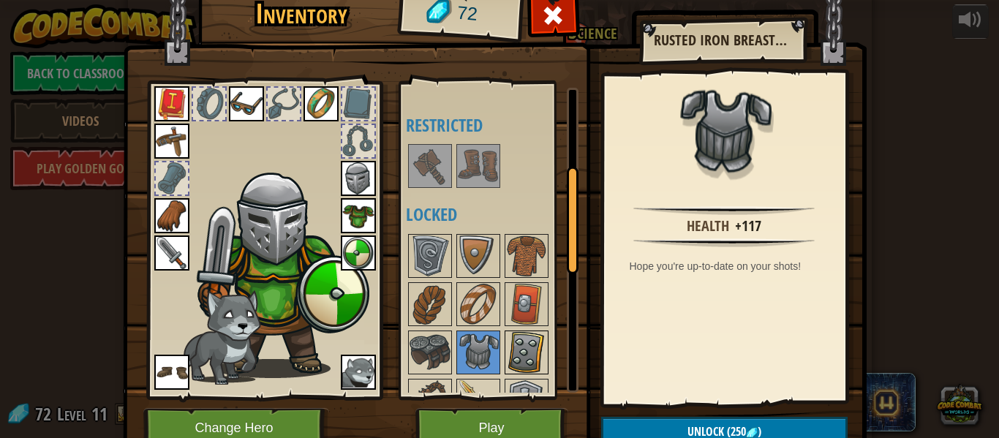
click at [506, 361] on img at bounding box center [526, 352] width 41 height 41
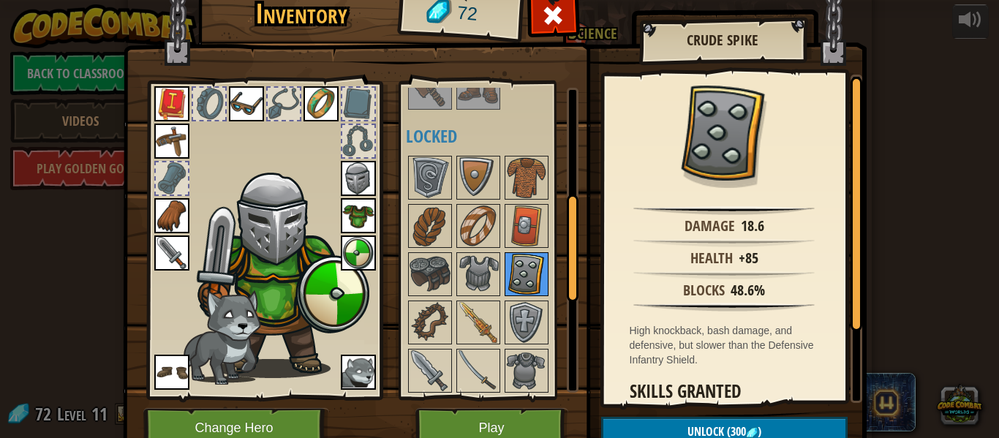
scroll to position [309, 0]
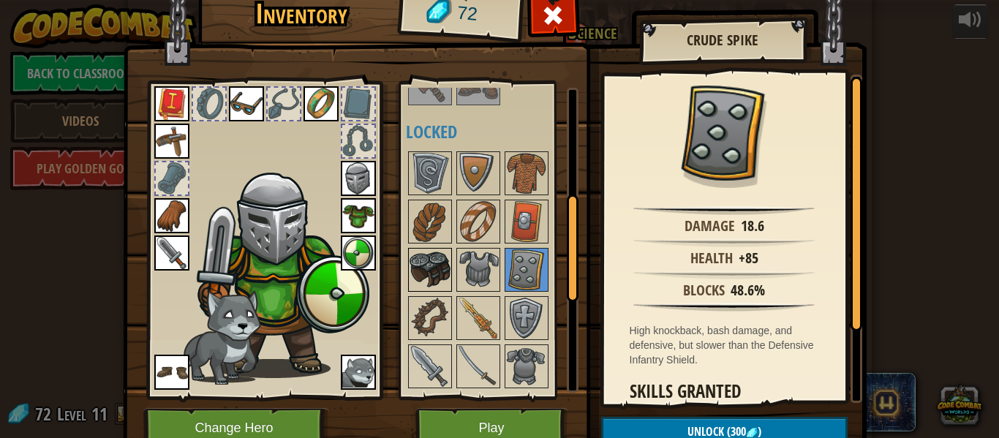
click at [445, 282] on img at bounding box center [430, 269] width 41 height 41
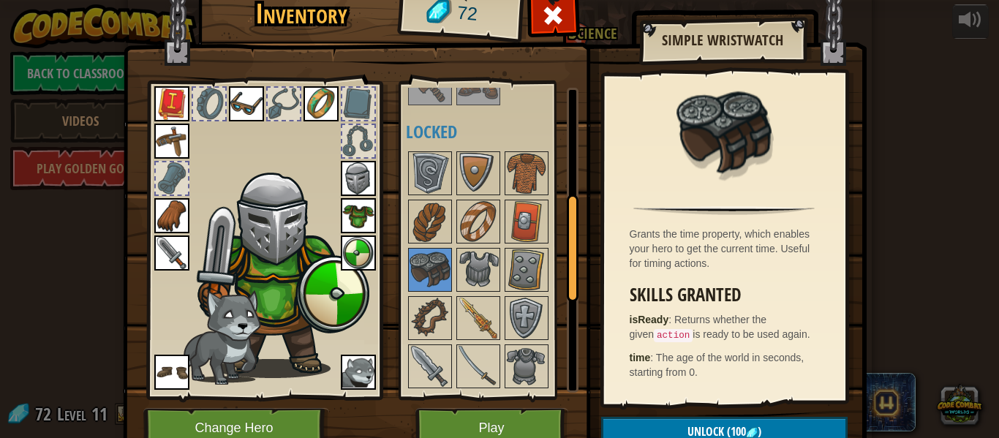
click at [443, 293] on div at bounding box center [492, 414] width 173 height 531
click at [442, 298] on img at bounding box center [430, 318] width 41 height 41
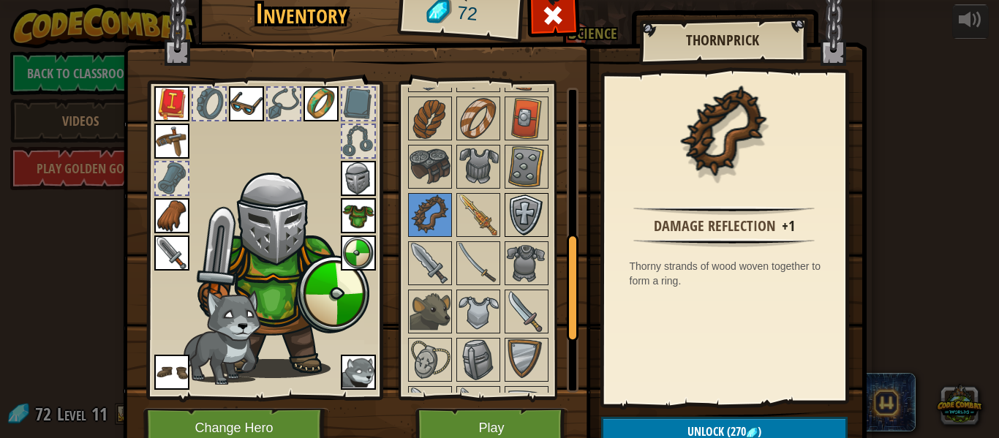
scroll to position [426, 0]
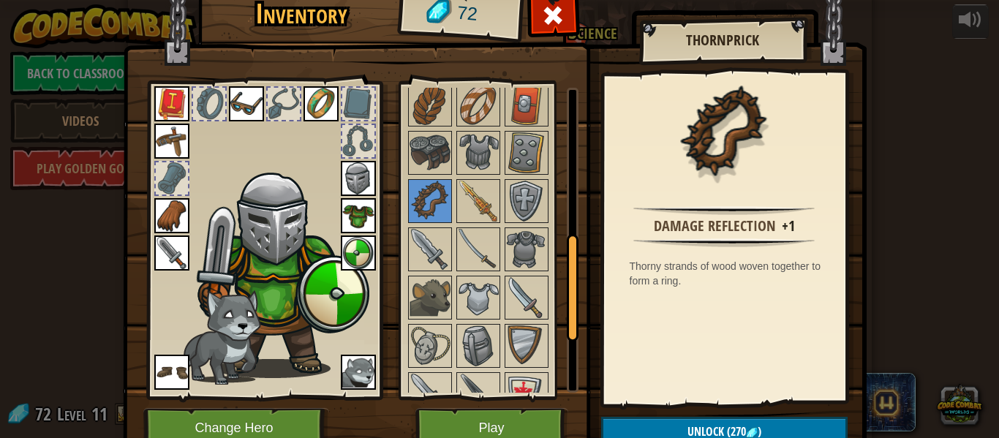
click at [454, 300] on div at bounding box center [492, 297] width 173 height 531
click at [445, 301] on img at bounding box center [430, 297] width 41 height 41
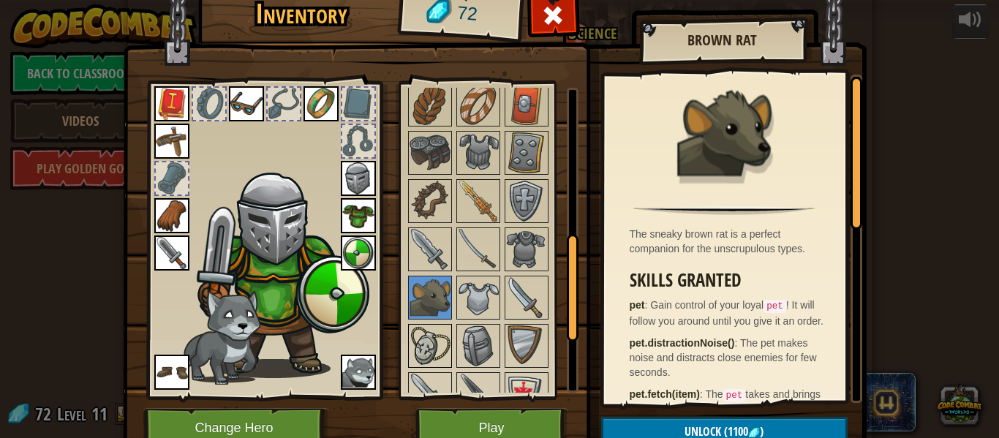
click at [449, 346] on img at bounding box center [430, 346] width 41 height 41
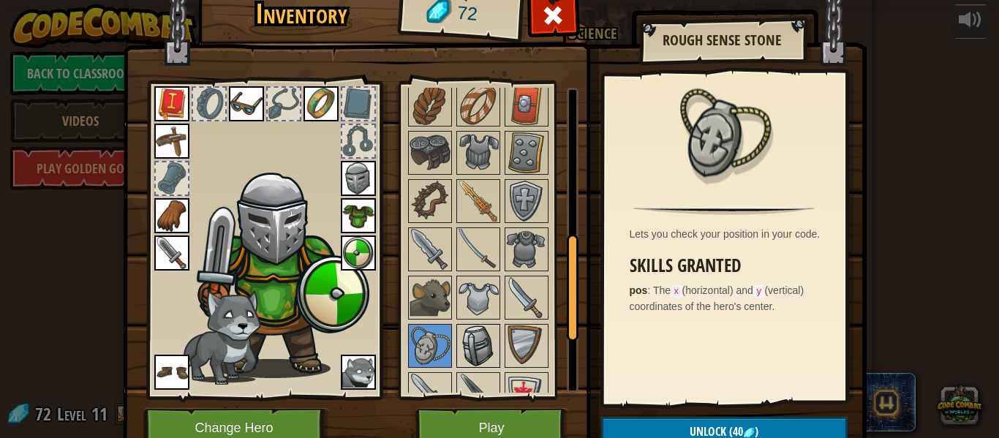
click at [460, 344] on img at bounding box center [478, 346] width 41 height 41
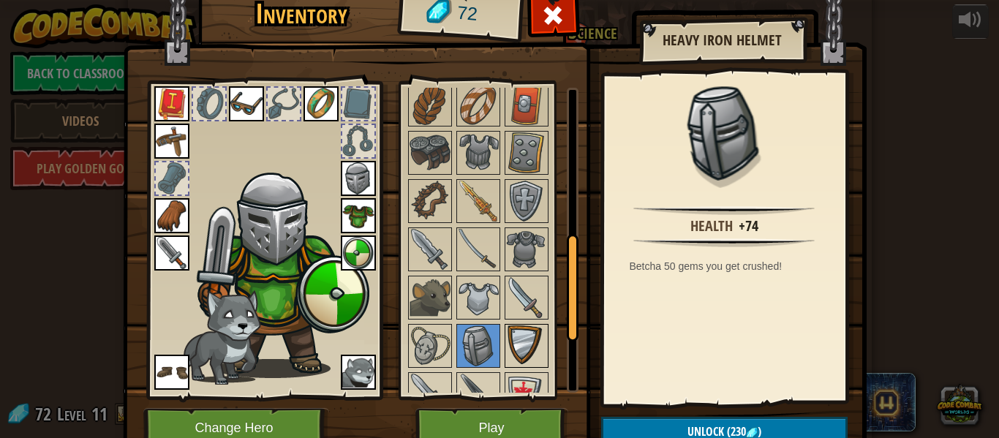
click at [507, 347] on img at bounding box center [526, 346] width 41 height 41
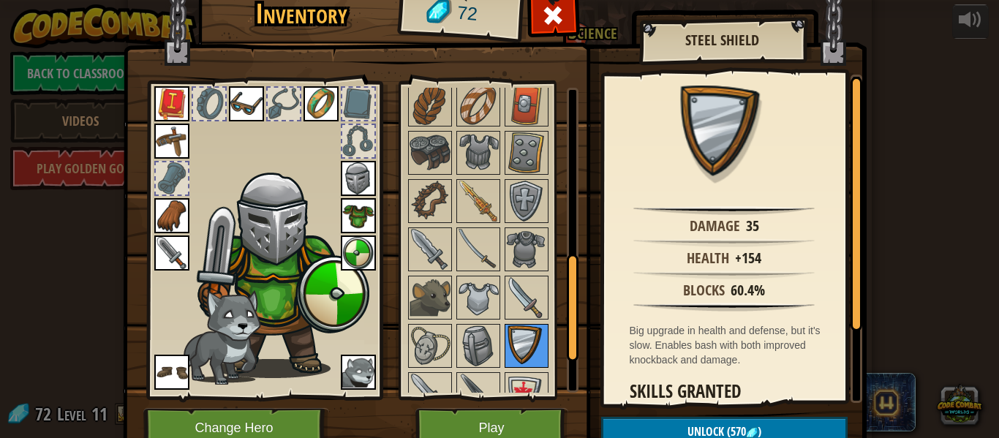
scroll to position [516, 0]
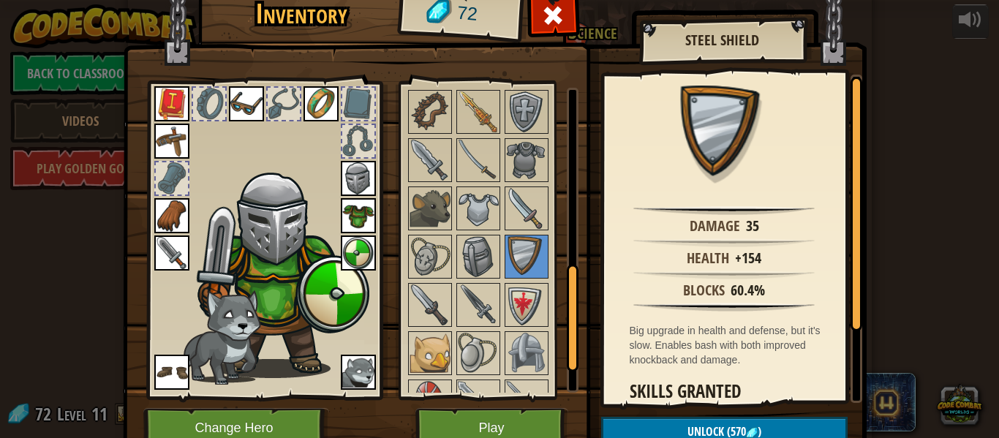
click at [558, 285] on div at bounding box center [492, 208] width 173 height 531
click at [548, 293] on div at bounding box center [492, 208] width 173 height 531
click at [543, 296] on img at bounding box center [526, 305] width 41 height 41
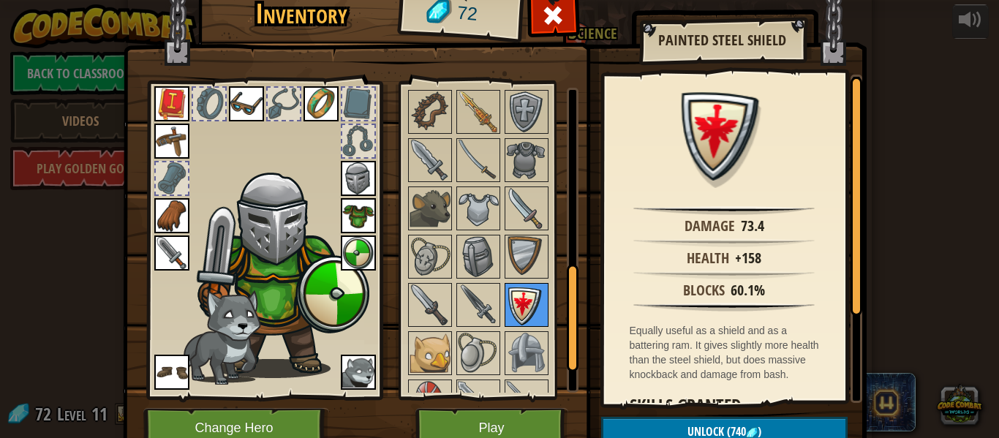
click at [514, 296] on img at bounding box center [526, 305] width 41 height 41
click at [494, 301] on img at bounding box center [478, 305] width 41 height 41
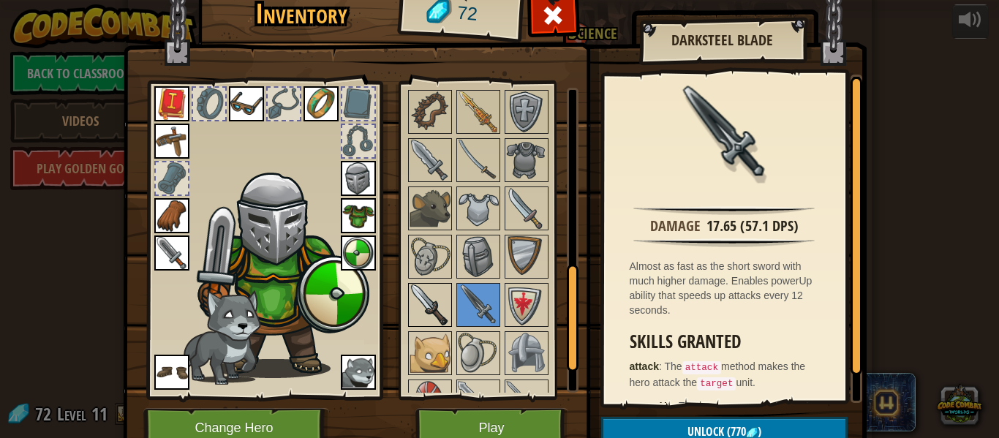
click at [434, 306] on img at bounding box center [430, 305] width 41 height 41
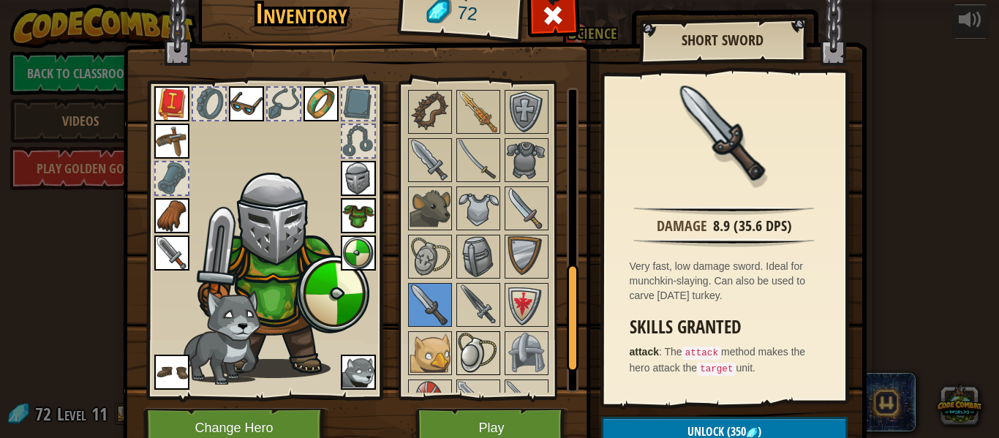
click at [477, 359] on img at bounding box center [478, 353] width 41 height 41
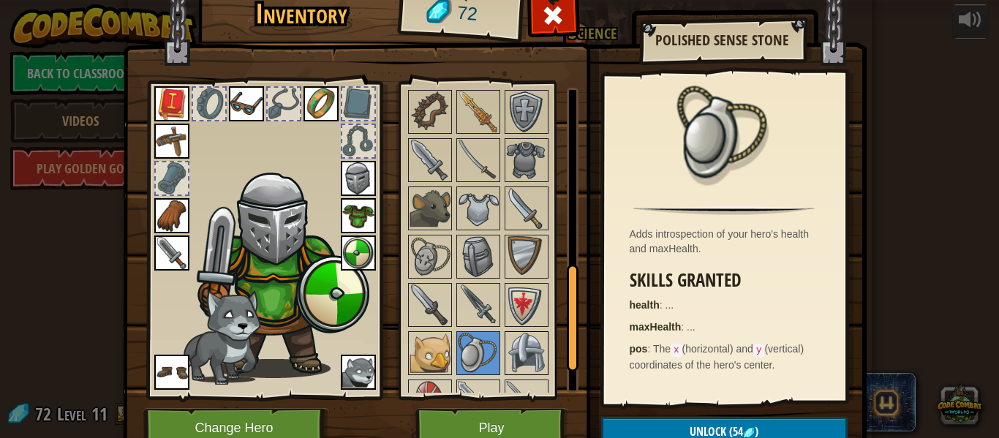
click at [506, 358] on img at bounding box center [526, 353] width 41 height 41
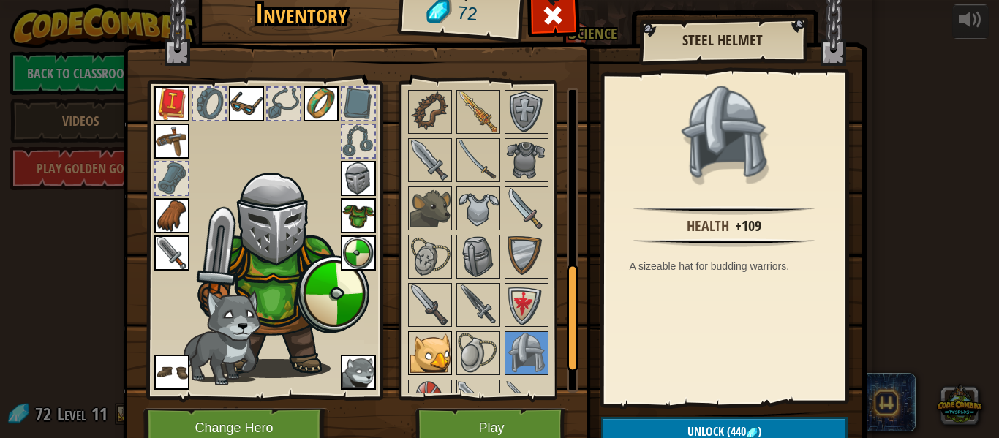
click at [441, 348] on img at bounding box center [430, 353] width 41 height 41
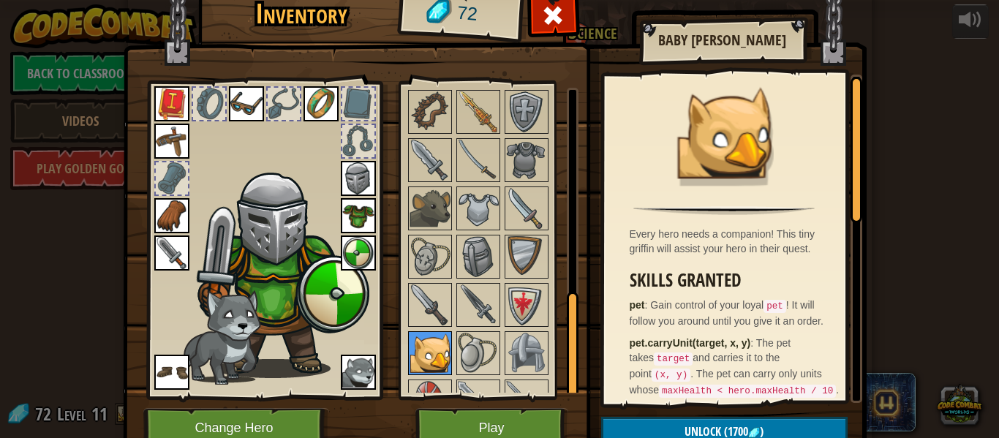
scroll to position [597, 0]
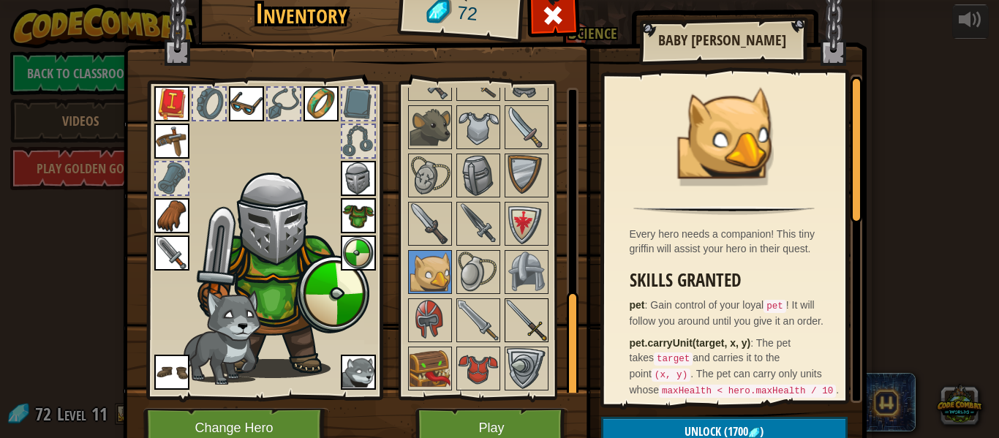
click at [519, 342] on div at bounding box center [527, 320] width 44 height 44
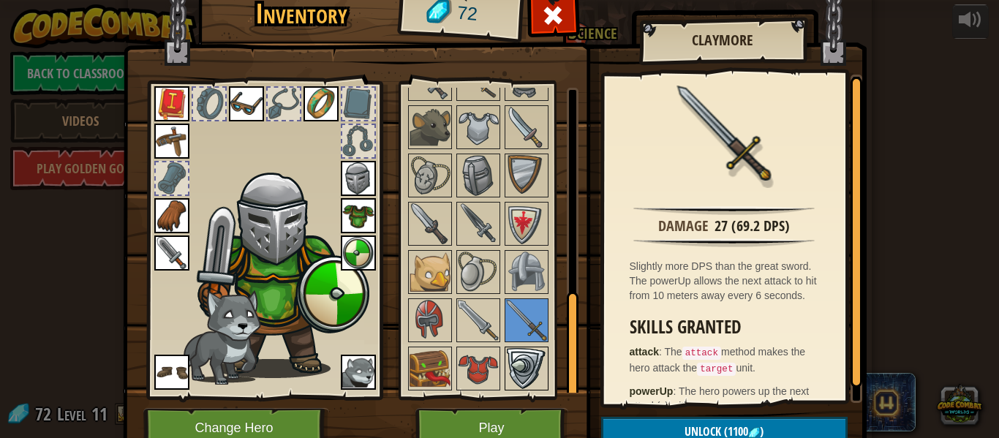
click at [516, 352] on img at bounding box center [526, 368] width 41 height 41
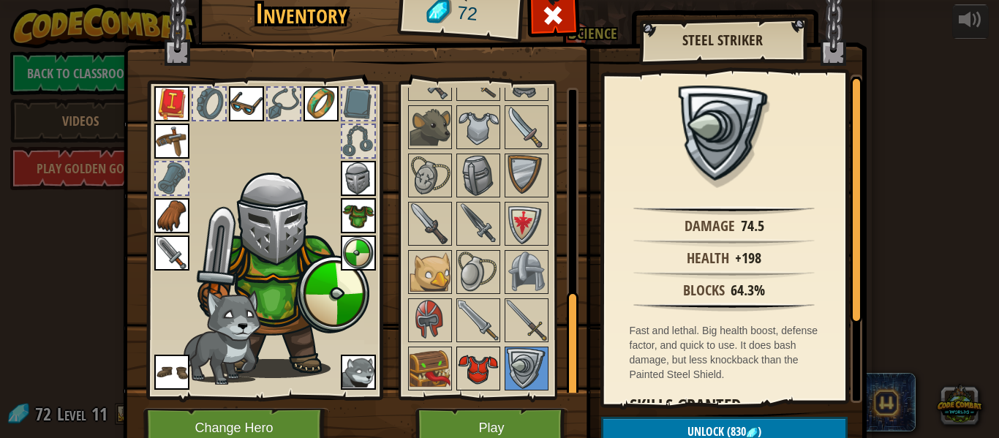
click at [493, 349] on img at bounding box center [478, 368] width 41 height 41
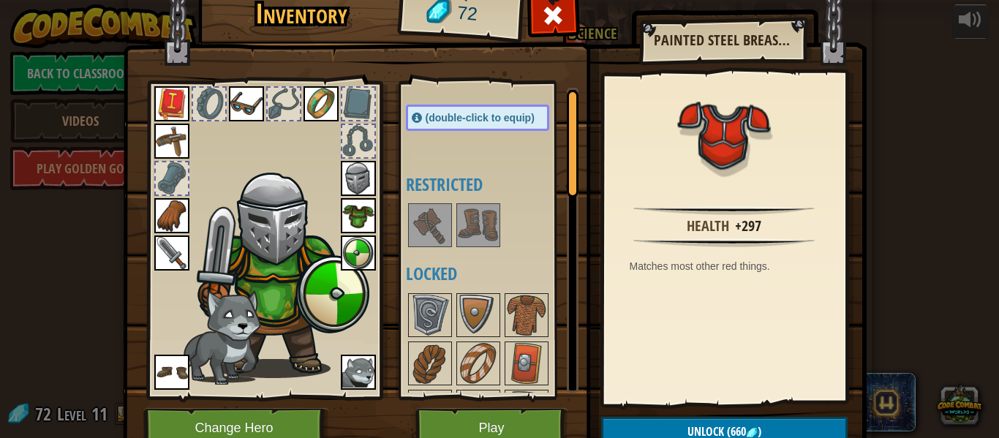
scroll to position [0, 0]
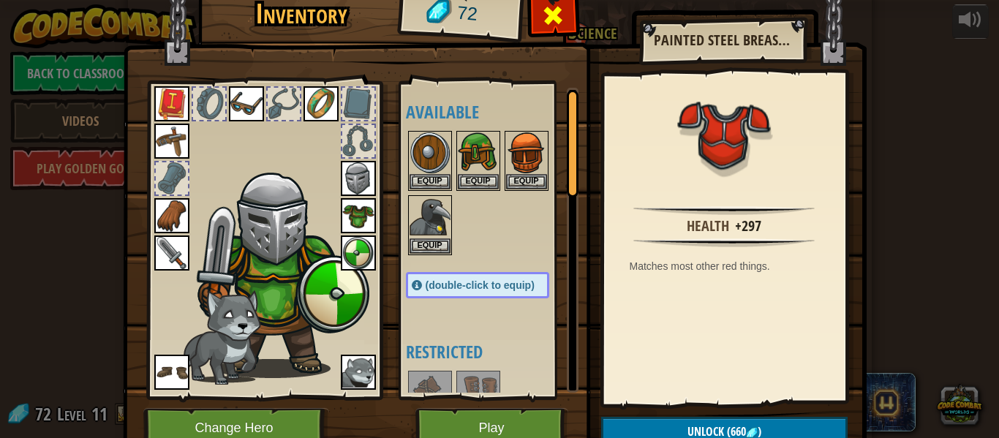
click at [562, 26] on span at bounding box center [552, 15] width 23 height 23
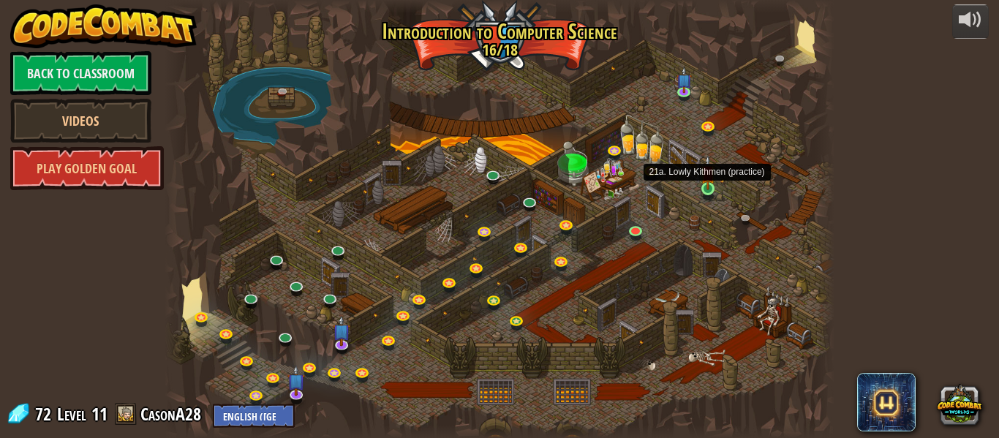
click at [711, 189] on img at bounding box center [708, 172] width 15 height 35
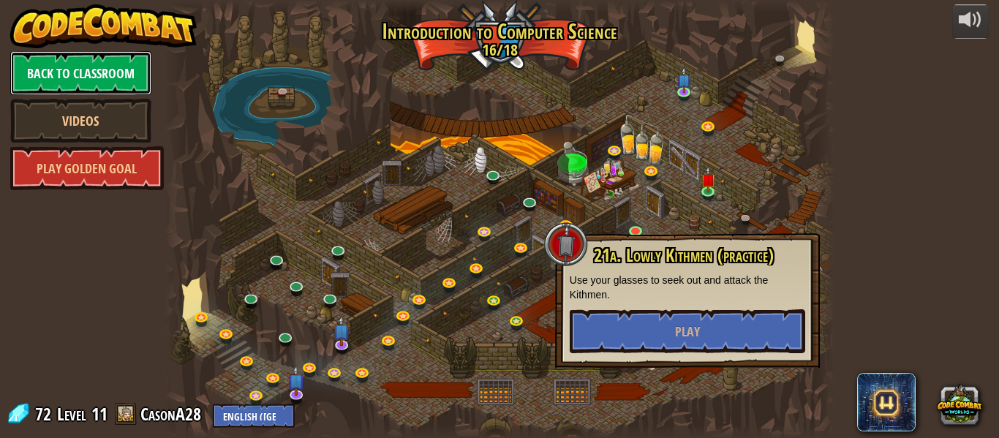
click at [42, 64] on link "Back to Classroom" at bounding box center [80, 73] width 141 height 44
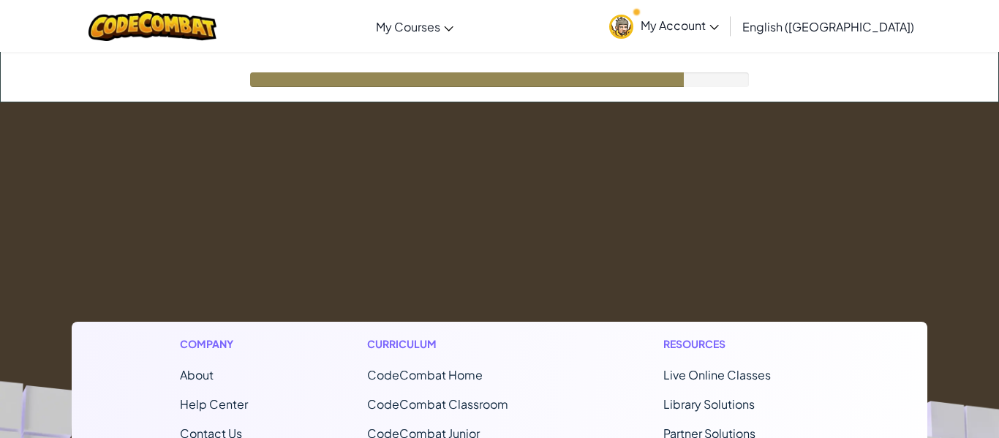
scroll to position [43, 0]
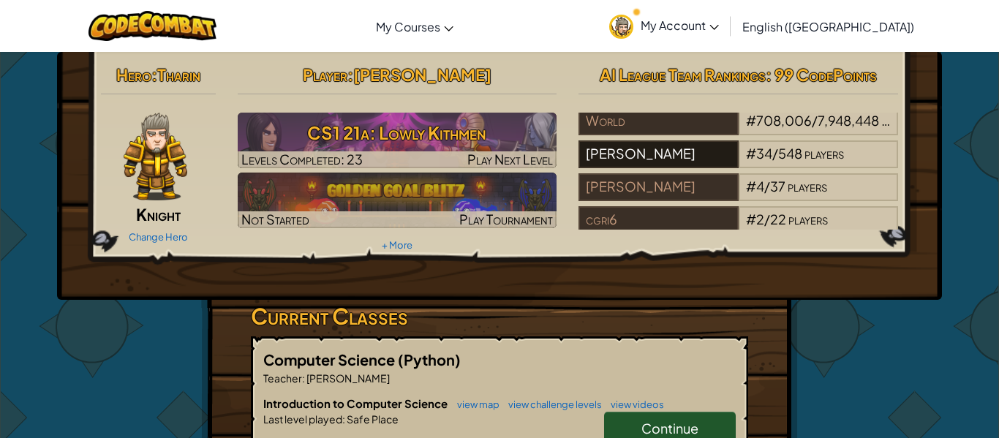
scroll to position [80, 0]
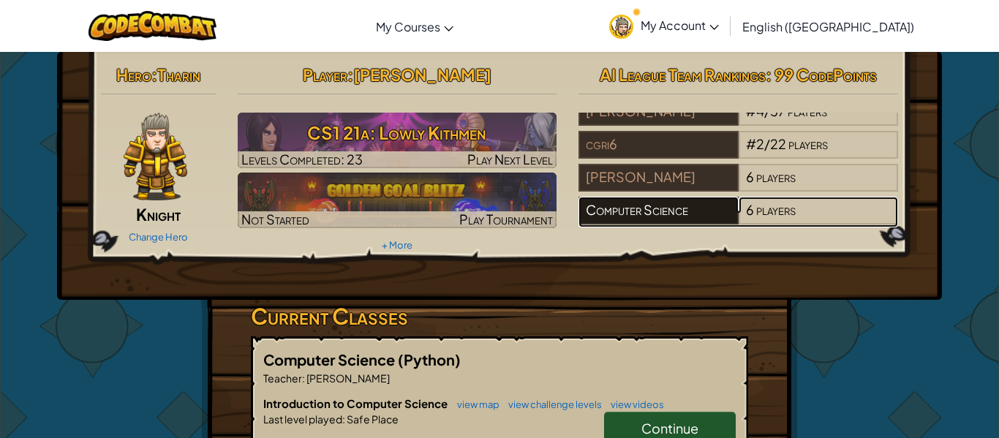
click at [655, 203] on div "Computer Science" at bounding box center [658, 211] width 159 height 28
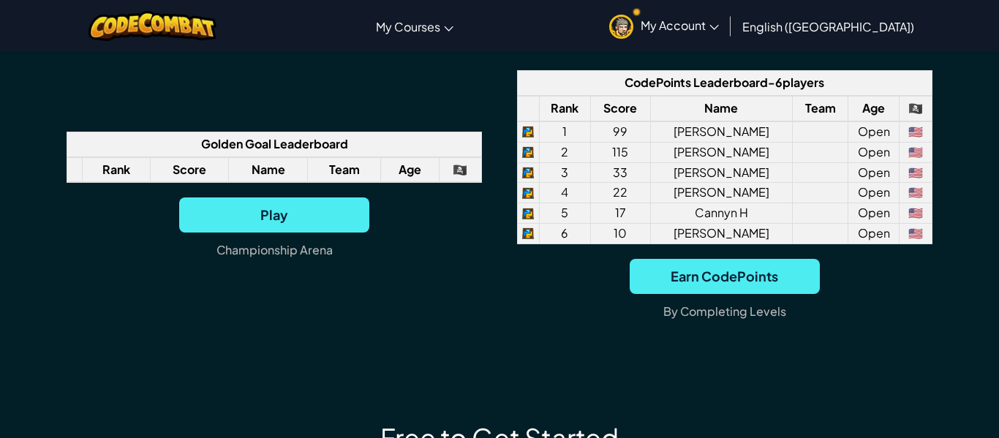
scroll to position [1115, 0]
